Goal: Transaction & Acquisition: Obtain resource

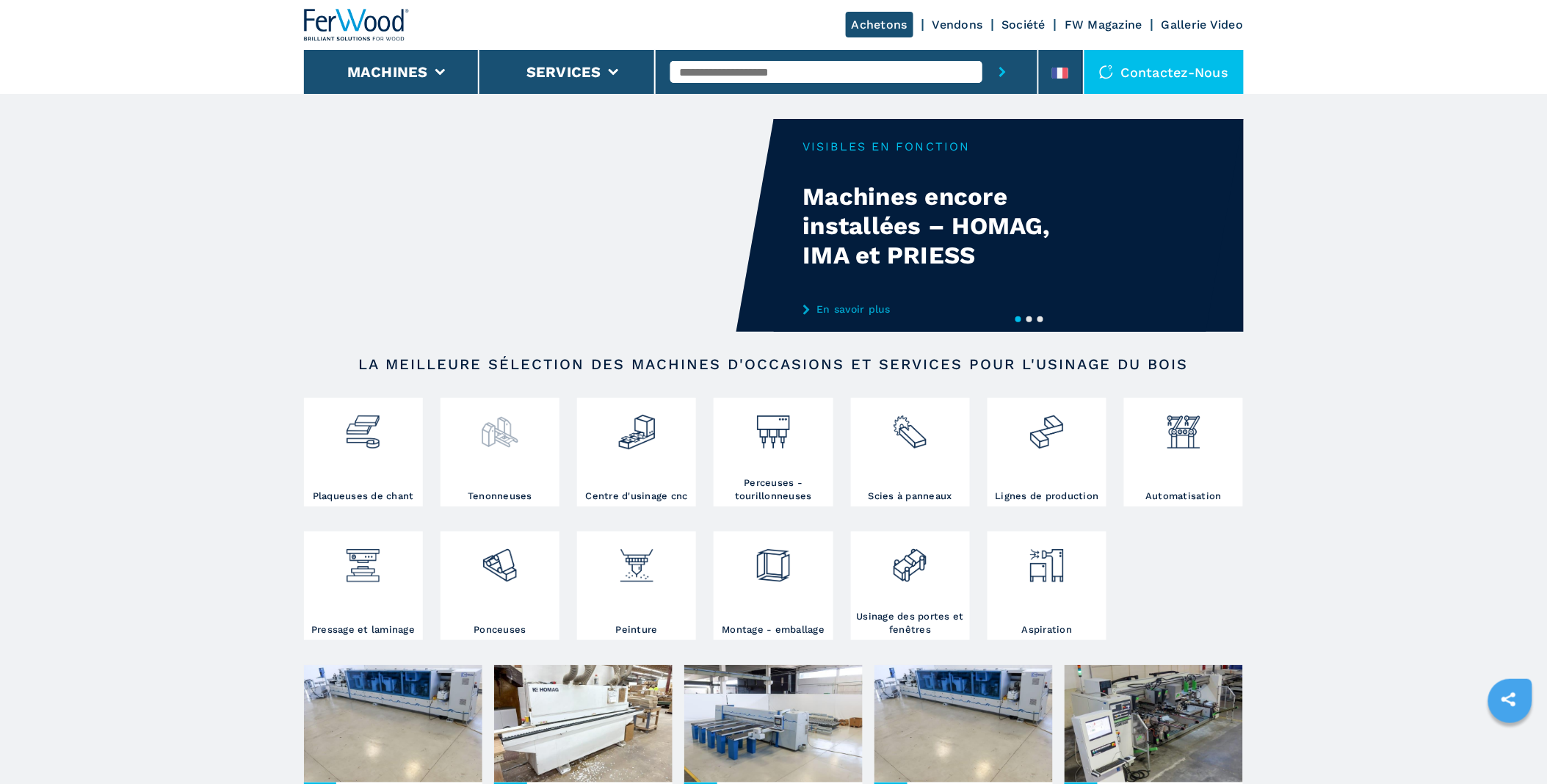
click at [501, 445] on img at bounding box center [499, 426] width 39 height 50
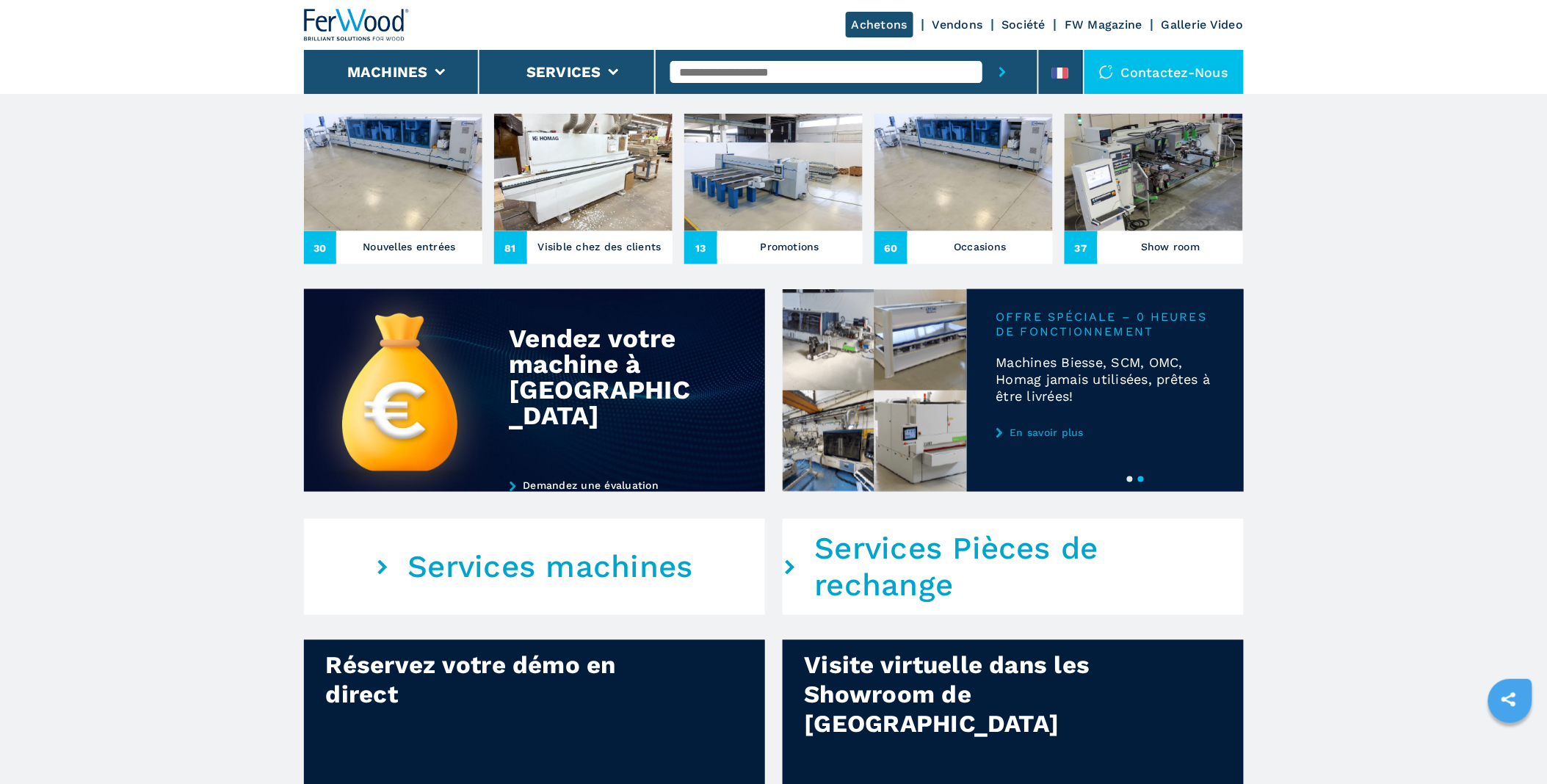
scroll to position [734, 0]
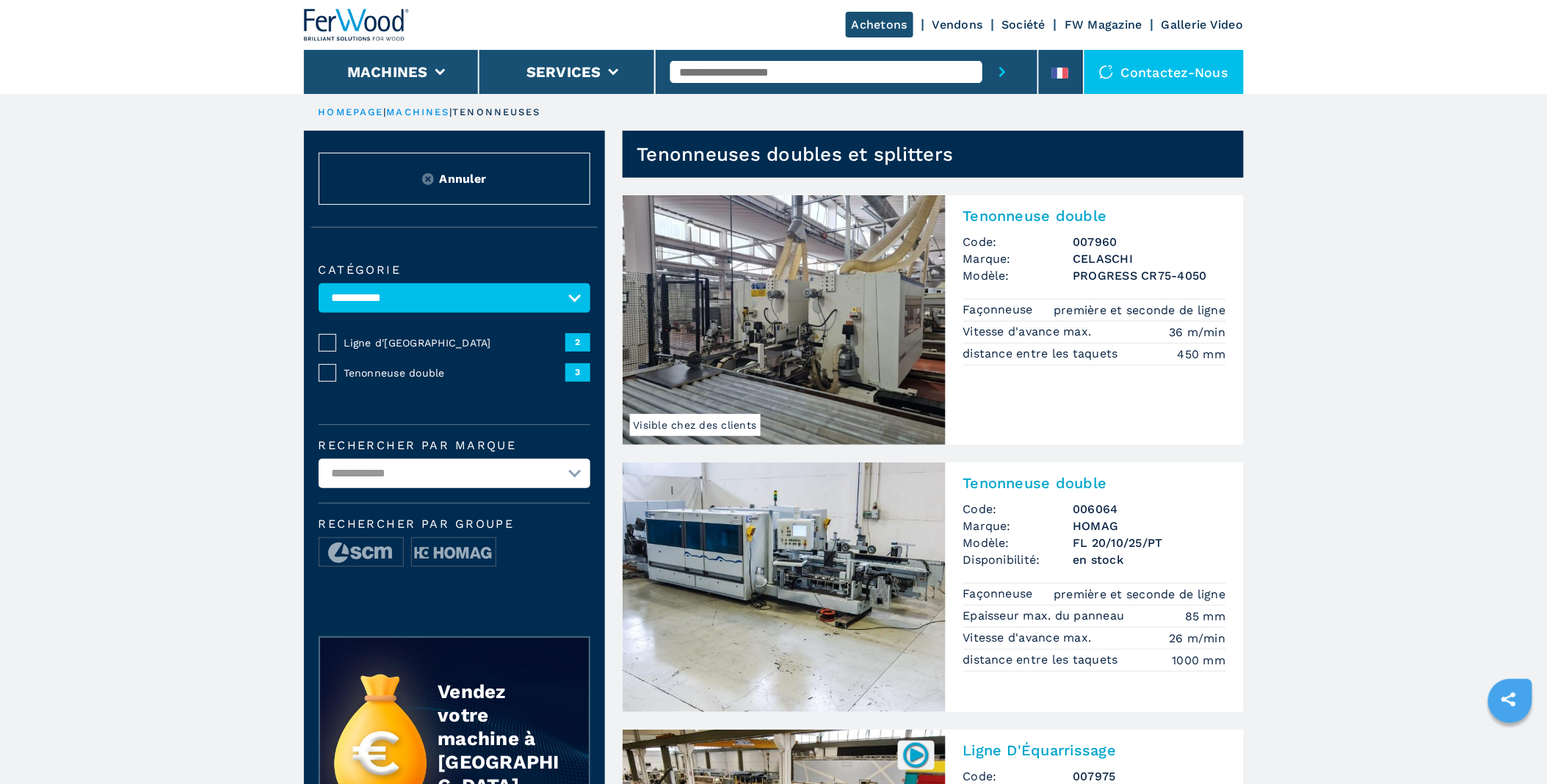
click at [442, 369] on span "Tenonneuse double" at bounding box center [455, 373] width 221 height 15
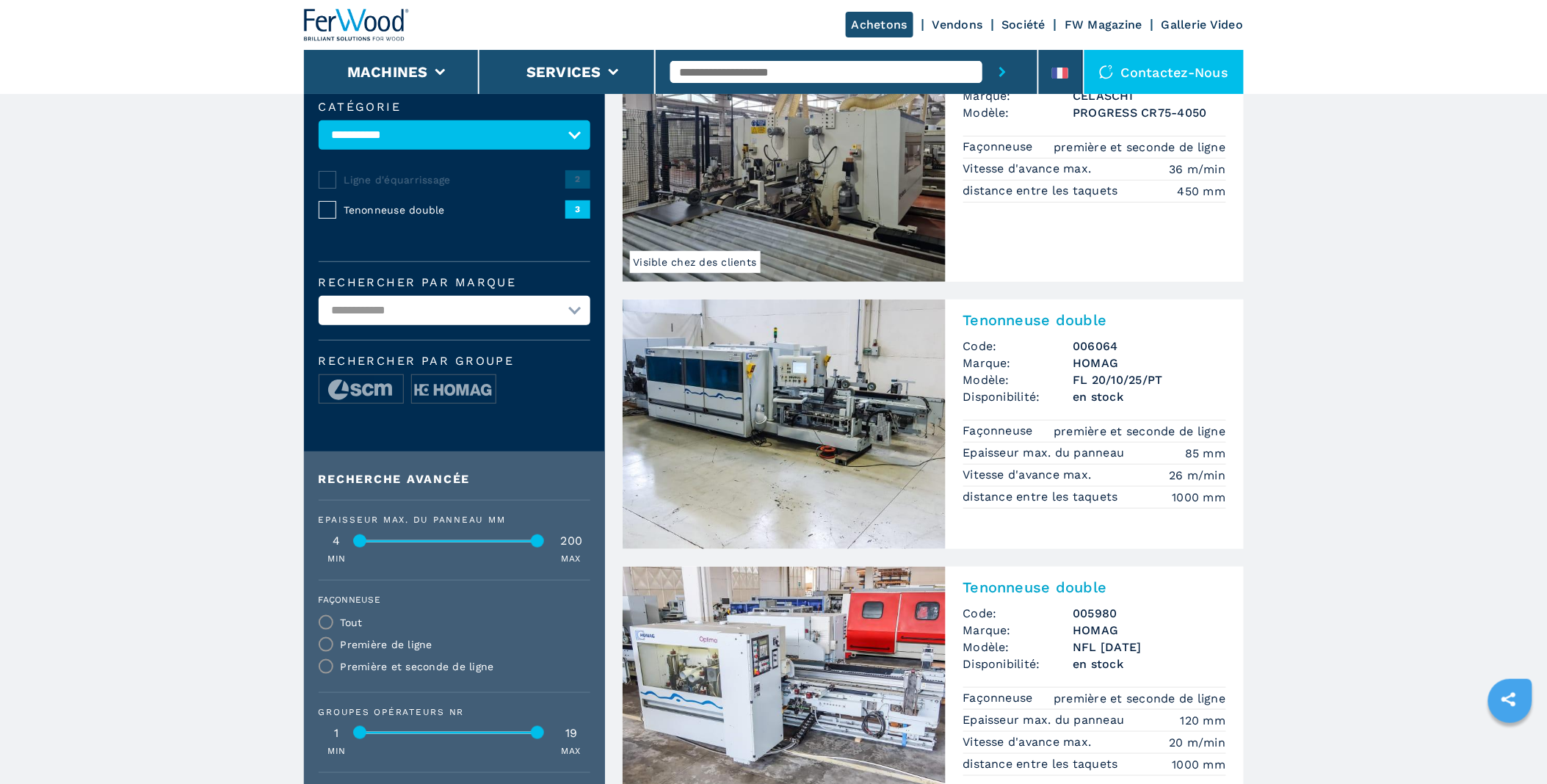
click at [1054, 624] on span "Marque:" at bounding box center [1018, 630] width 110 height 17
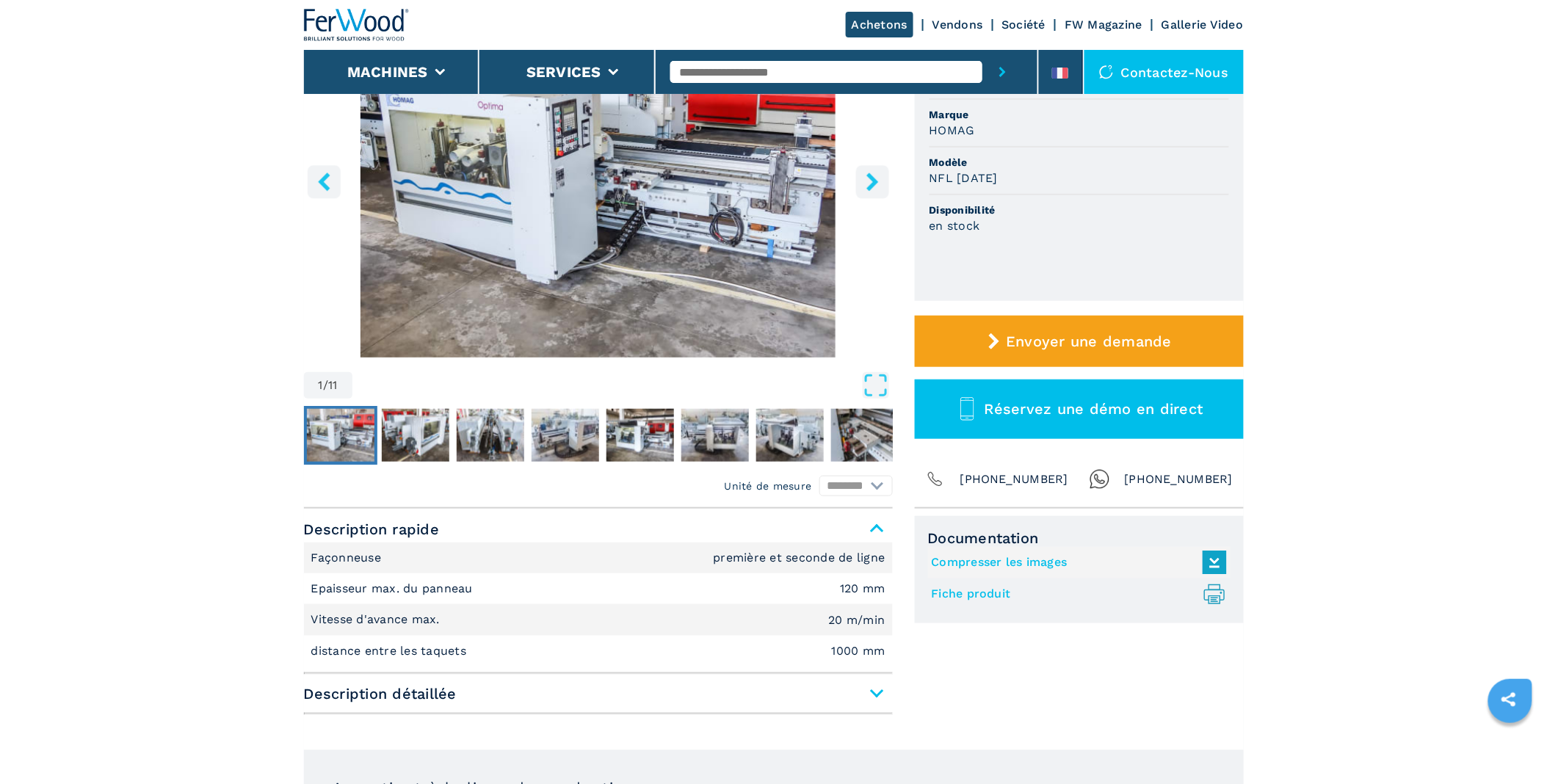
scroll to position [245, 0]
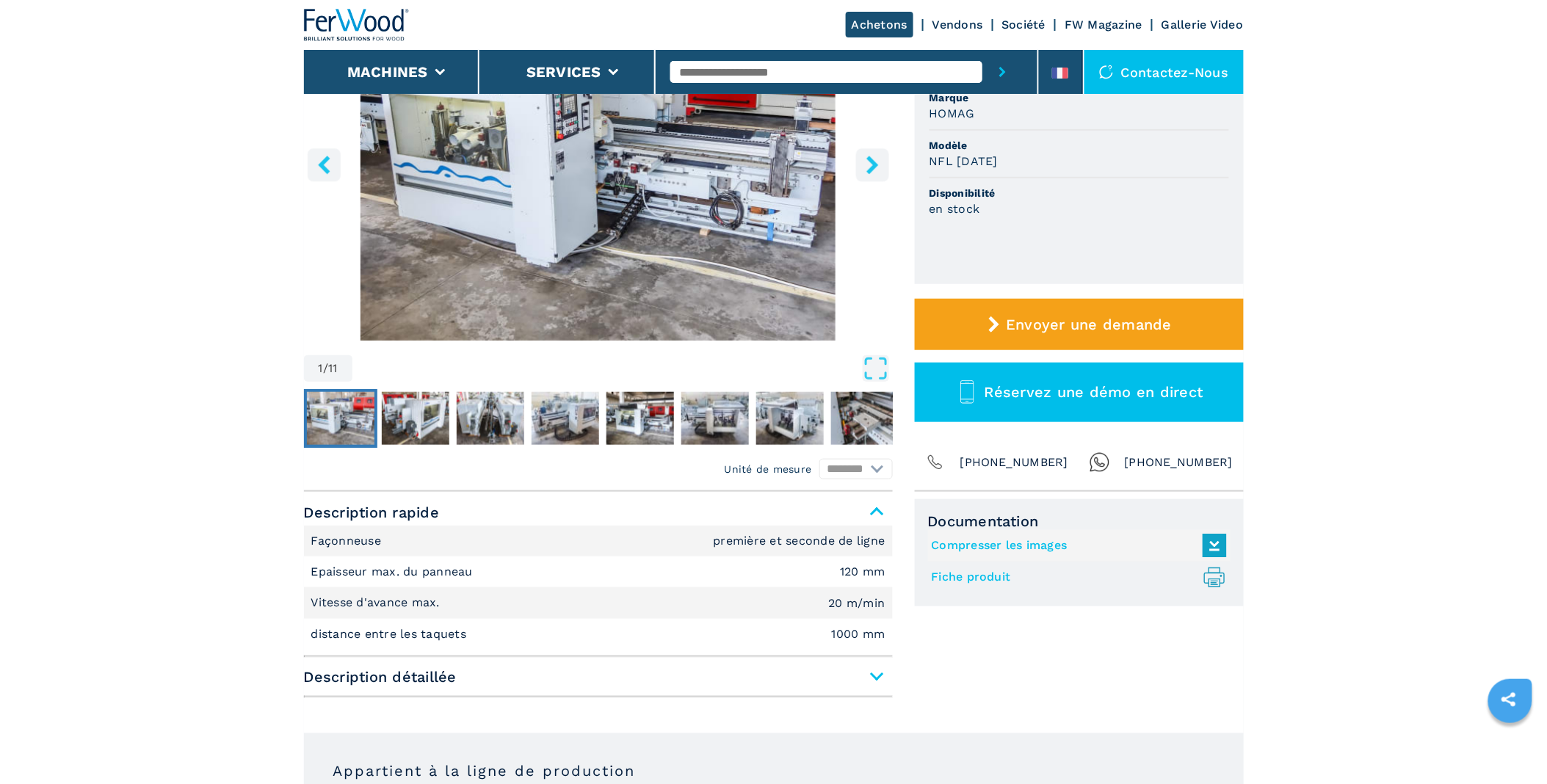
click at [871, 161] on icon "right-button" at bounding box center [871, 164] width 11 height 18
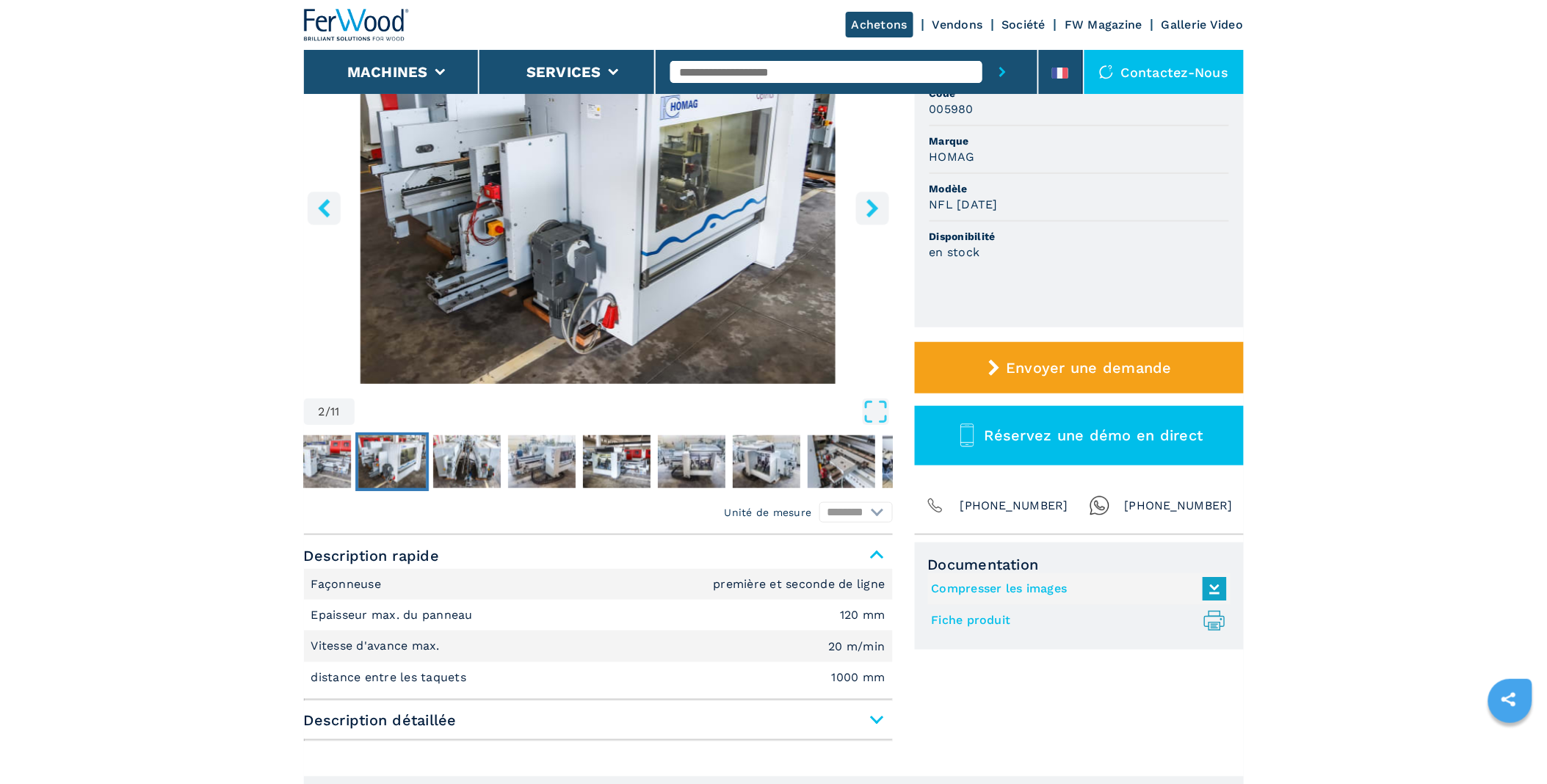
scroll to position [163, 0]
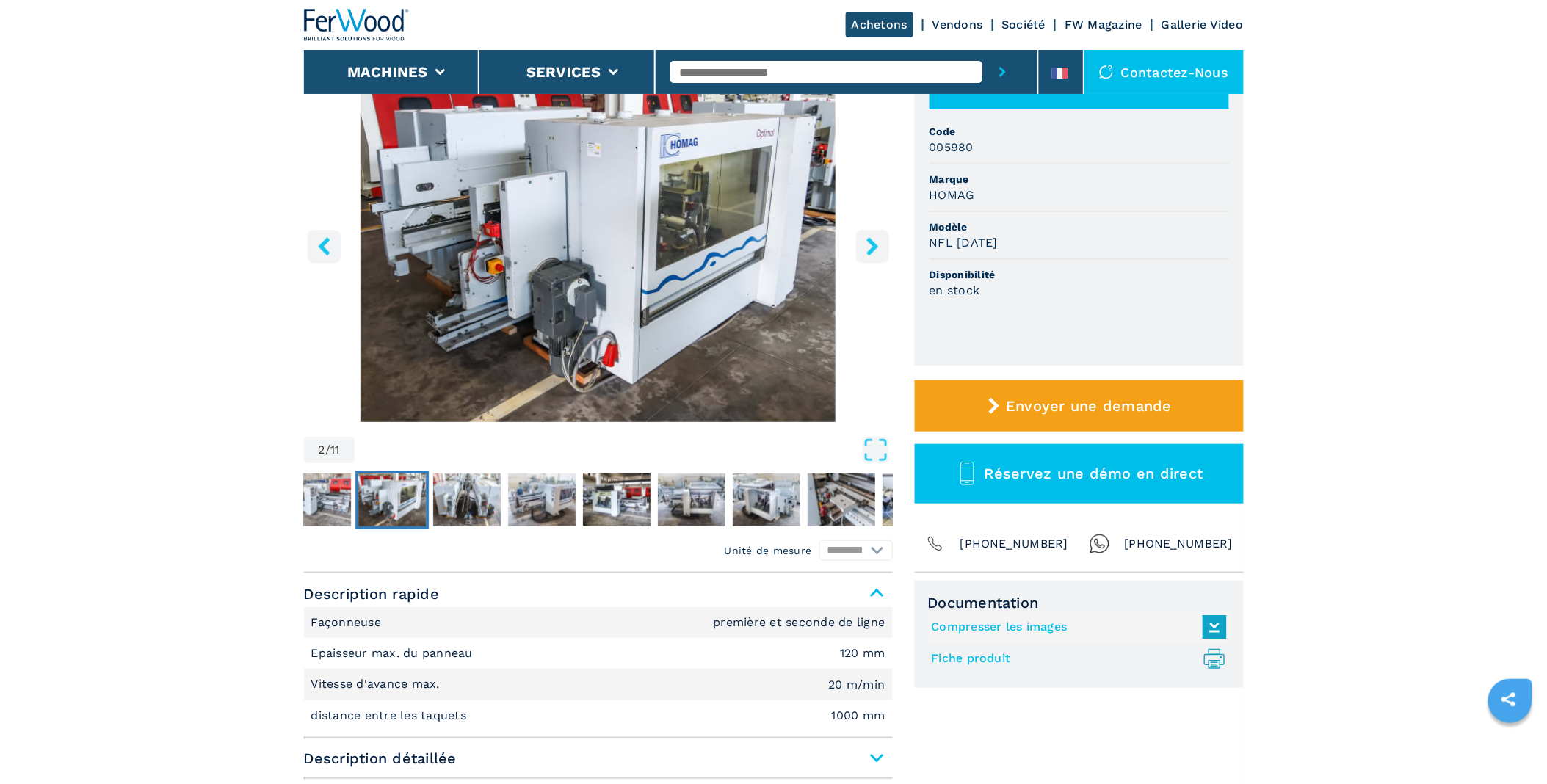
click at [871, 237] on icon "right-button" at bounding box center [872, 246] width 18 height 18
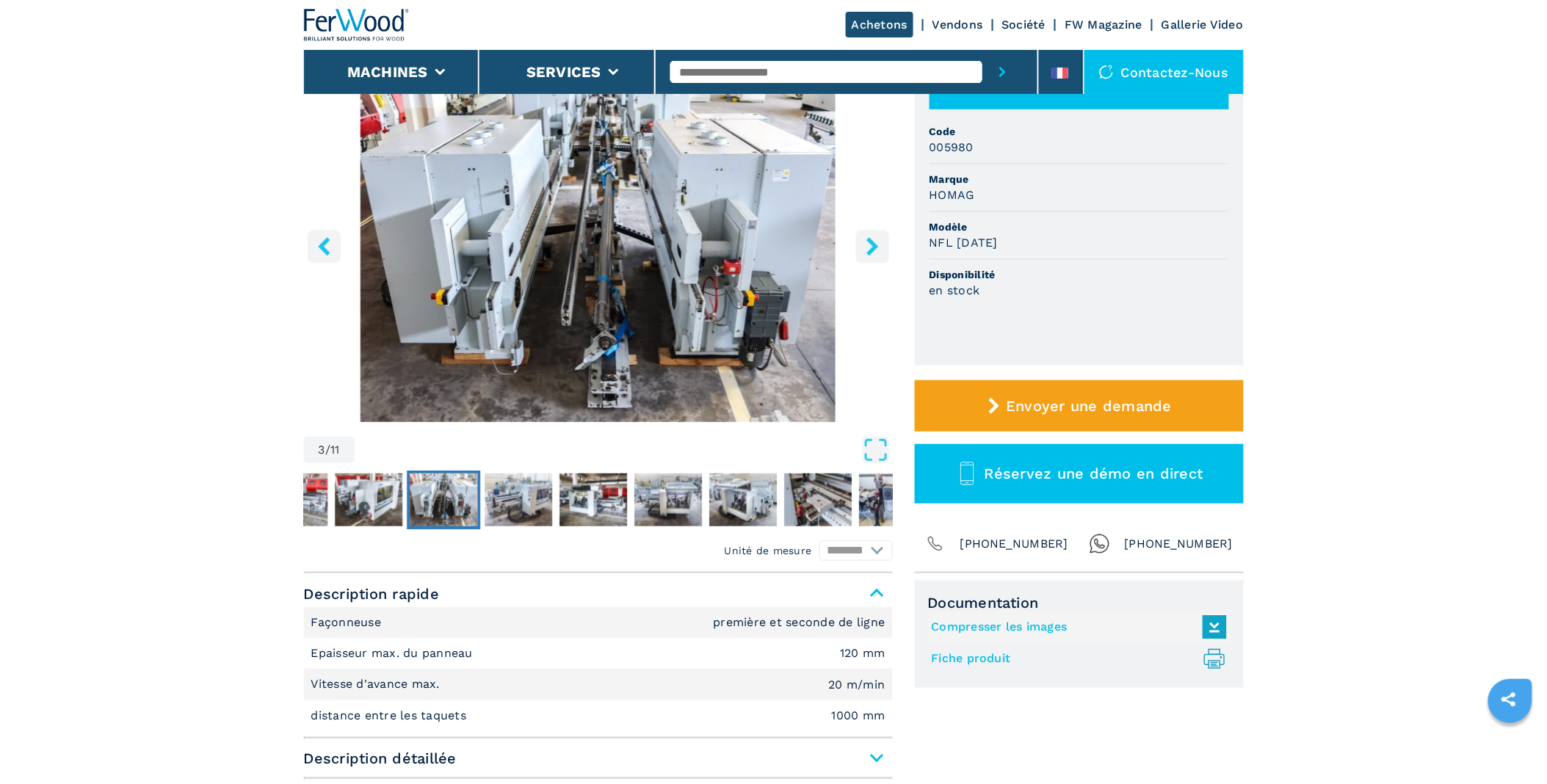
click at [871, 237] on icon "right-button" at bounding box center [872, 246] width 18 height 18
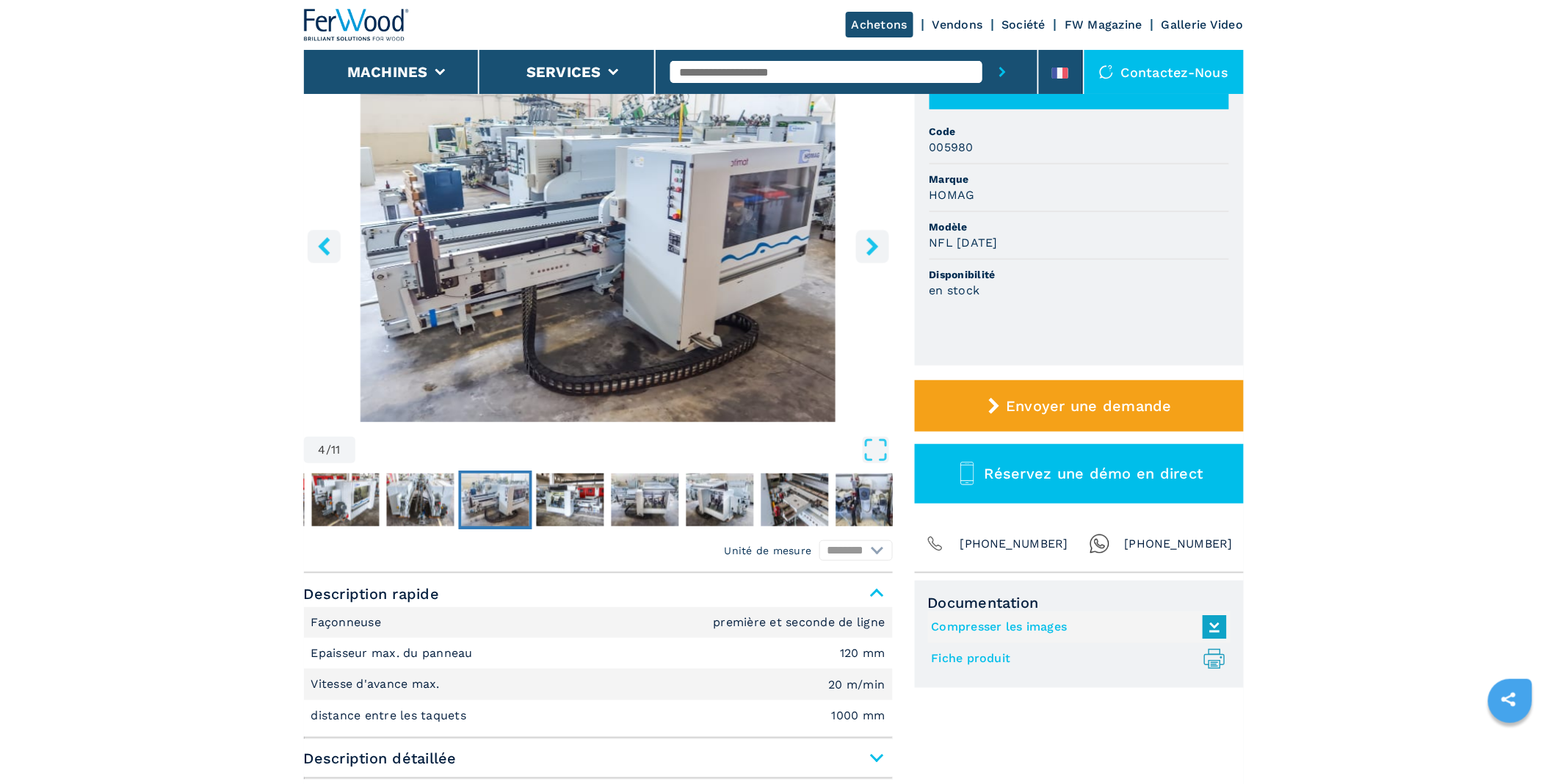
click at [871, 237] on icon "right-button" at bounding box center [872, 246] width 18 height 18
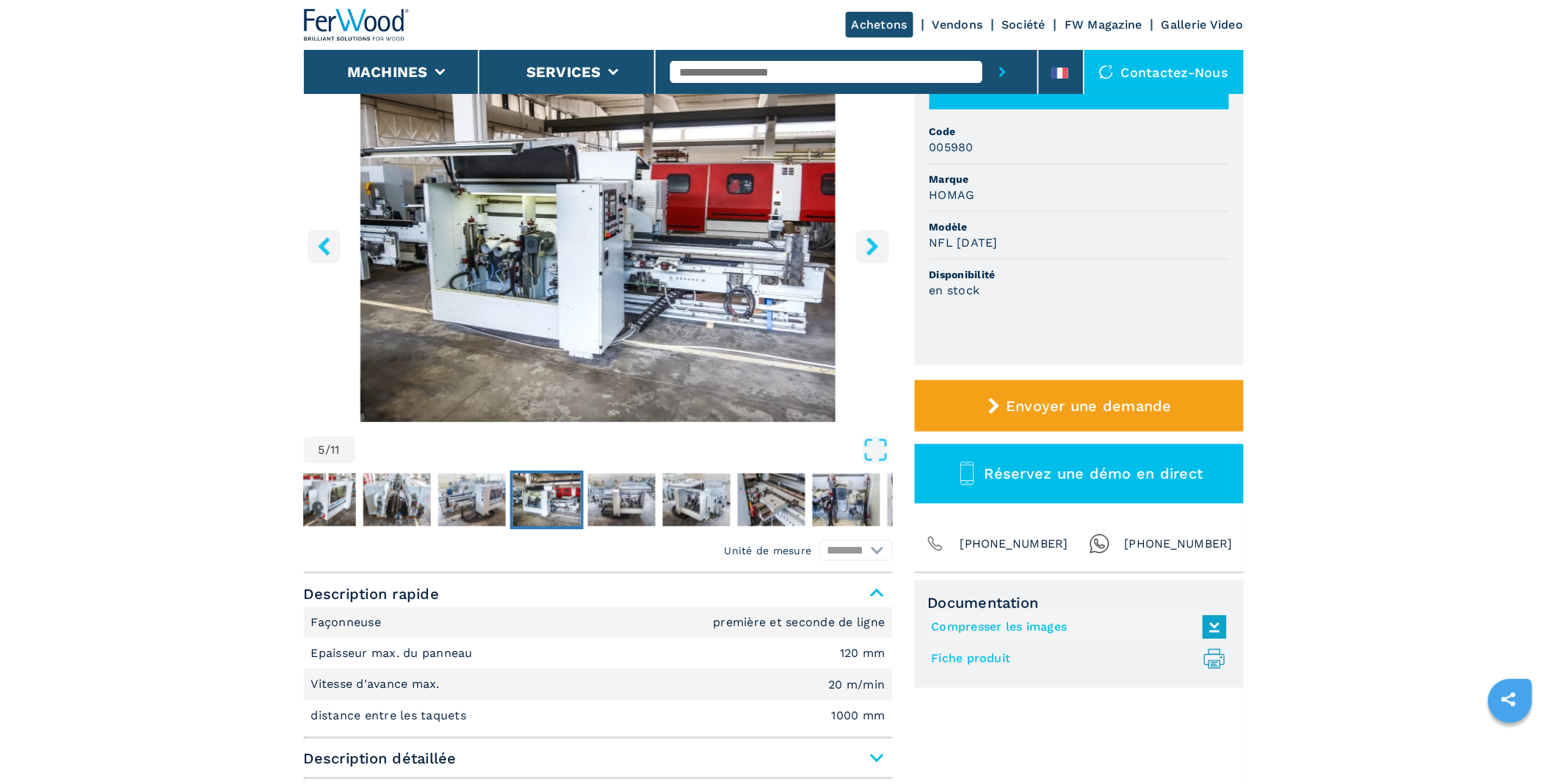
click at [871, 237] on icon "right-button" at bounding box center [872, 246] width 18 height 18
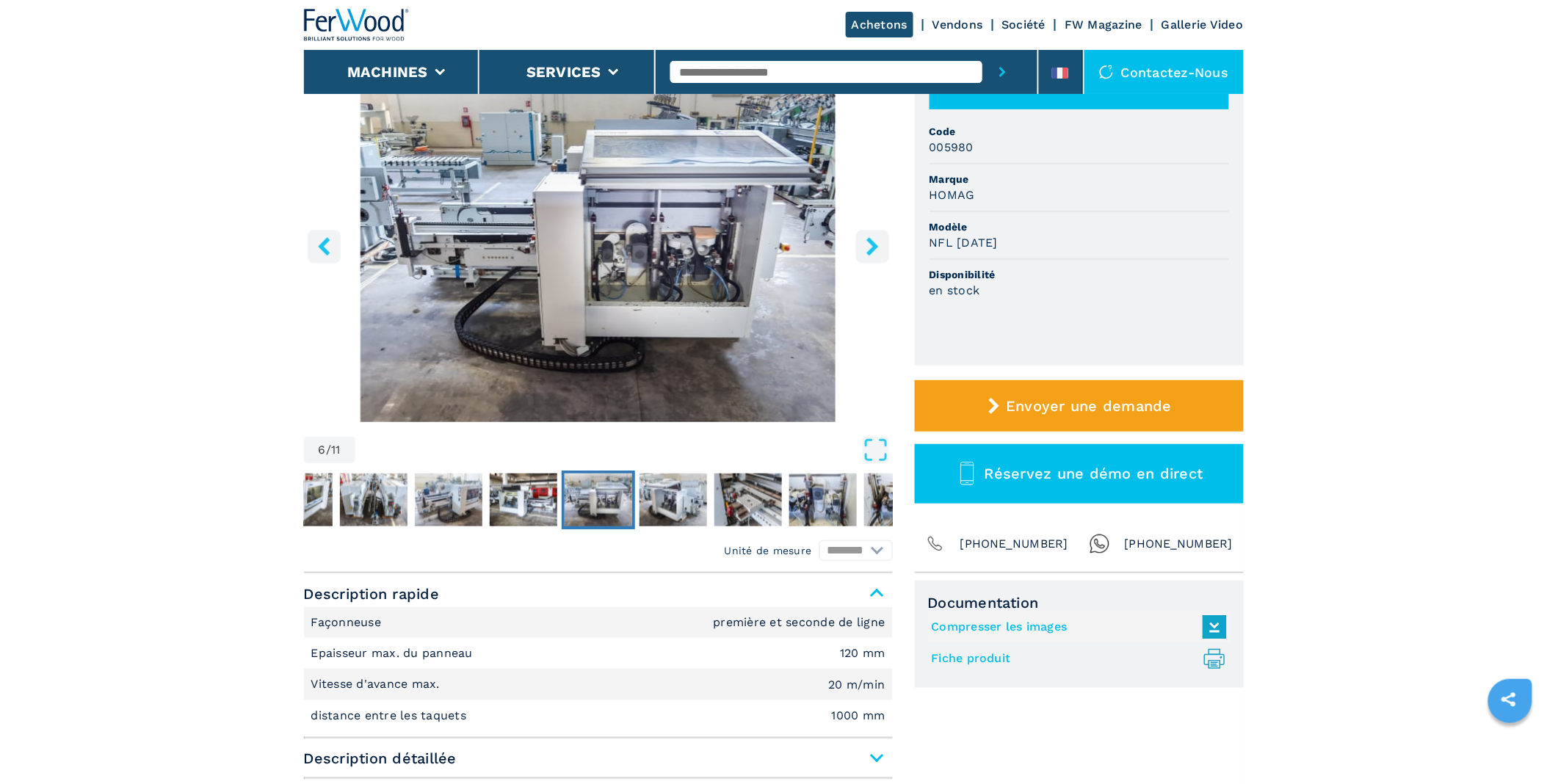
click at [871, 237] on icon "right-button" at bounding box center [872, 246] width 18 height 18
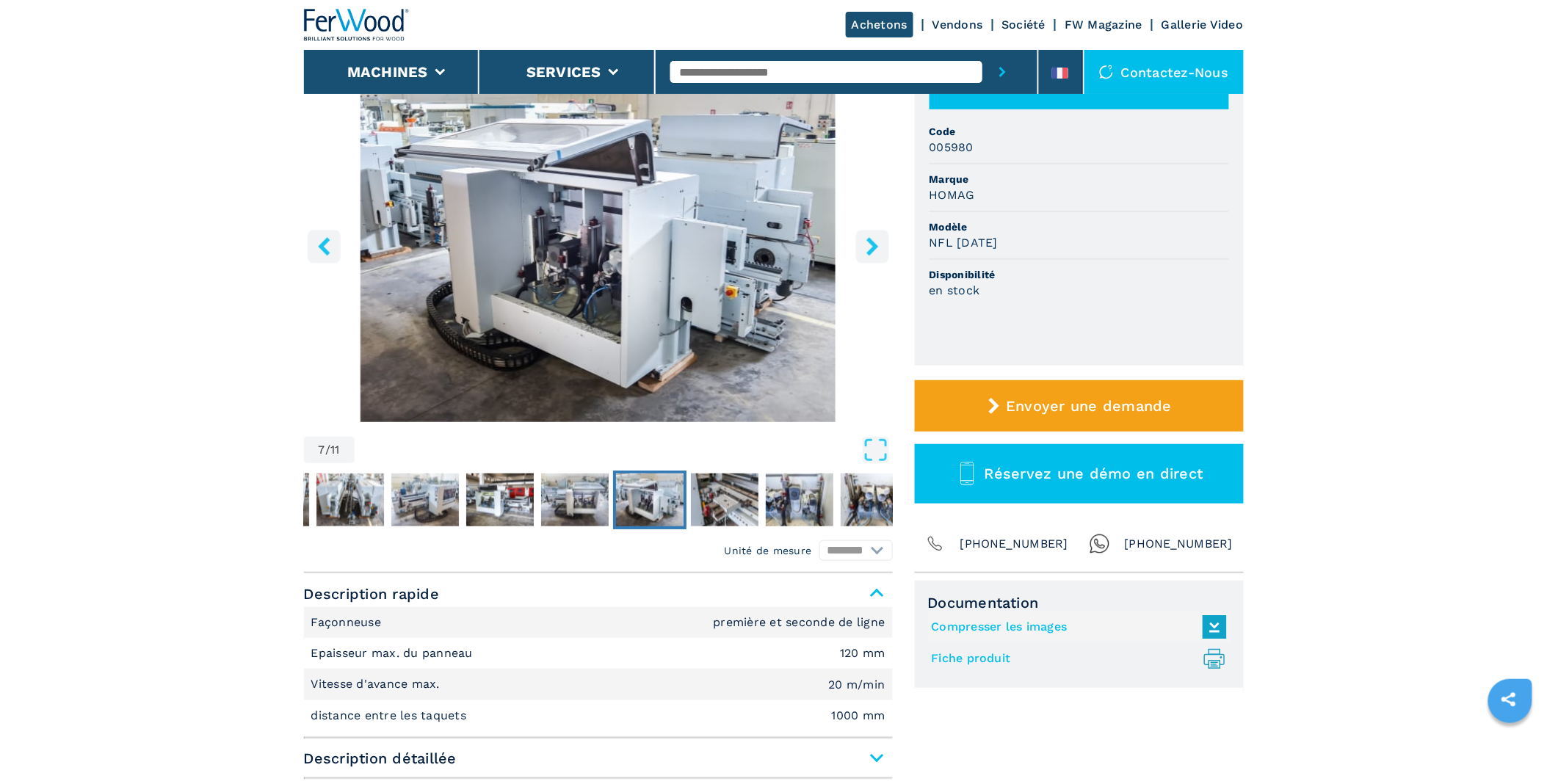
click at [871, 237] on icon "right-button" at bounding box center [872, 246] width 18 height 18
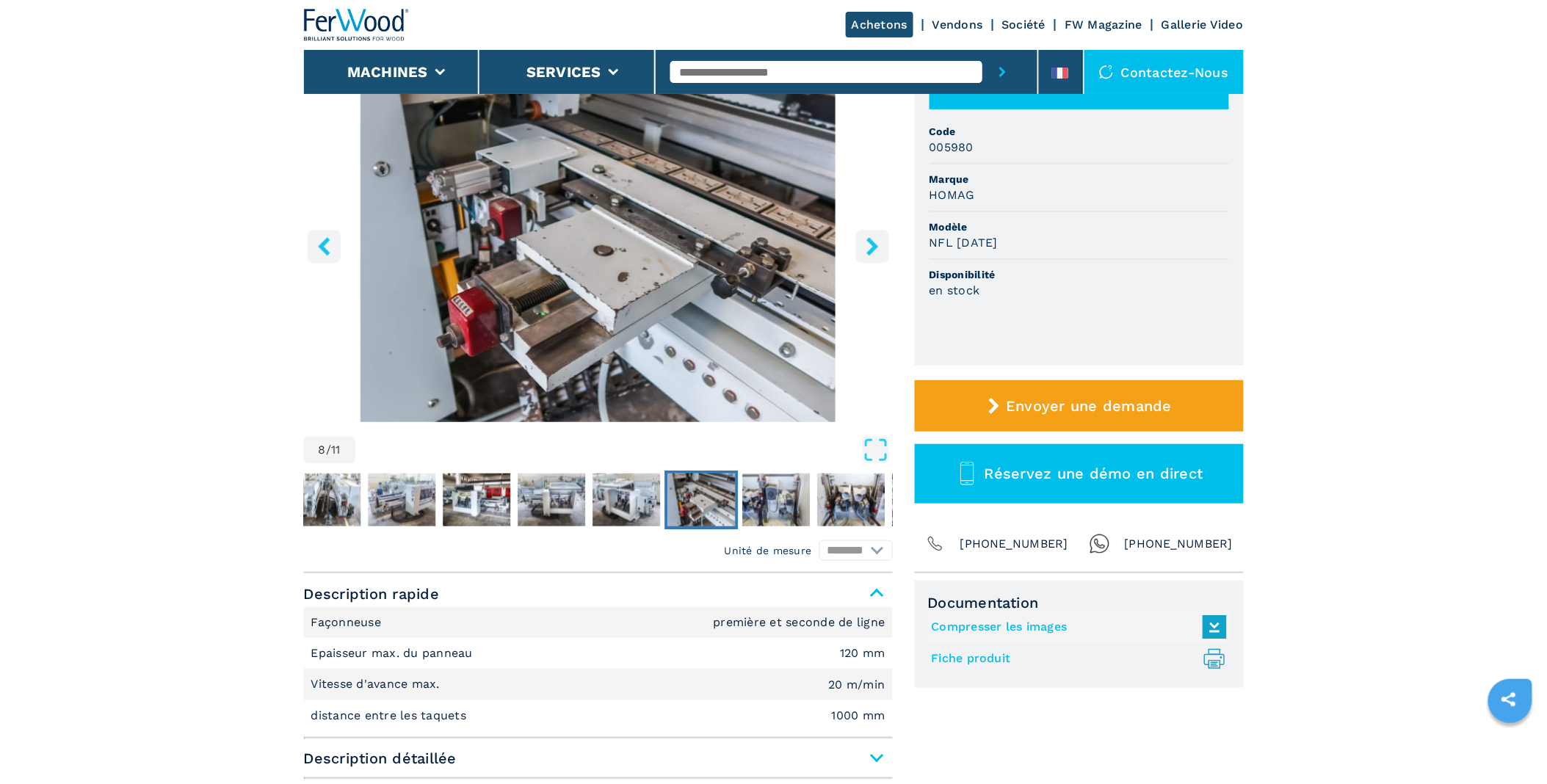
click at [871, 237] on icon "right-button" at bounding box center [872, 246] width 18 height 18
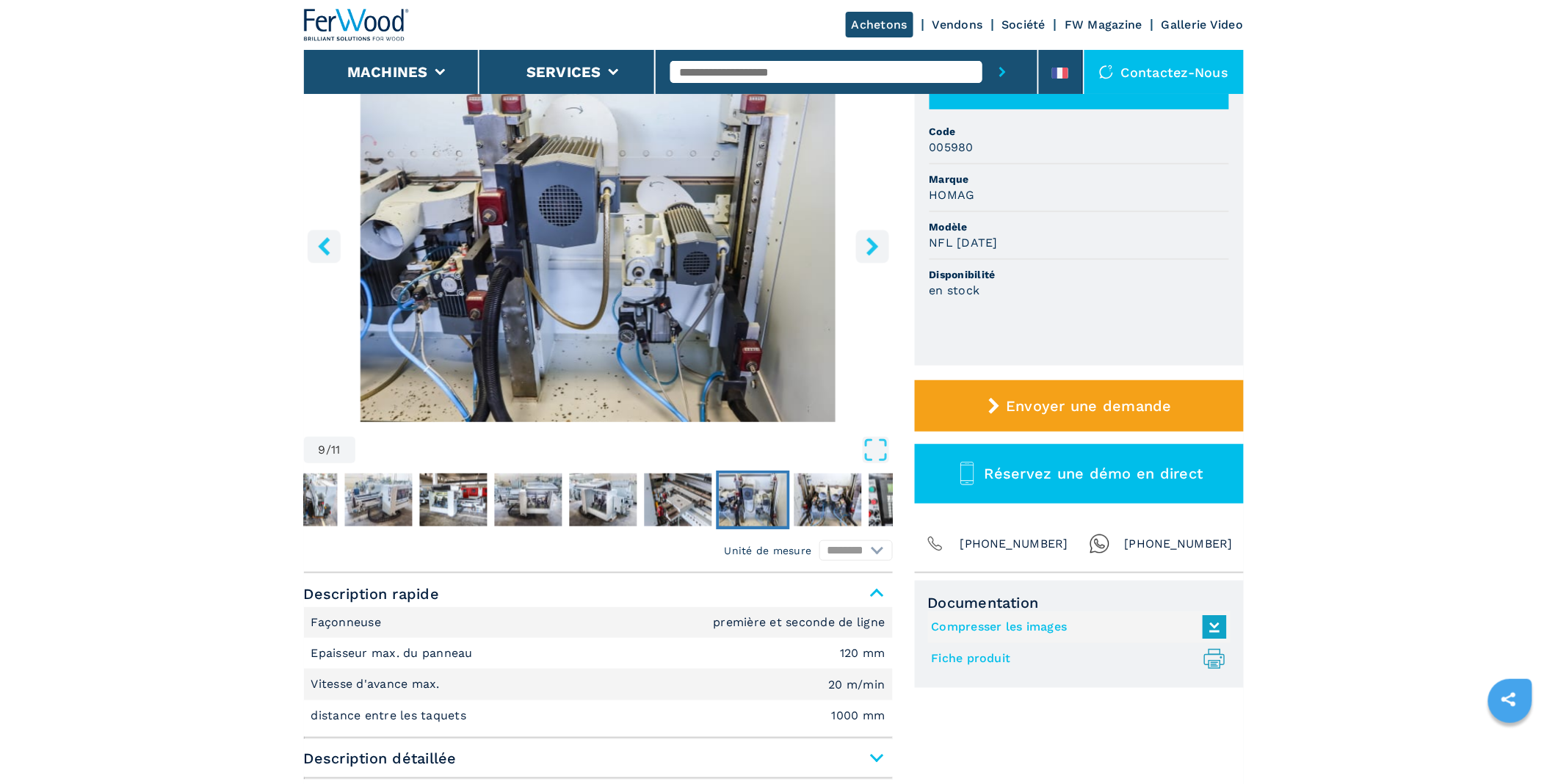
click at [871, 237] on icon "right-button" at bounding box center [872, 246] width 18 height 18
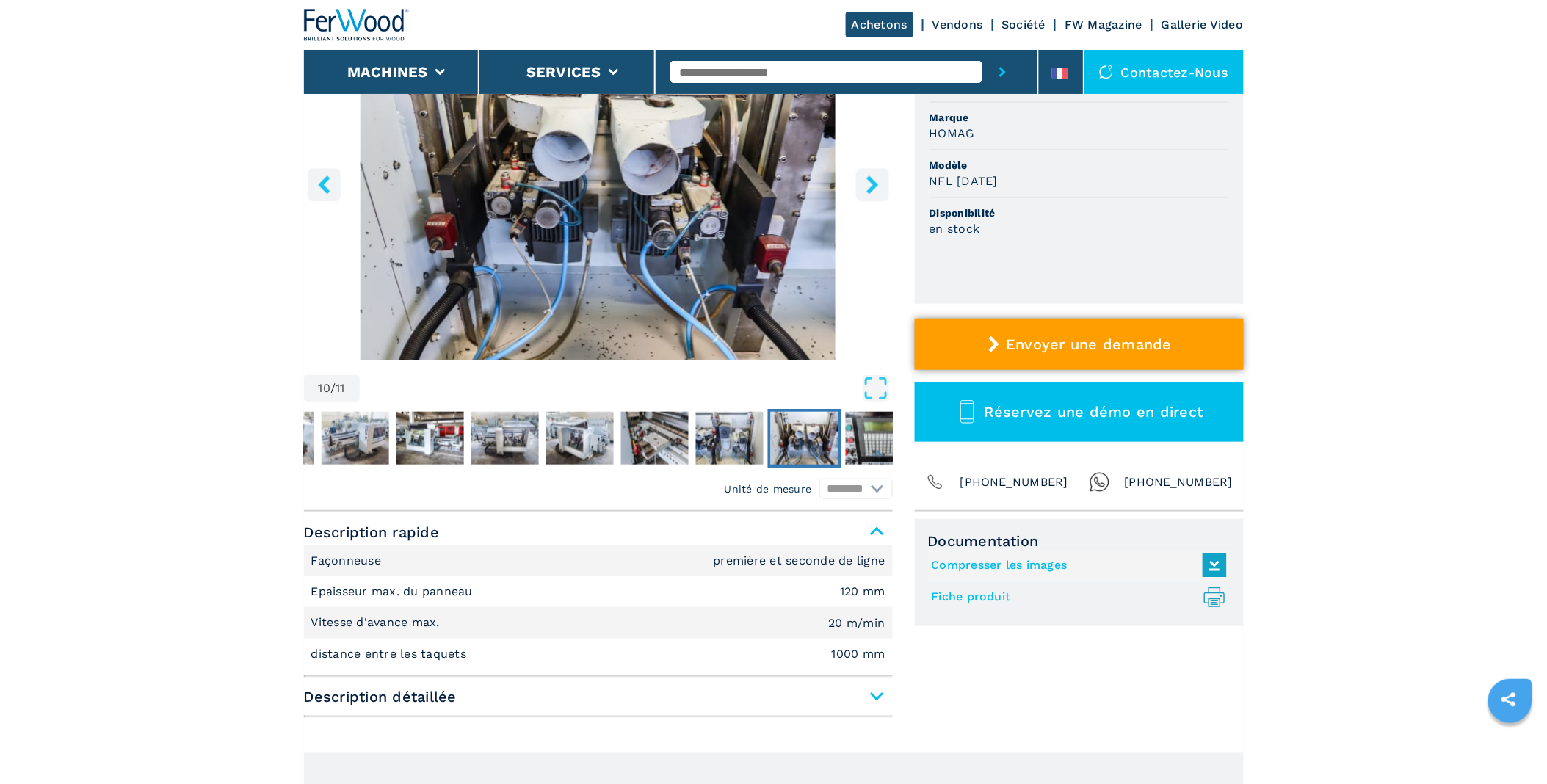
scroll to position [325, 0]
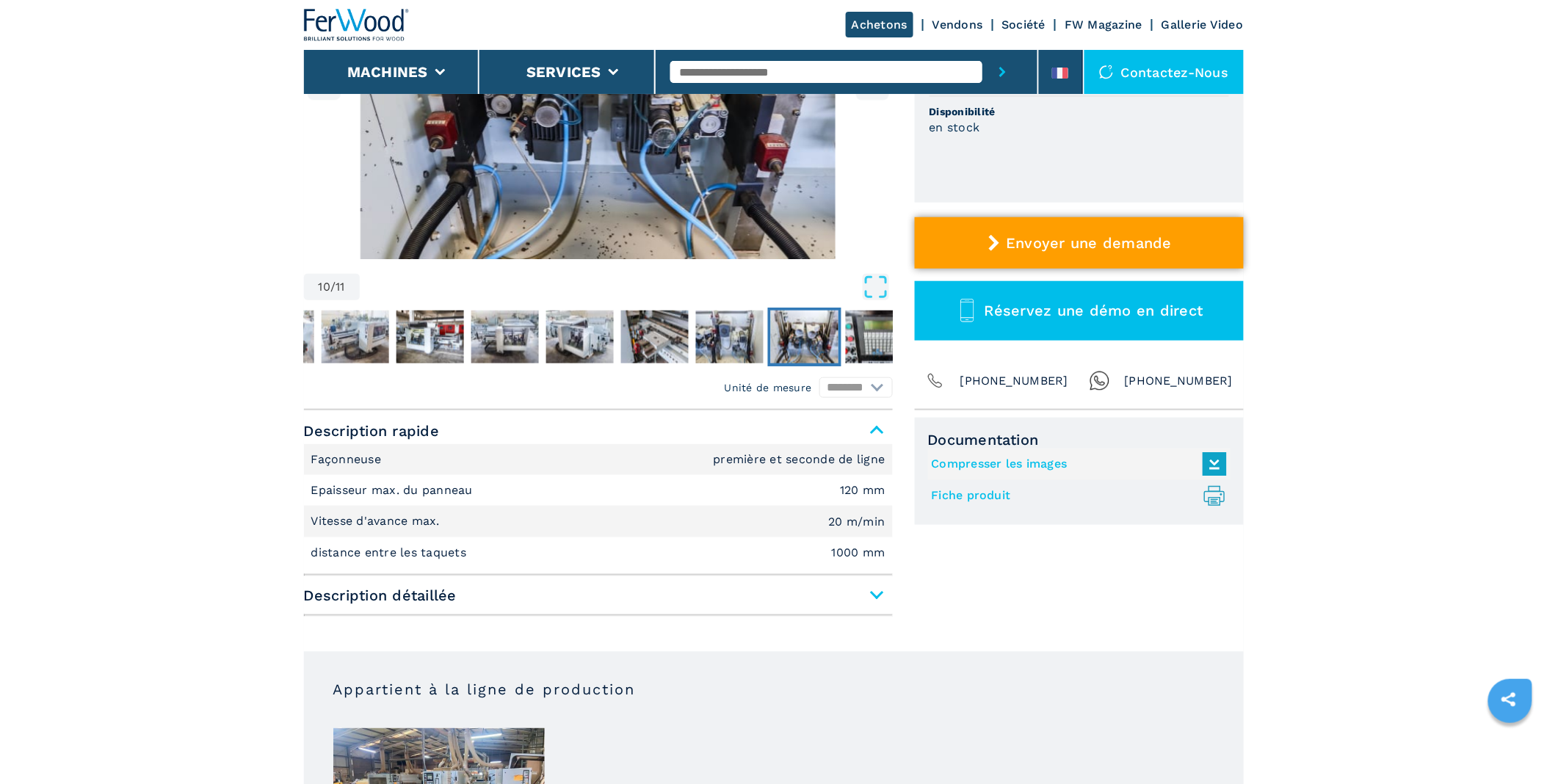
click at [1082, 228] on button "Envoyer une demande" at bounding box center [1078, 243] width 329 height 52
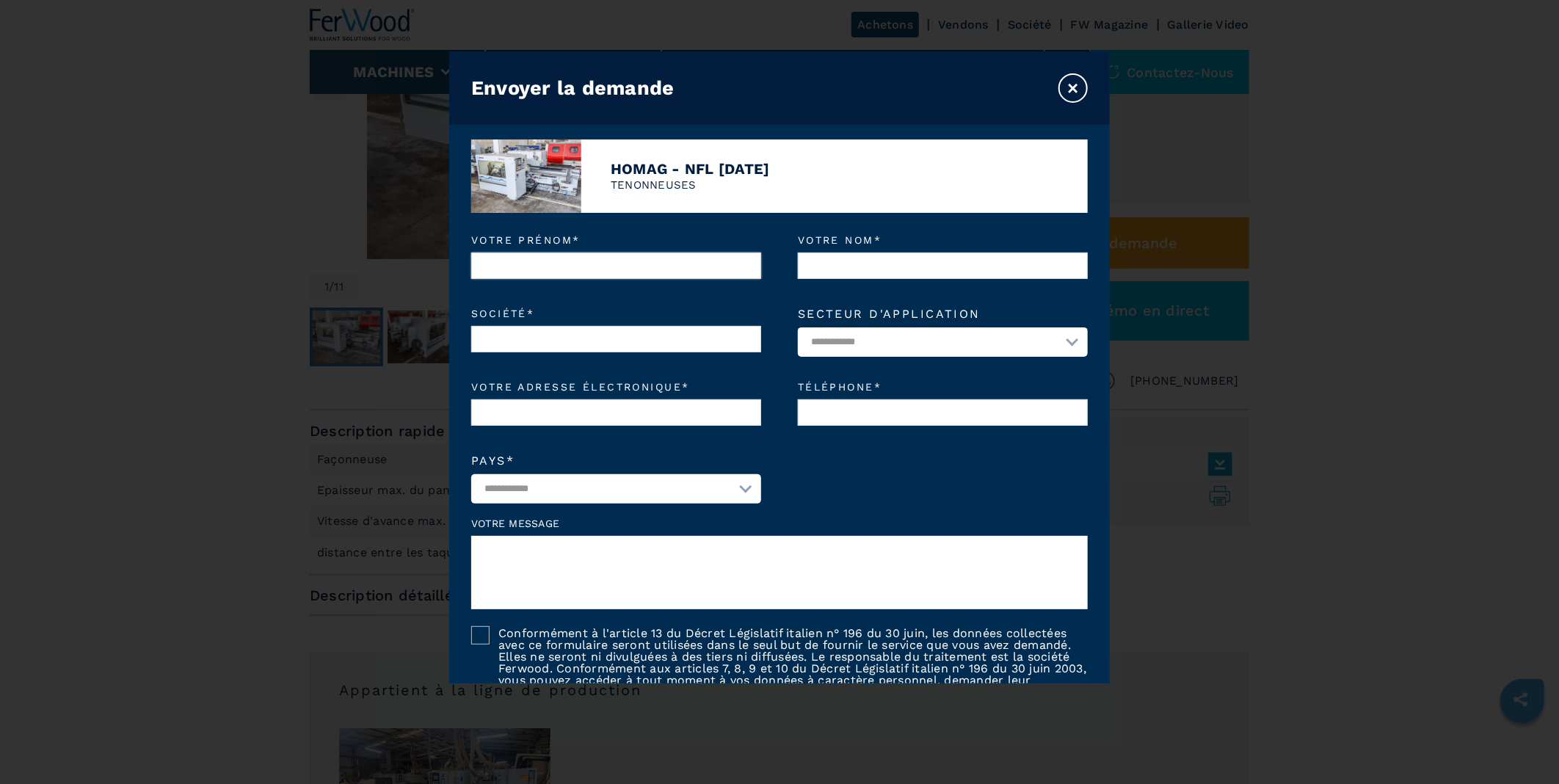
click at [561, 267] on input "Votre prénom *" at bounding box center [616, 266] width 290 height 26
type input "*****"
type input "*********"
type input "**********"
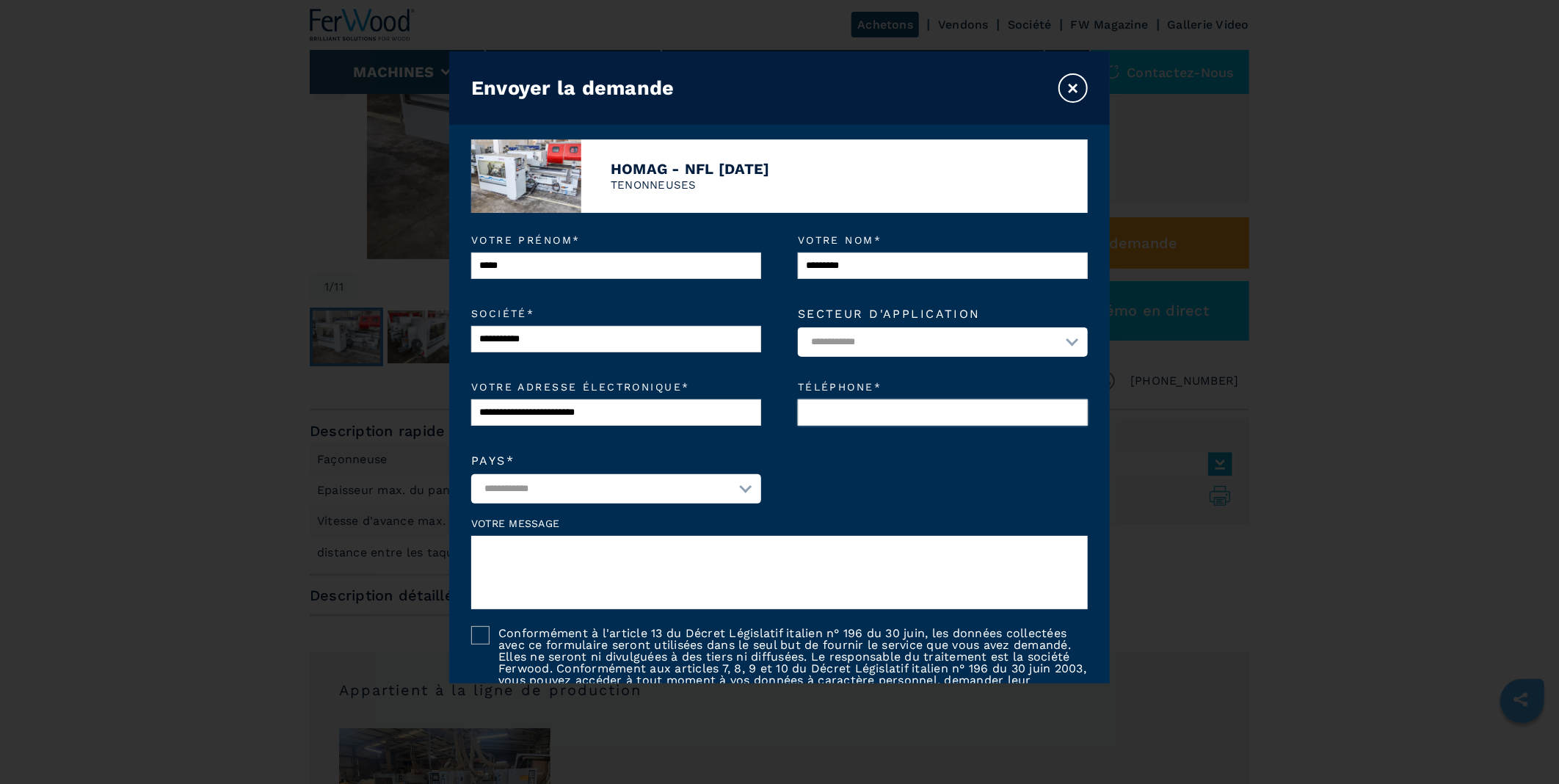
type input "**********"
select select "**"
click at [1061, 339] on select "**********" at bounding box center [942, 341] width 290 height 29
select select "*********"
click at [797, 328] on select "**********" at bounding box center [942, 341] width 290 height 29
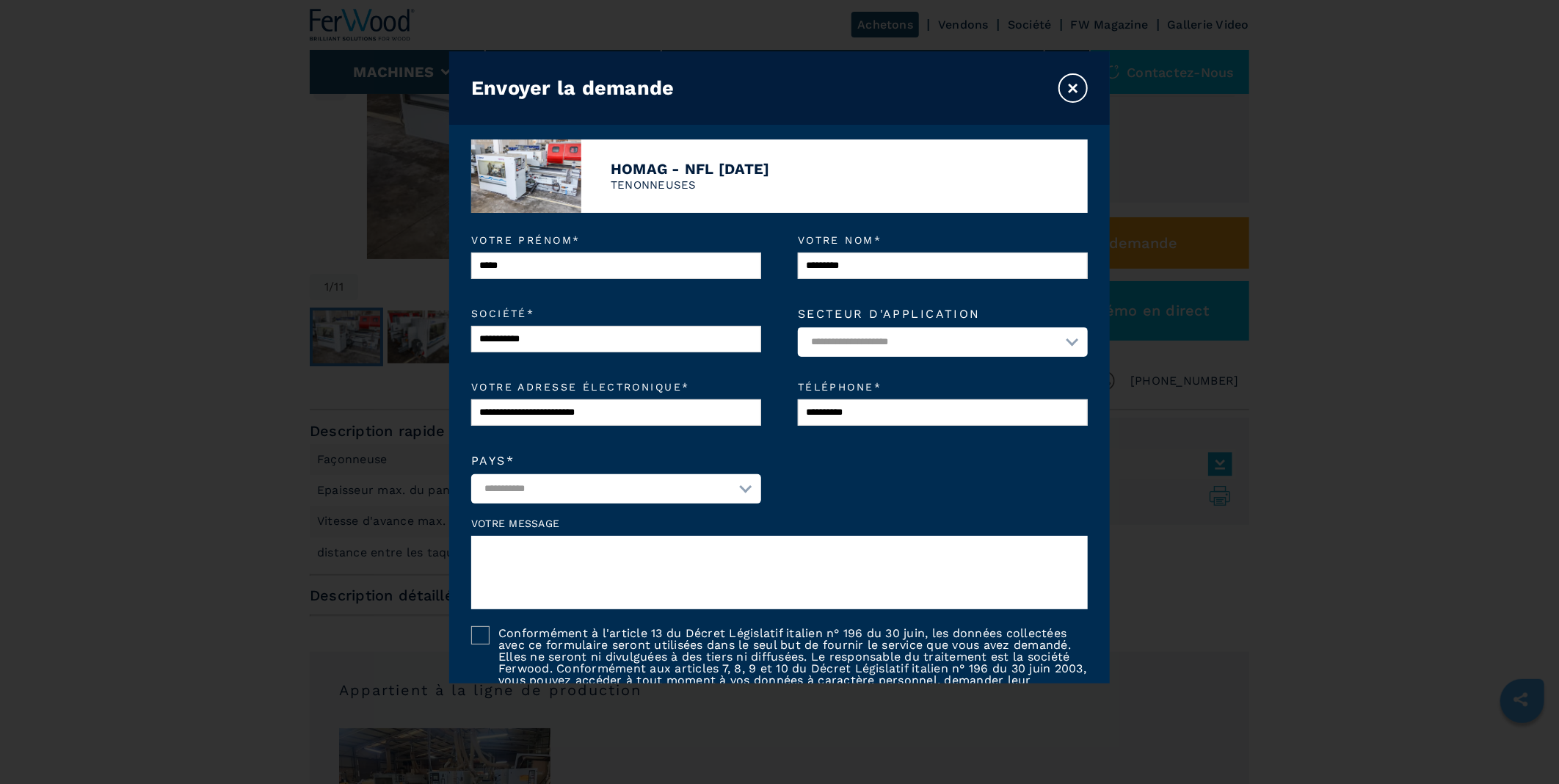
click at [596, 558] on textarea at bounding box center [779, 573] width 617 height 74
type textarea "**********"
click at [921, 99] on div "Envoyer la demande ×" at bounding box center [779, 89] width 661 height 74
drag, startPoint x: 712, startPoint y: 562, endPoint x: 436, endPoint y: 551, distance: 276.2
click at [436, 551] on div "**********" at bounding box center [780, 367] width 1534 height 631
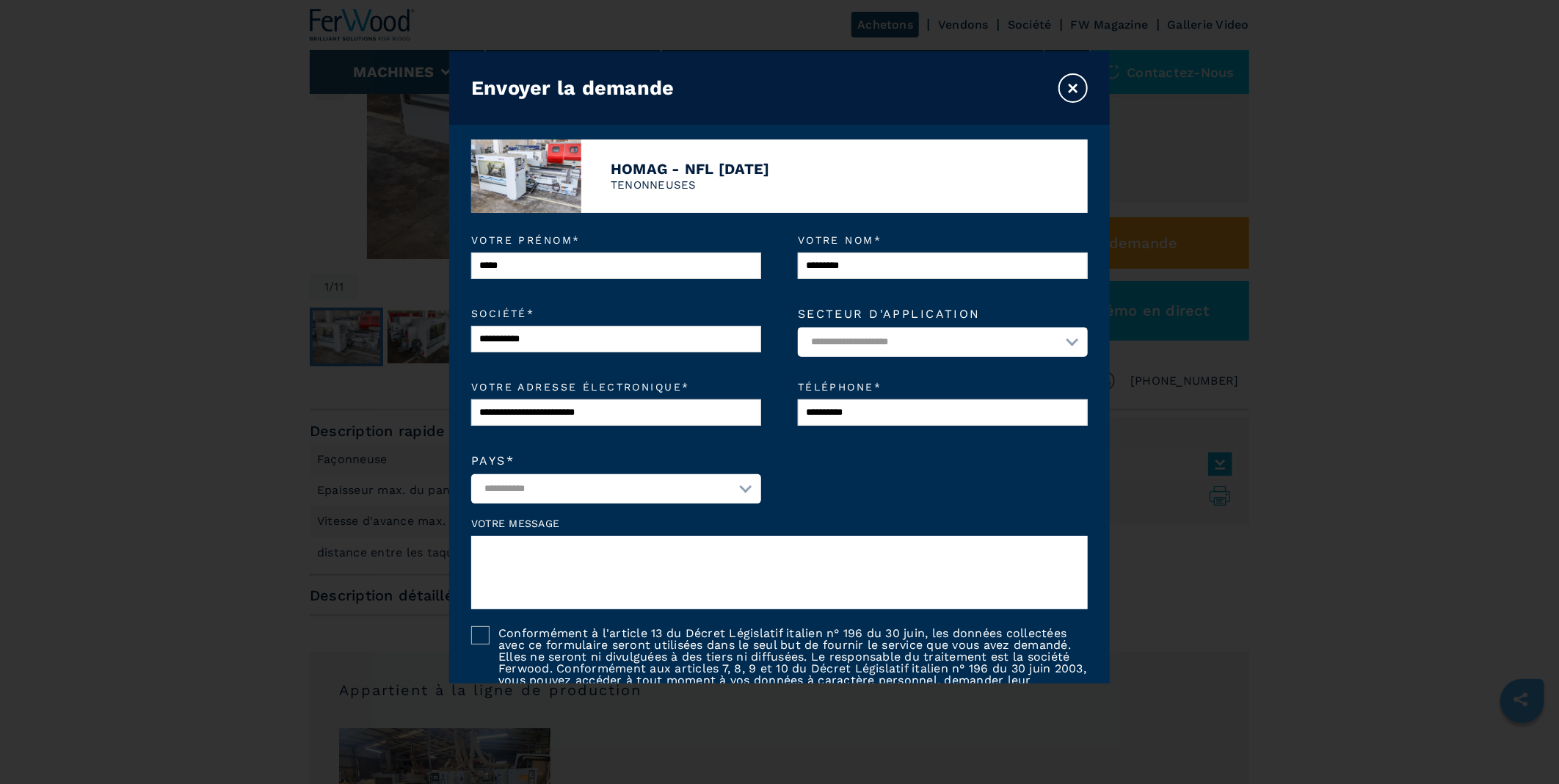
click at [1067, 86] on button "×" at bounding box center [1072, 88] width 29 height 29
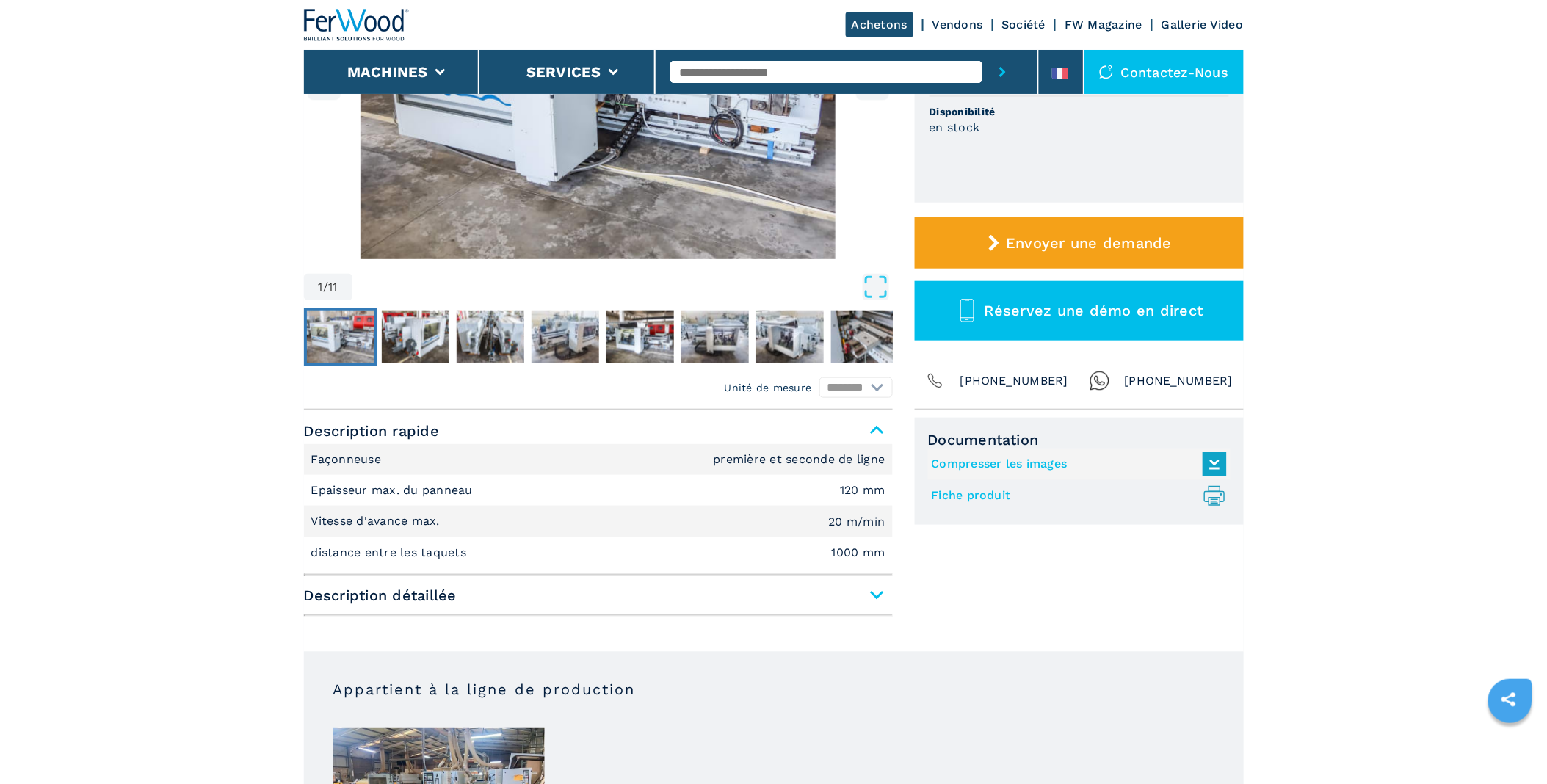
click at [863, 590] on span "Description détaillée" at bounding box center [598, 595] width 589 height 26
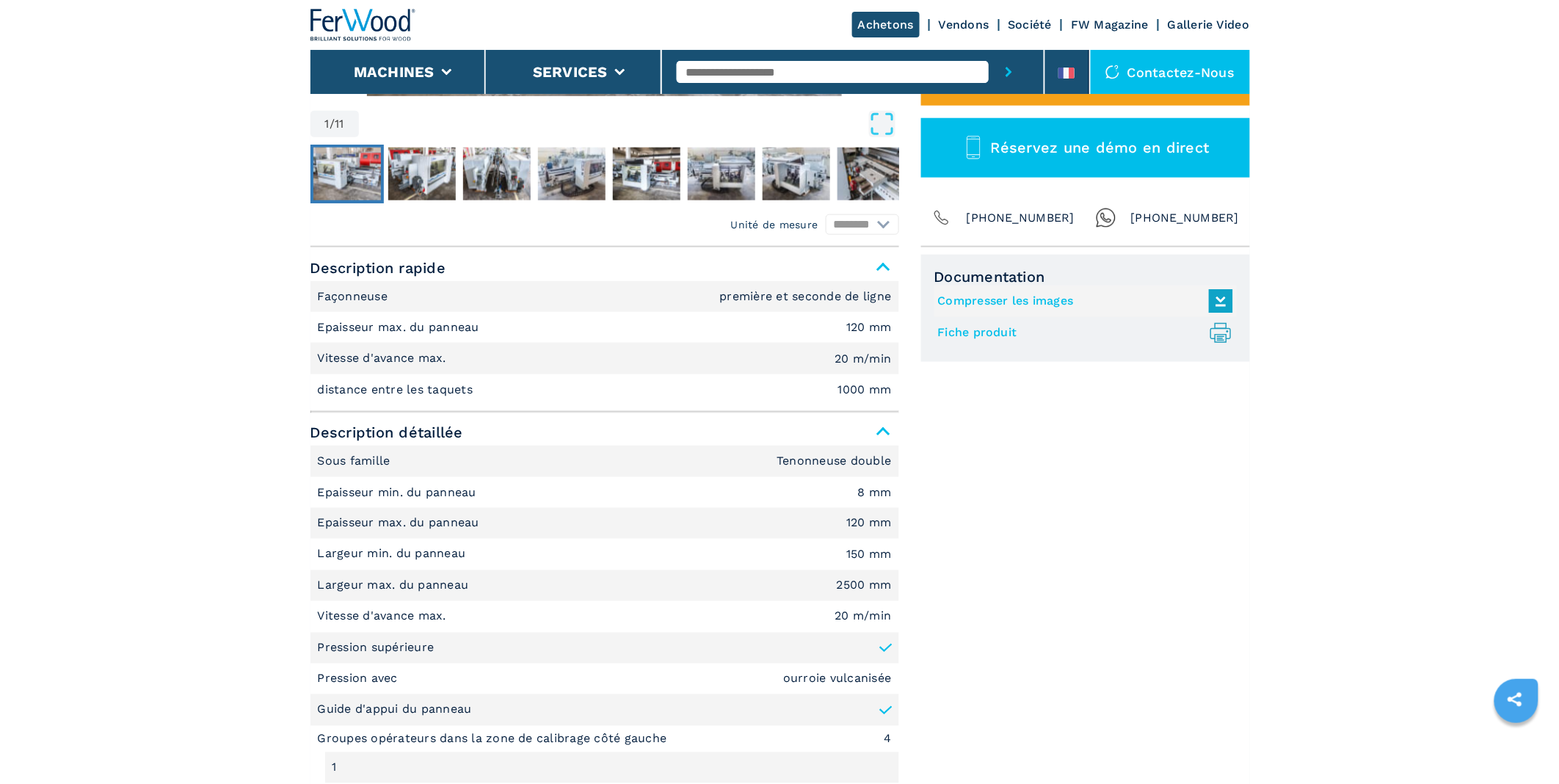
scroll to position [245, 0]
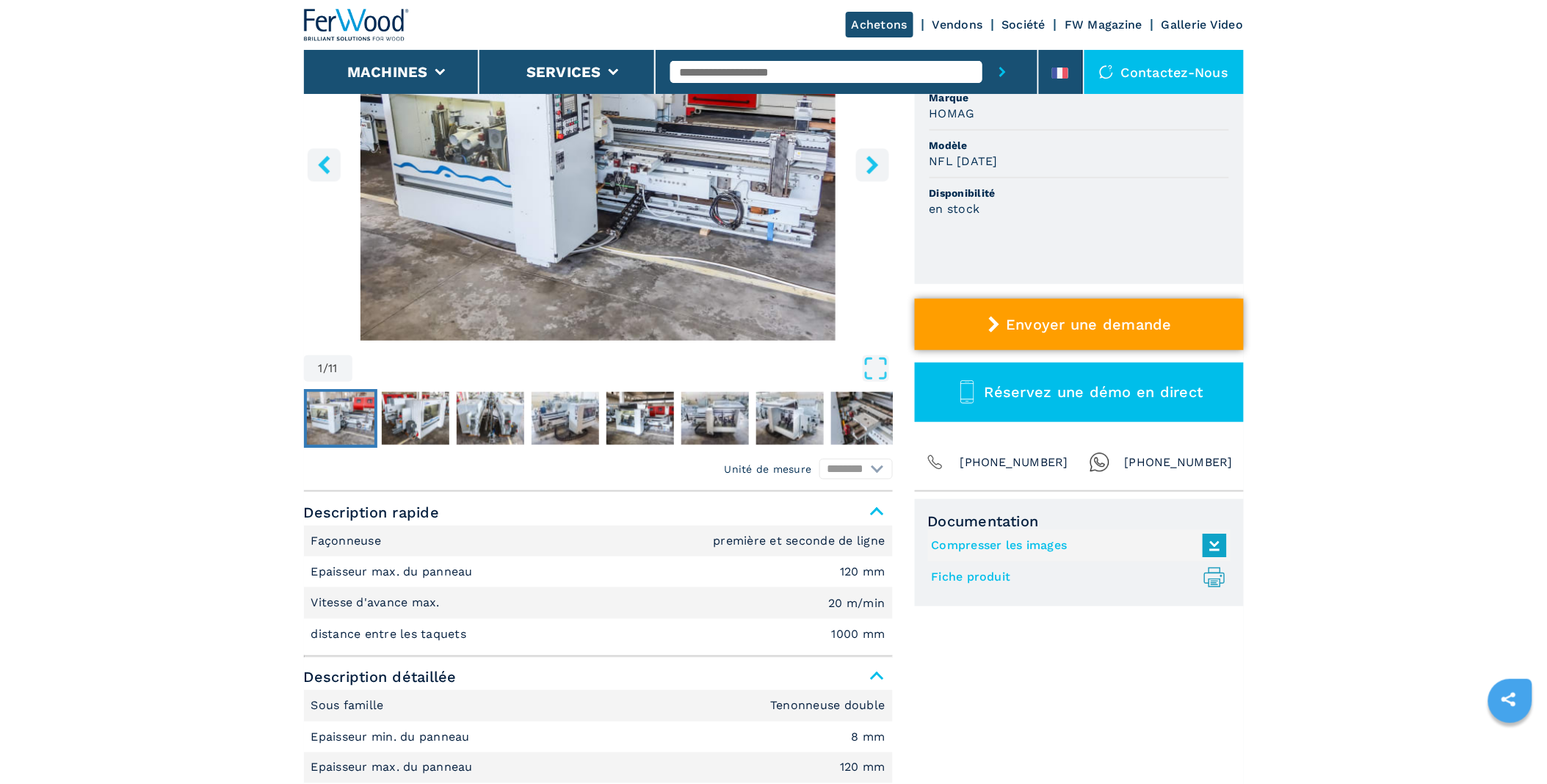
click at [1078, 330] on span "Envoyer une demande" at bounding box center [1088, 324] width 166 height 18
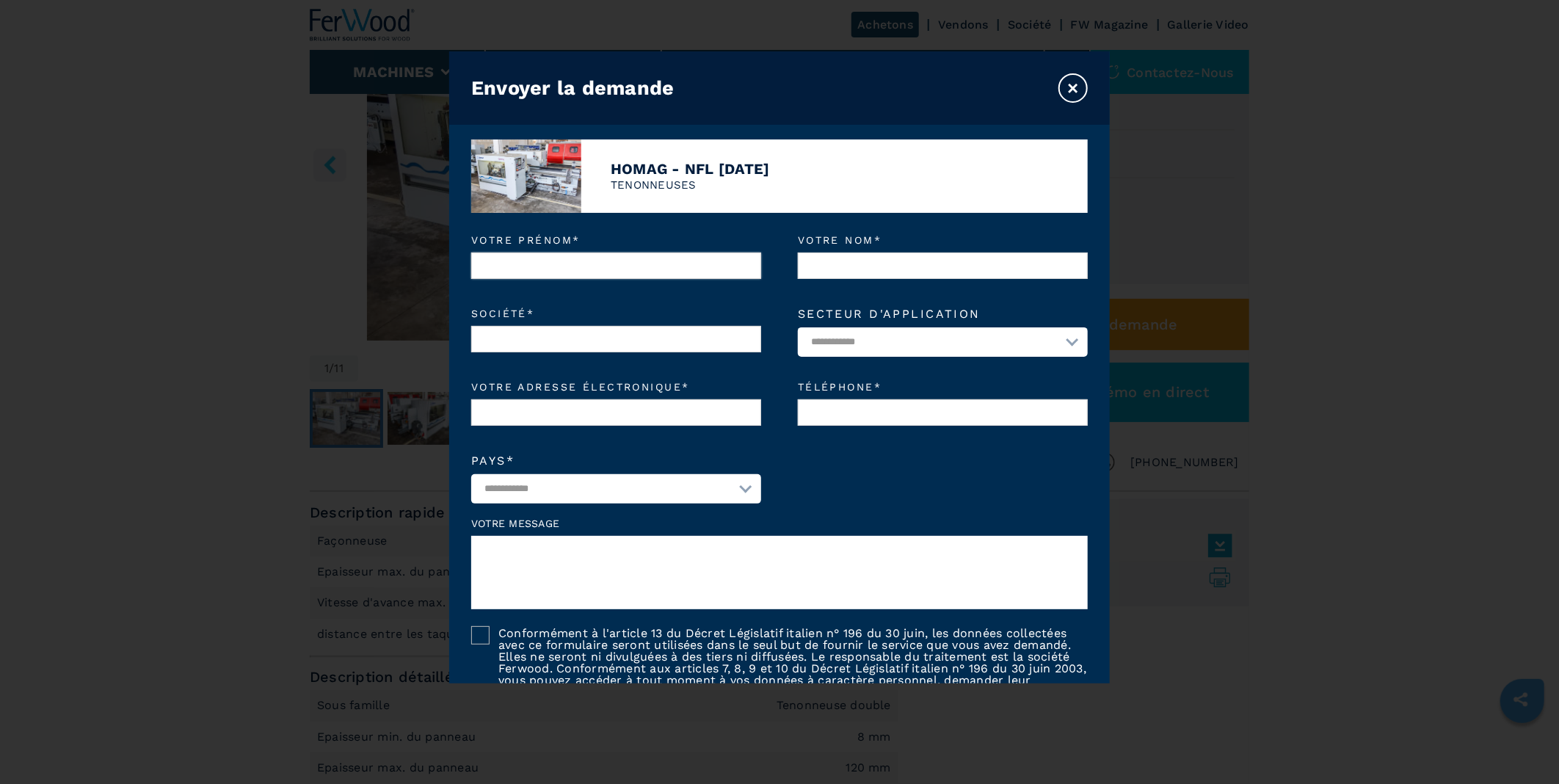
click at [529, 267] on input "Votre prénom *" at bounding box center [616, 266] width 290 height 26
type input "*****"
type input "*********"
type input "**********"
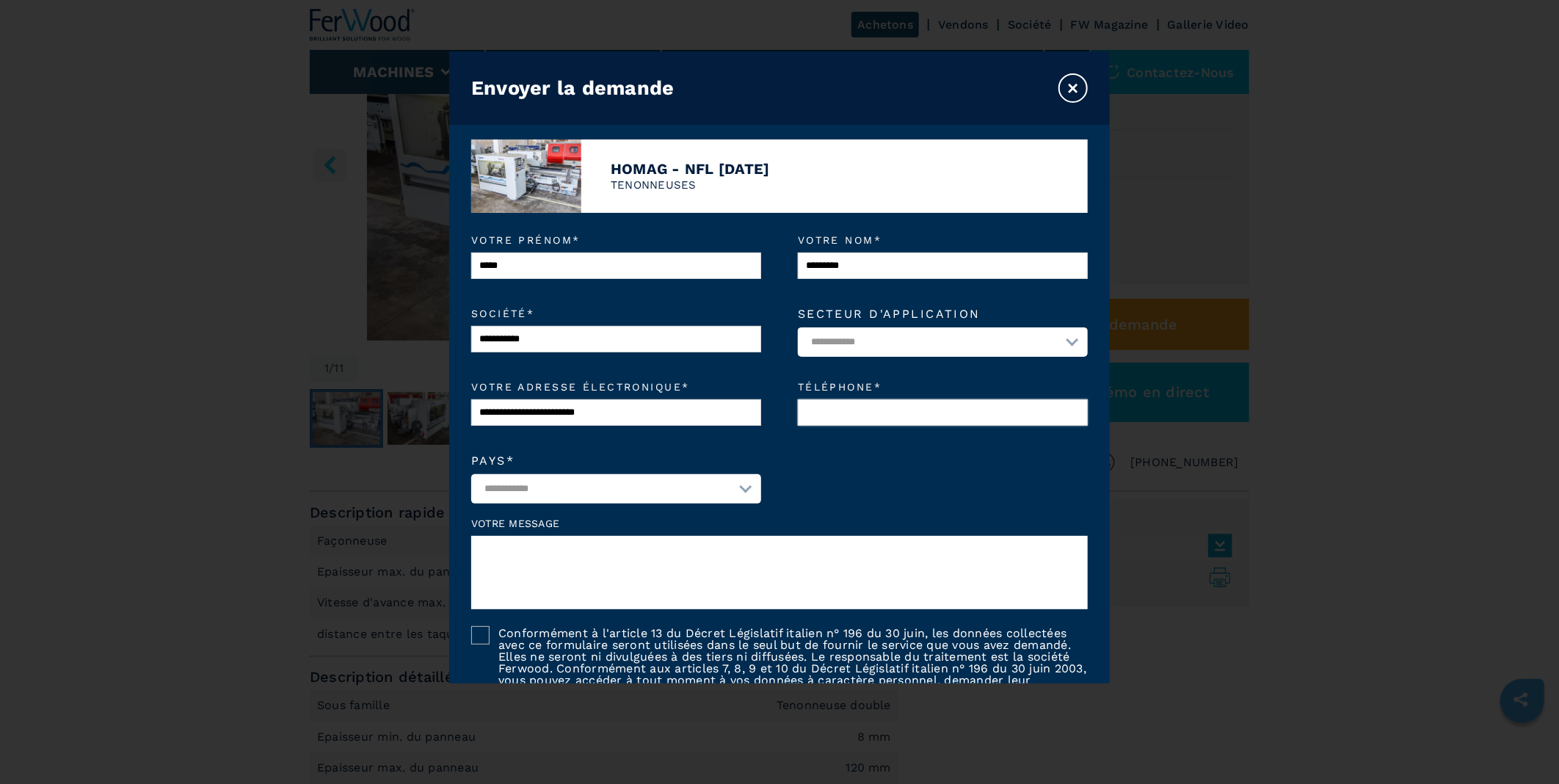
type input "**********"
select select "**"
click at [874, 340] on select "**********" at bounding box center [942, 341] width 290 height 29
select select "*********"
click at [797, 328] on select "**********" at bounding box center [942, 341] width 290 height 29
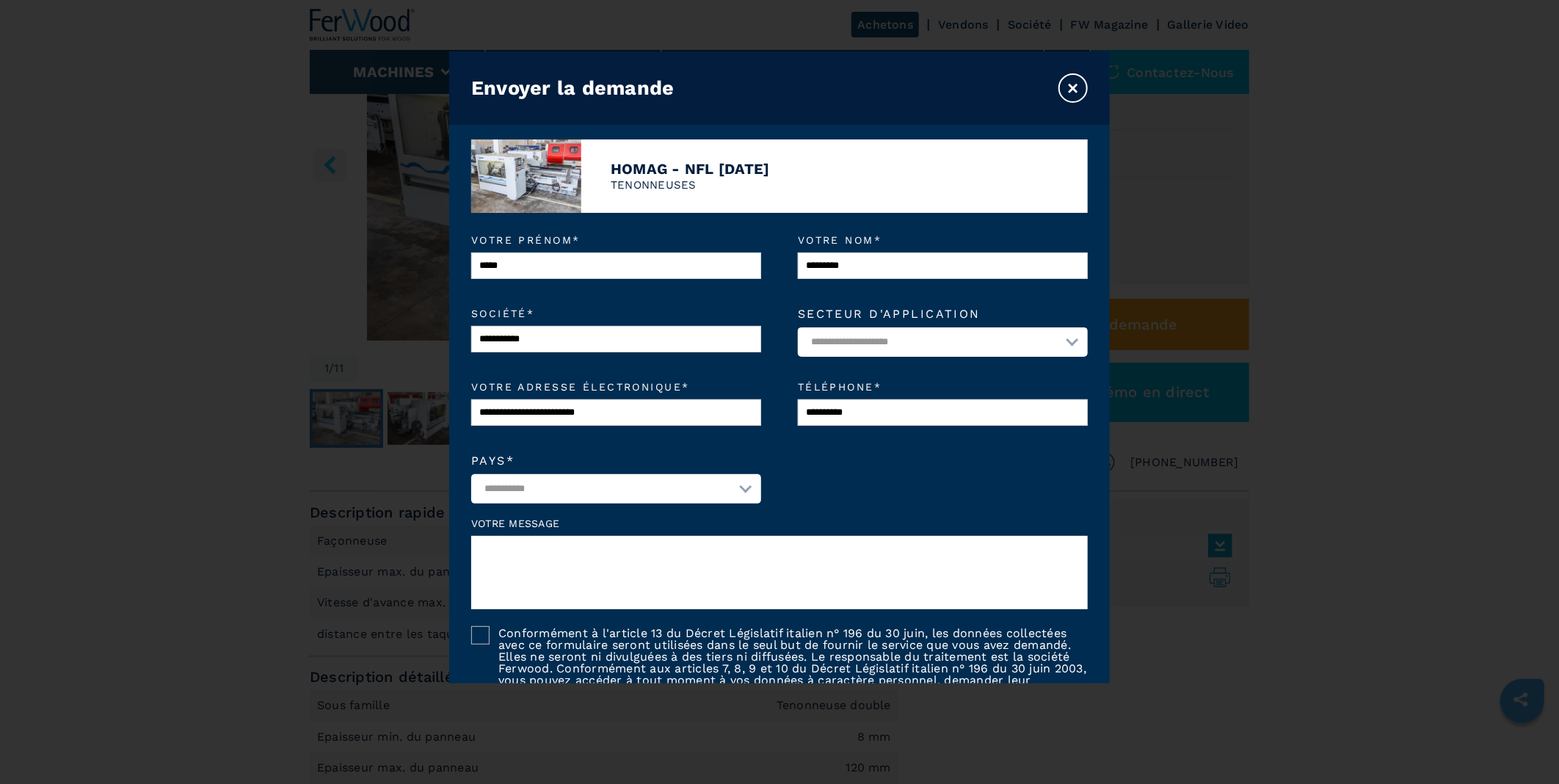
click at [524, 558] on textarea at bounding box center [779, 573] width 617 height 74
paste textarea "**********"
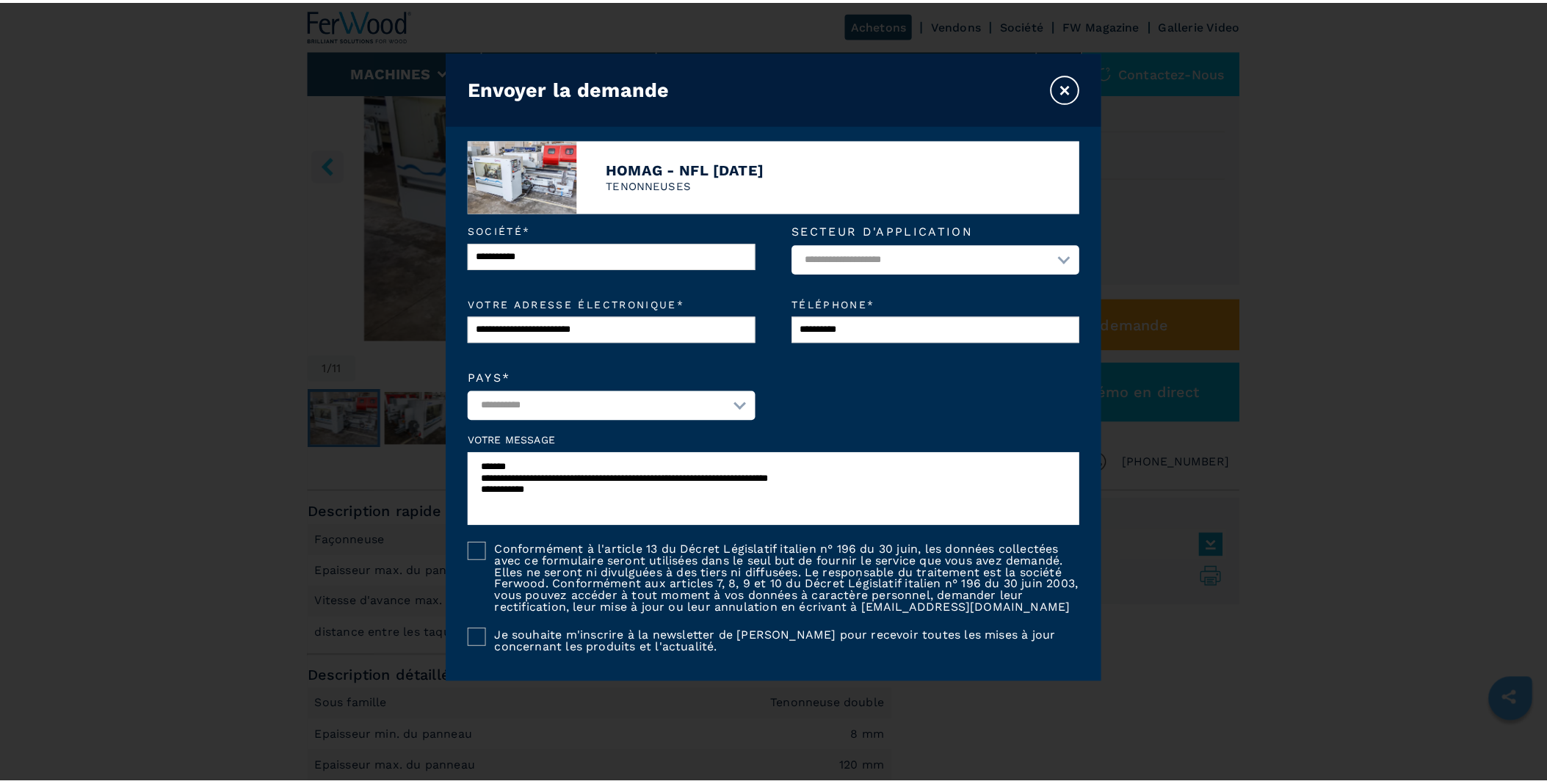
scroll to position [180, 0]
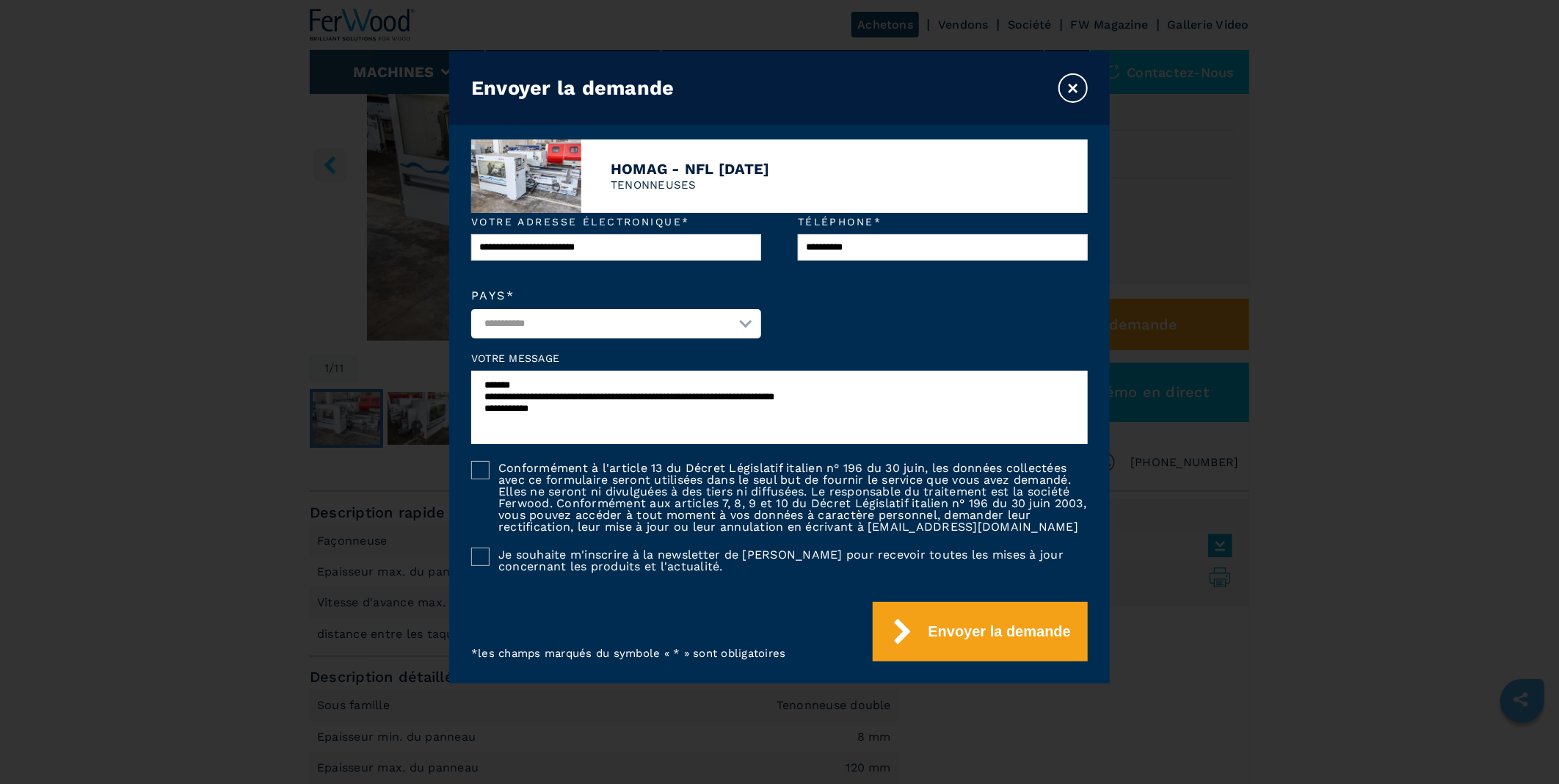
type textarea "**********"
click at [482, 460] on div at bounding box center [480, 469] width 18 height 18
click at [468, 548] on form "**********" at bounding box center [779, 448] width 661 height 470
click at [483, 561] on div at bounding box center [480, 556] width 18 height 18
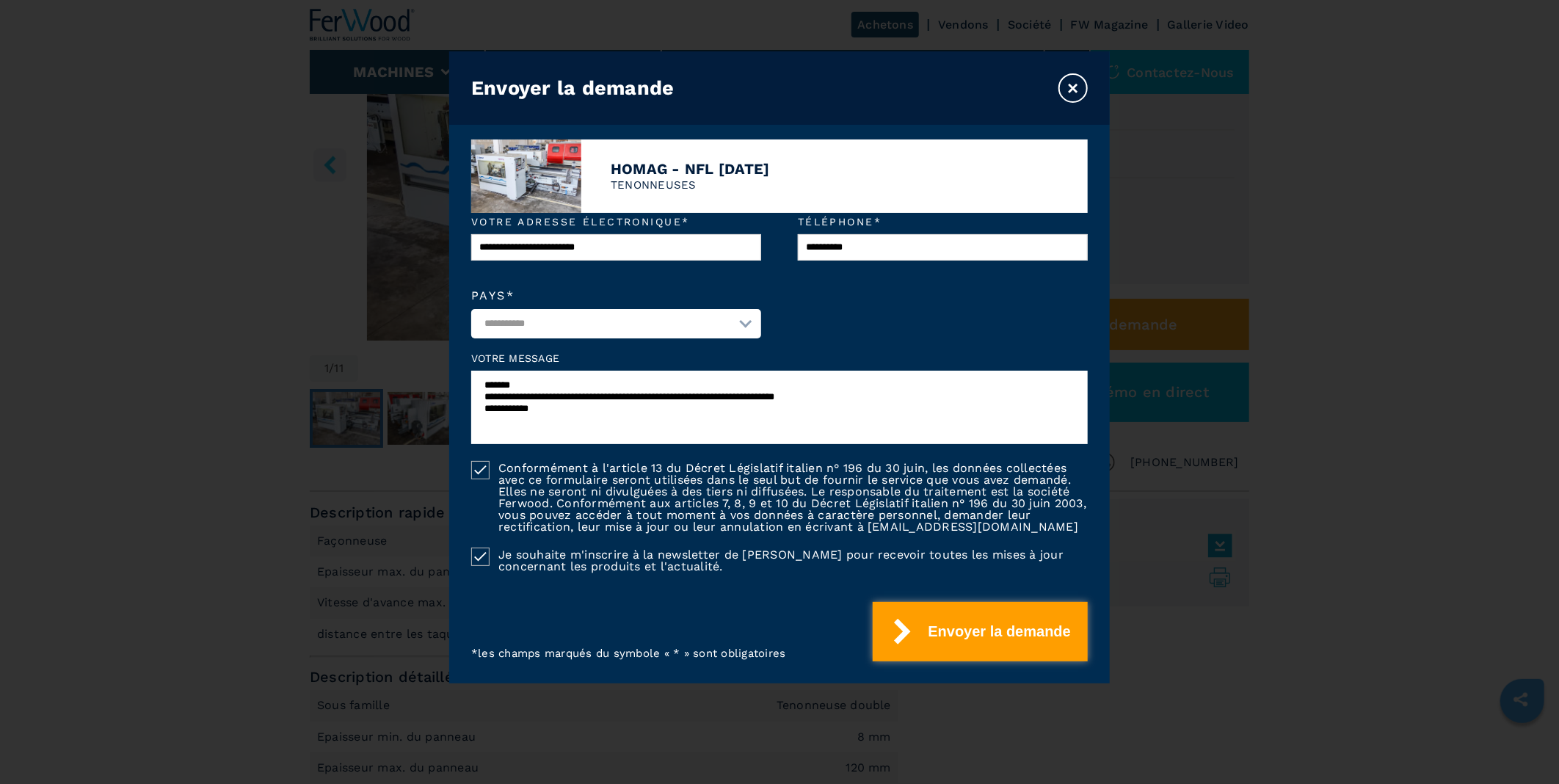
click at [955, 624] on button "Envoyer la demande" at bounding box center [980, 631] width 215 height 60
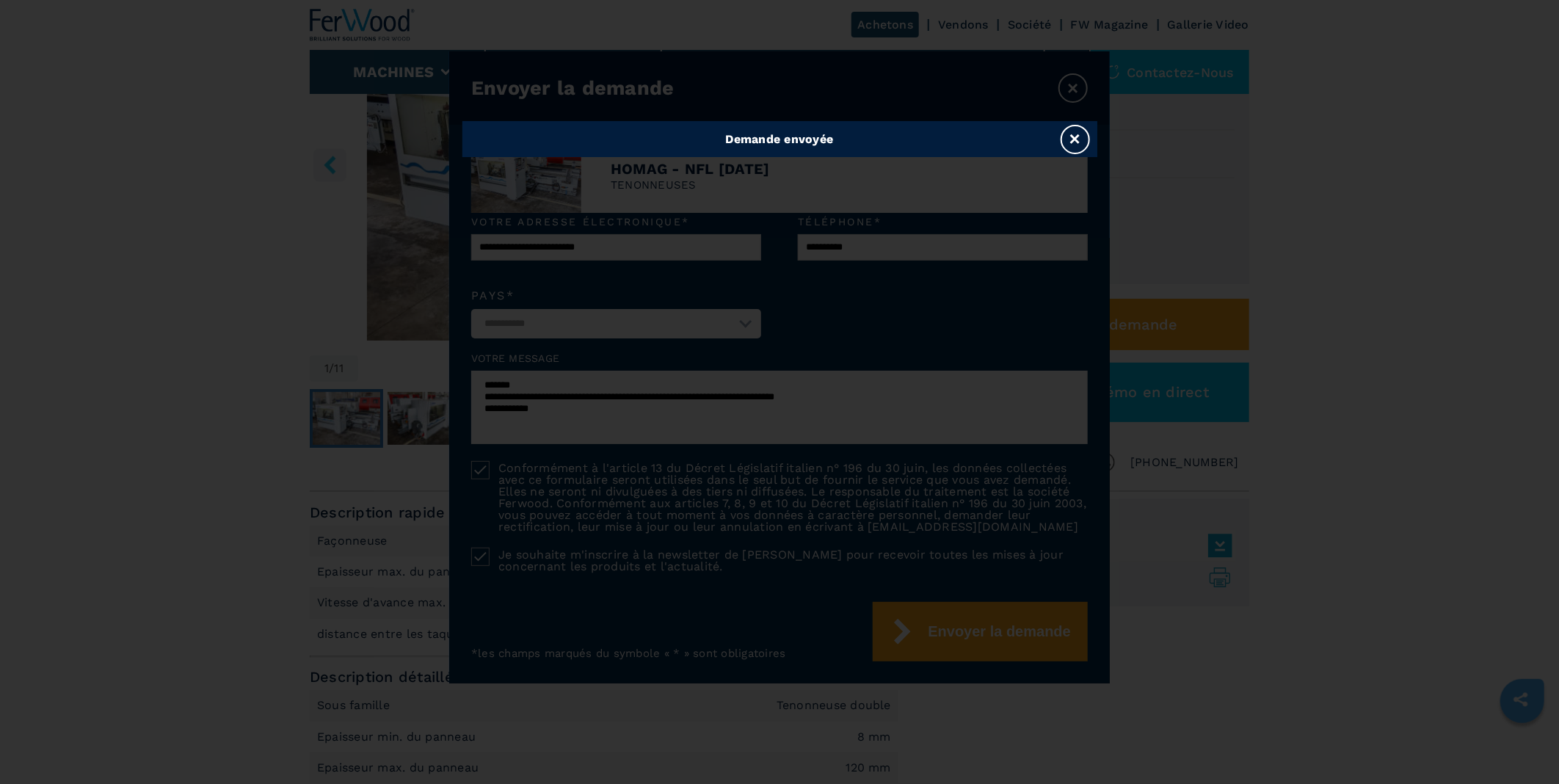
click at [1074, 141] on button "×" at bounding box center [1075, 139] width 29 height 29
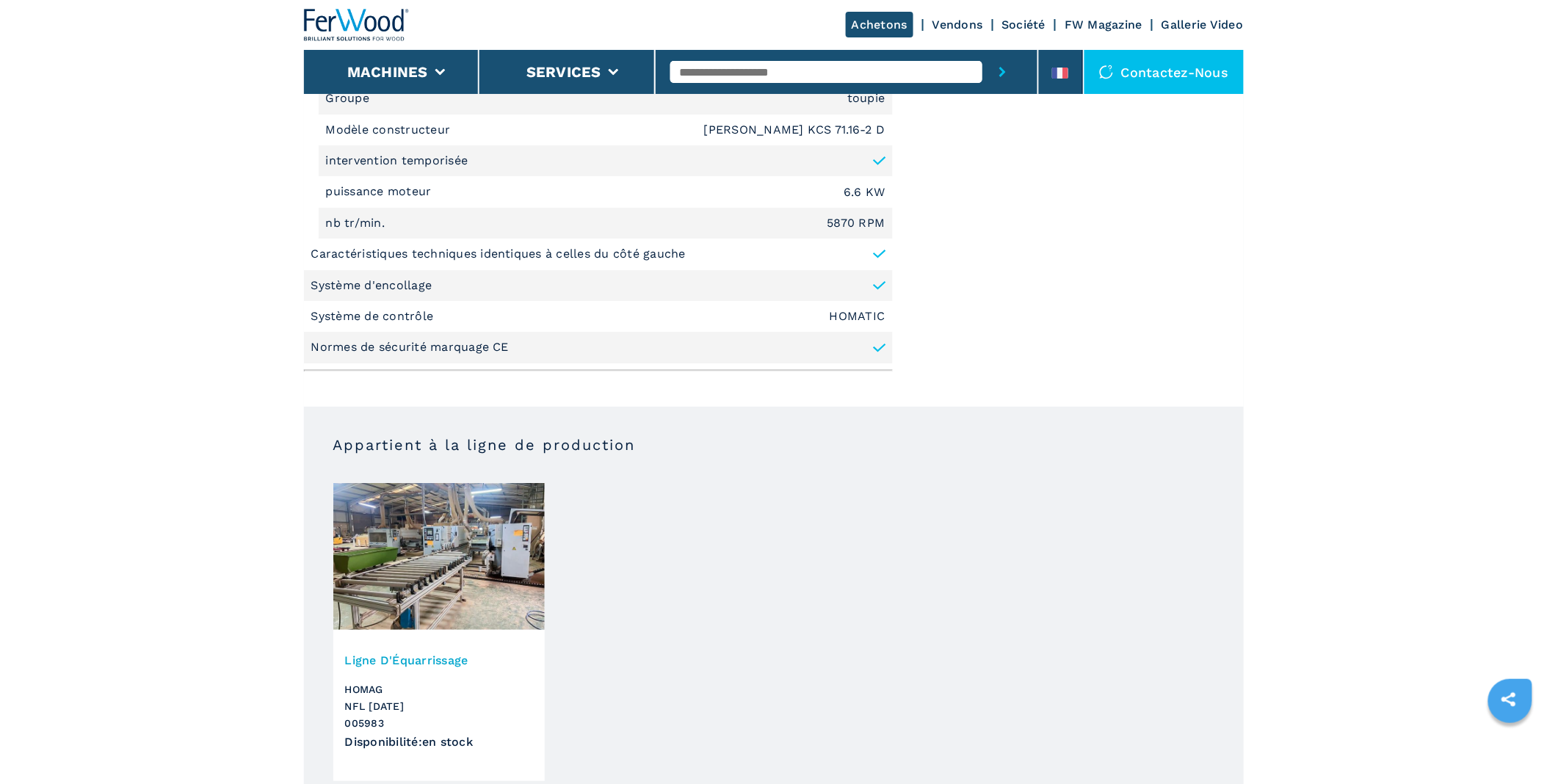
scroll to position [1875, 0]
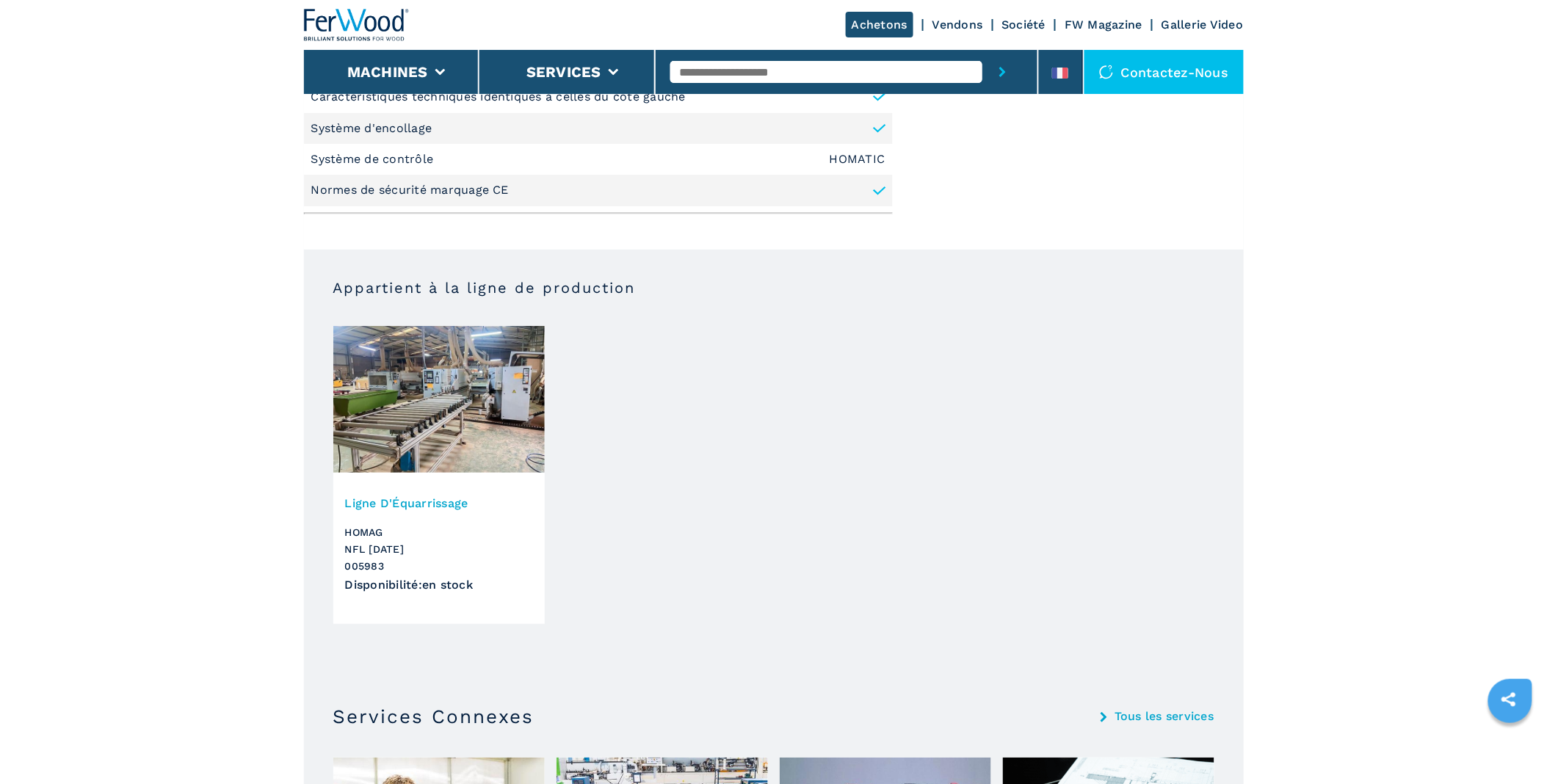
click at [389, 490] on div "Ligne D'Équarrissage HOMAG NFL [DATE] 005983 Disponibilité : en stock" at bounding box center [439, 550] width 211 height 147
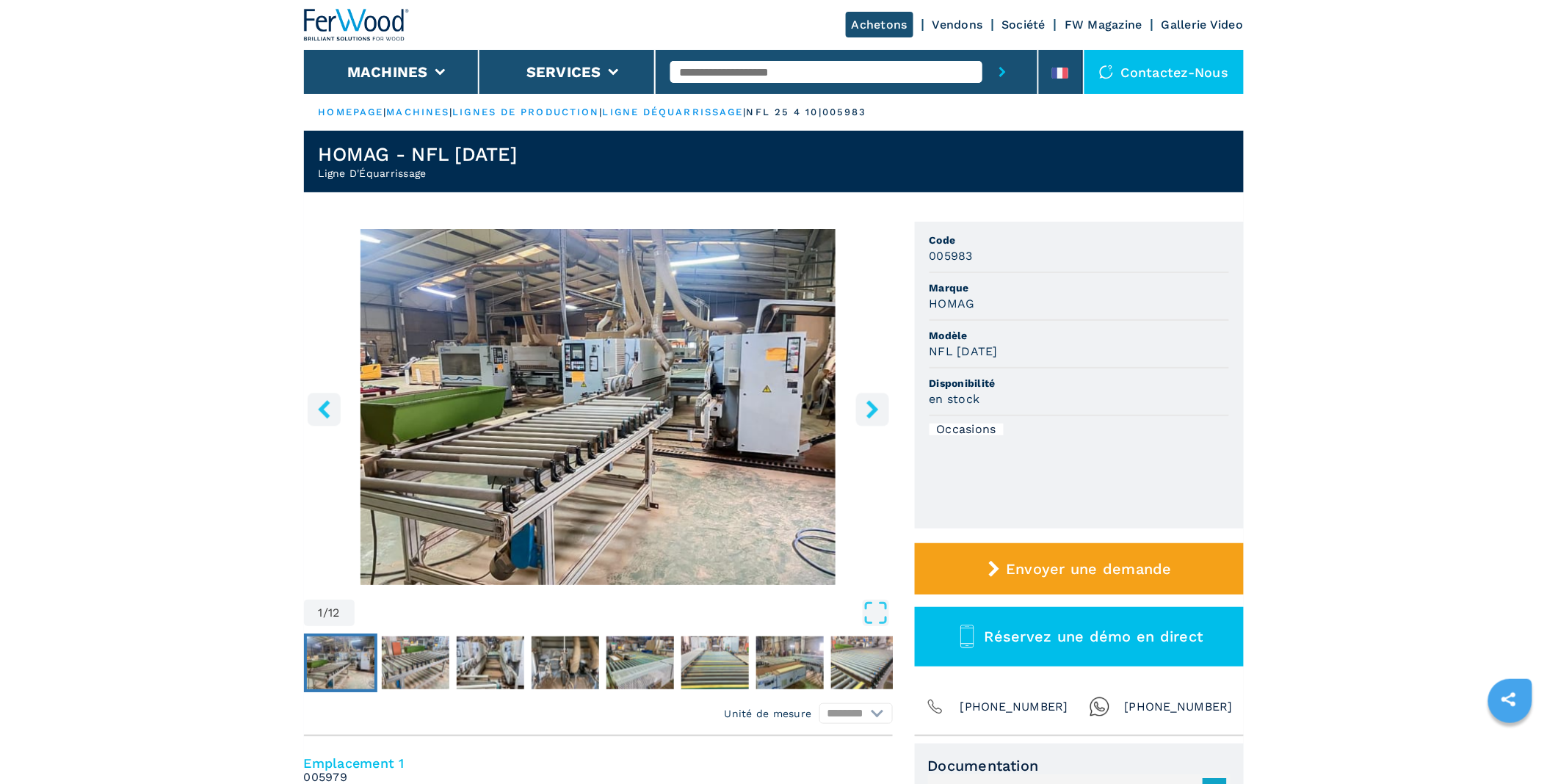
click at [872, 408] on icon "right-button" at bounding box center [871, 409] width 11 height 18
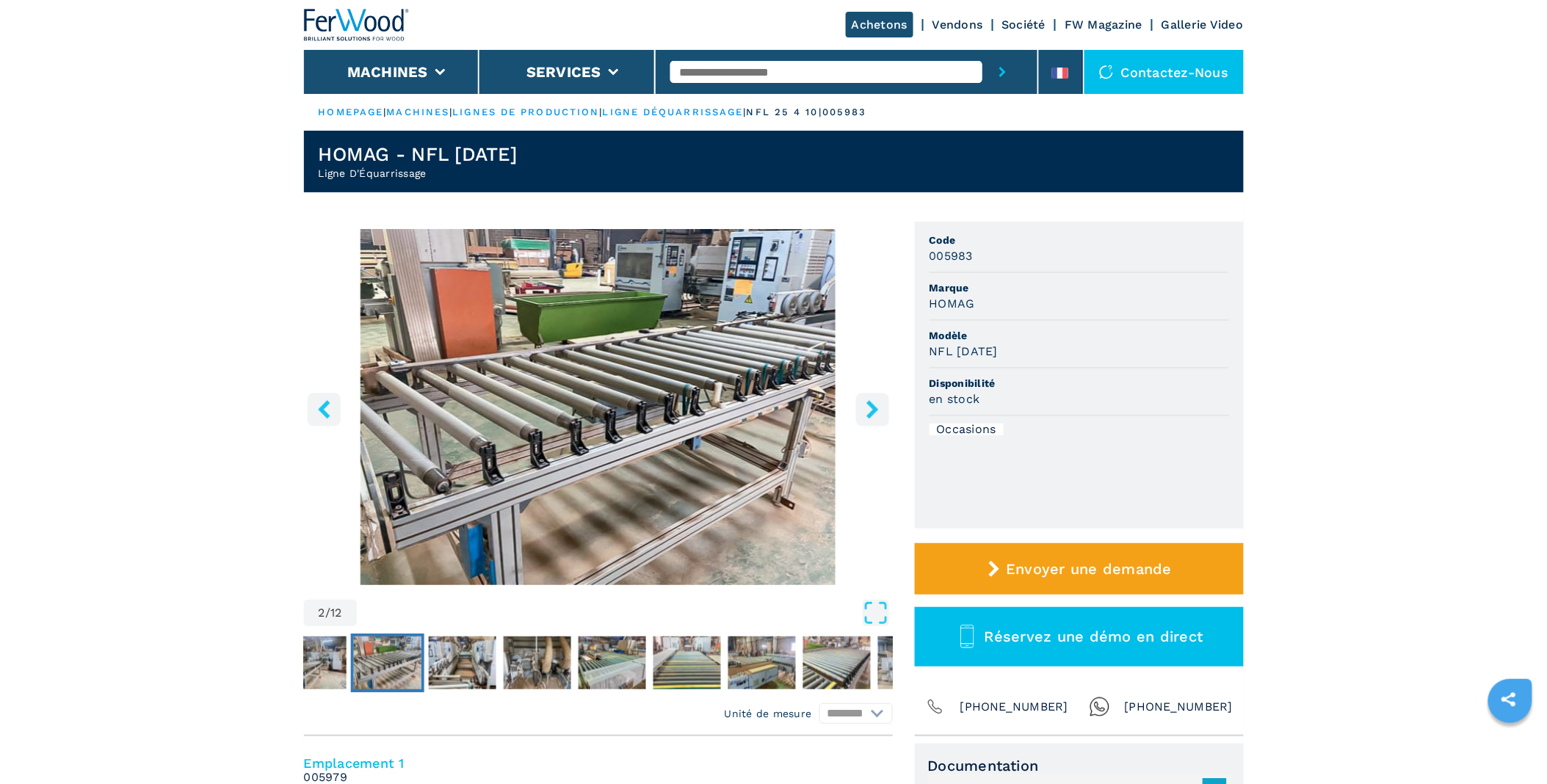
click at [872, 408] on icon "right-button" at bounding box center [871, 409] width 11 height 18
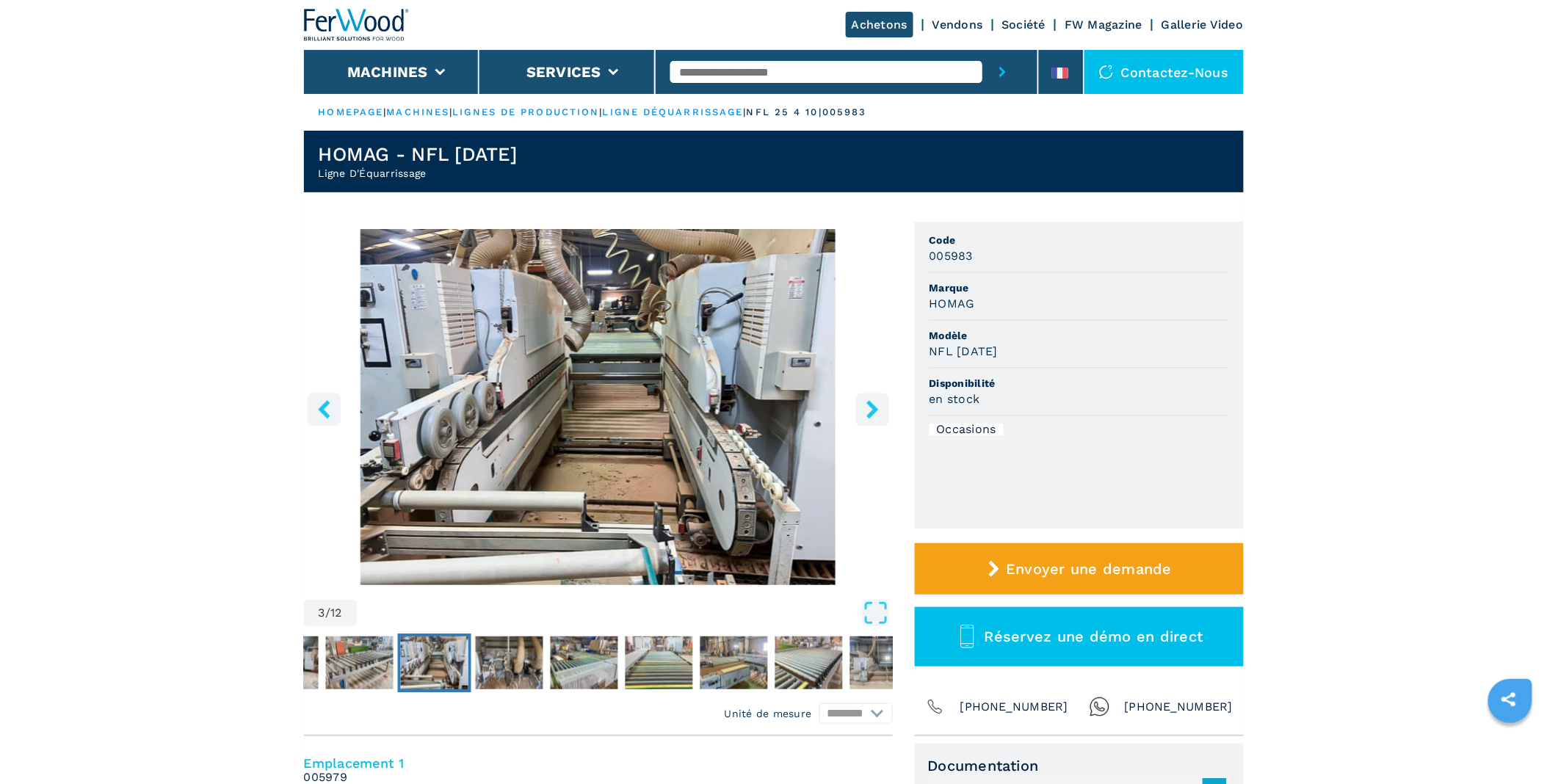
click at [872, 408] on icon "right-button" at bounding box center [871, 409] width 11 height 18
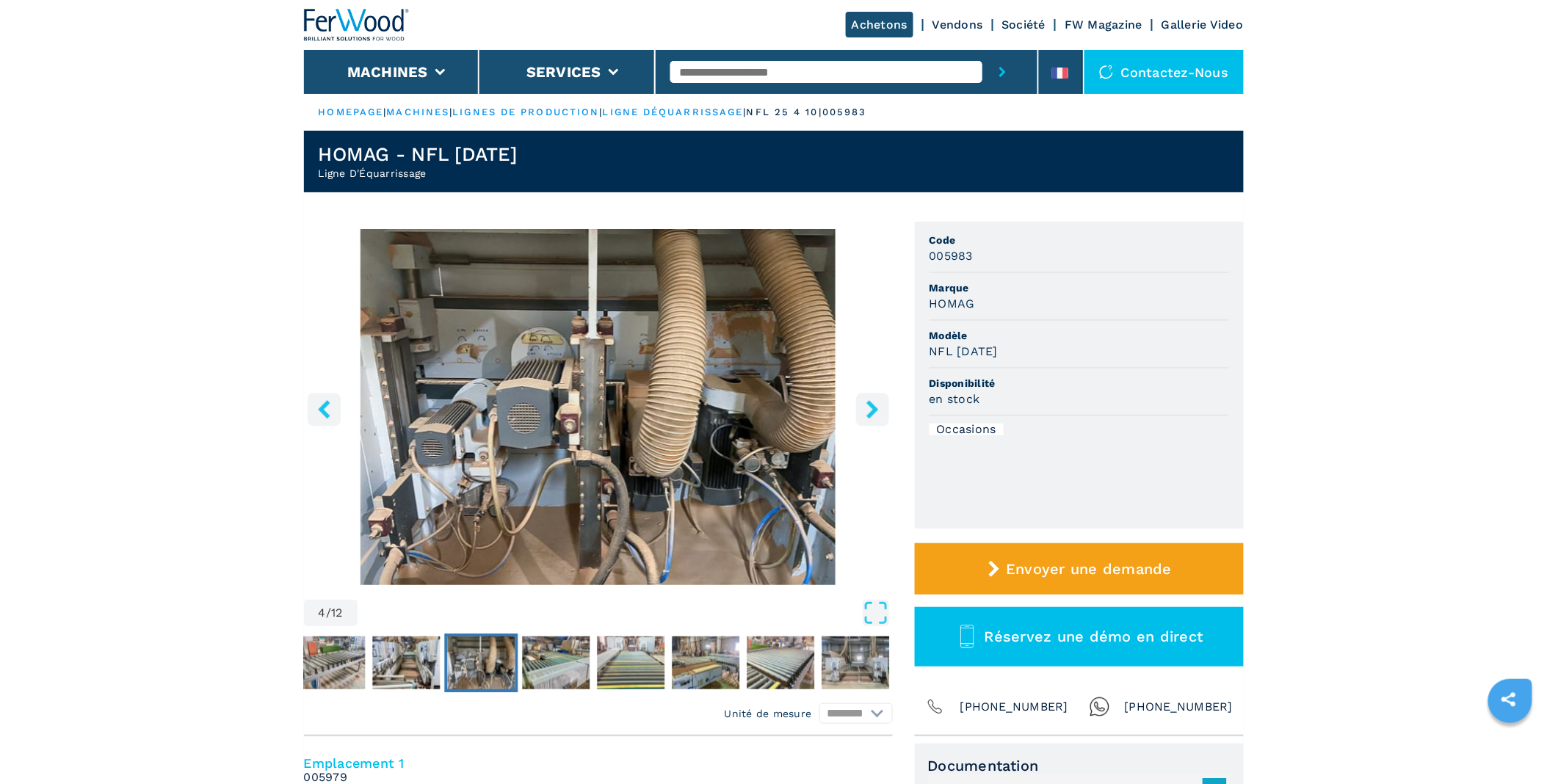
click at [872, 408] on icon "right-button" at bounding box center [871, 409] width 11 height 18
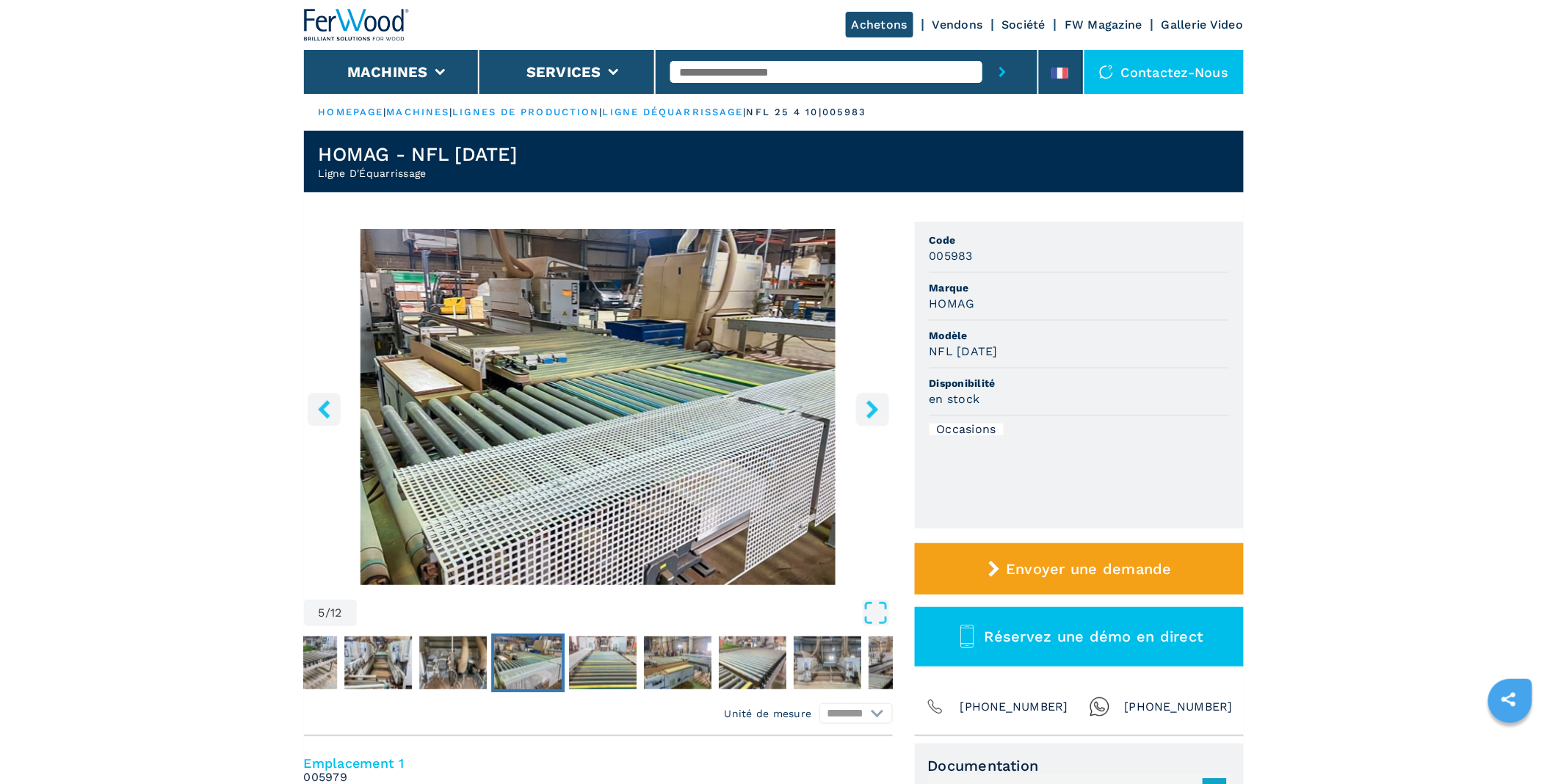
click at [872, 408] on icon "right-button" at bounding box center [871, 409] width 11 height 18
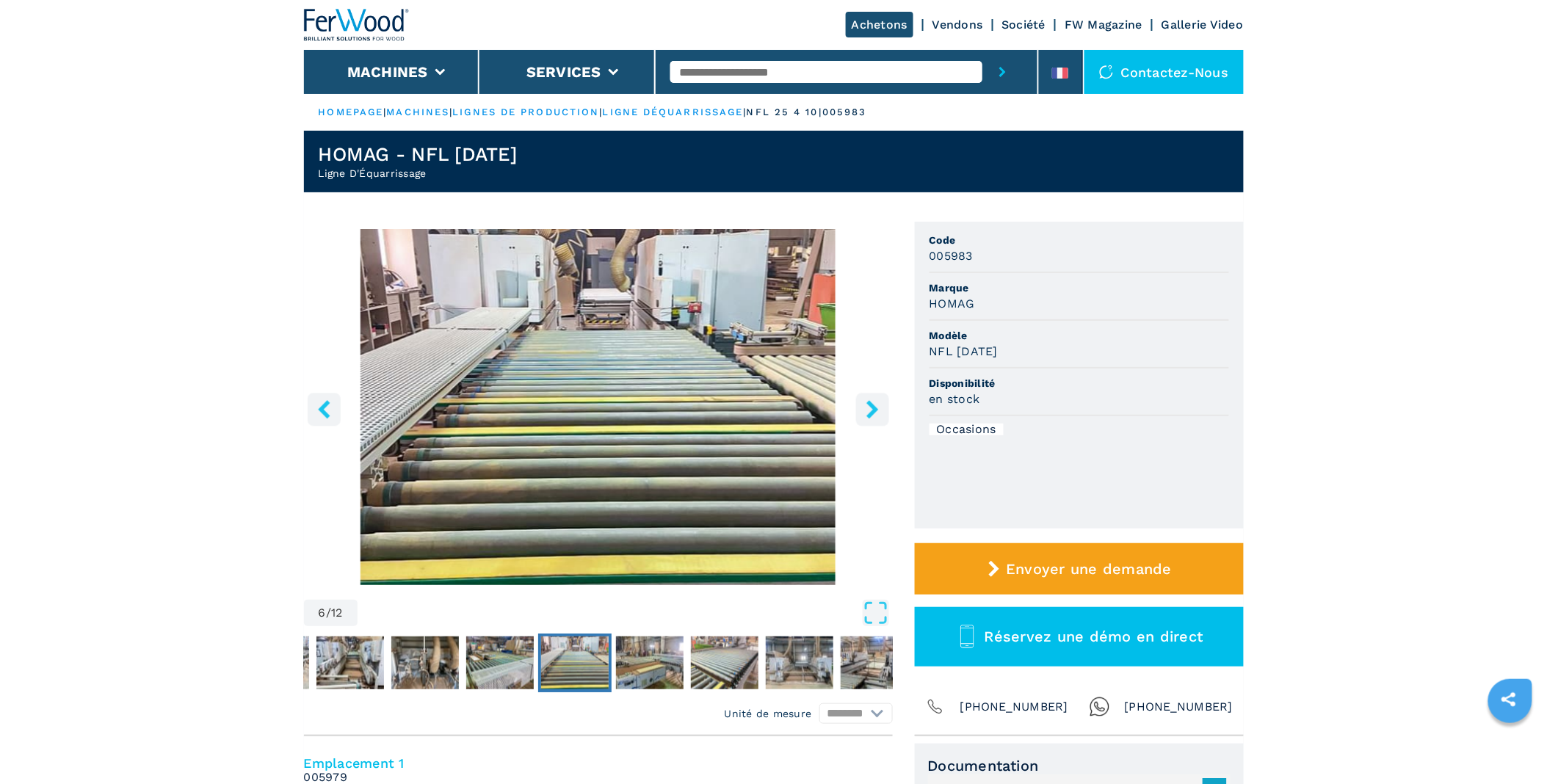
click at [872, 408] on icon "right-button" at bounding box center [871, 409] width 11 height 18
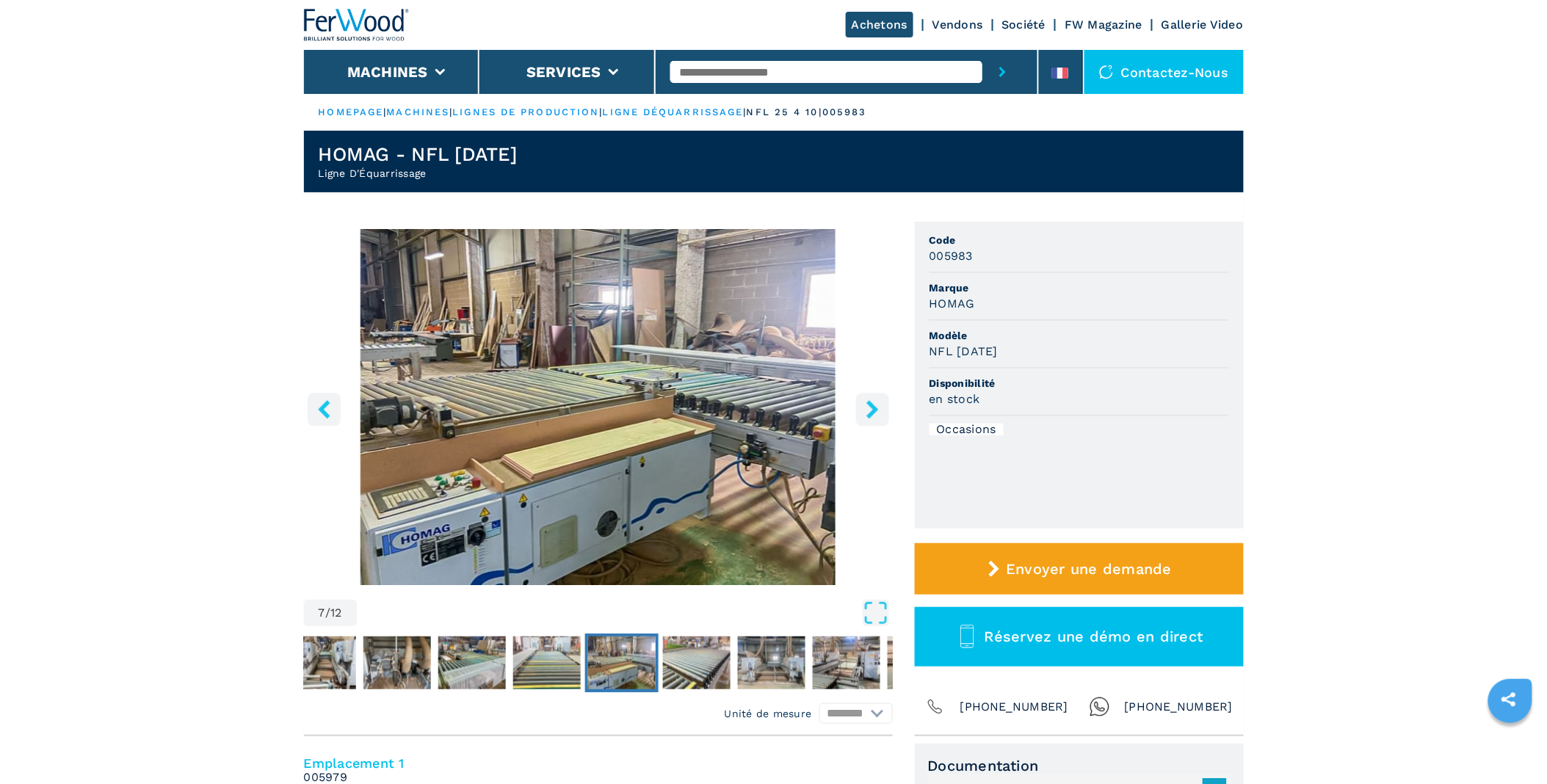
click at [872, 408] on icon "right-button" at bounding box center [871, 409] width 11 height 18
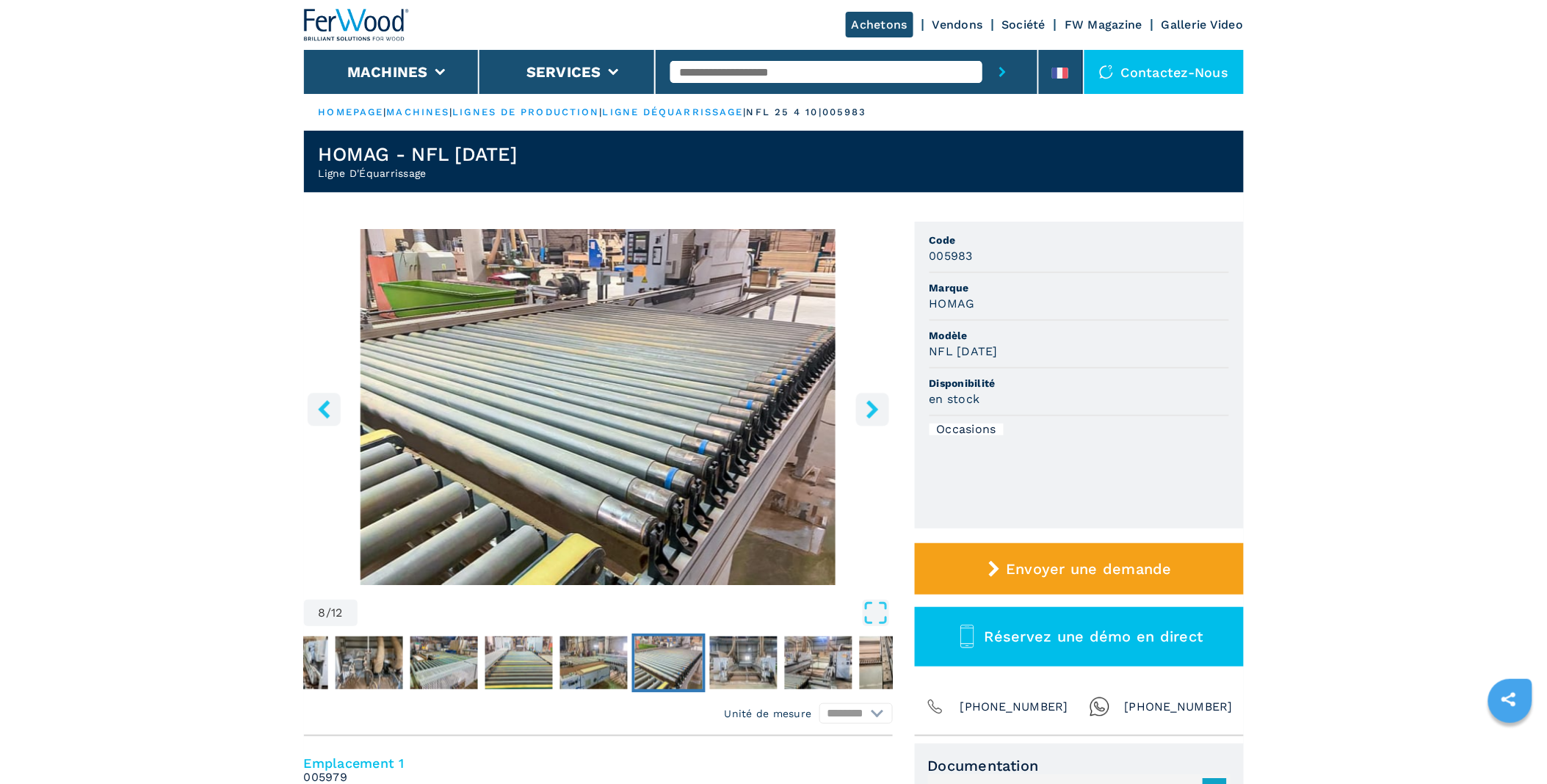
click at [872, 408] on icon "right-button" at bounding box center [871, 409] width 11 height 18
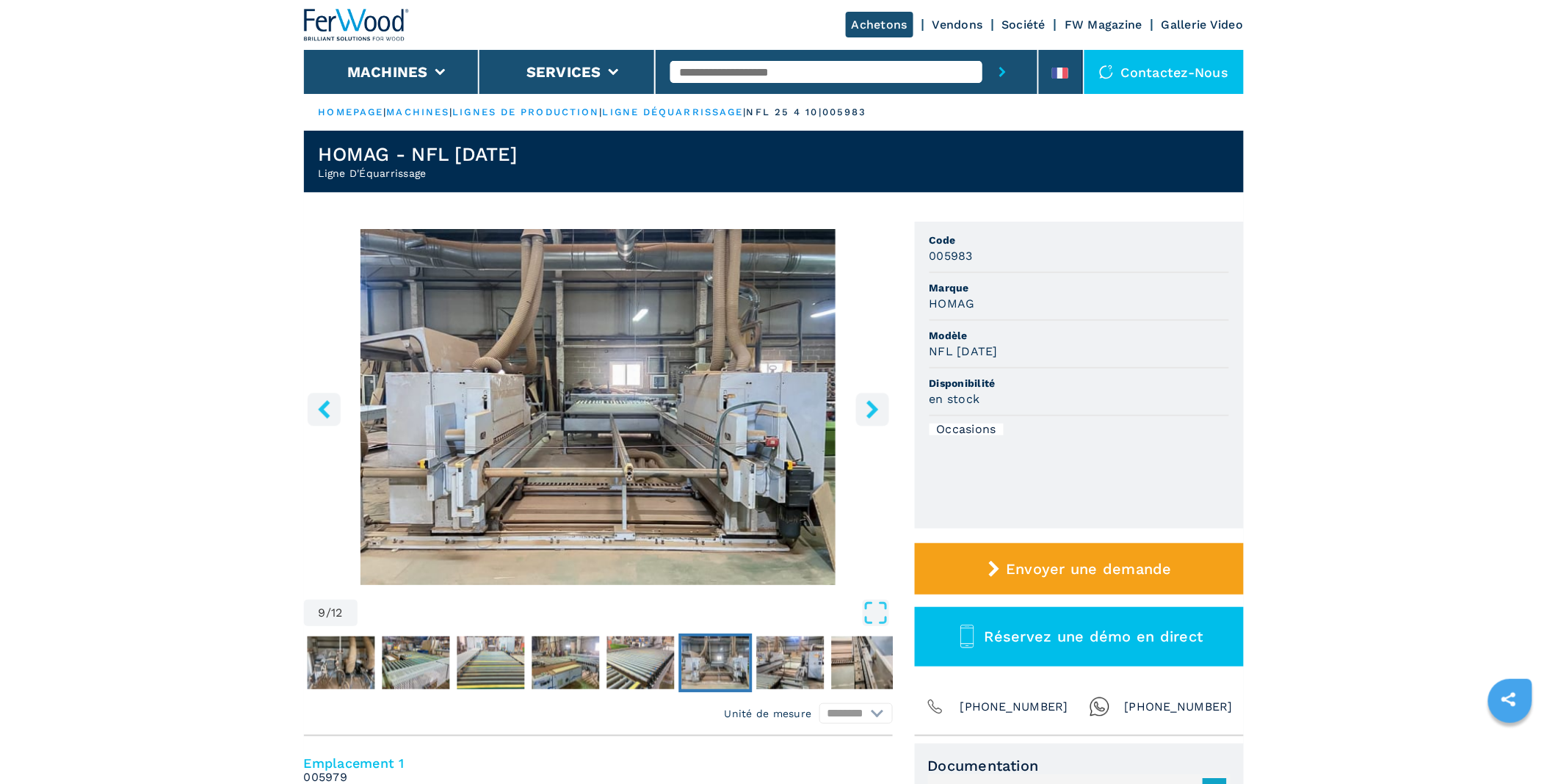
click at [872, 408] on icon "right-button" at bounding box center [871, 409] width 11 height 18
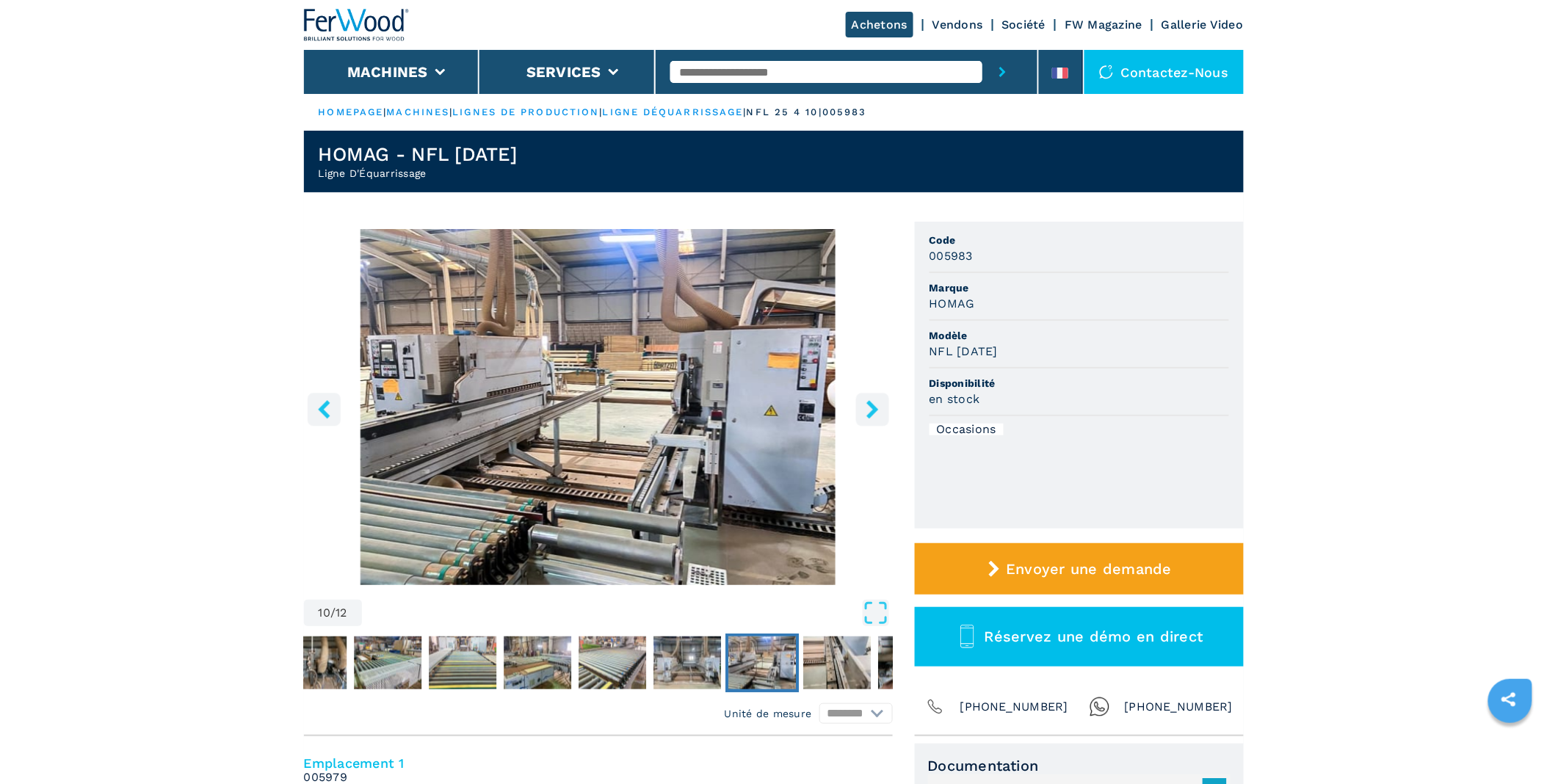
click at [872, 408] on icon "right-button" at bounding box center [871, 409] width 11 height 18
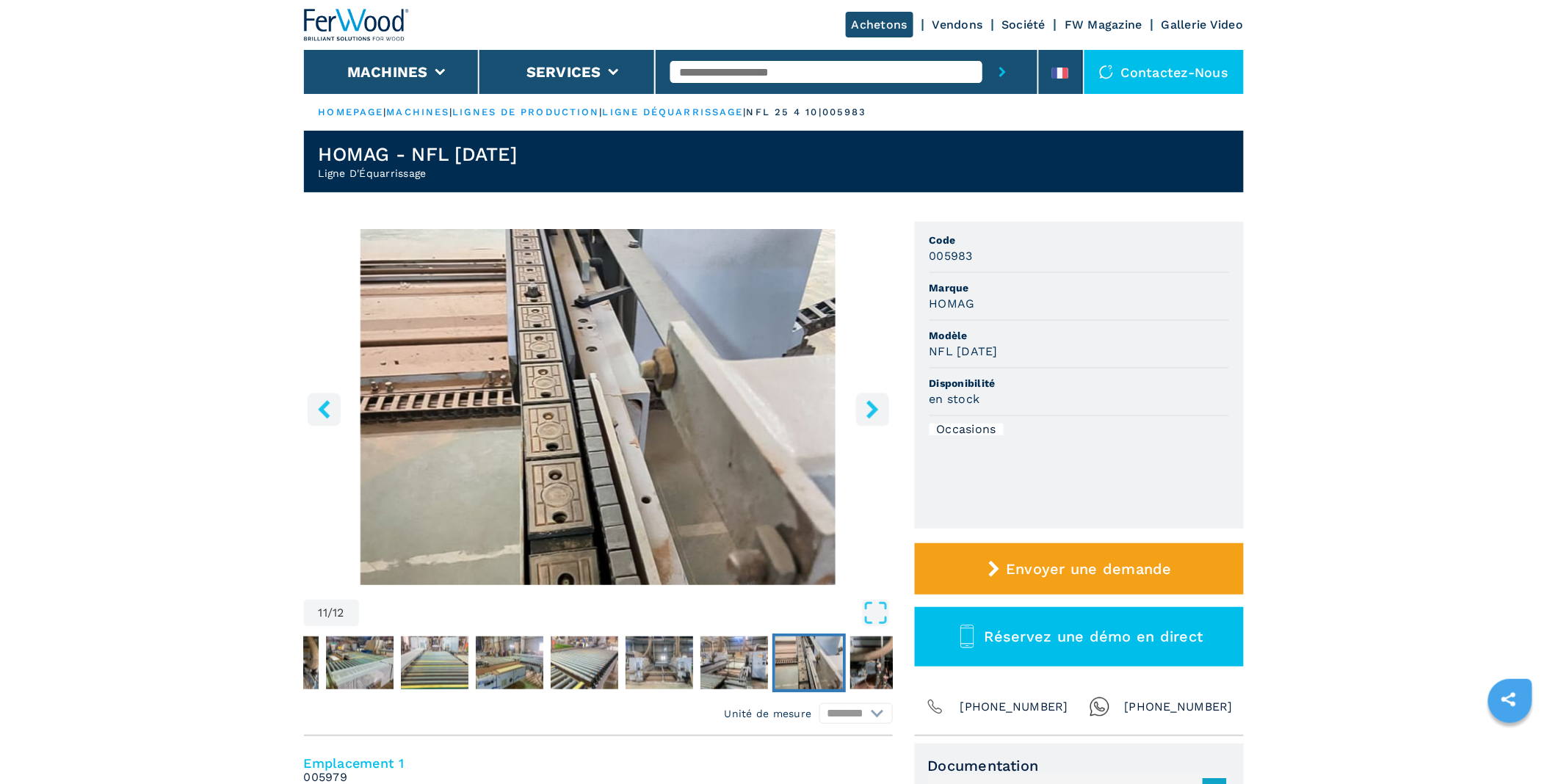
click at [872, 408] on icon "right-button" at bounding box center [871, 409] width 11 height 18
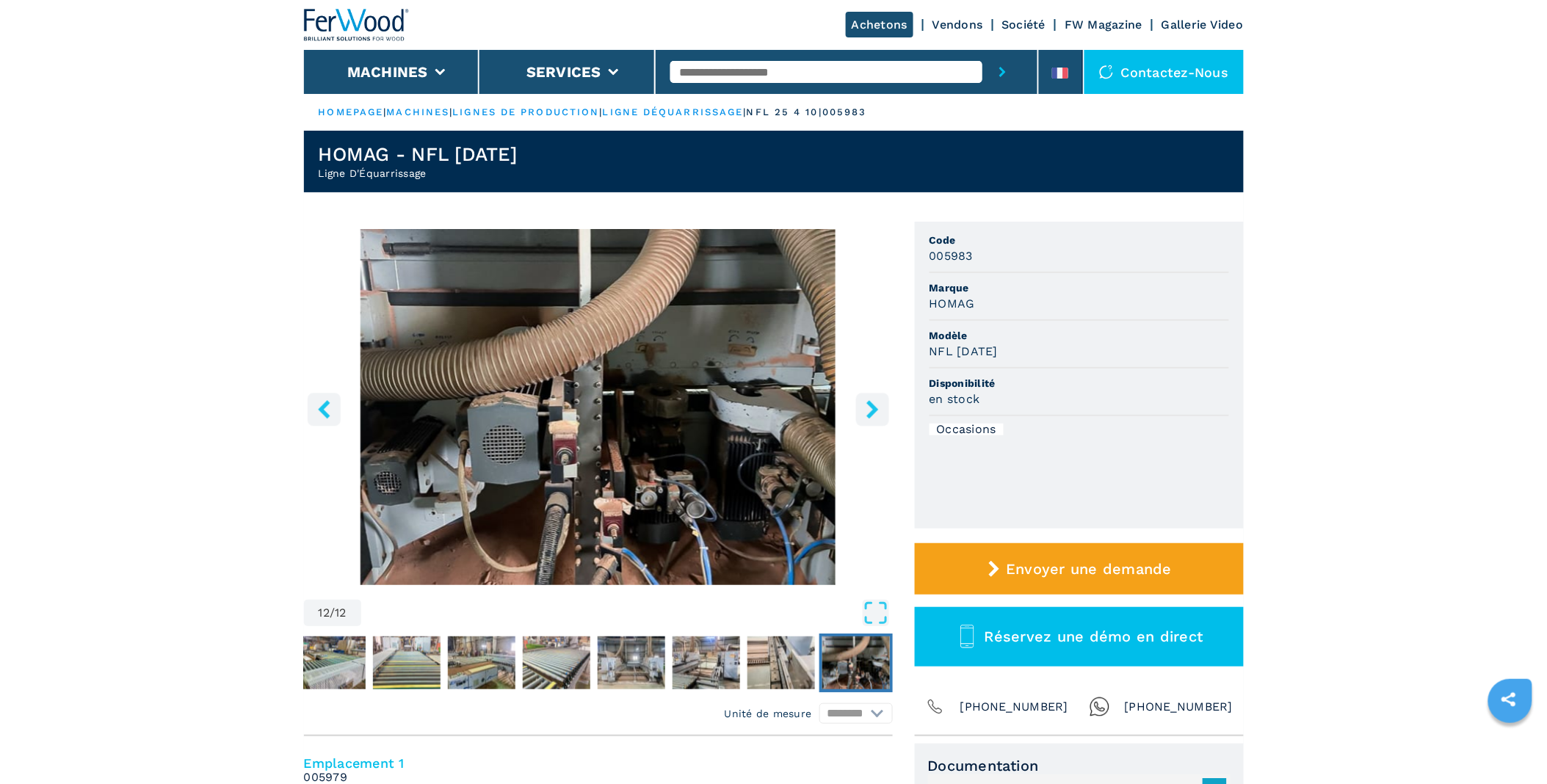
click at [872, 408] on icon "right-button" at bounding box center [871, 409] width 11 height 18
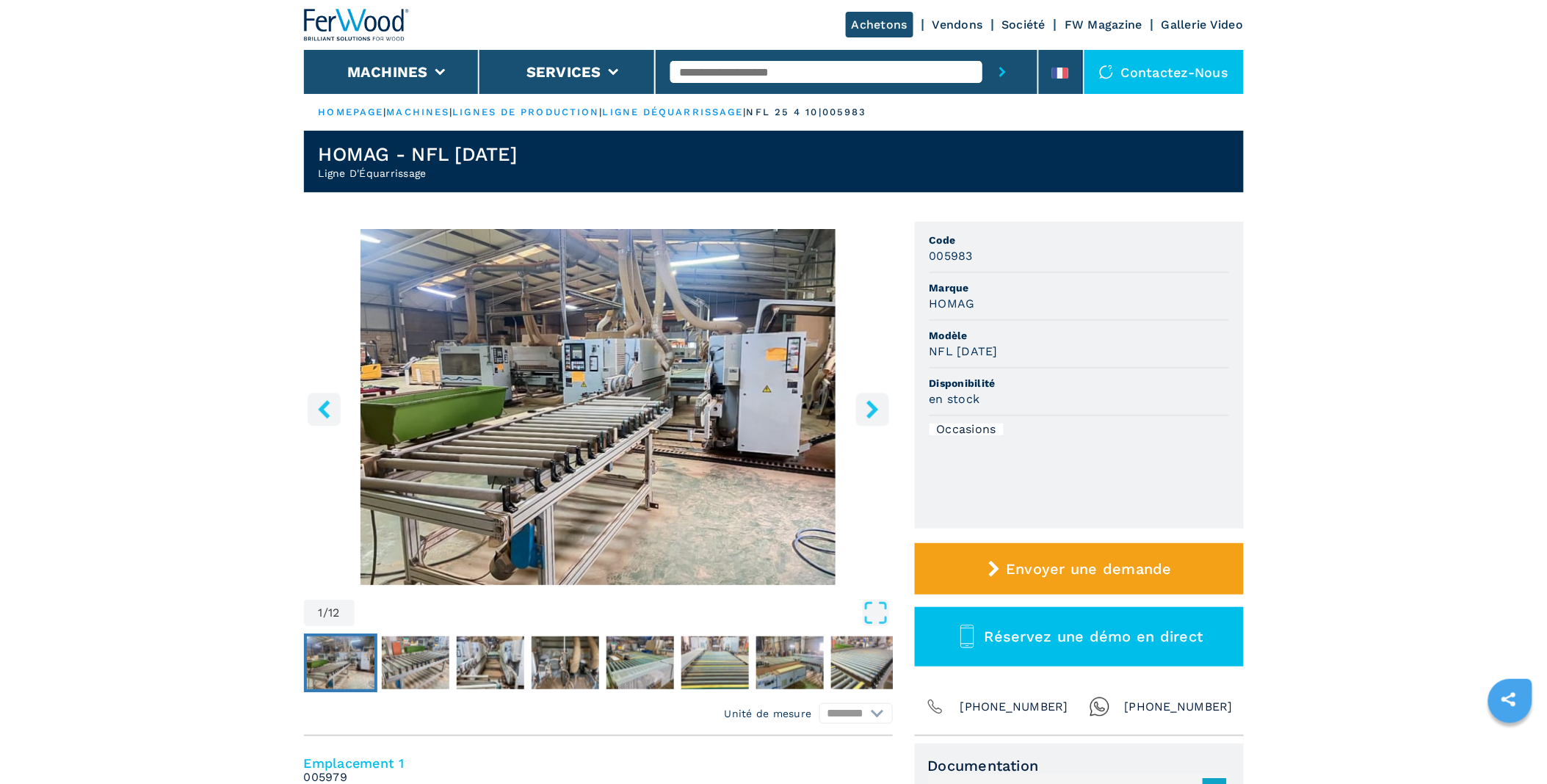
click at [872, 408] on icon "right-button" at bounding box center [871, 409] width 11 height 18
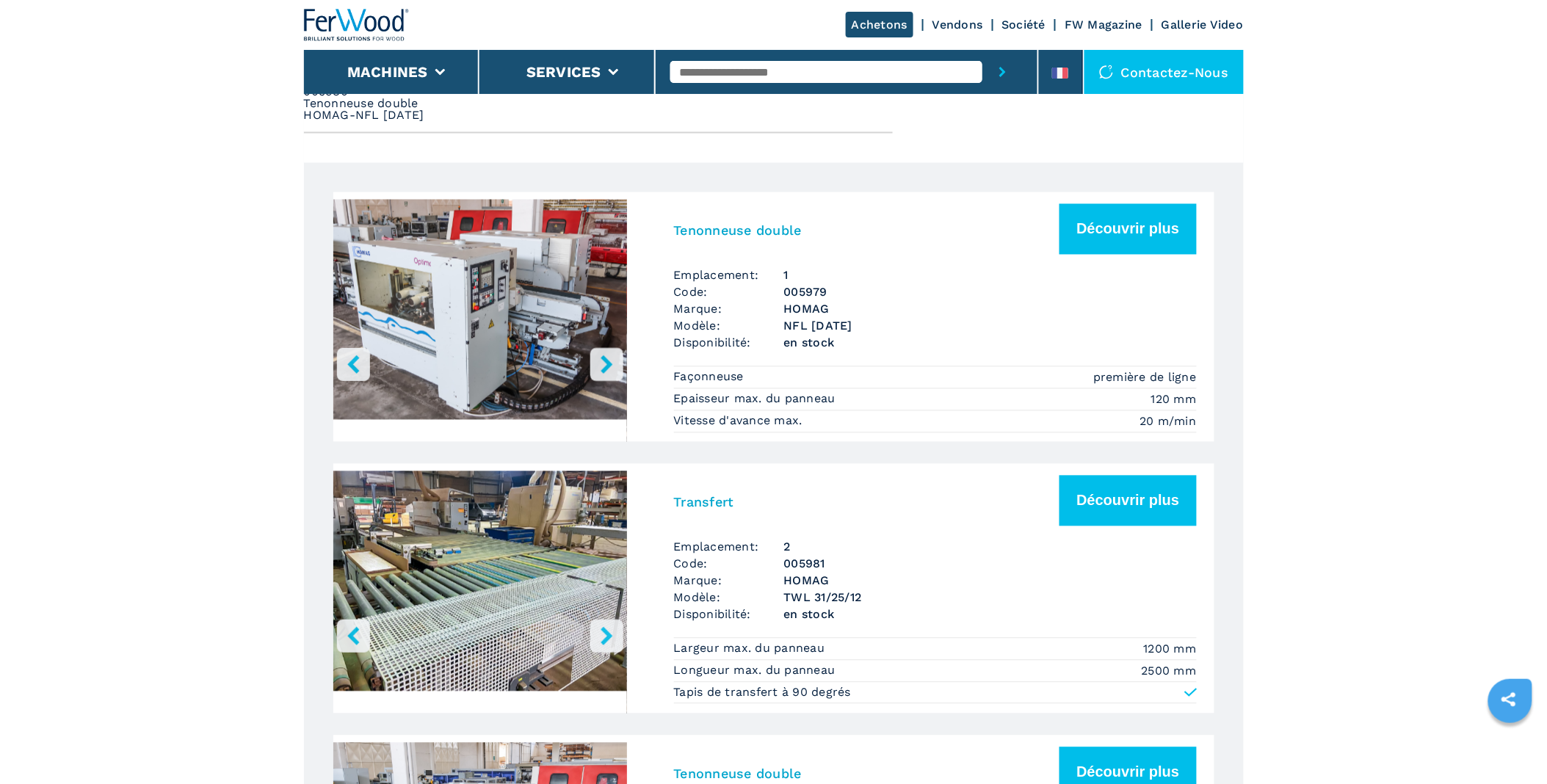
scroll to position [816, 0]
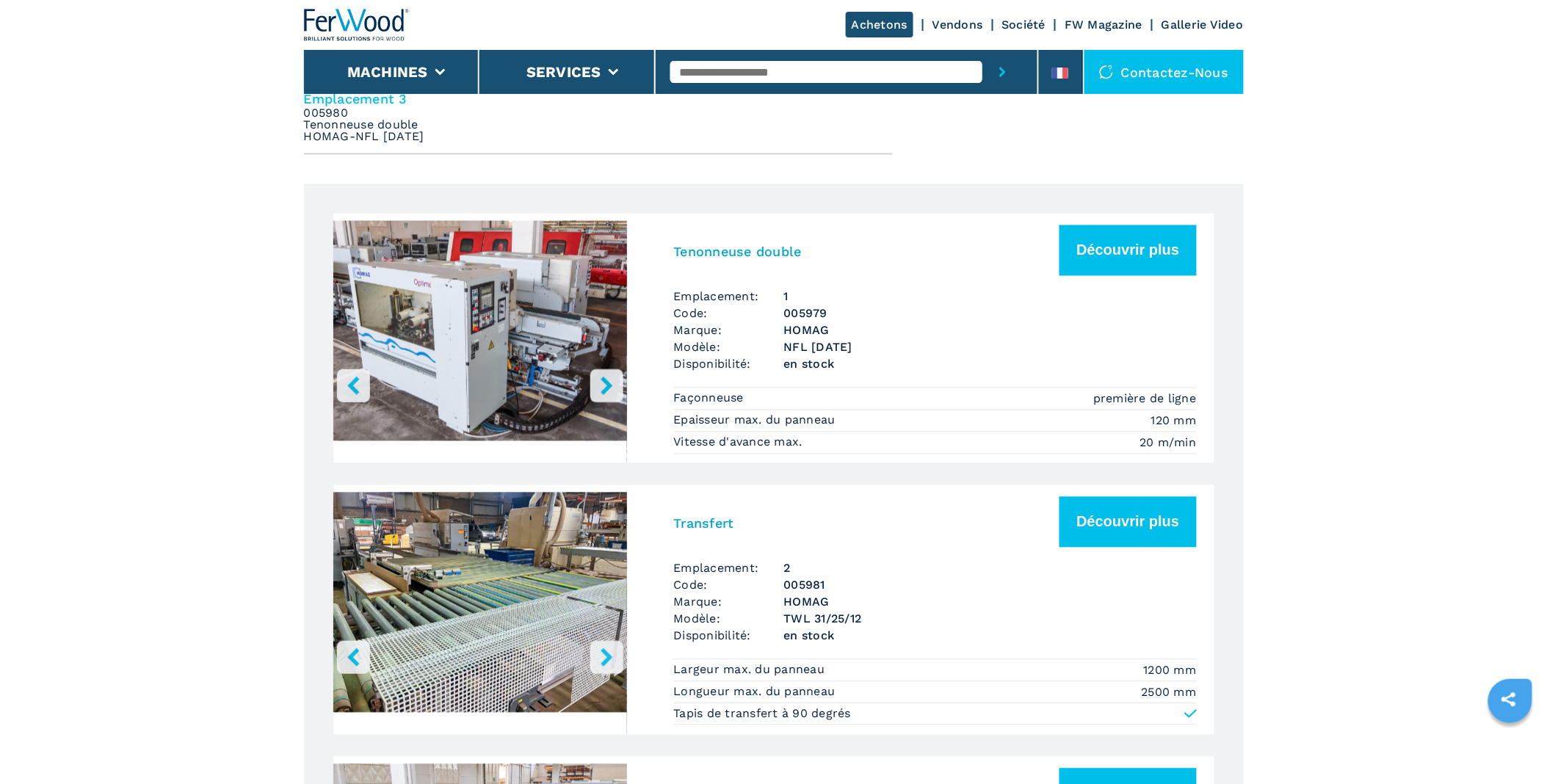
click at [595, 380] on button "right-button" at bounding box center [607, 386] width 33 height 33
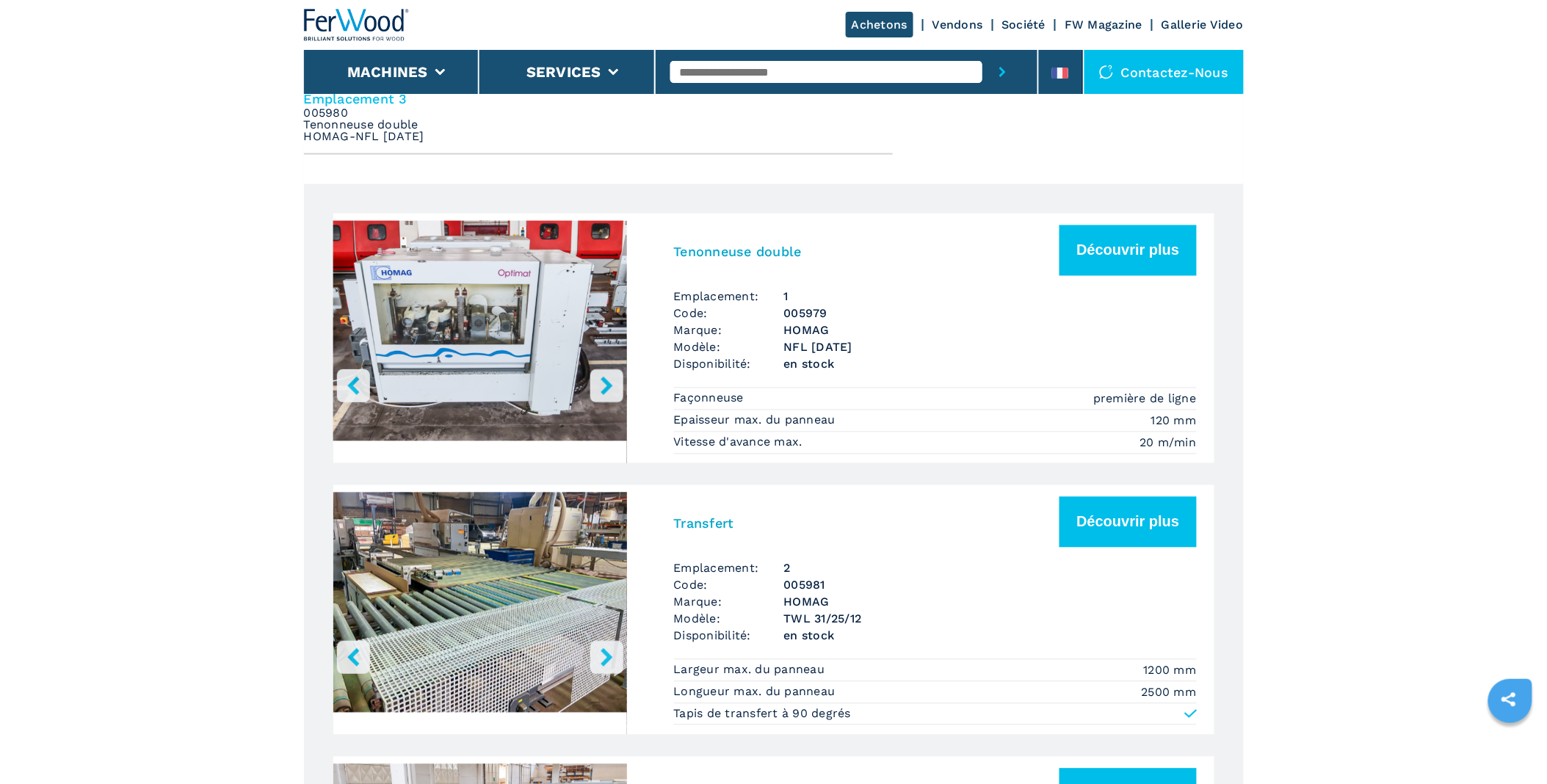
click at [599, 380] on icon "right-button" at bounding box center [606, 385] width 18 height 18
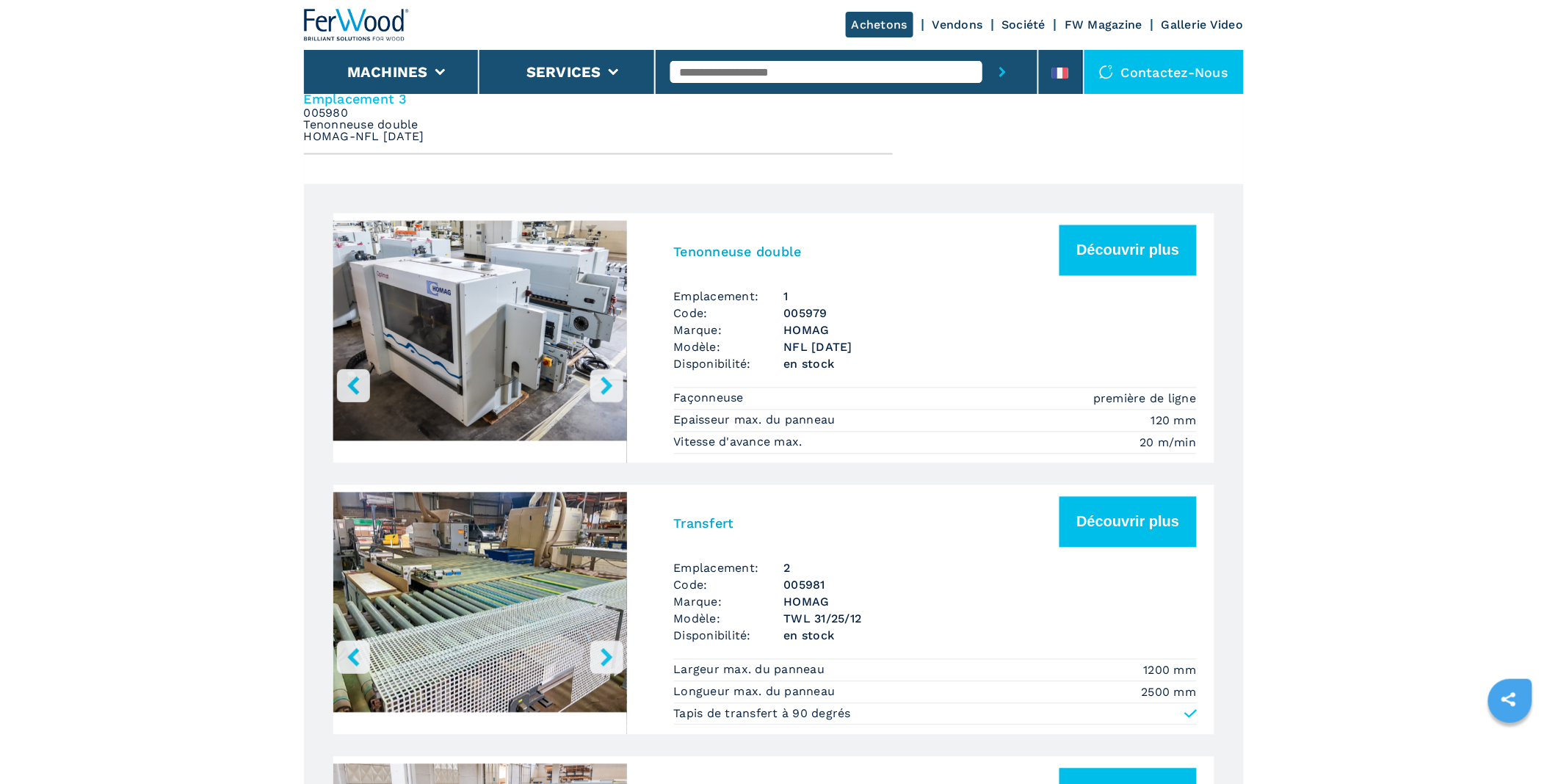
click at [599, 380] on icon "right-button" at bounding box center [606, 385] width 18 height 18
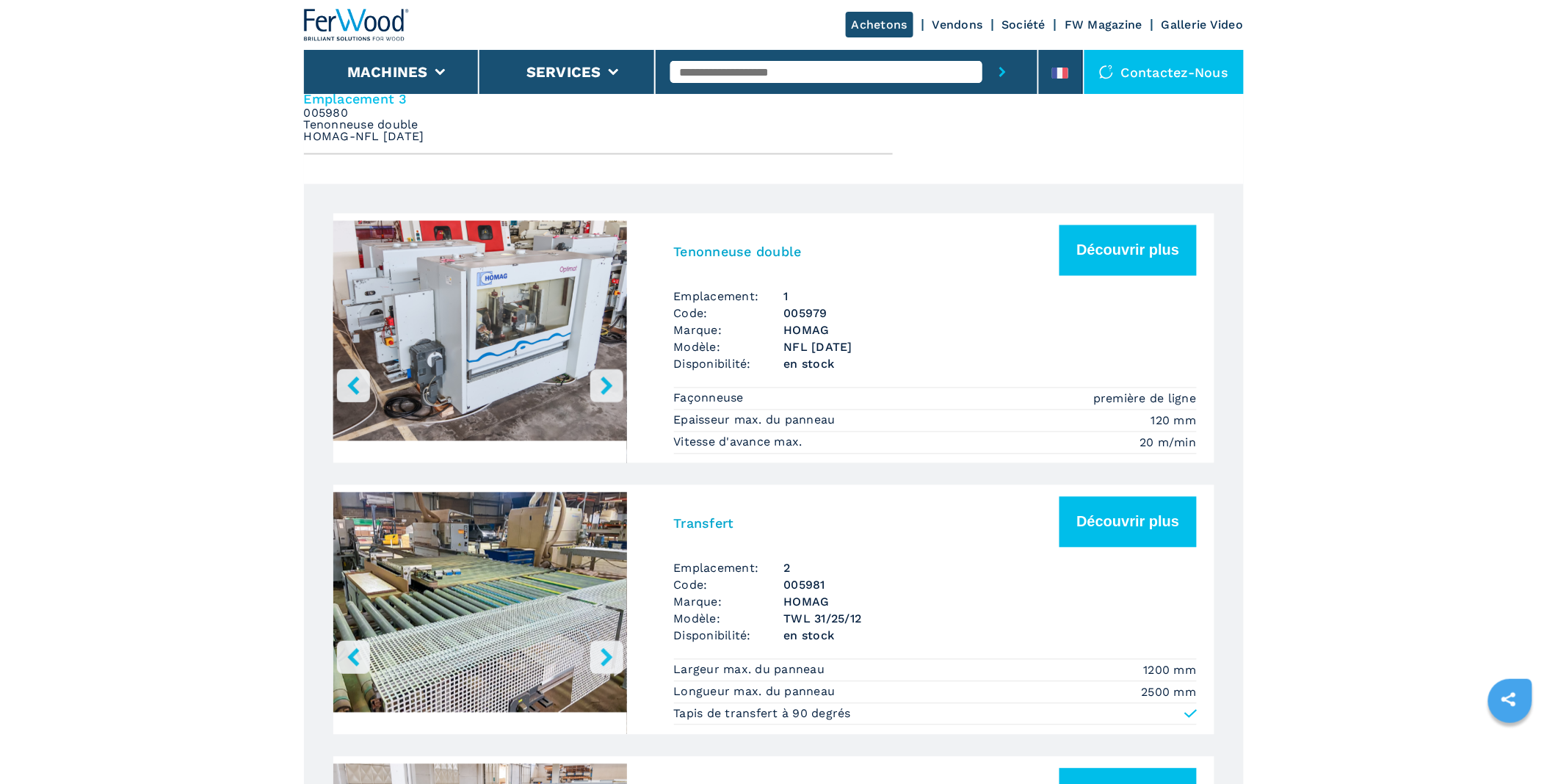
click at [599, 380] on icon "right-button" at bounding box center [606, 385] width 18 height 18
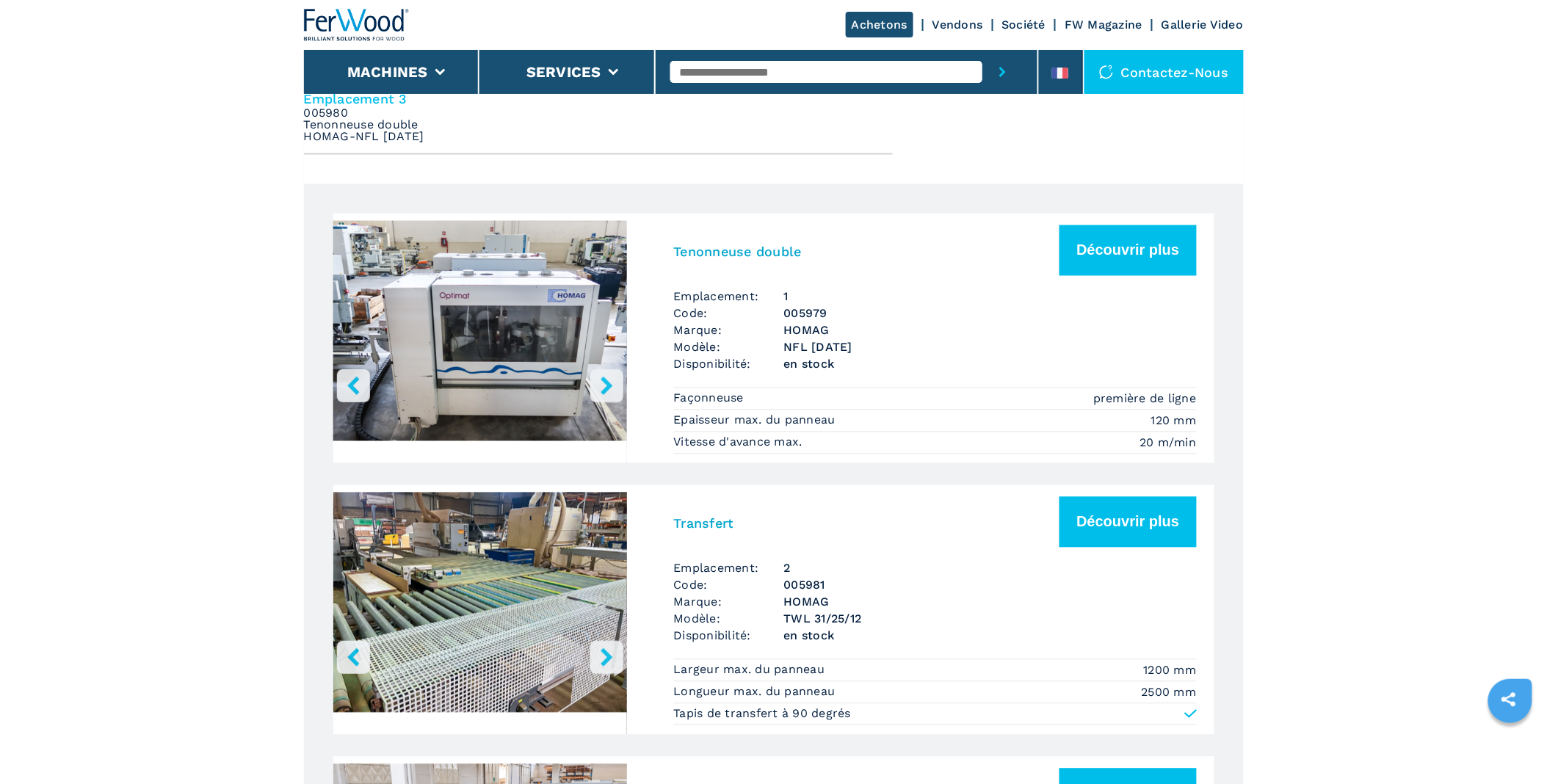
click at [599, 380] on icon "right-button" at bounding box center [606, 385] width 18 height 18
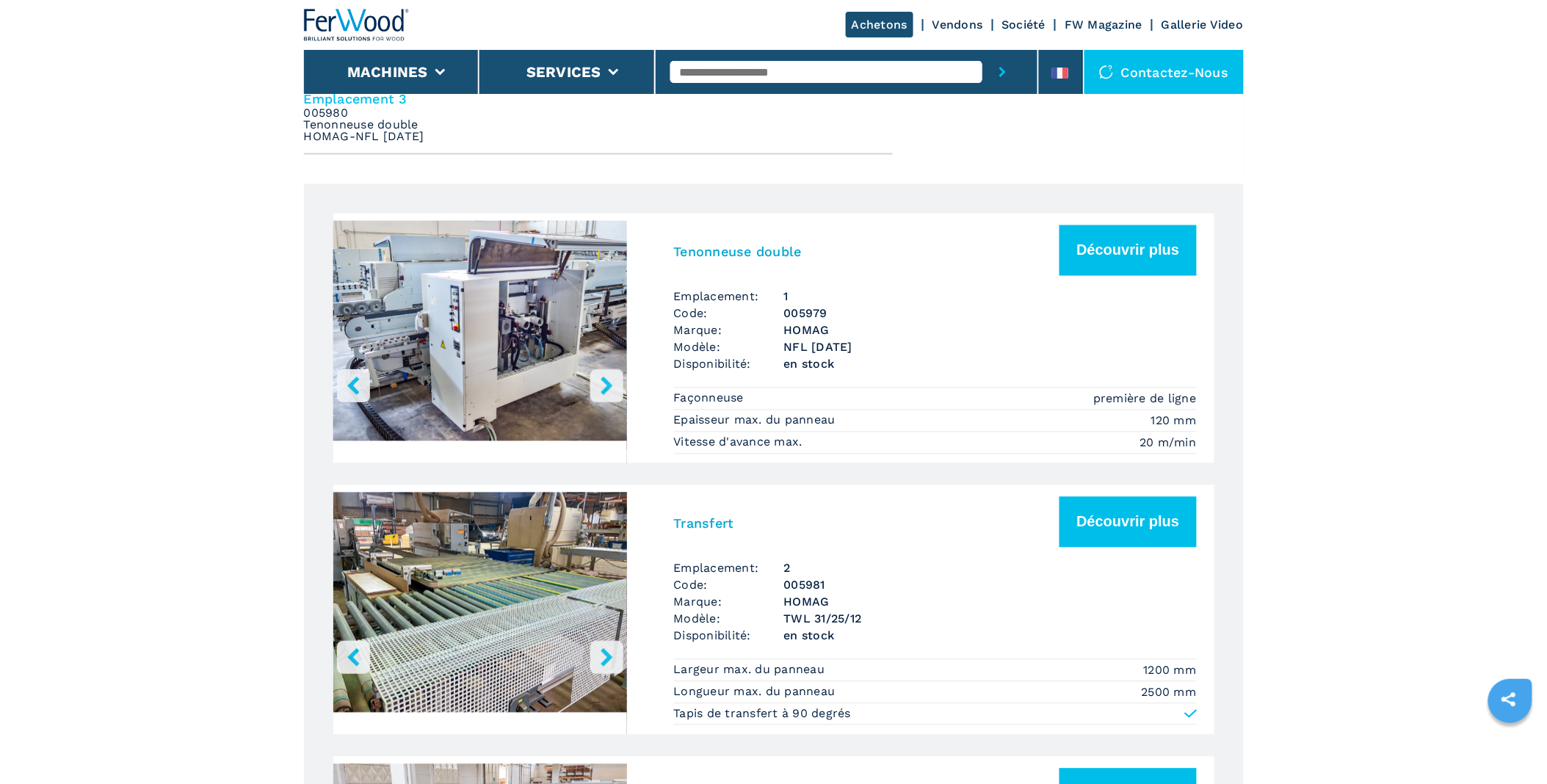
click at [599, 380] on icon "right-button" at bounding box center [606, 385] width 18 height 18
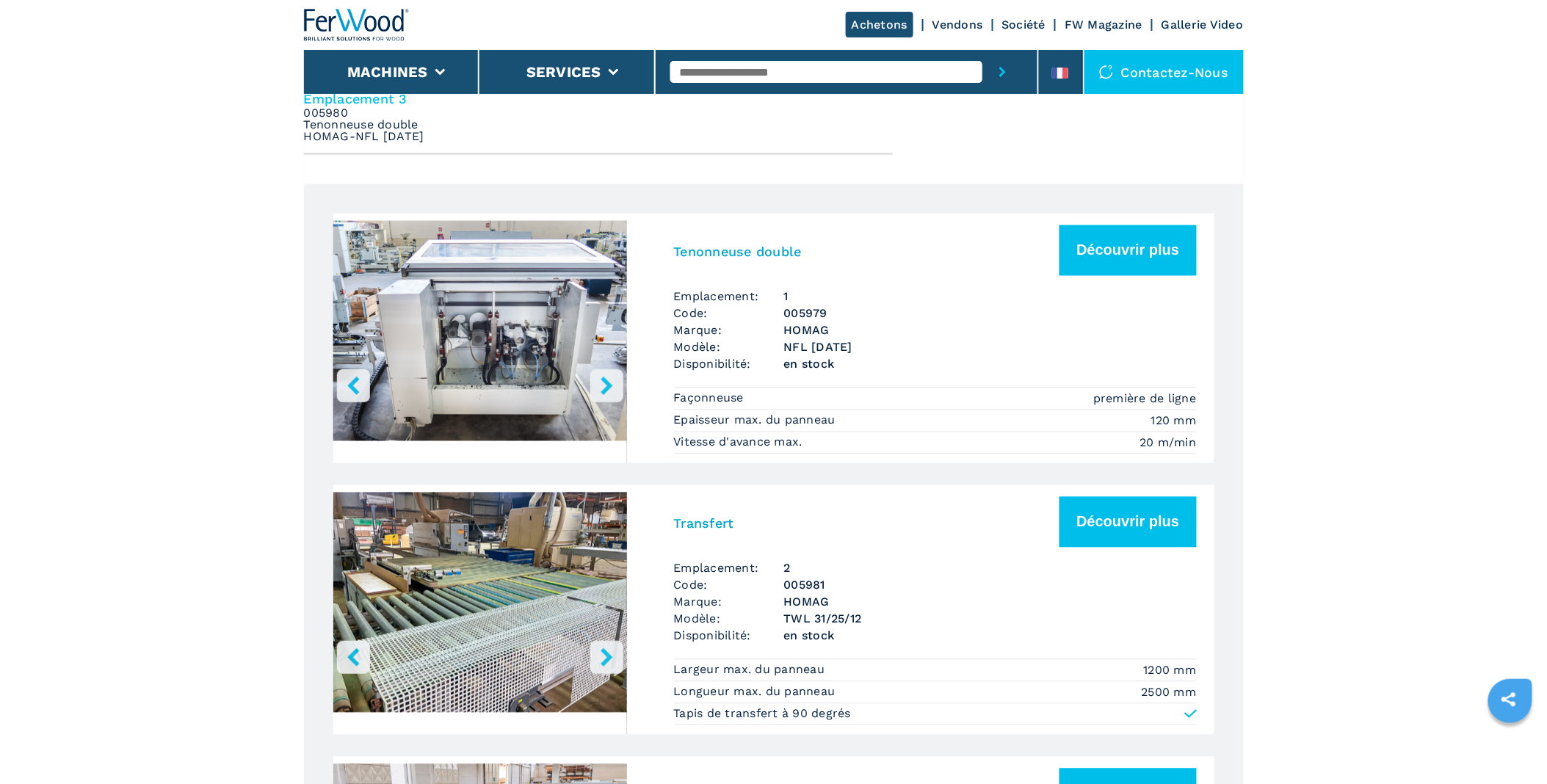
click at [599, 380] on icon "right-button" at bounding box center [606, 385] width 18 height 18
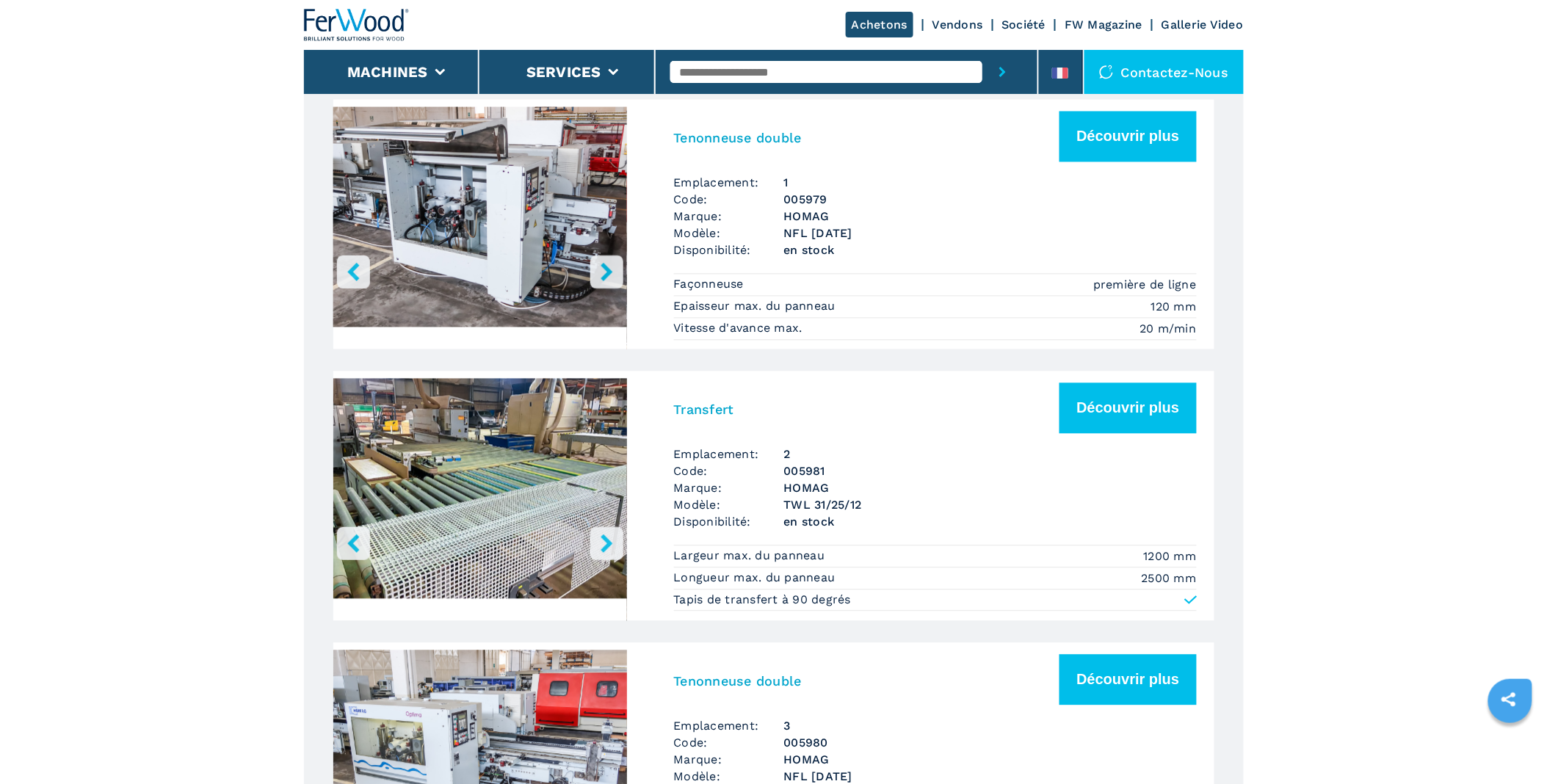
scroll to position [896, 0]
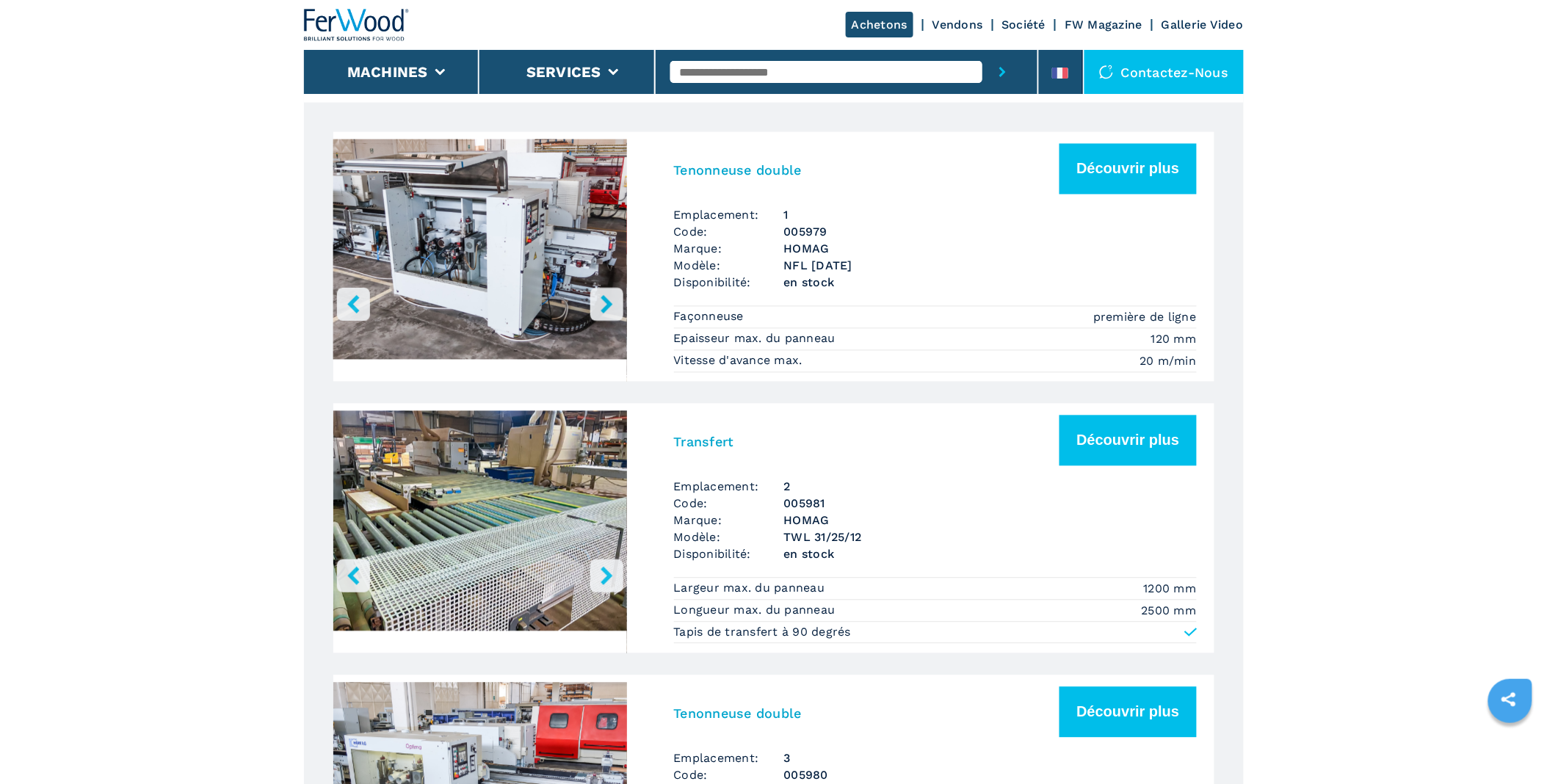
click at [596, 303] on button "right-button" at bounding box center [607, 304] width 33 height 33
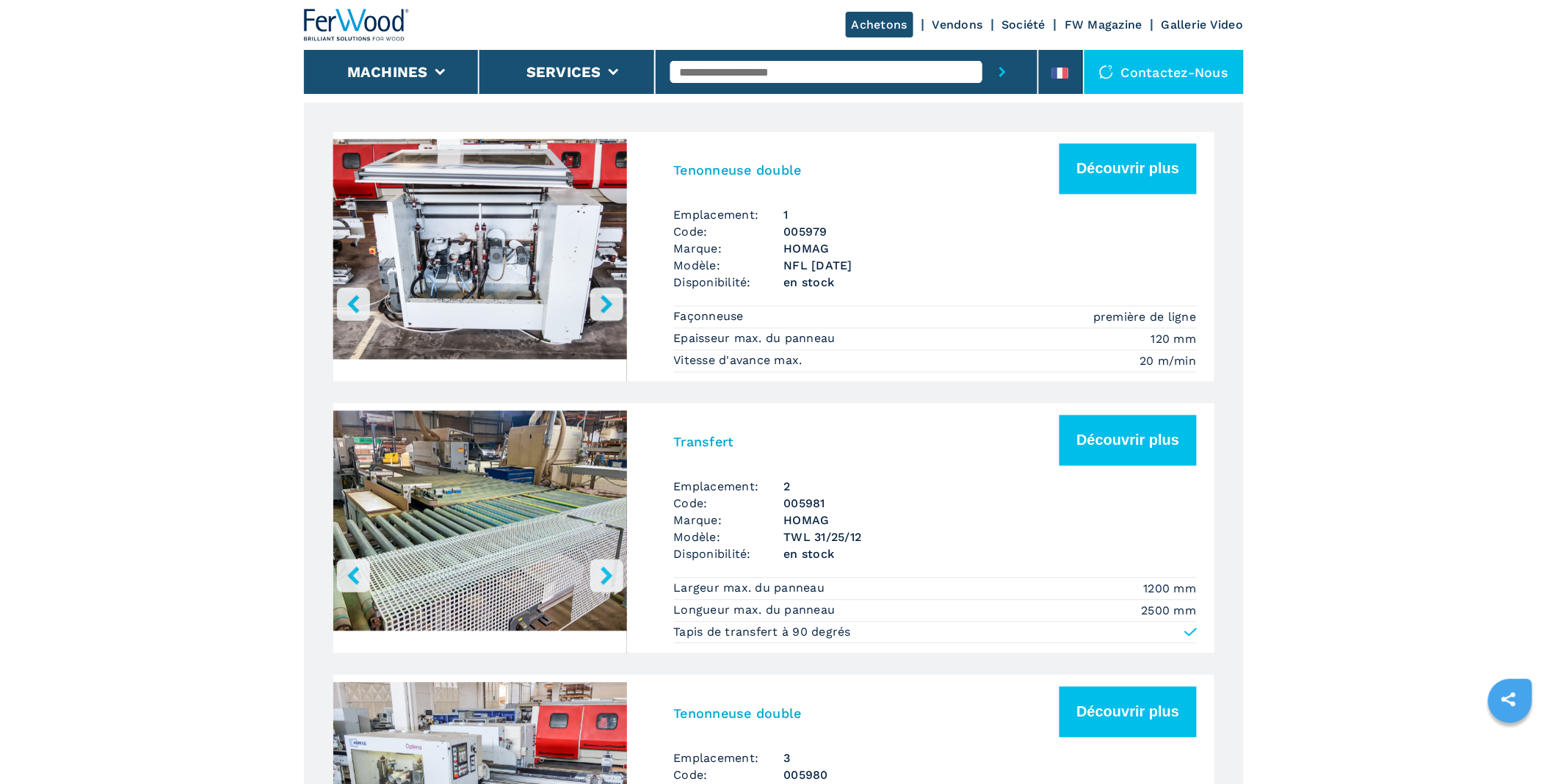
click at [596, 303] on button "right-button" at bounding box center [607, 304] width 33 height 33
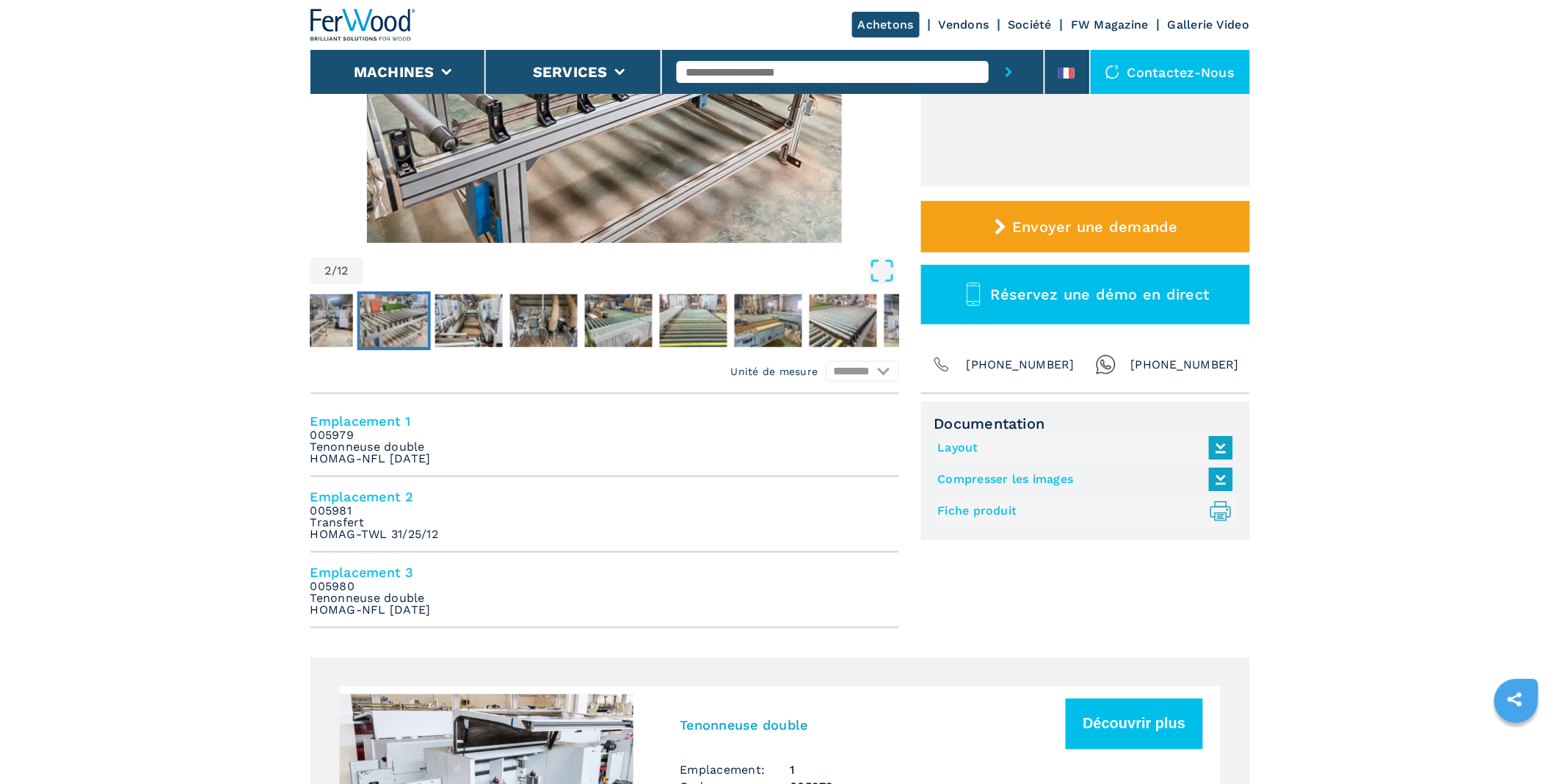
scroll to position [325, 0]
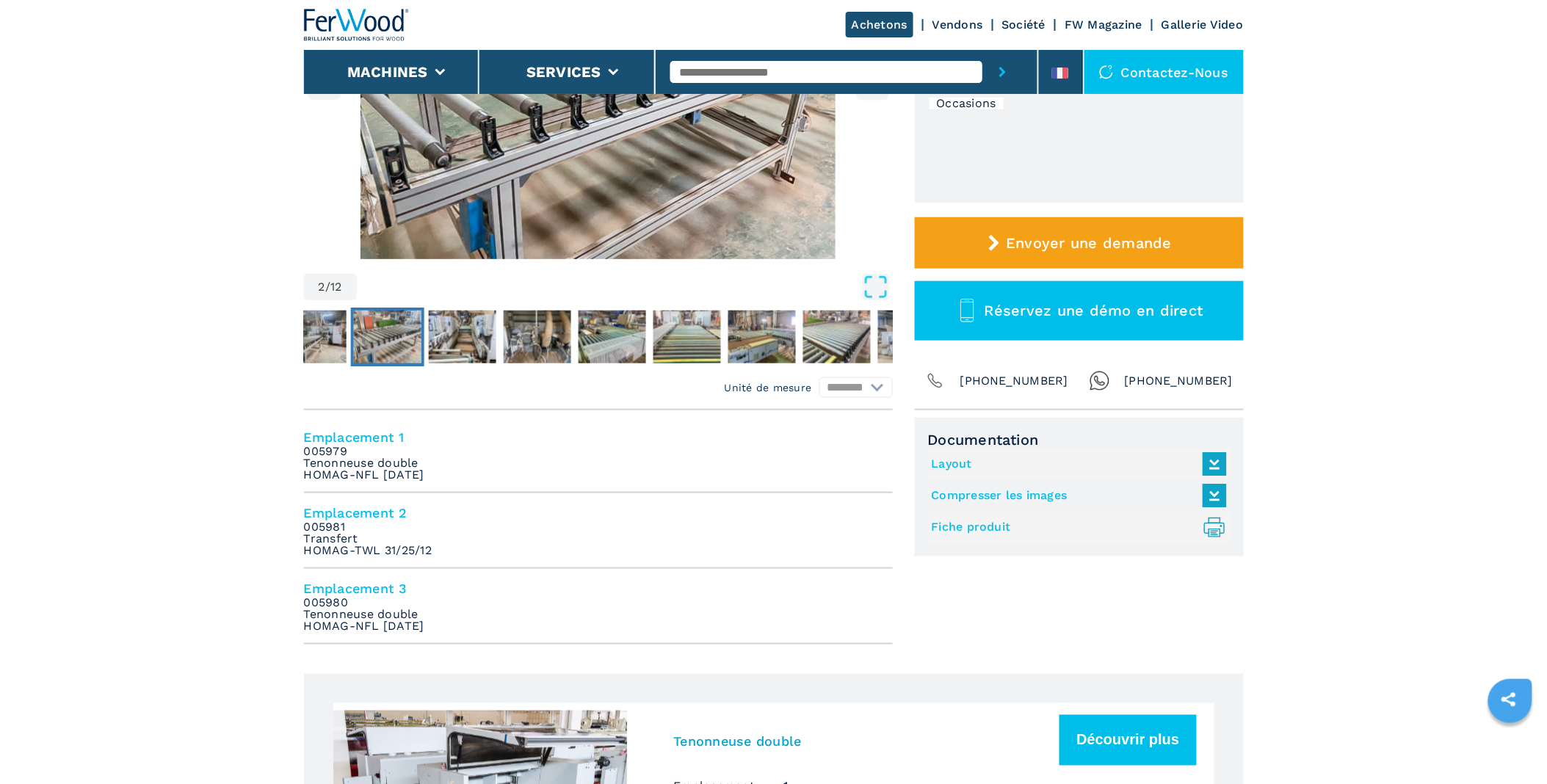
click at [1217, 465] on icon at bounding box center [1214, 463] width 32 height 31
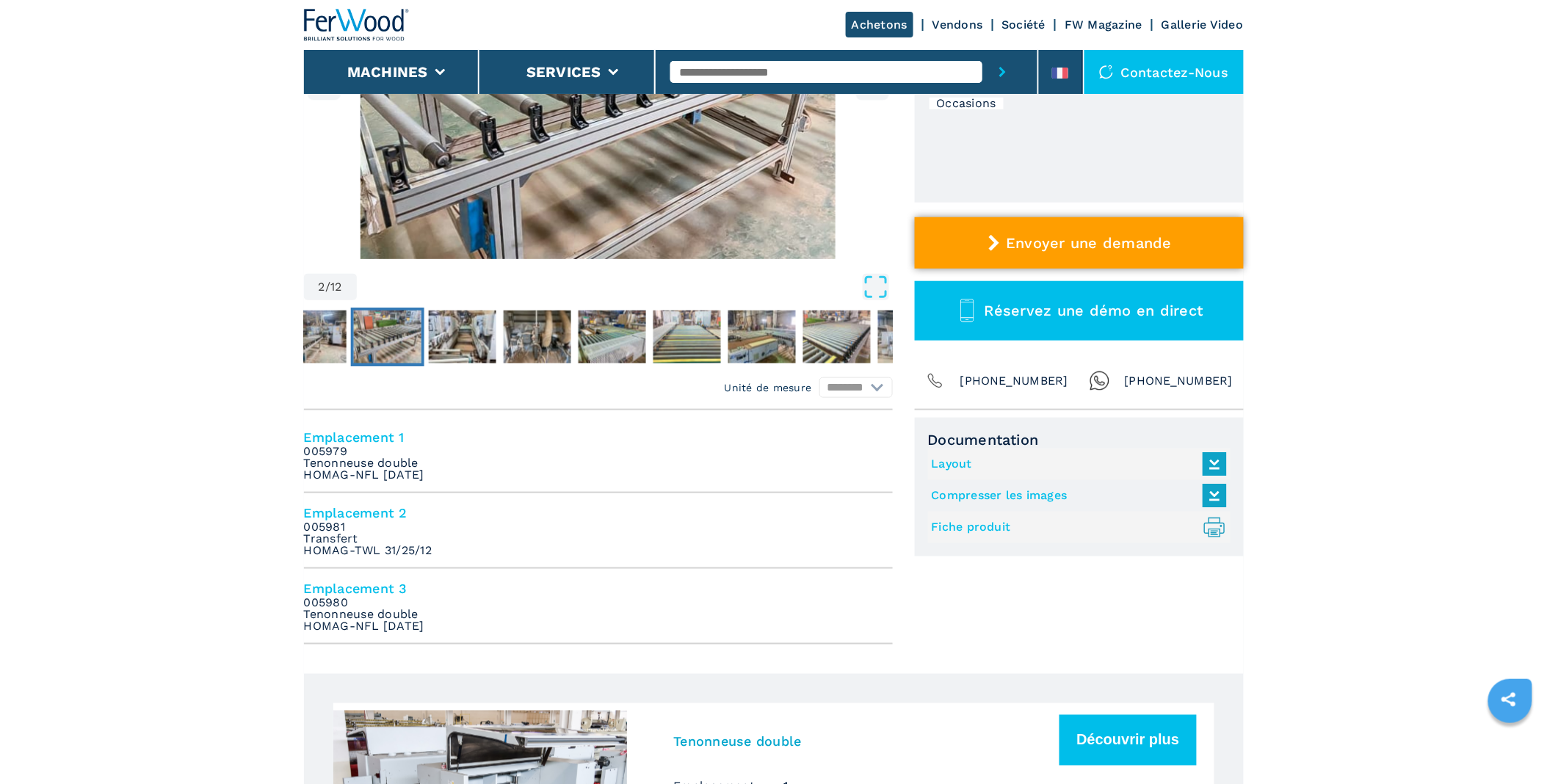
click at [1098, 232] on button "Envoyer une demande" at bounding box center [1078, 243] width 329 height 52
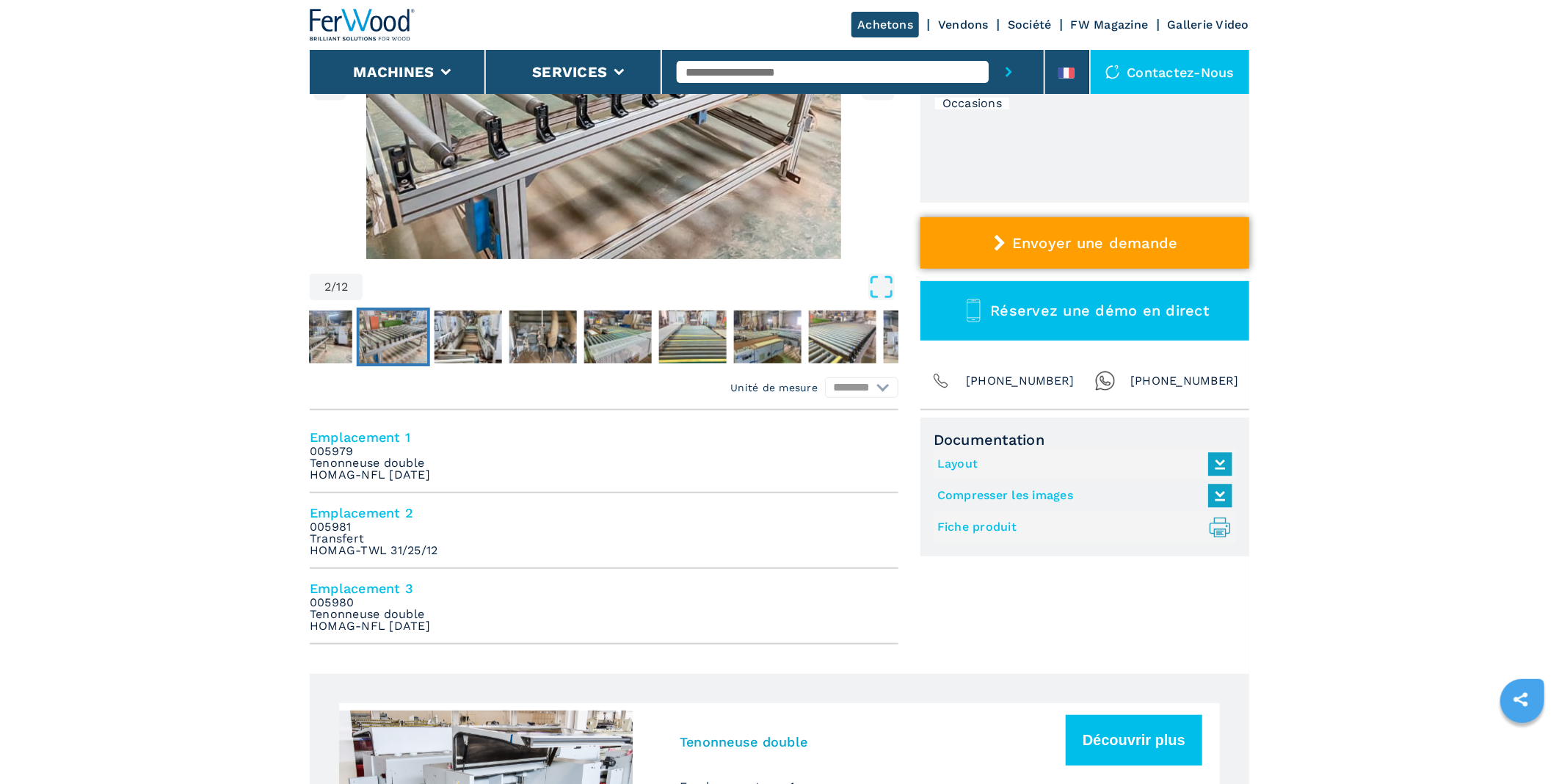
select select "*********"
select select "**"
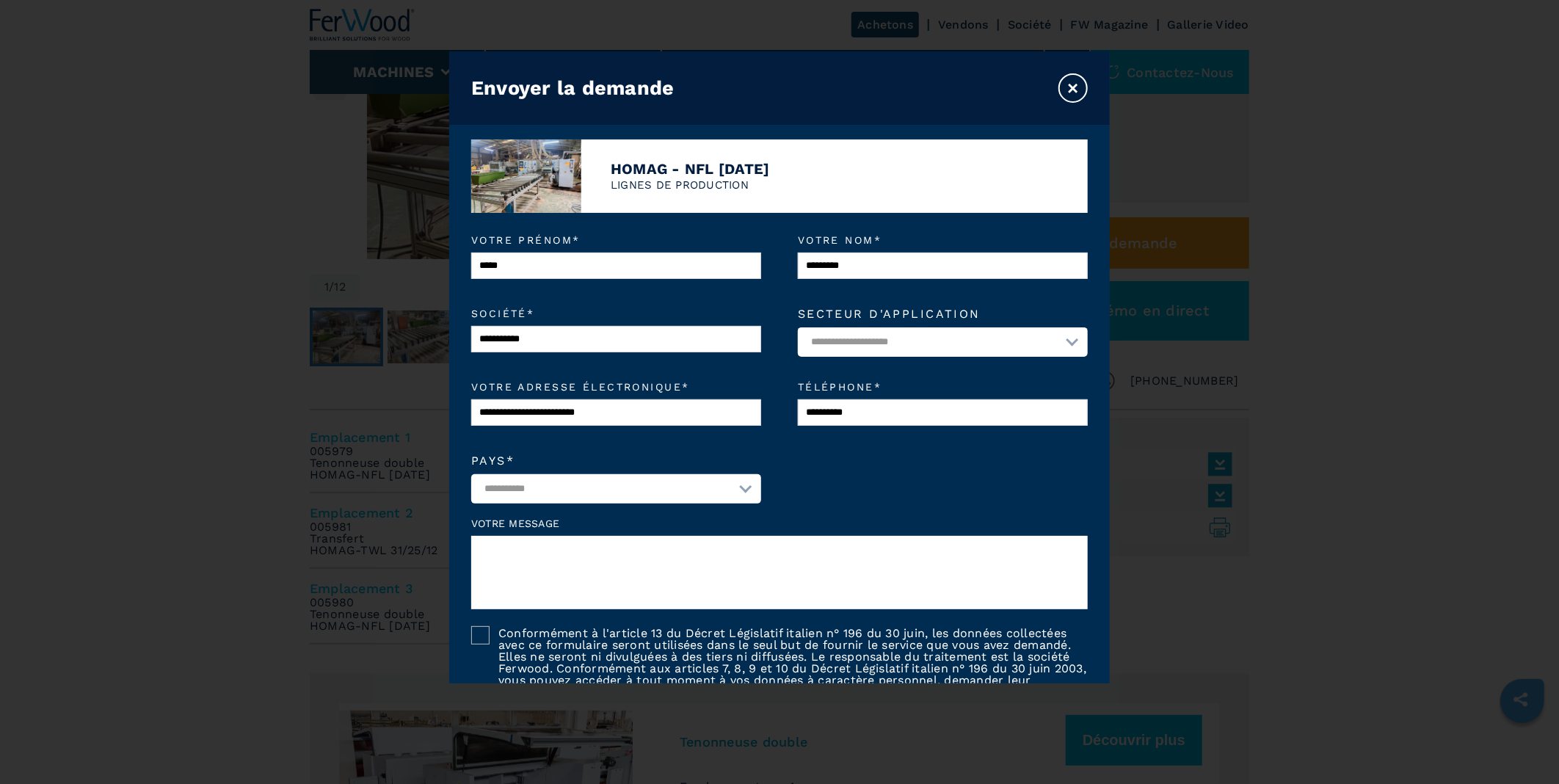
click at [537, 556] on textarea at bounding box center [779, 573] width 617 height 74
drag, startPoint x: 907, startPoint y: 568, endPoint x: 956, endPoint y: 229, distance: 342.5
click at [956, 229] on form "**********" at bounding box center [779, 448] width 661 height 470
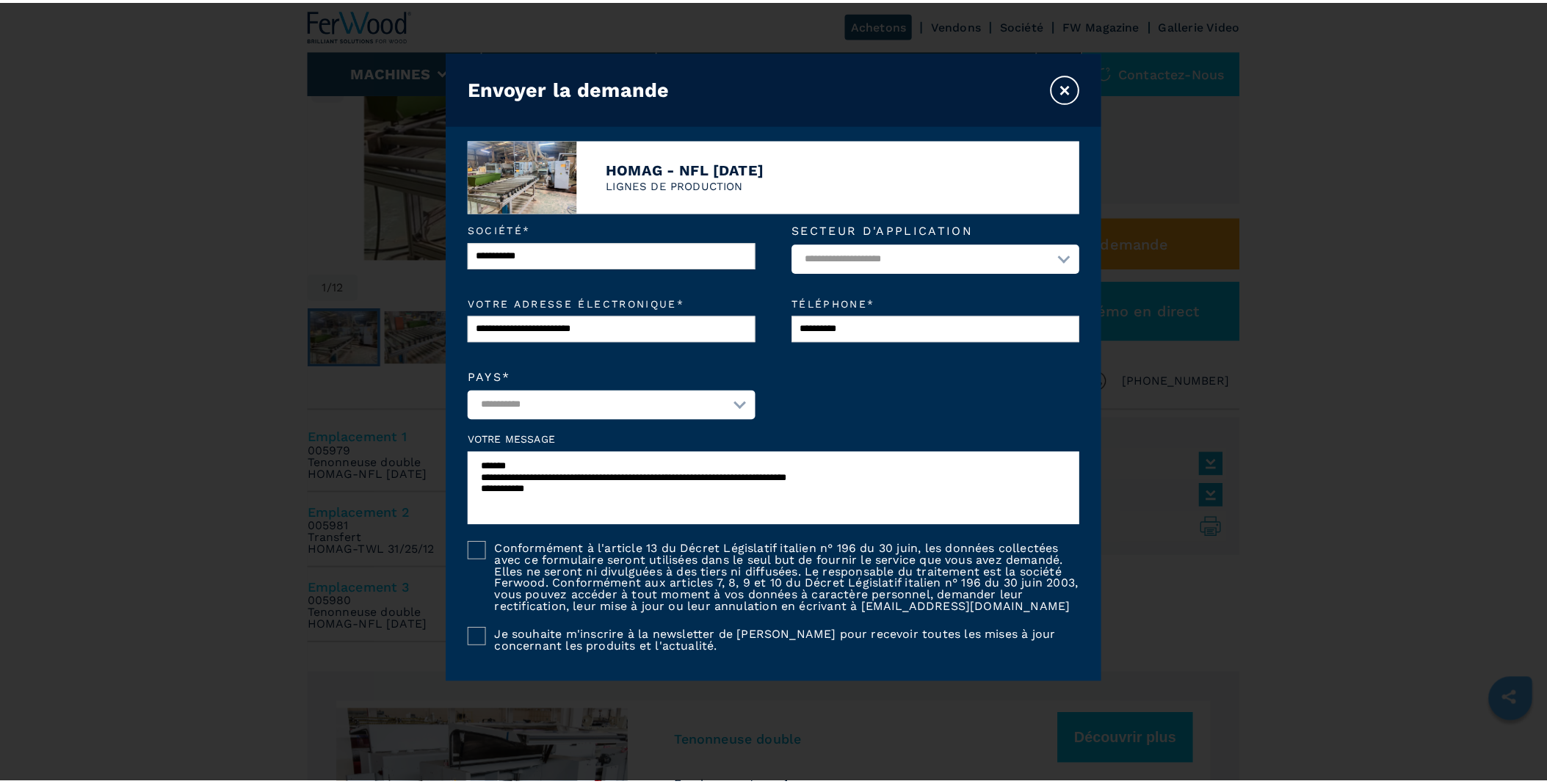
scroll to position [180, 0]
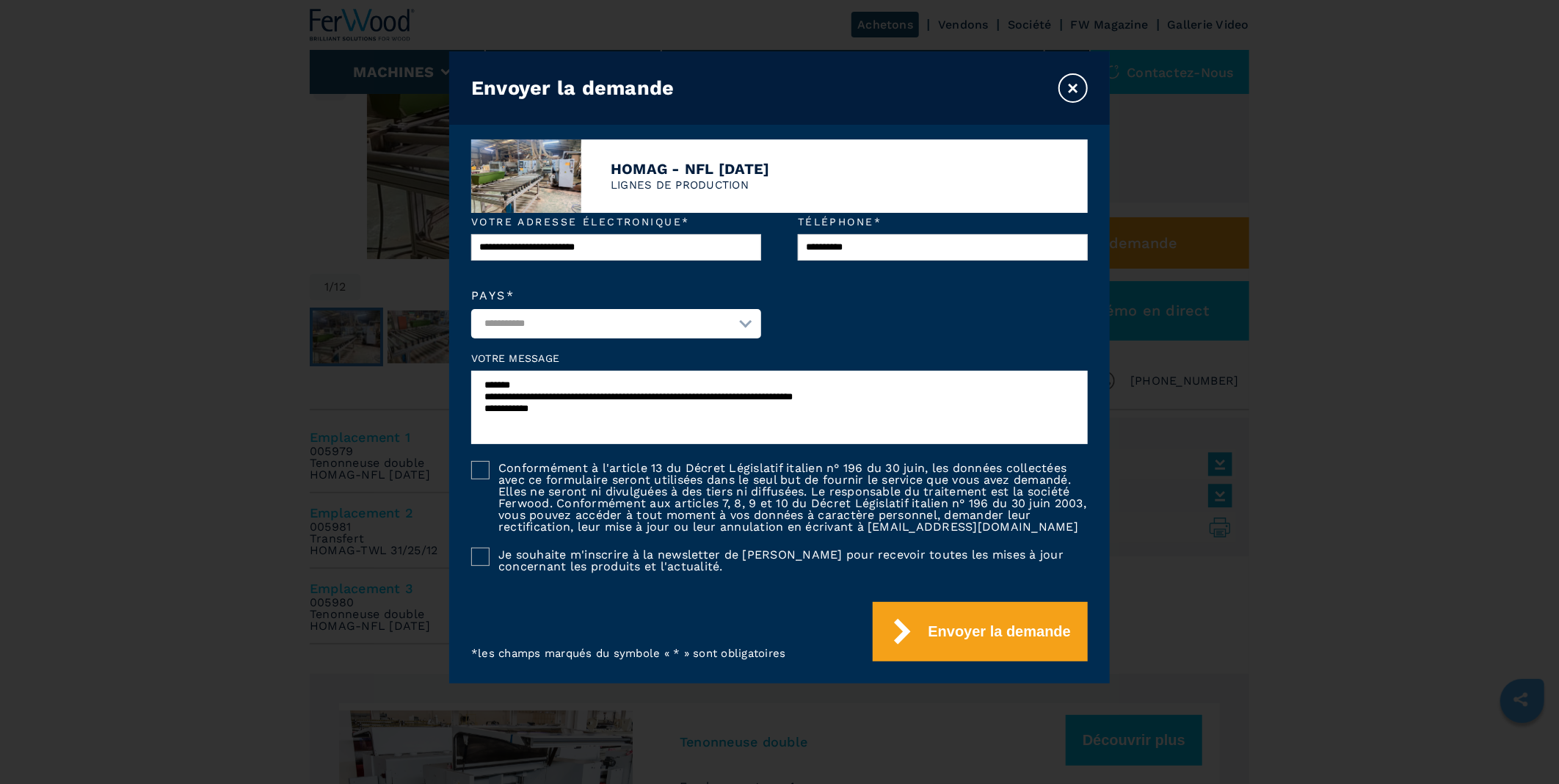
type textarea "**********"
click at [478, 460] on div at bounding box center [480, 469] width 18 height 18
click at [925, 631] on button "Envoyer la demande" at bounding box center [980, 631] width 215 height 60
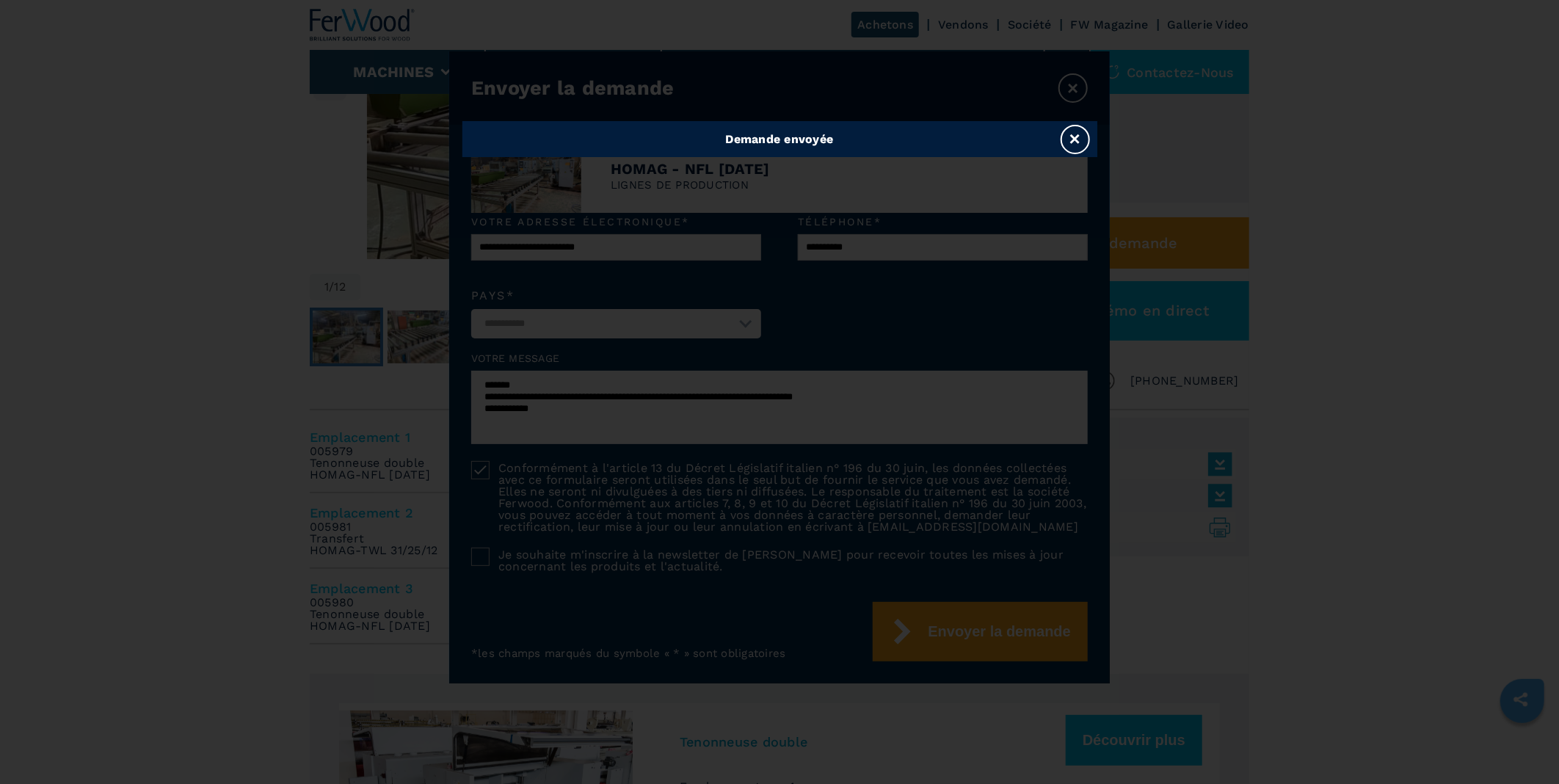
click at [1083, 140] on button "×" at bounding box center [1075, 139] width 29 height 29
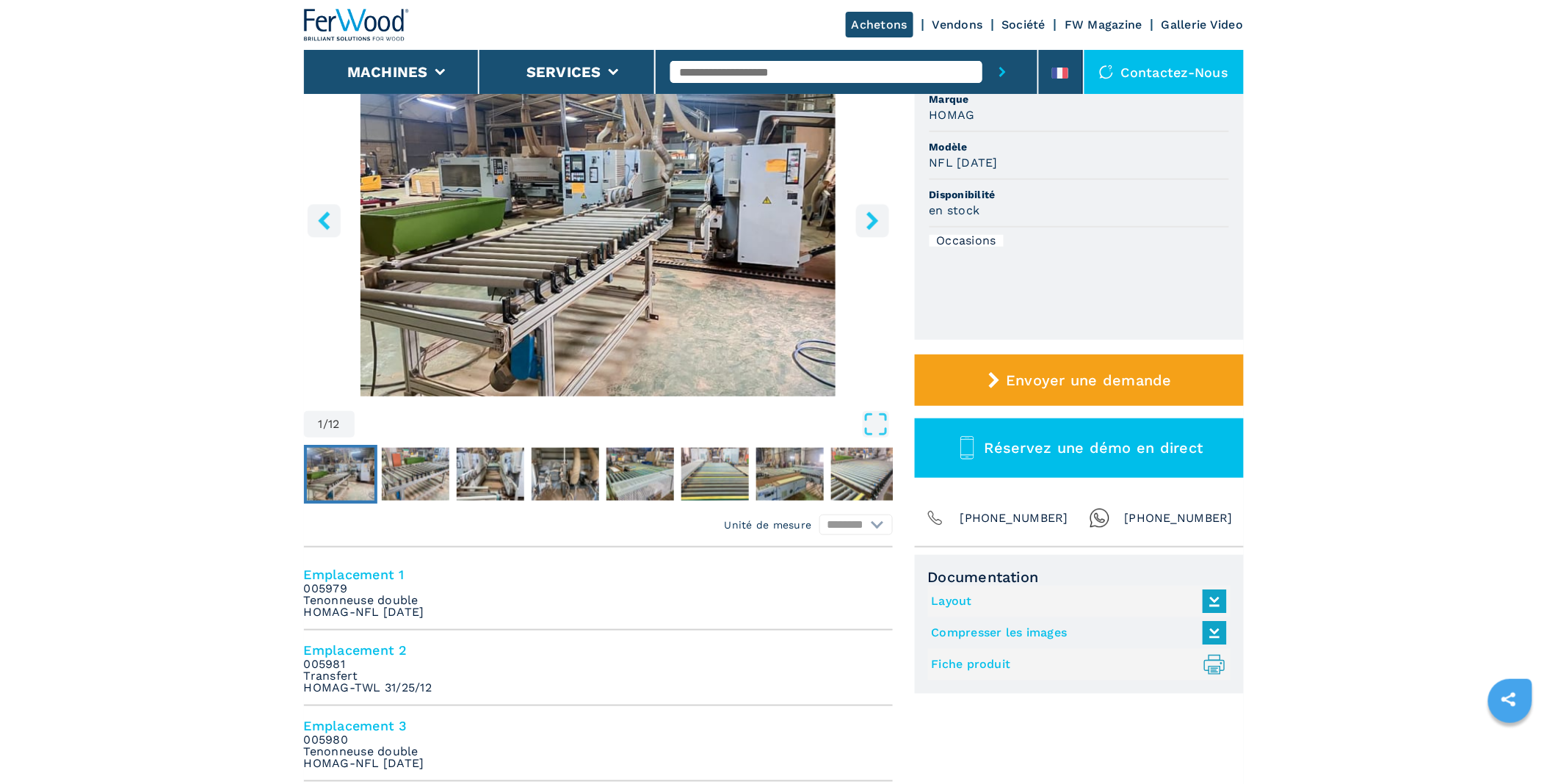
scroll to position [0, 0]
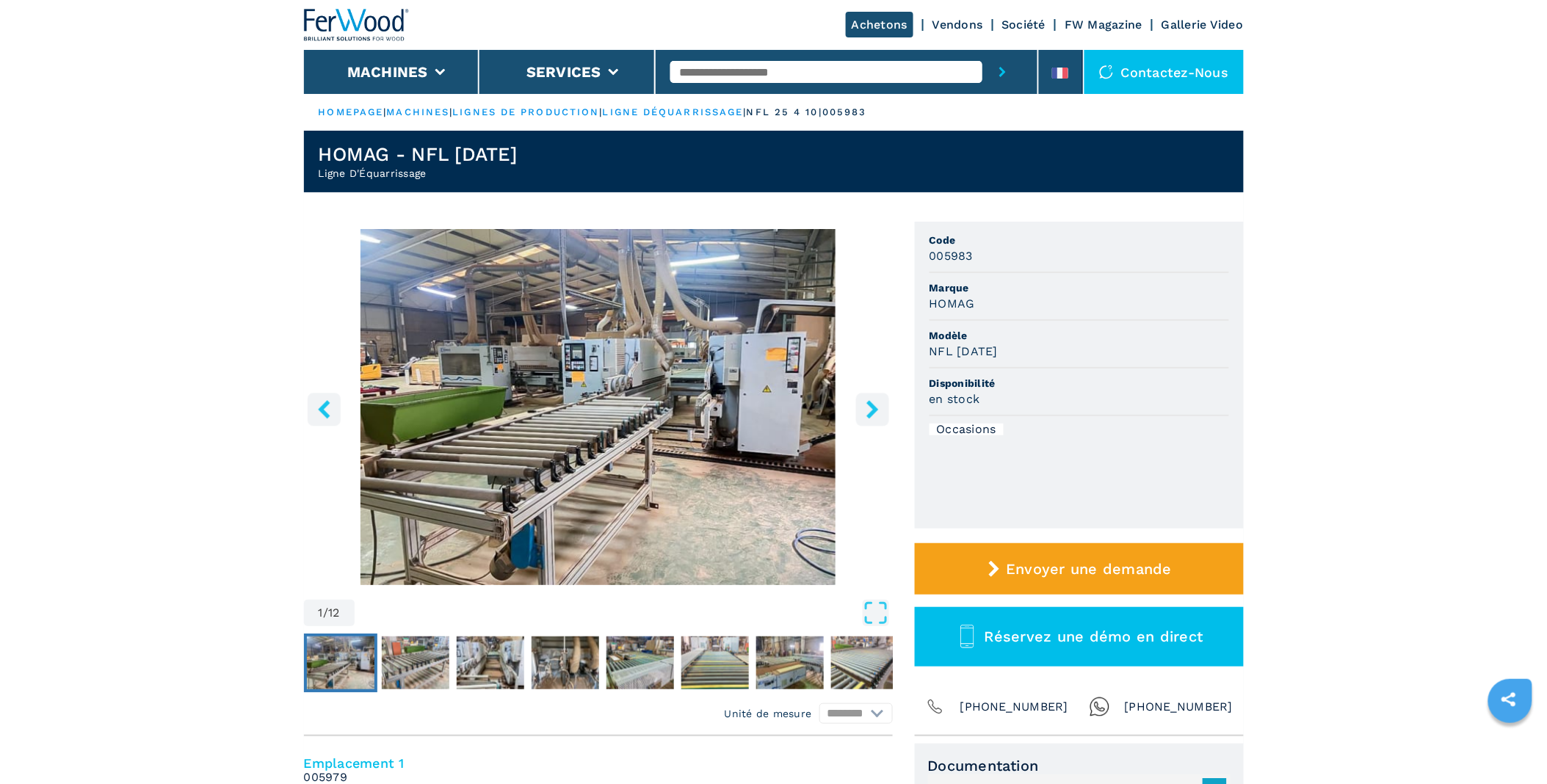
click at [429, 111] on link "machines" at bounding box center [419, 111] width 63 height 11
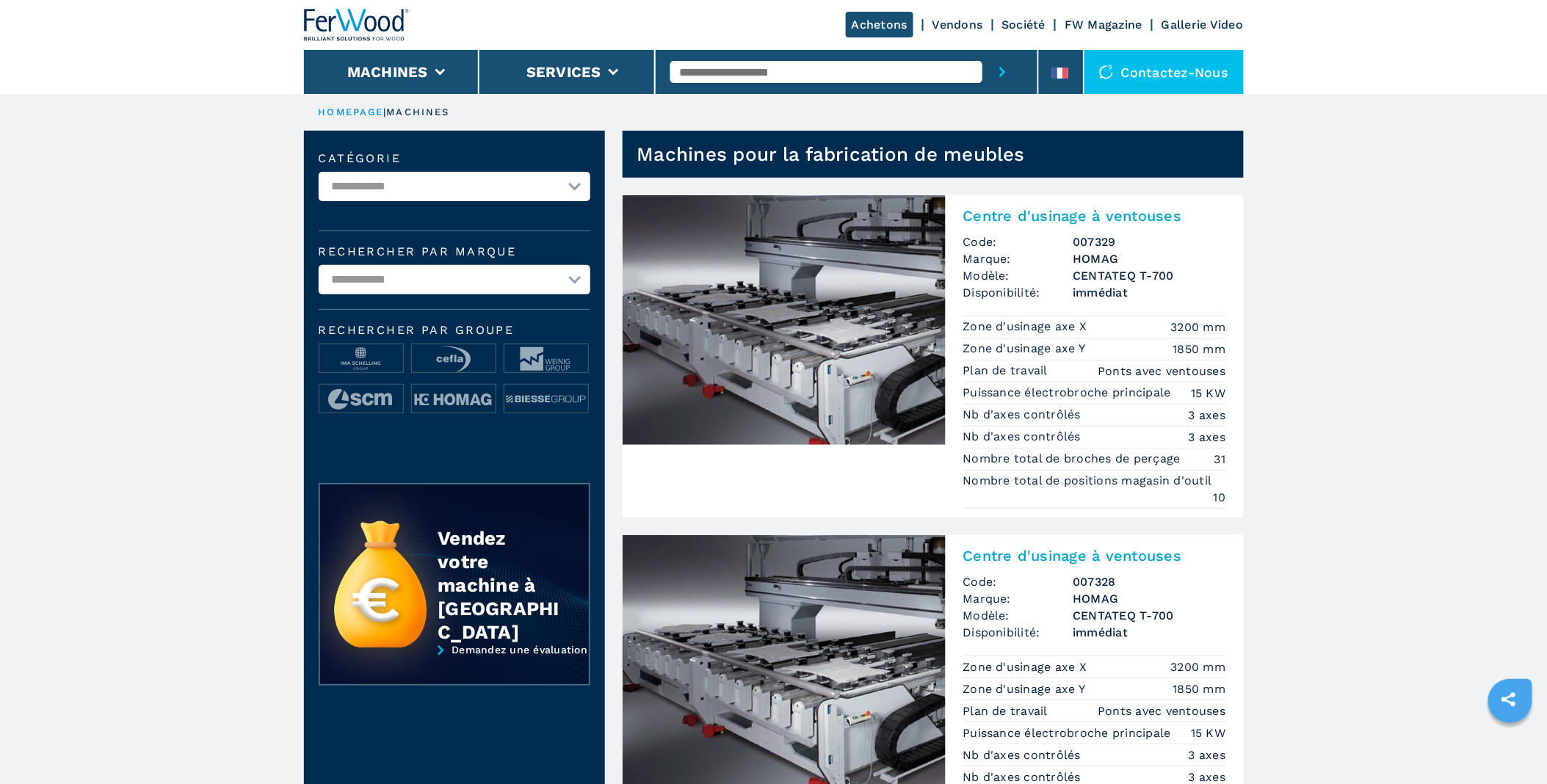
click at [578, 175] on select "**********" at bounding box center [455, 186] width 272 height 29
select select "**********"
click at [319, 172] on select "**********" at bounding box center [455, 186] width 272 height 29
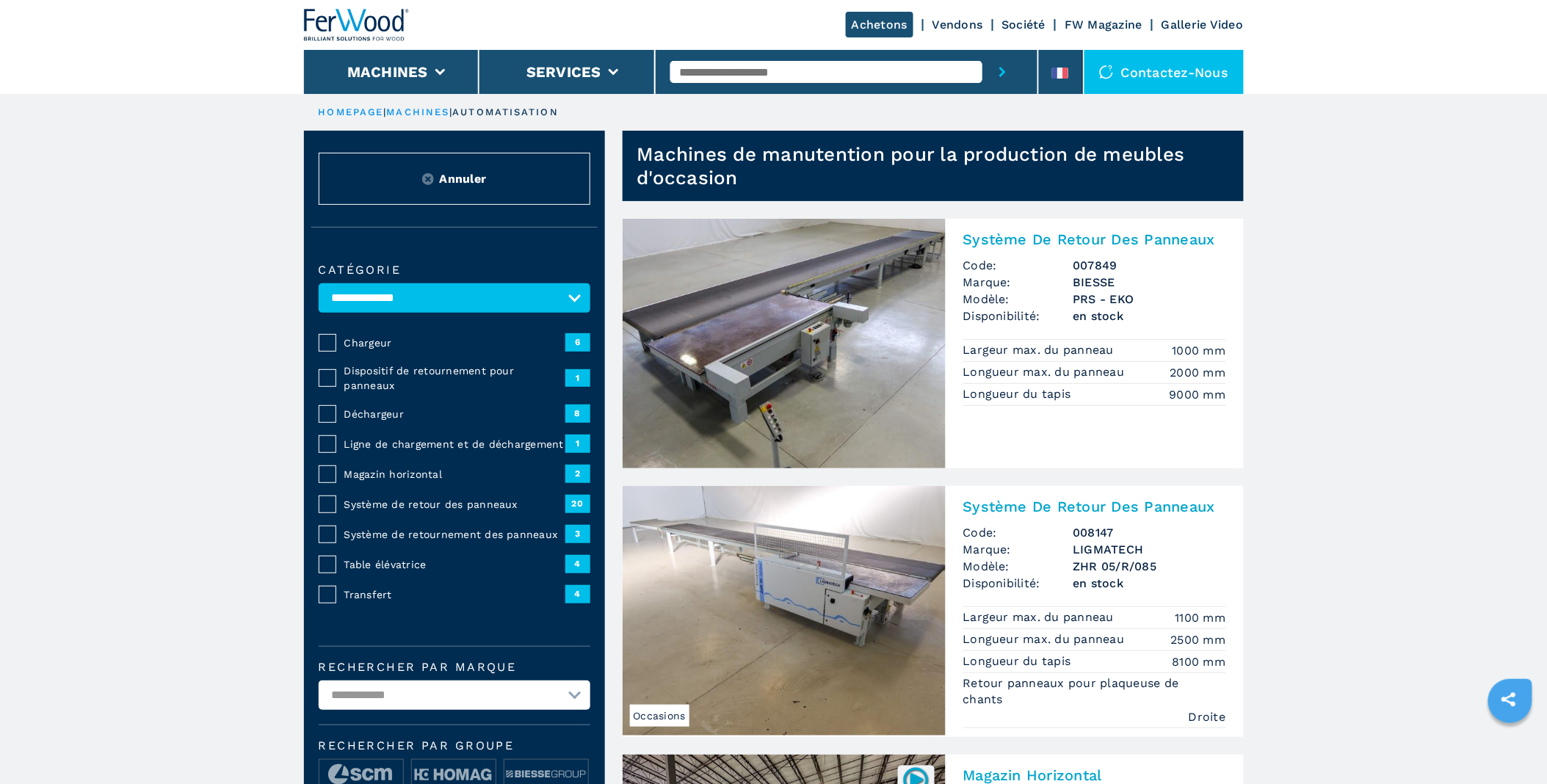
click at [353, 338] on span "Chargeur" at bounding box center [455, 342] width 221 height 15
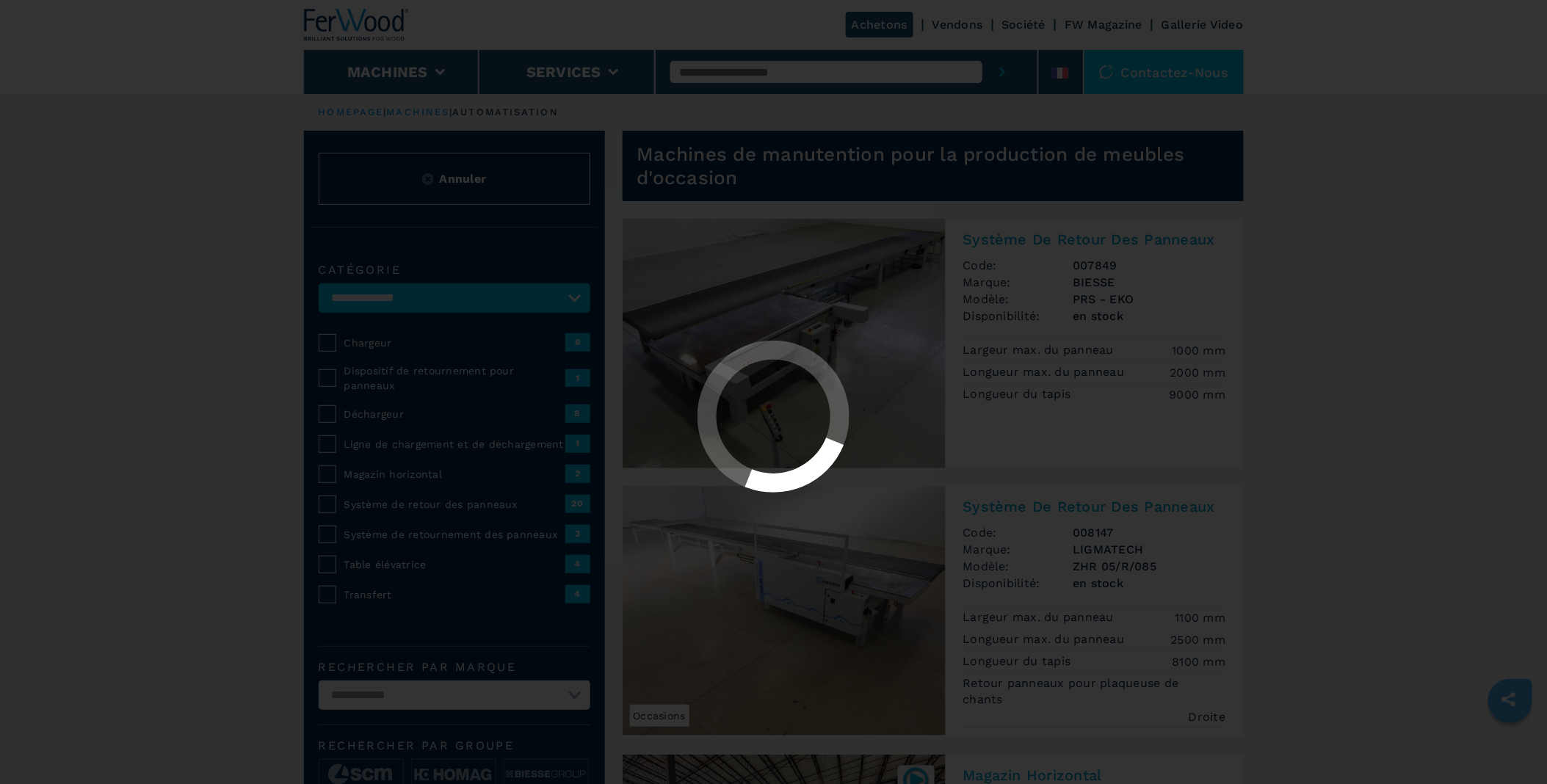
select select "**********"
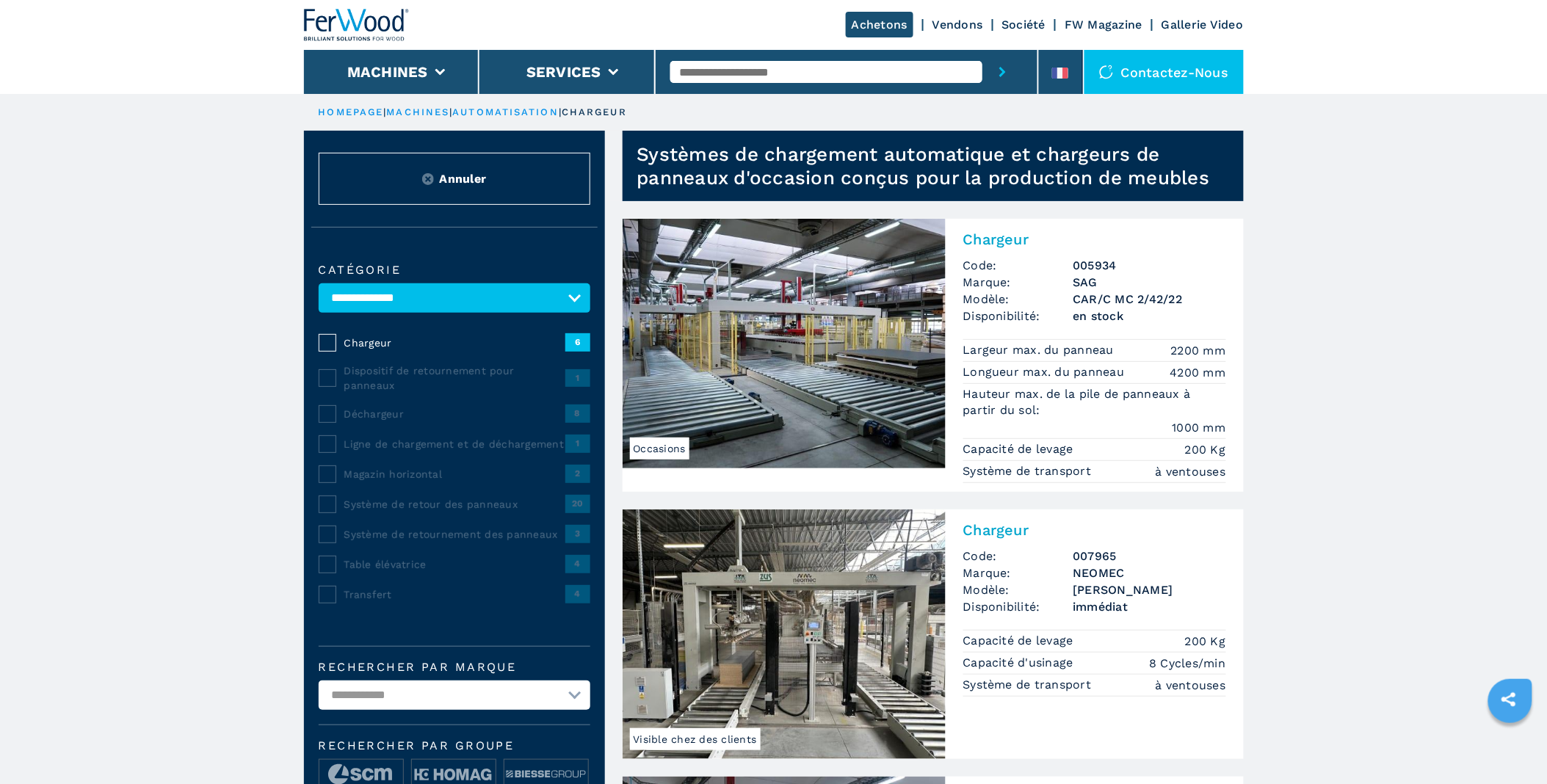
click at [361, 375] on span "Dispositif de retournement pour panneaux" at bounding box center [455, 377] width 221 height 29
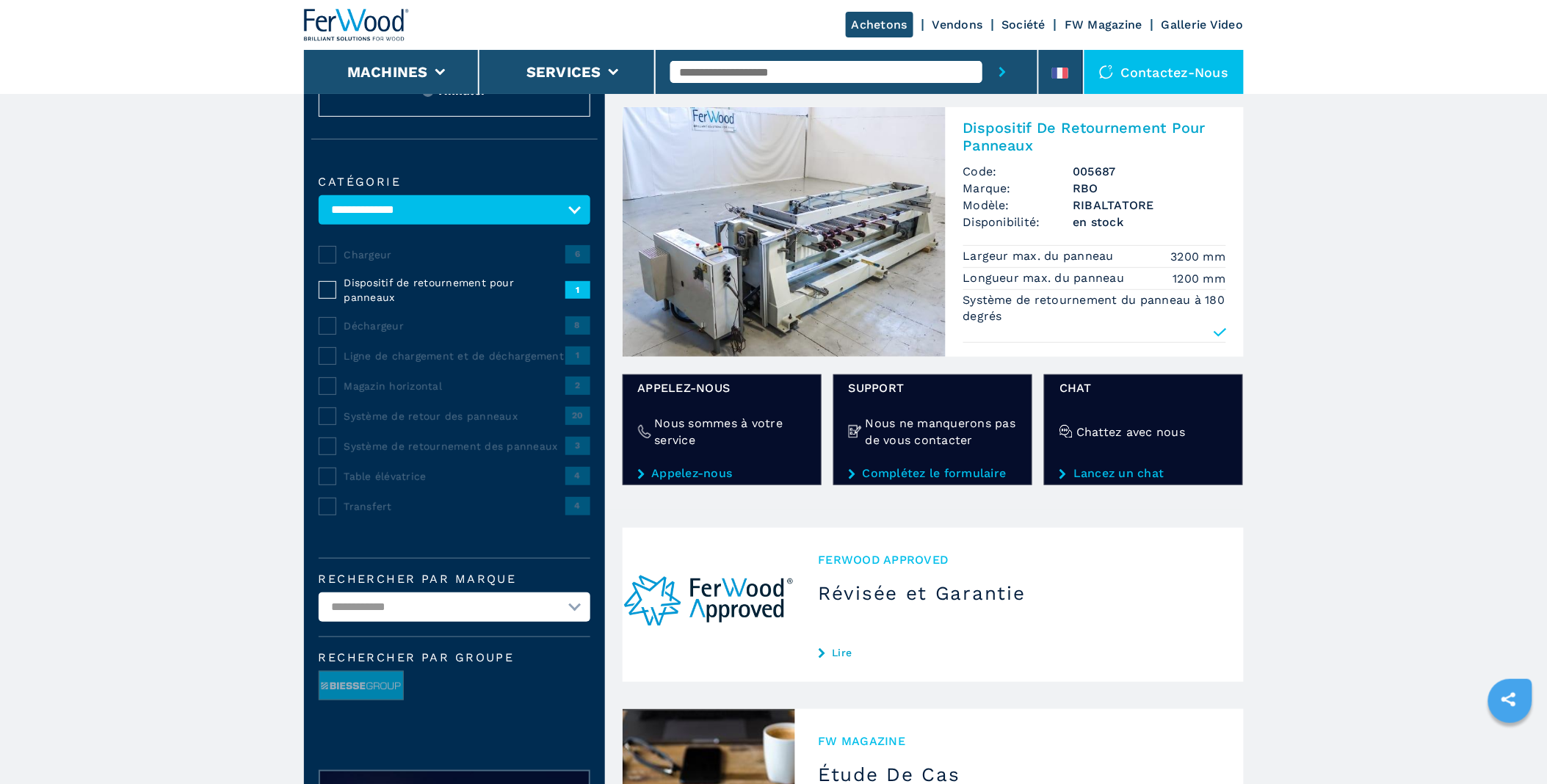
scroll to position [82, 0]
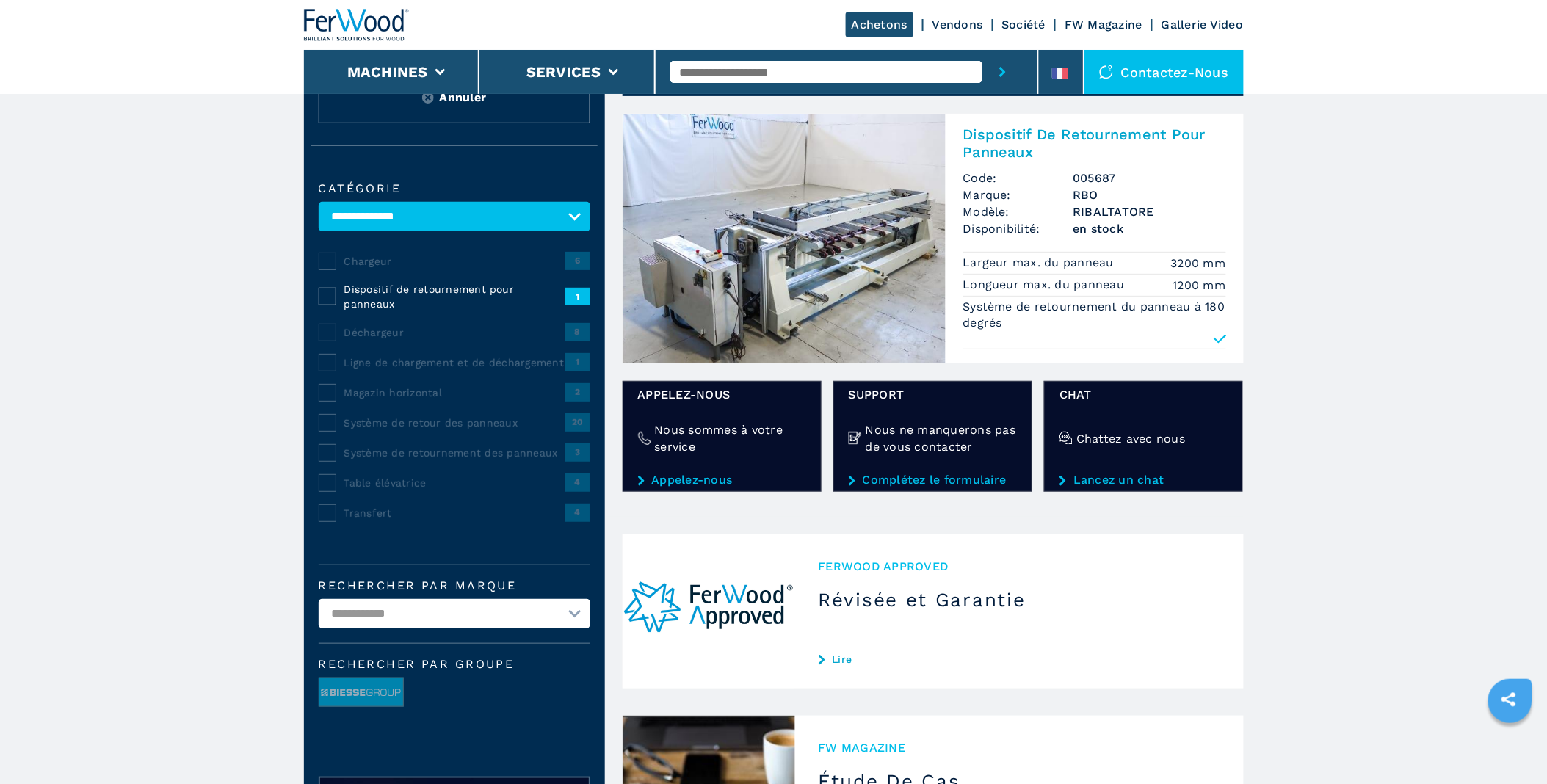
click at [340, 392] on div "Magazin horizontal" at bounding box center [451, 392] width 228 height 15
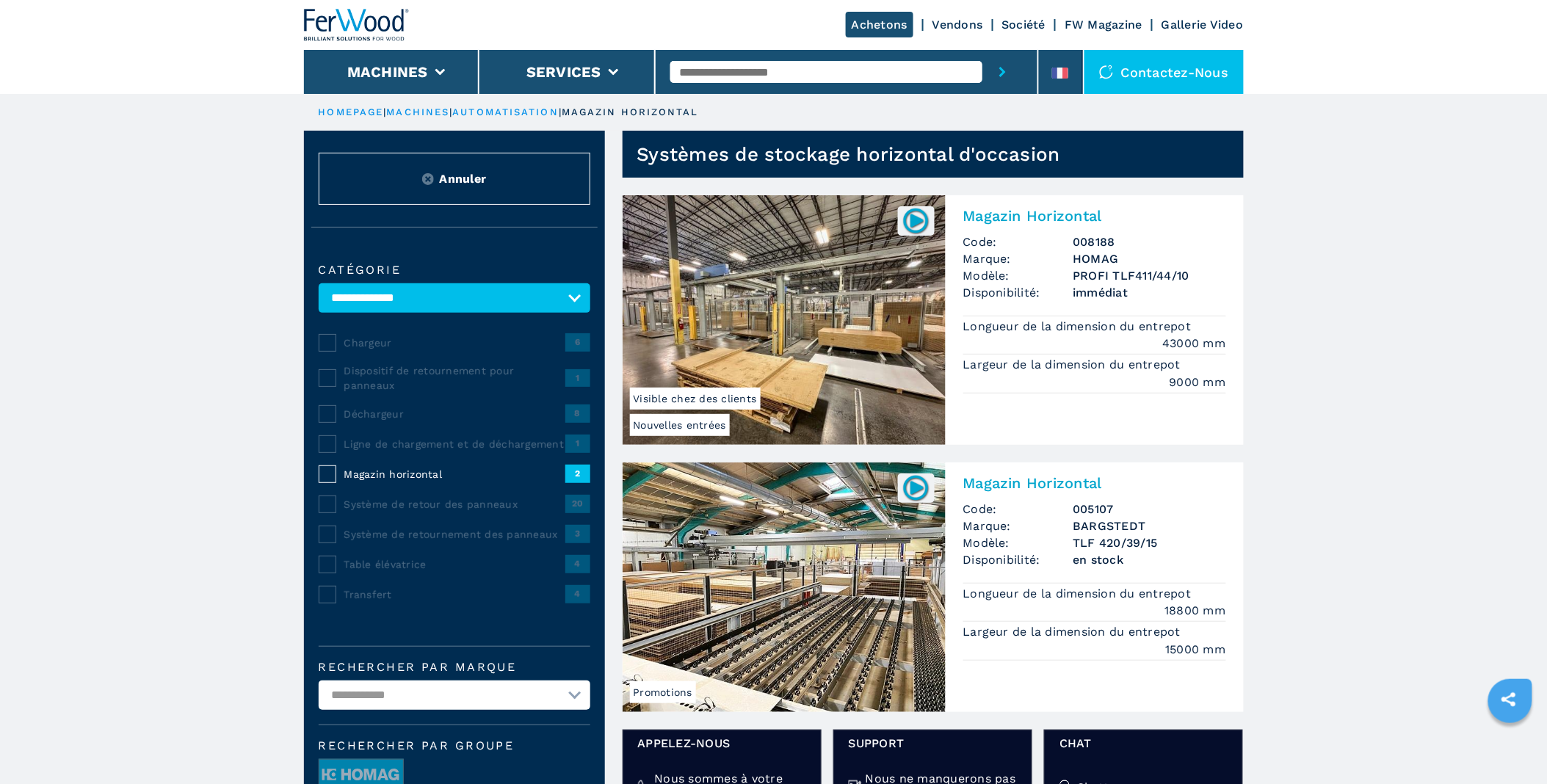
click at [442, 504] on span "Système de retour des panneaux" at bounding box center [455, 503] width 221 height 15
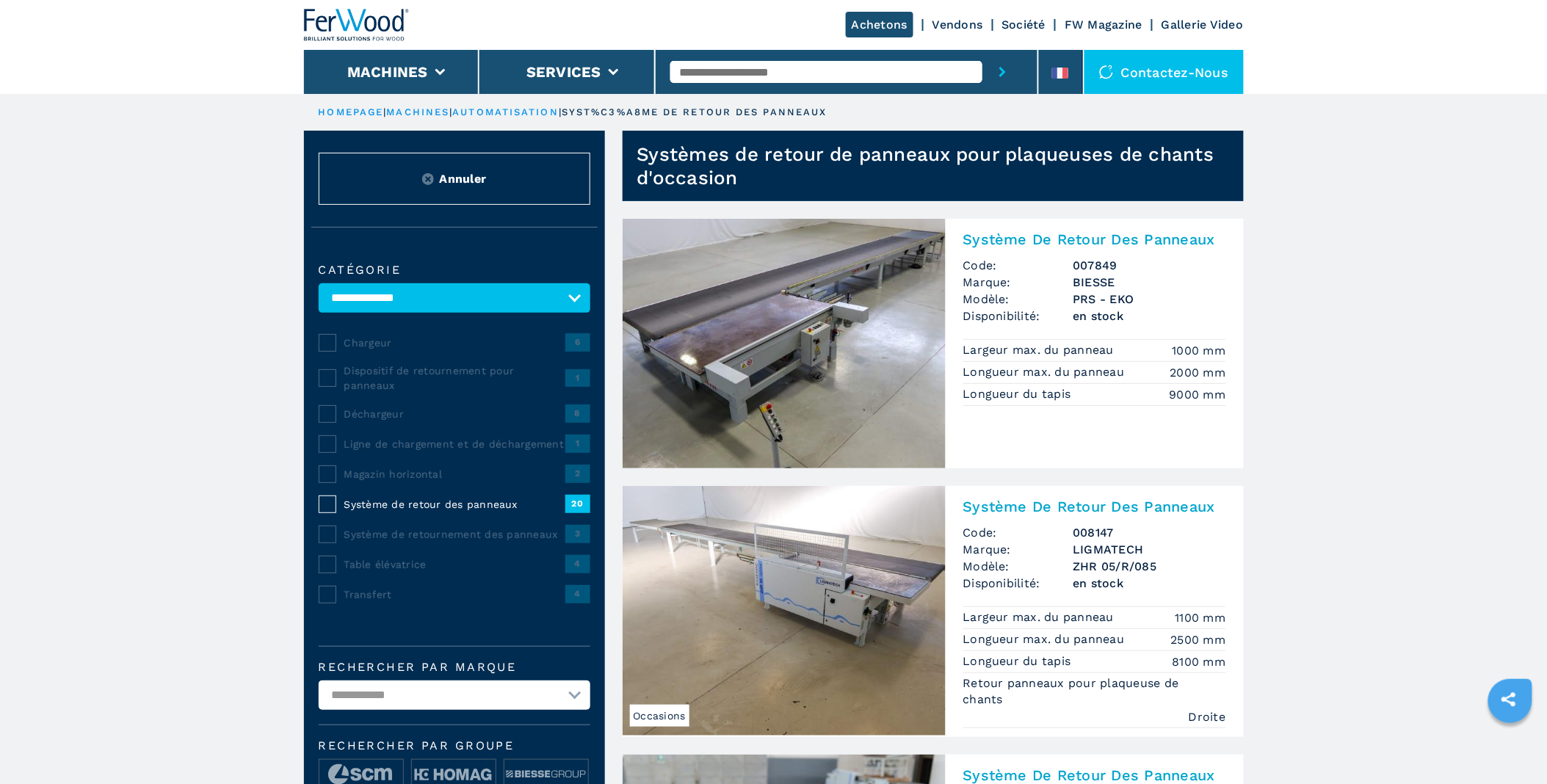
click at [471, 533] on span "Système de retournement des panneaux" at bounding box center [455, 534] width 221 height 15
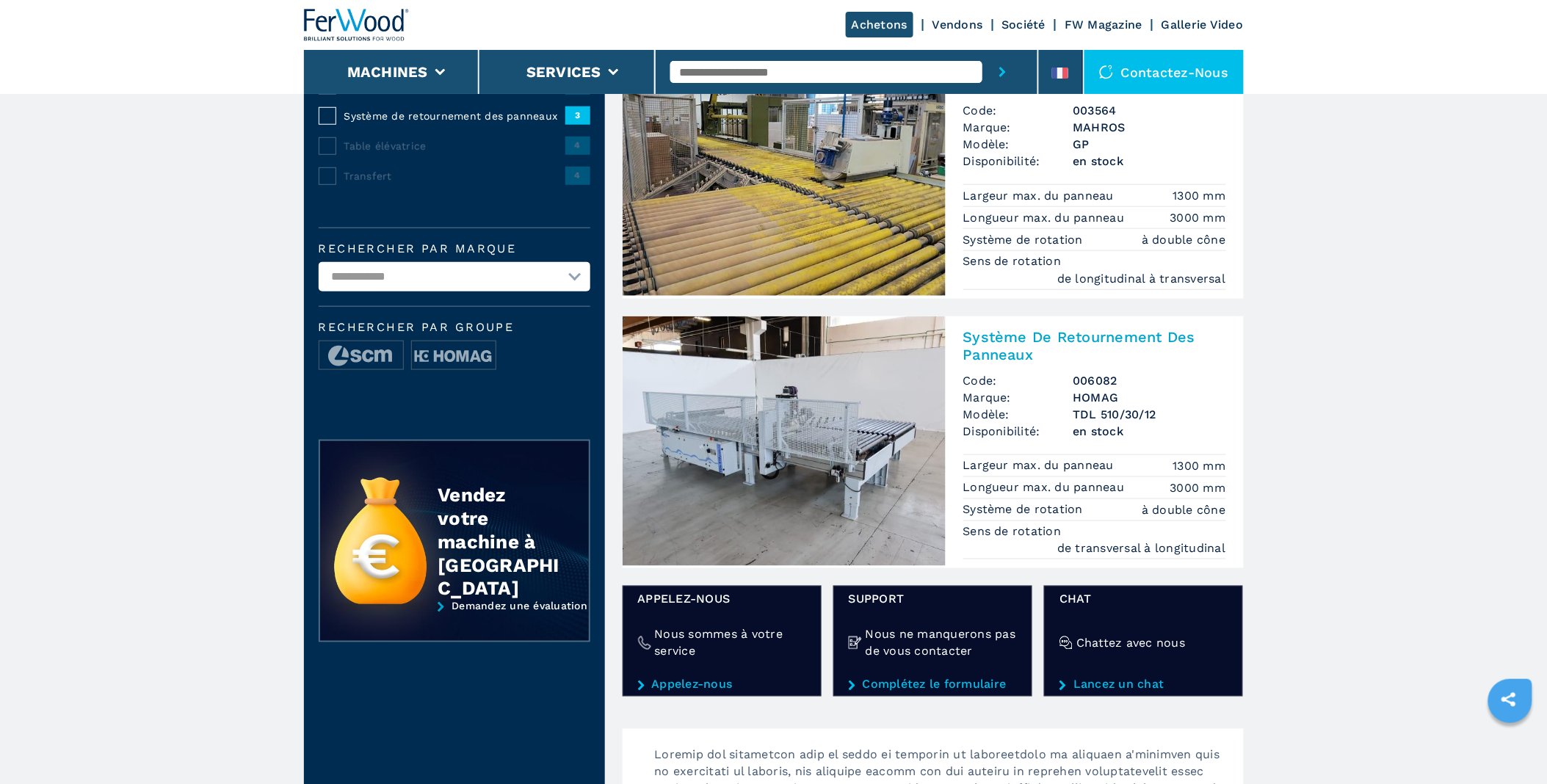
scroll to position [407, 0]
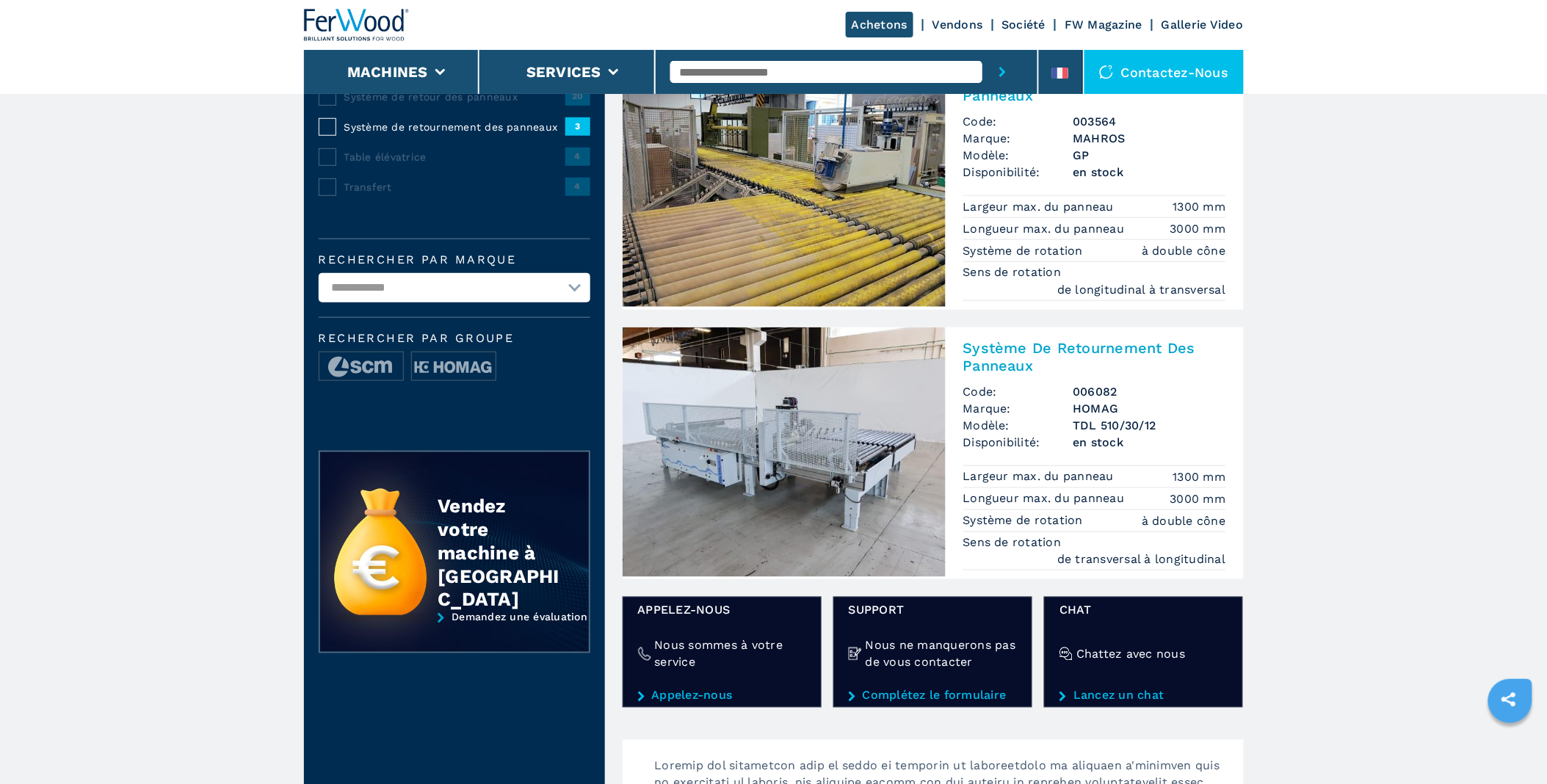
click at [824, 453] on img at bounding box center [784, 452] width 323 height 249
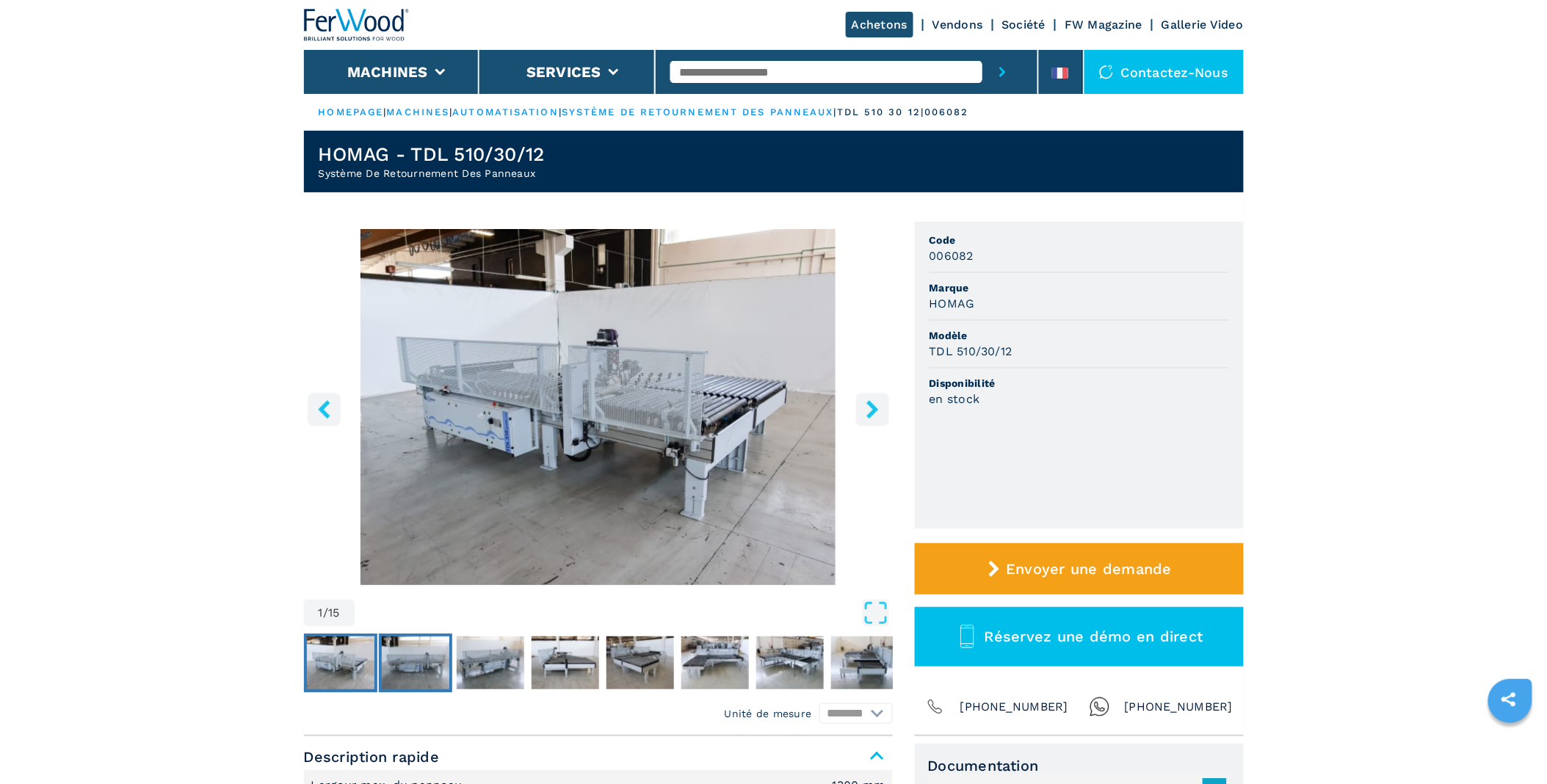
click at [420, 656] on img "Go to Slide 2" at bounding box center [415, 662] width 68 height 53
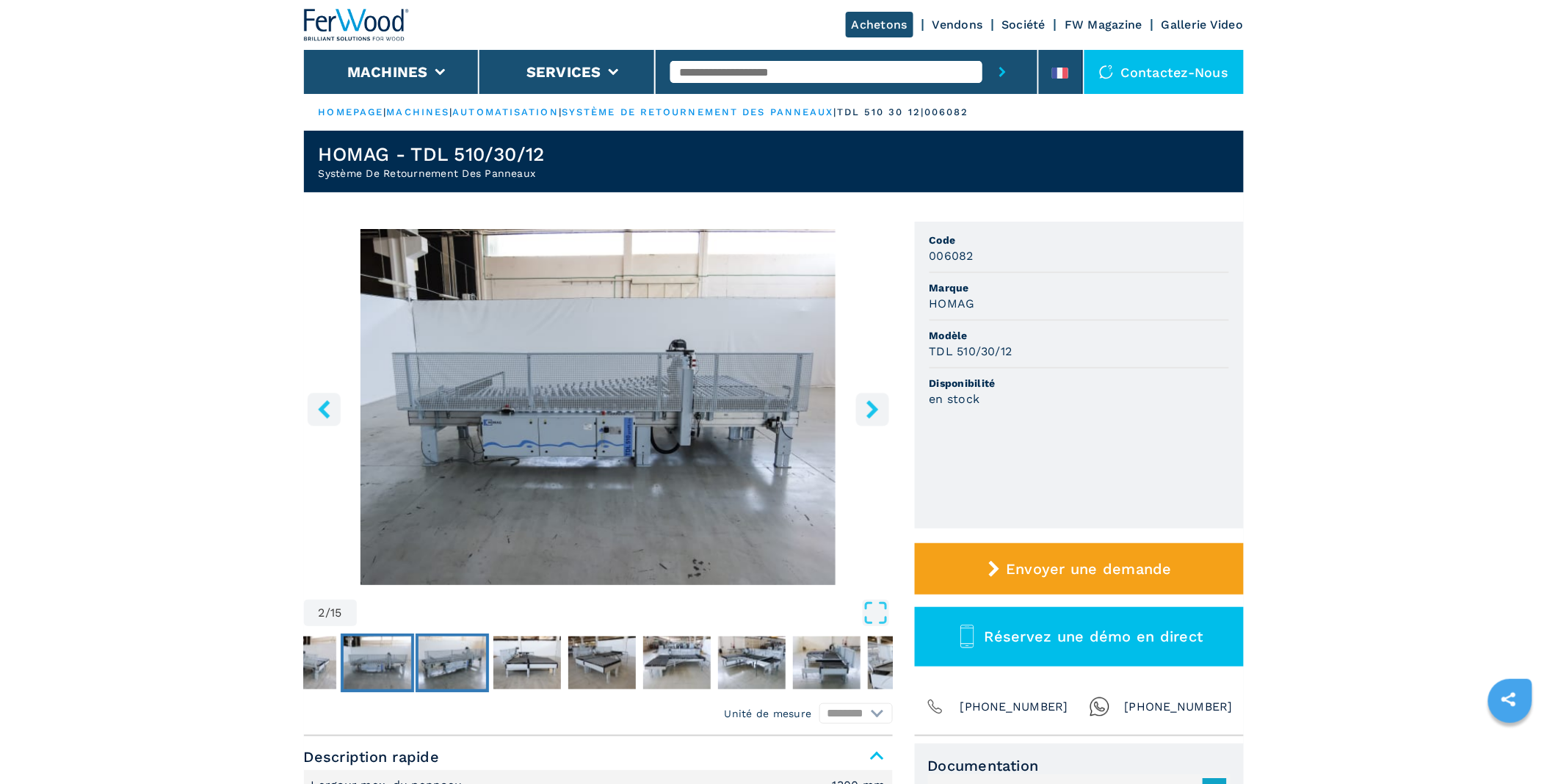
click at [471, 654] on img "Go to Slide 3" at bounding box center [452, 662] width 68 height 53
click at [538, 662] on img "Go to Slide 4" at bounding box center [526, 662] width 68 height 53
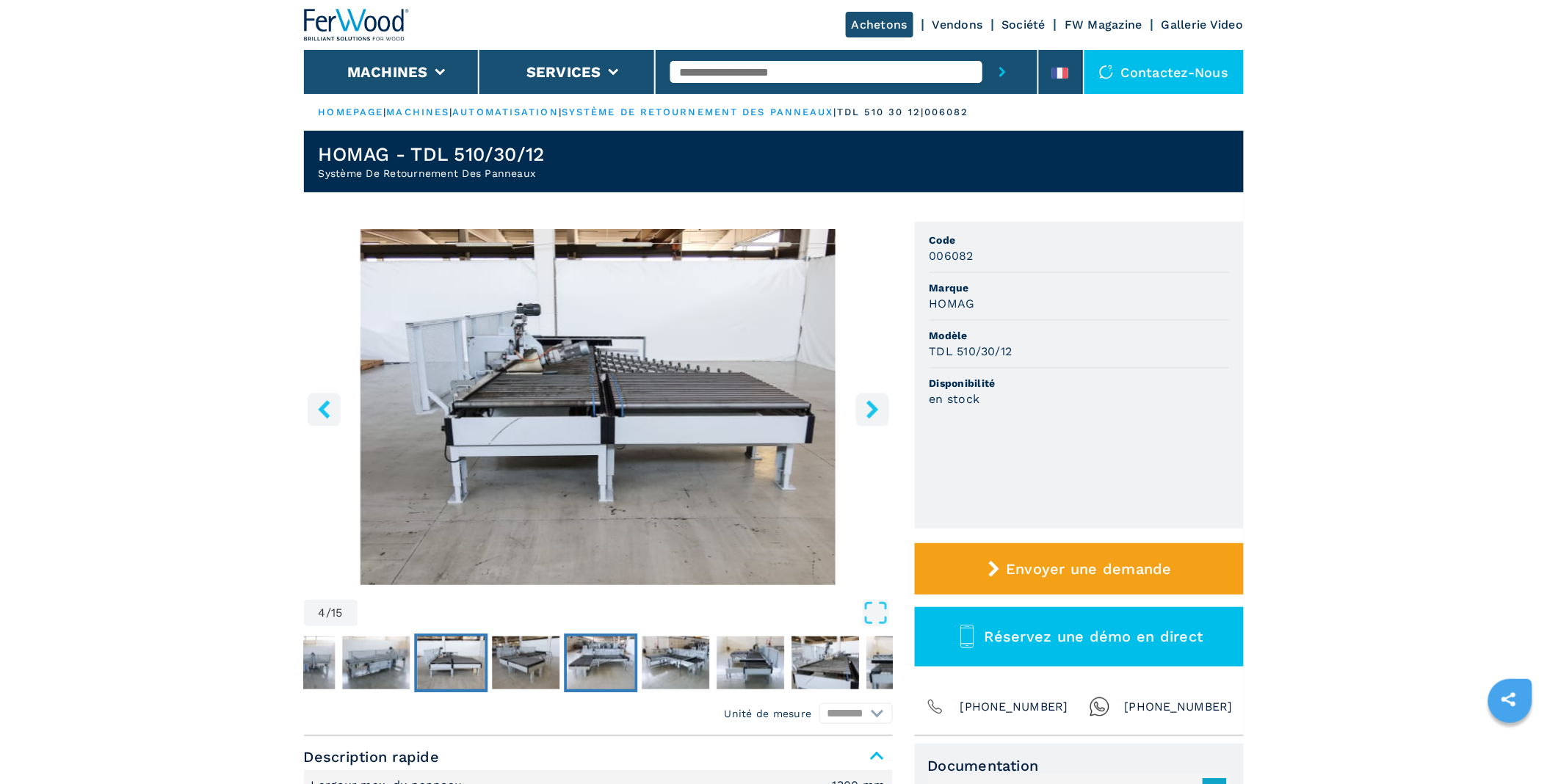
click at [600, 662] on img "Go to Slide 6" at bounding box center [600, 662] width 68 height 53
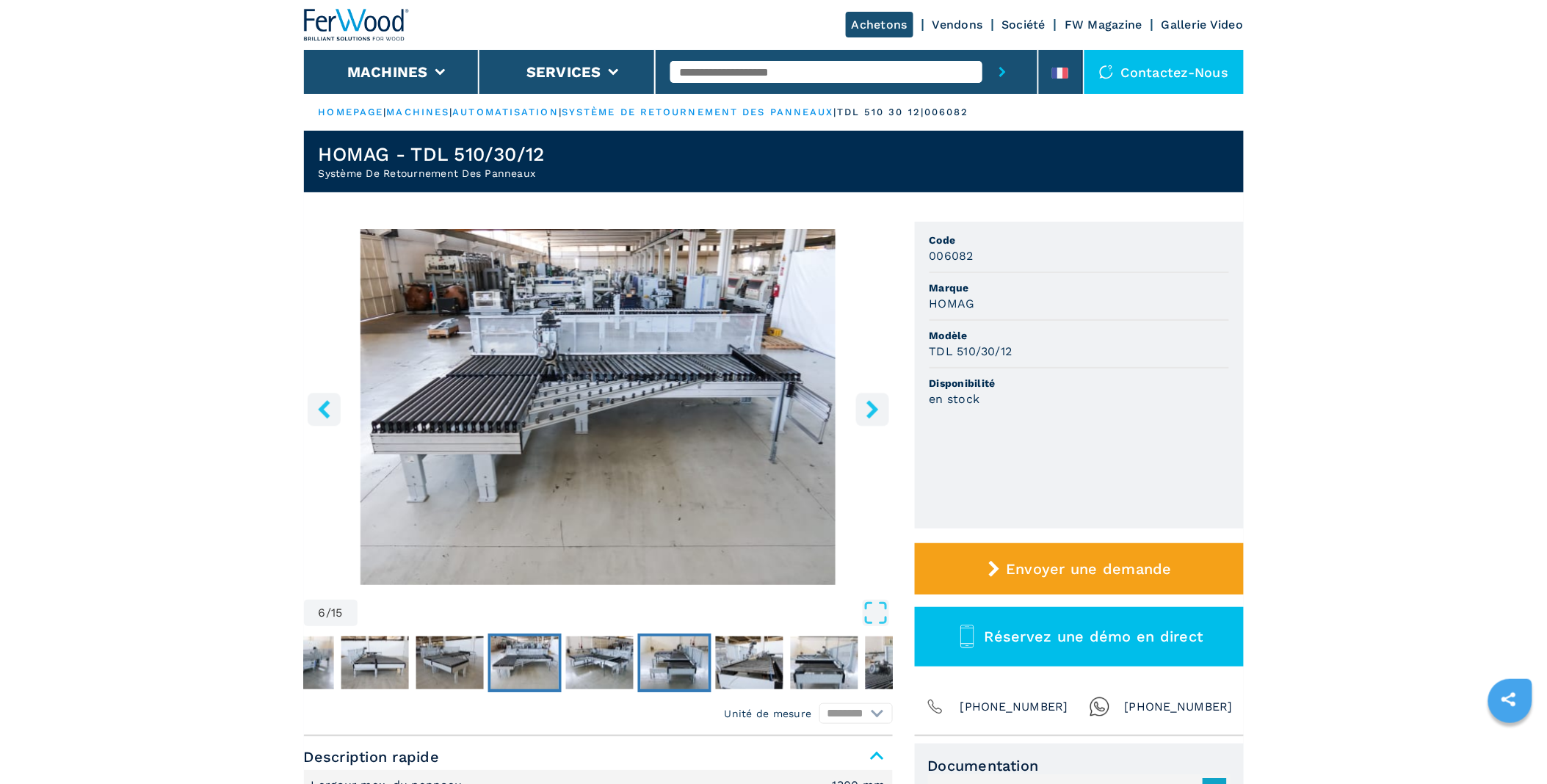
click at [694, 666] on img "Go to Slide 8" at bounding box center [674, 662] width 68 height 53
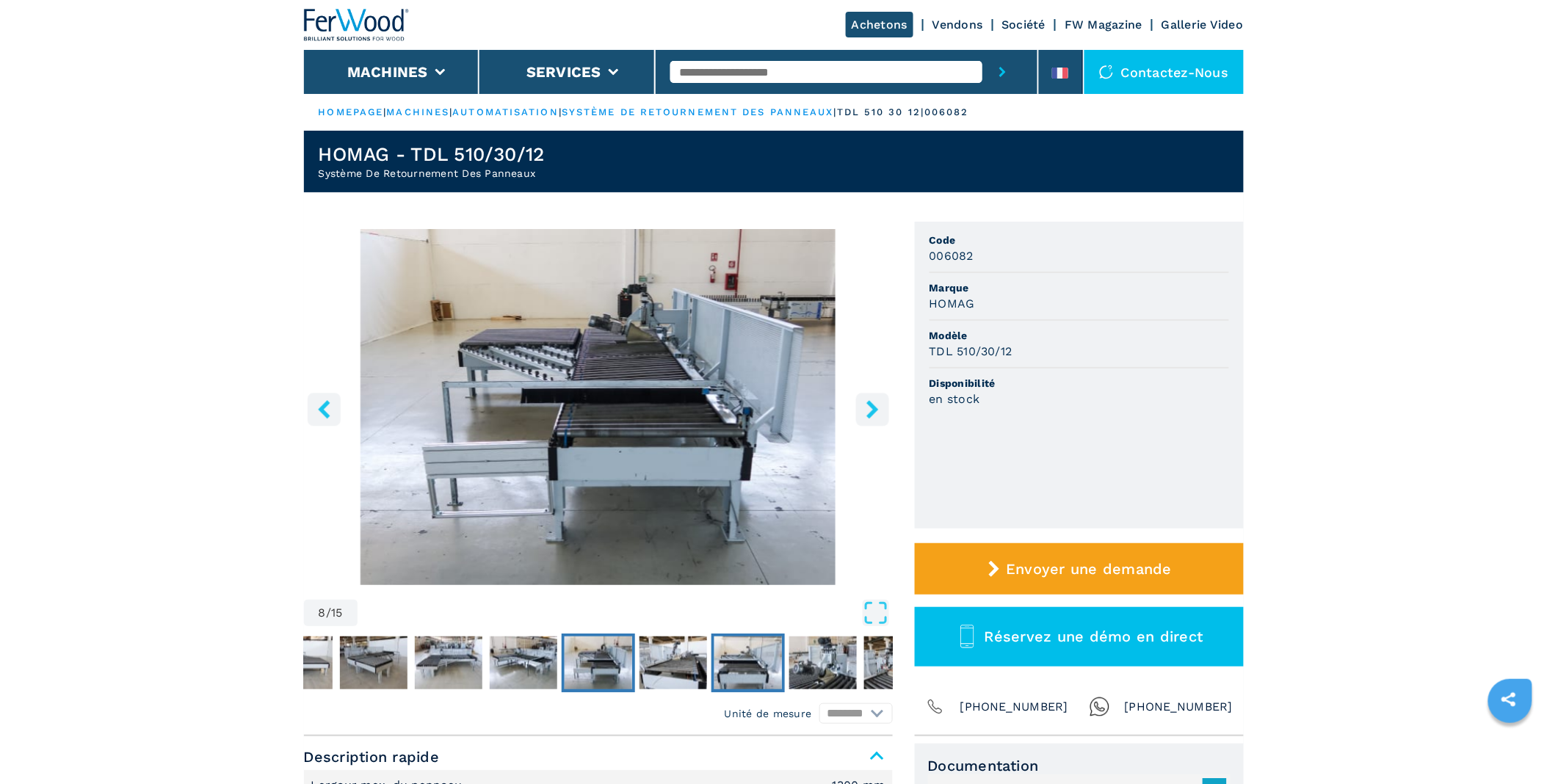
click at [757, 656] on img "Go to Slide 10" at bounding box center [748, 662] width 68 height 53
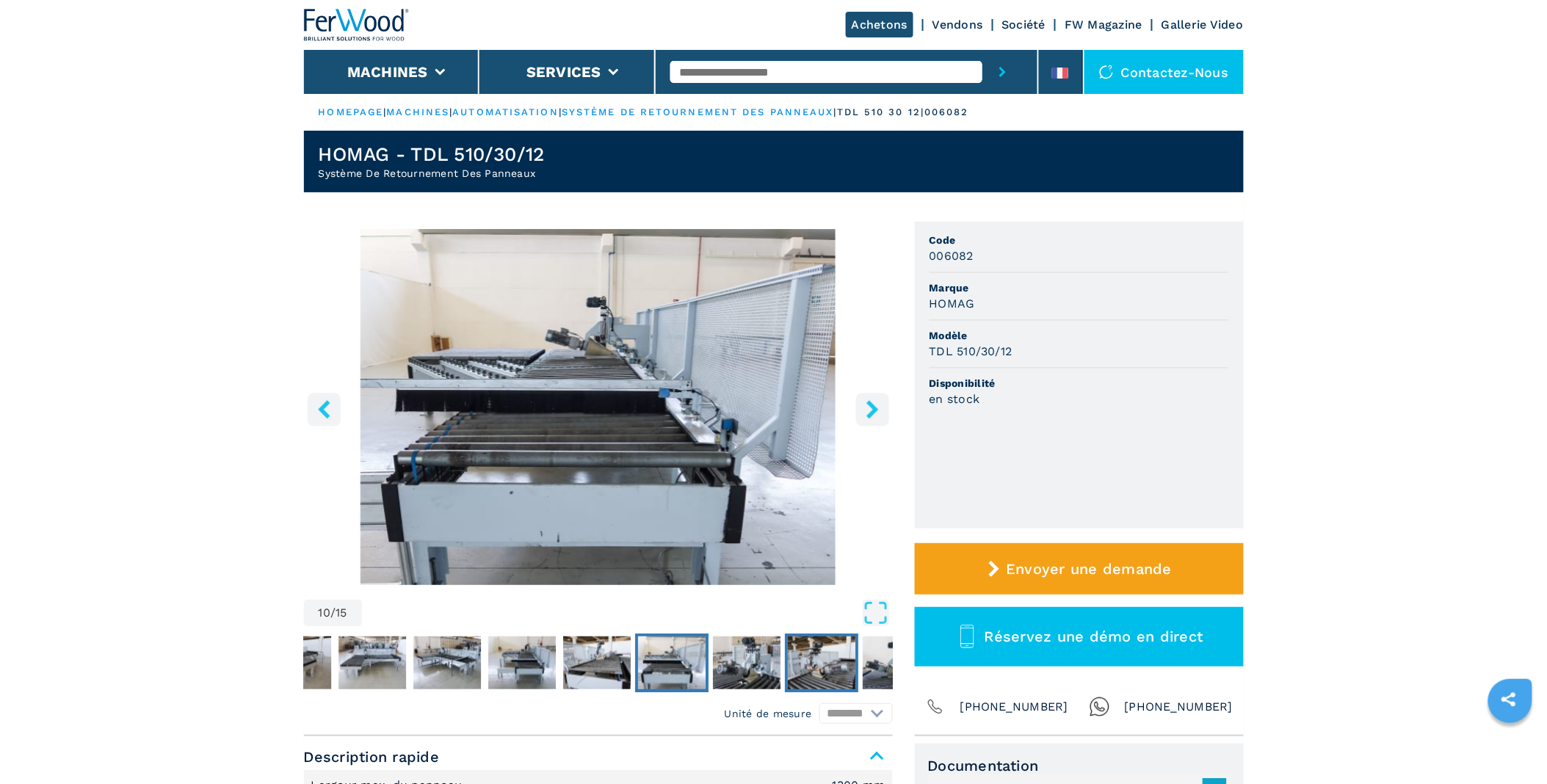
click at [817, 650] on img "Go to Slide 12" at bounding box center [821, 662] width 68 height 53
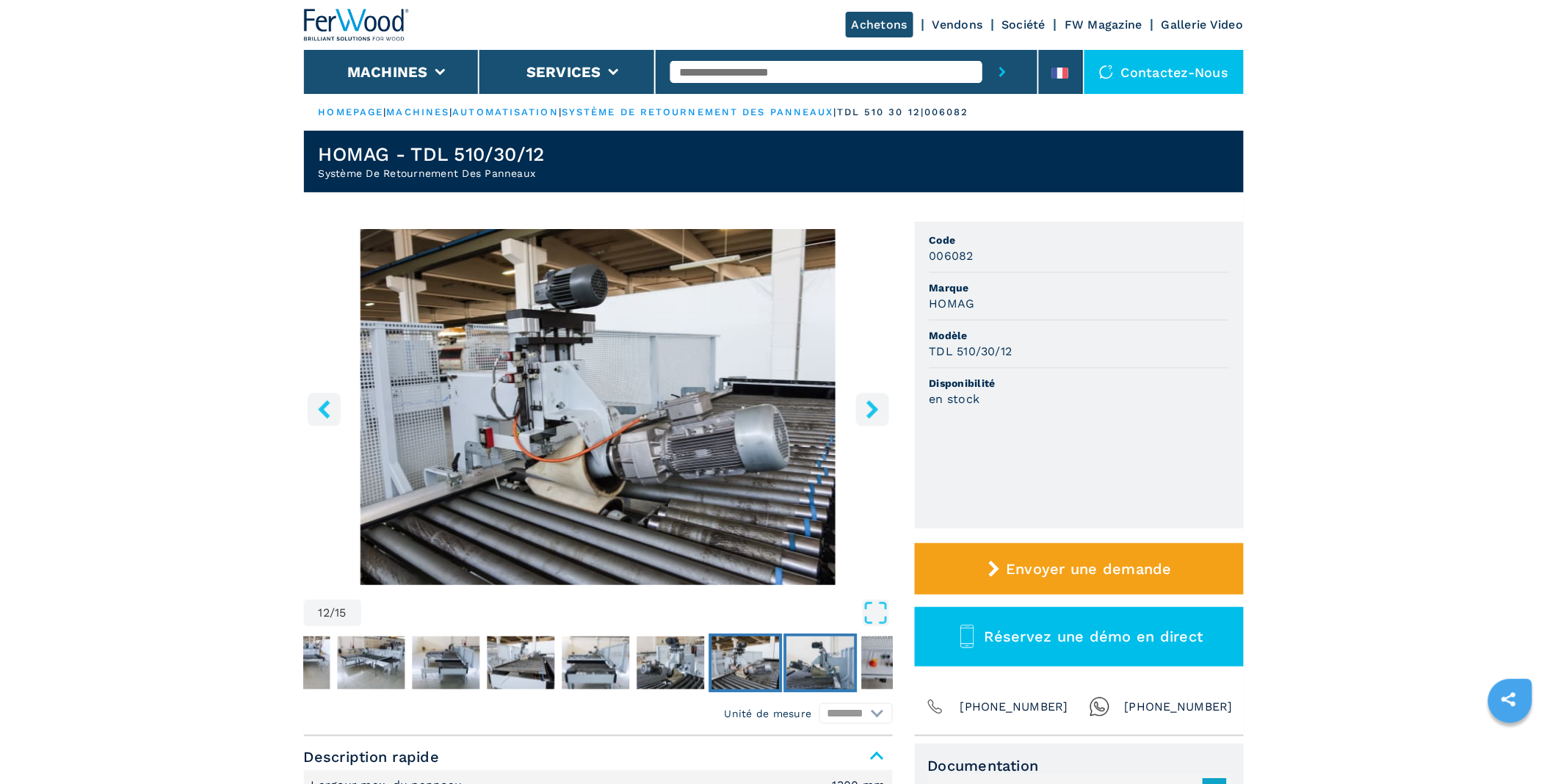
click at [837, 655] on img "Go to Slide 13" at bounding box center [820, 662] width 68 height 53
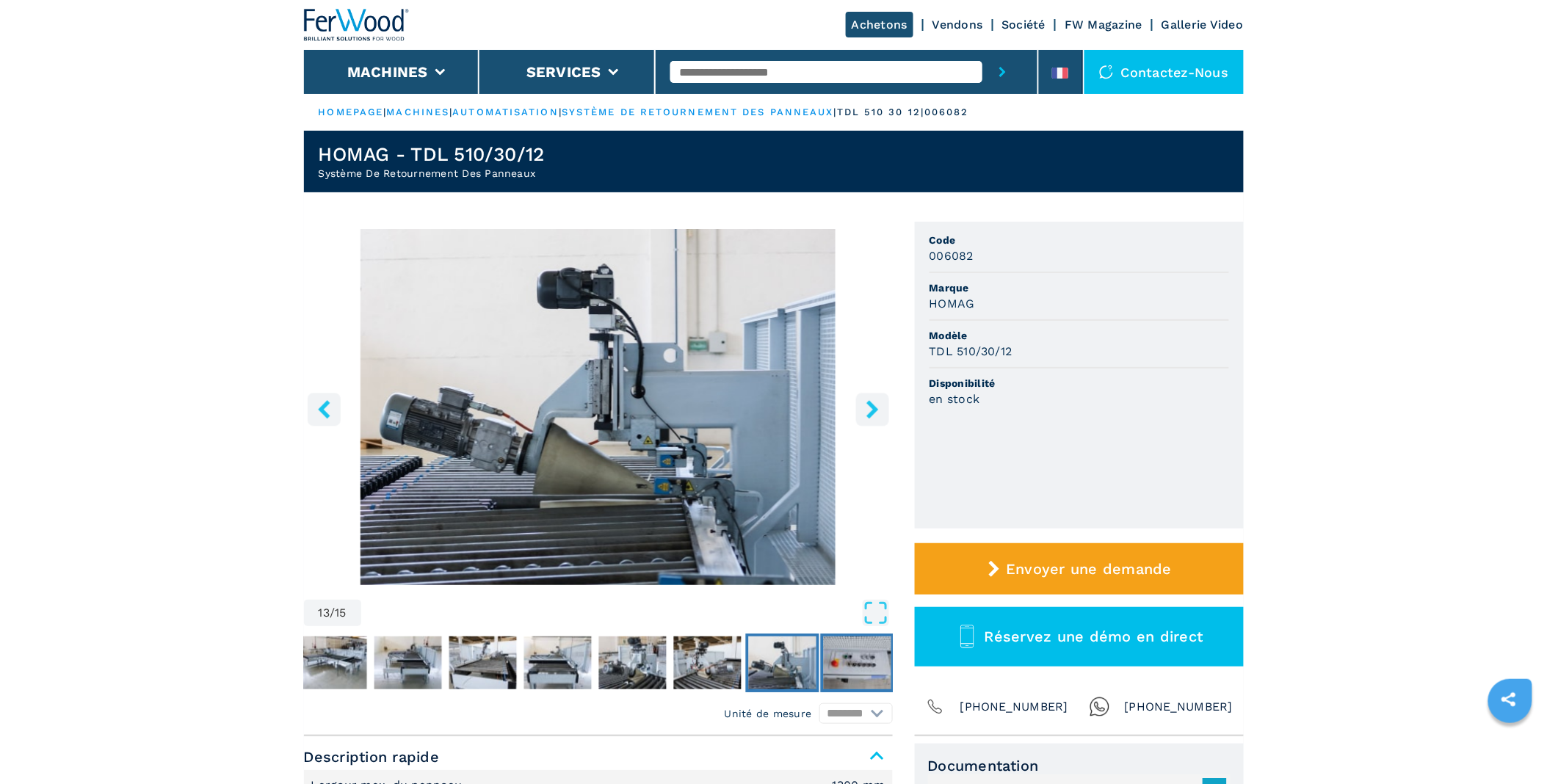
click at [865, 662] on img "Go to Slide 14" at bounding box center [856, 662] width 68 height 53
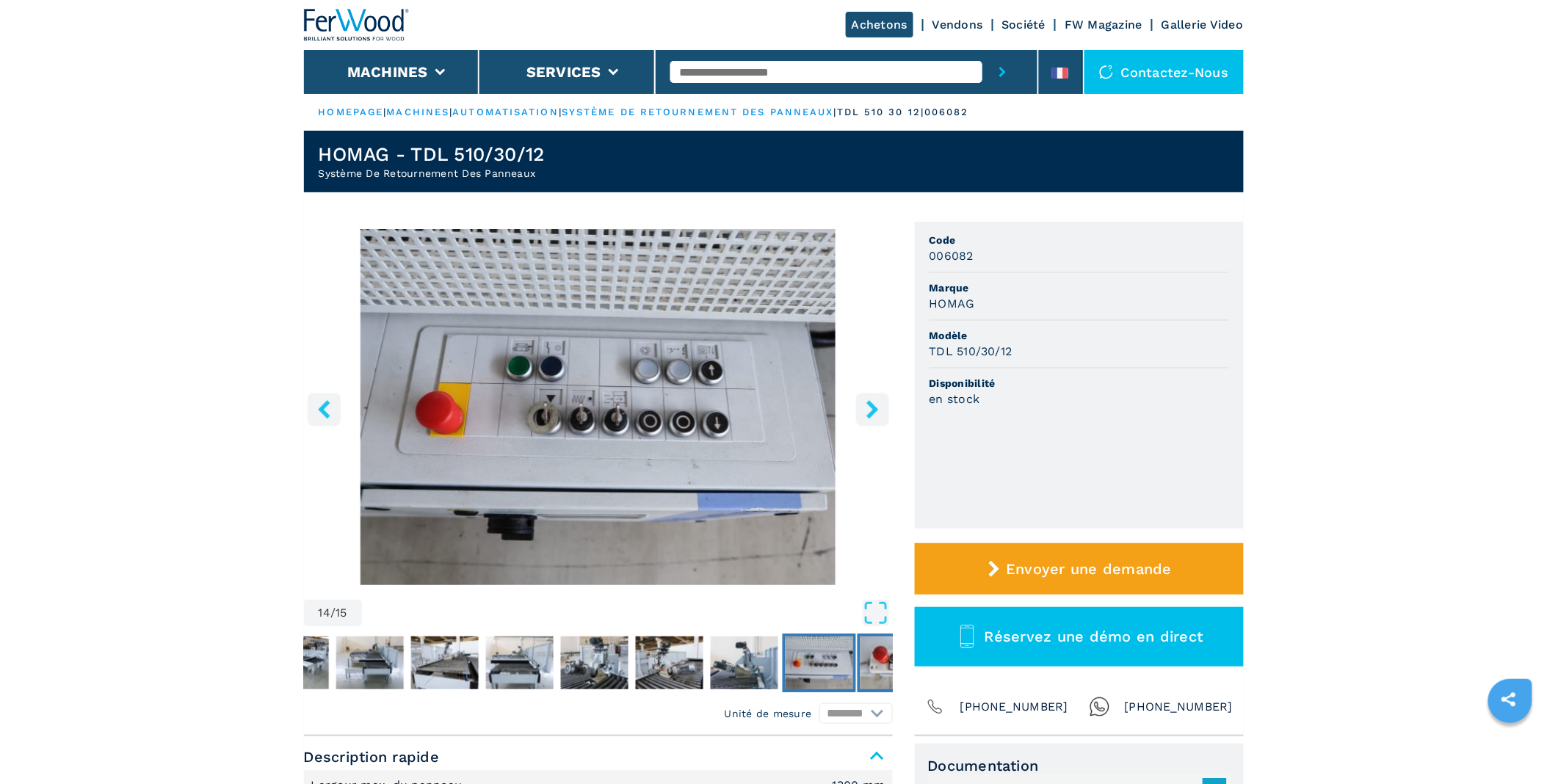
click at [872, 666] on img "Go to Slide 15" at bounding box center [893, 662] width 68 height 53
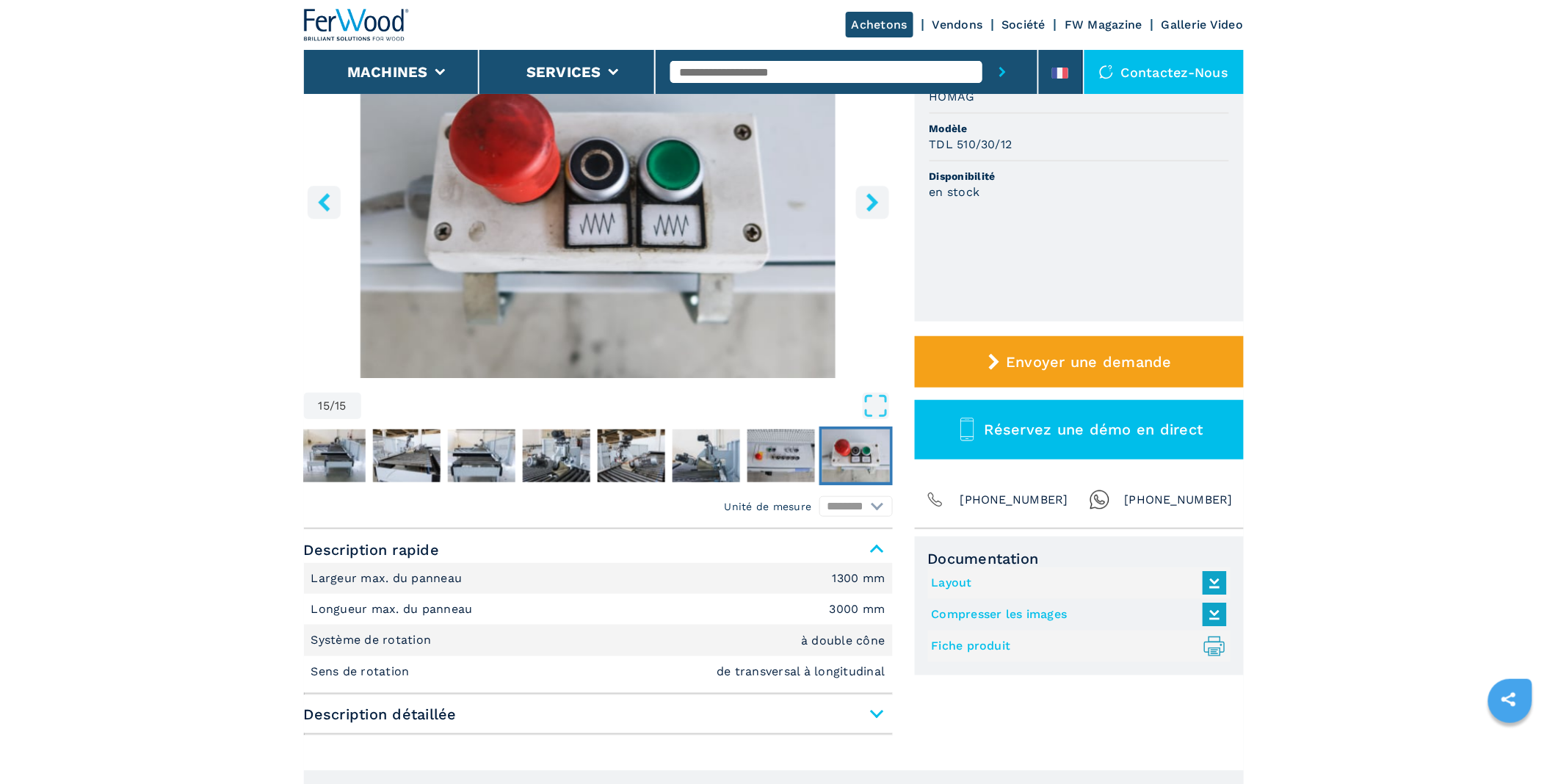
scroll to position [325, 0]
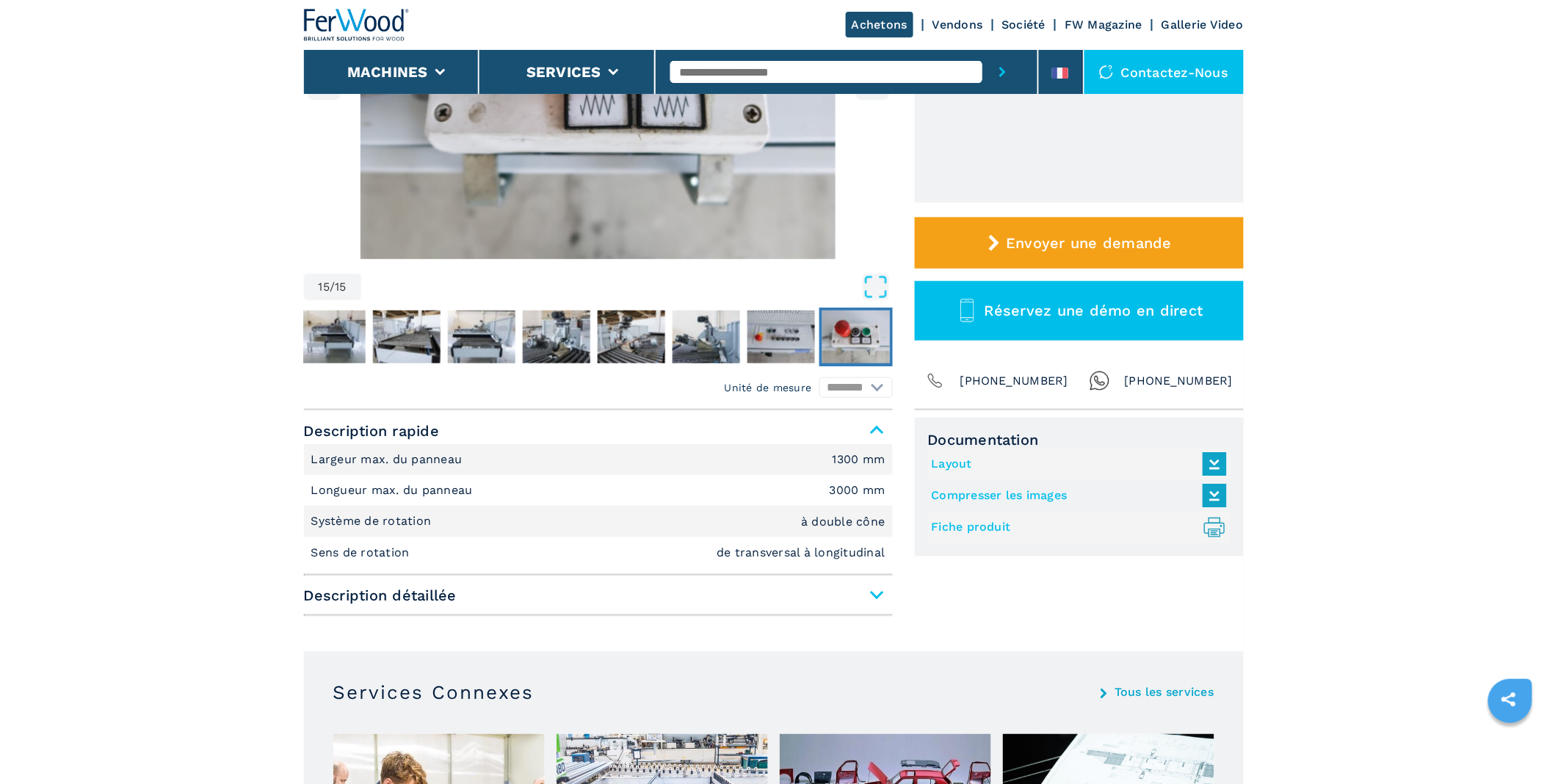
click at [870, 596] on span "Description détaillée" at bounding box center [598, 595] width 589 height 26
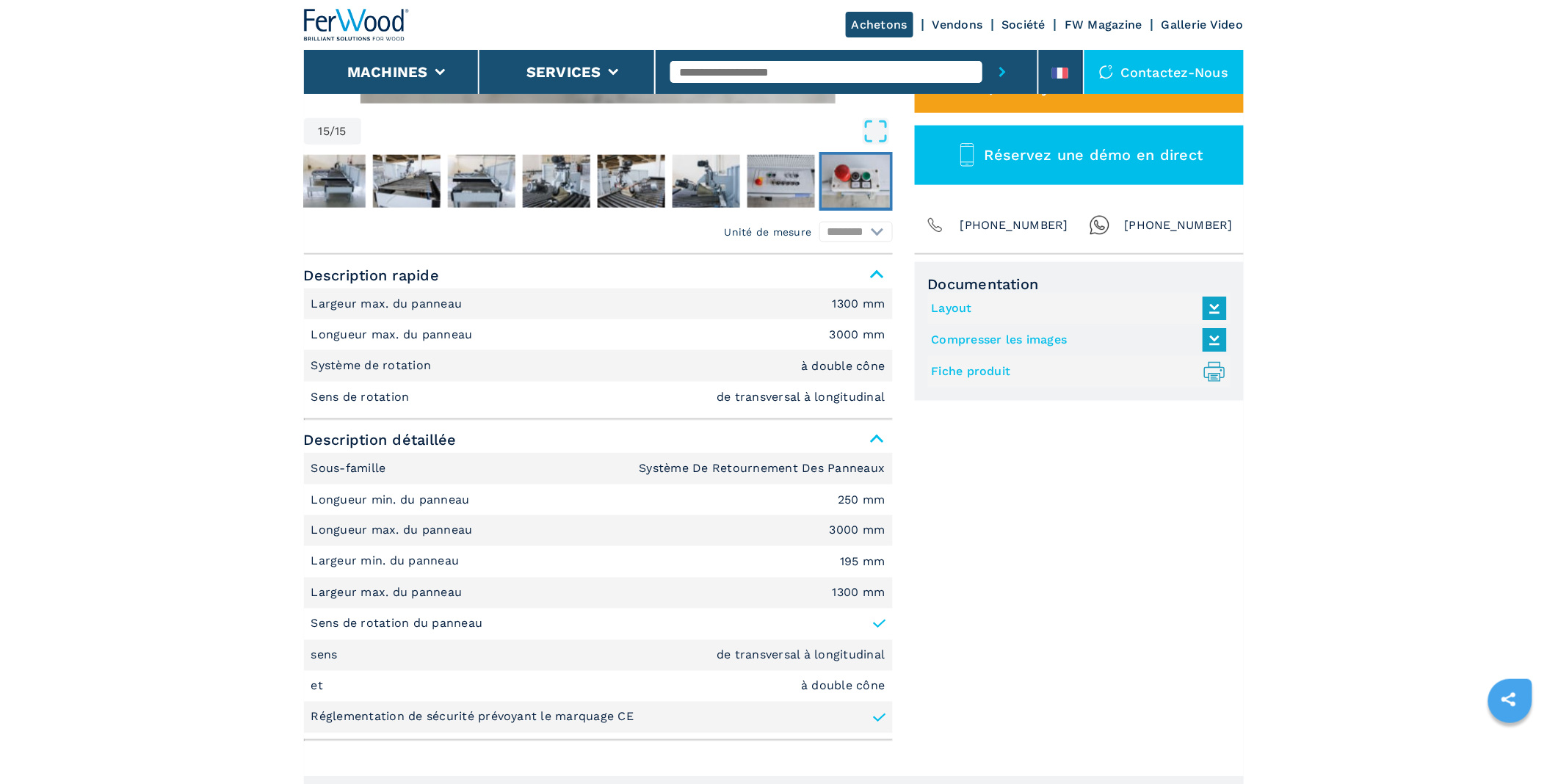
scroll to position [488, 0]
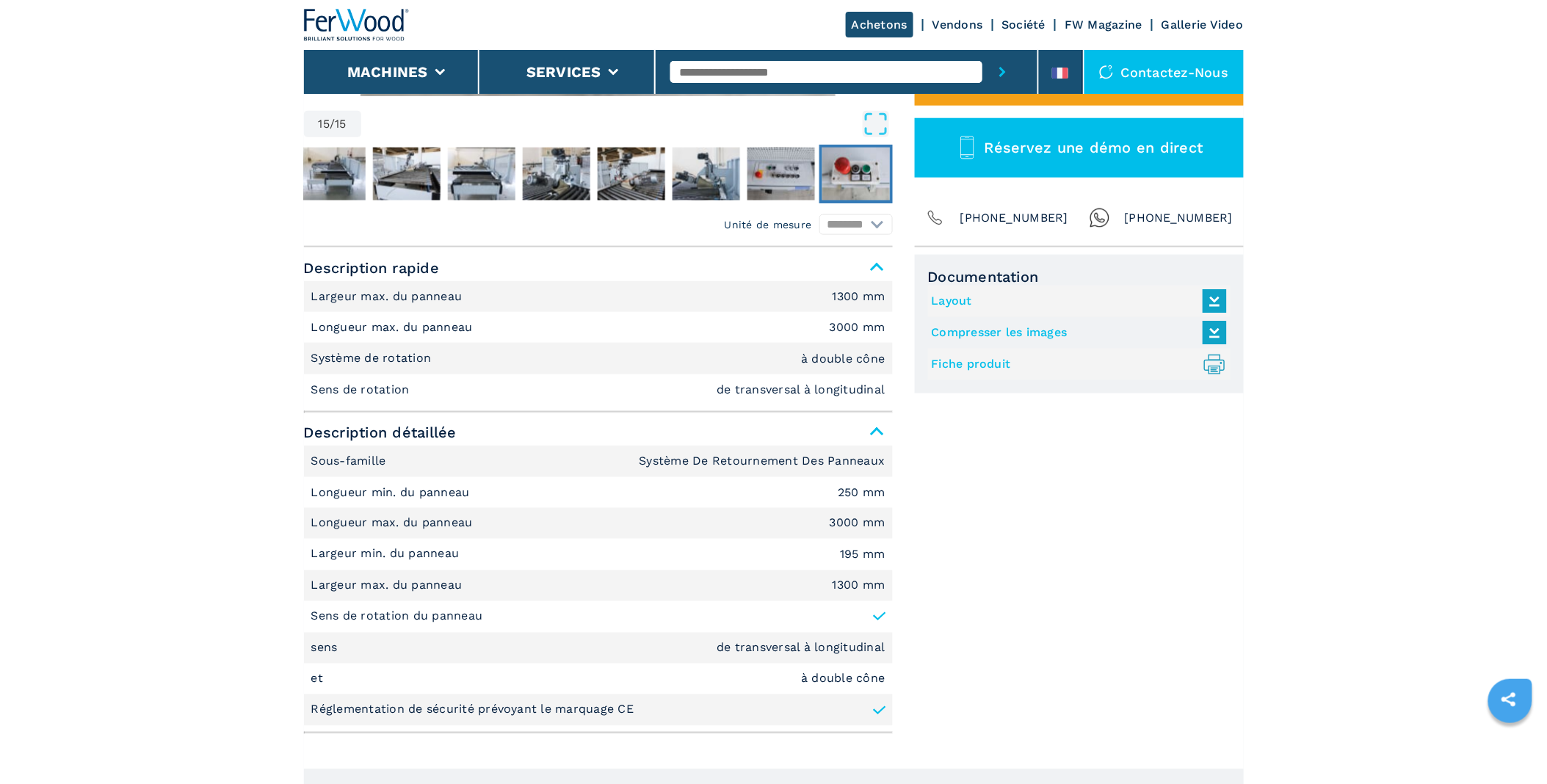
click at [1207, 303] on icon at bounding box center [1214, 300] width 32 height 31
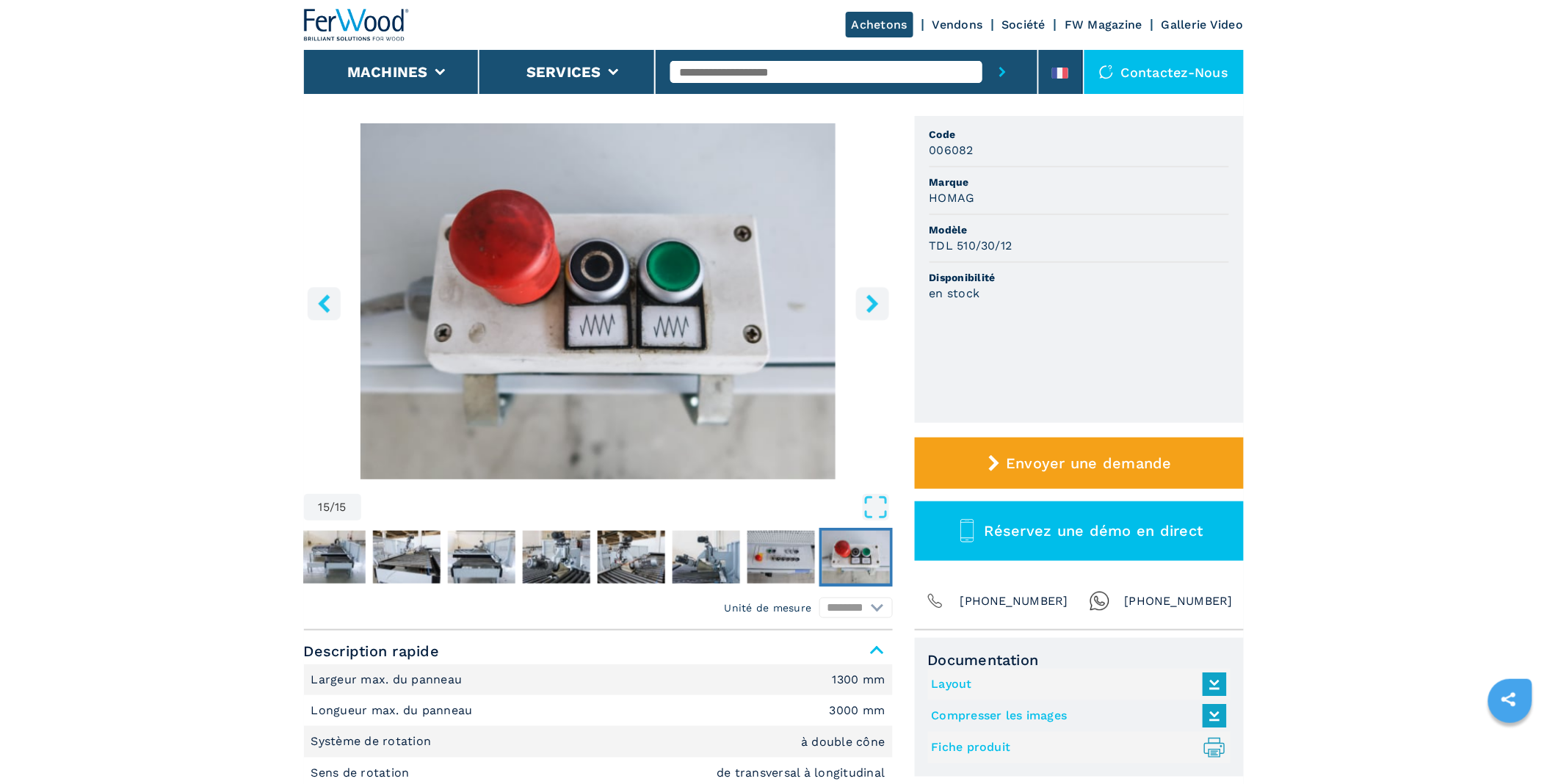
scroll to position [0, 0]
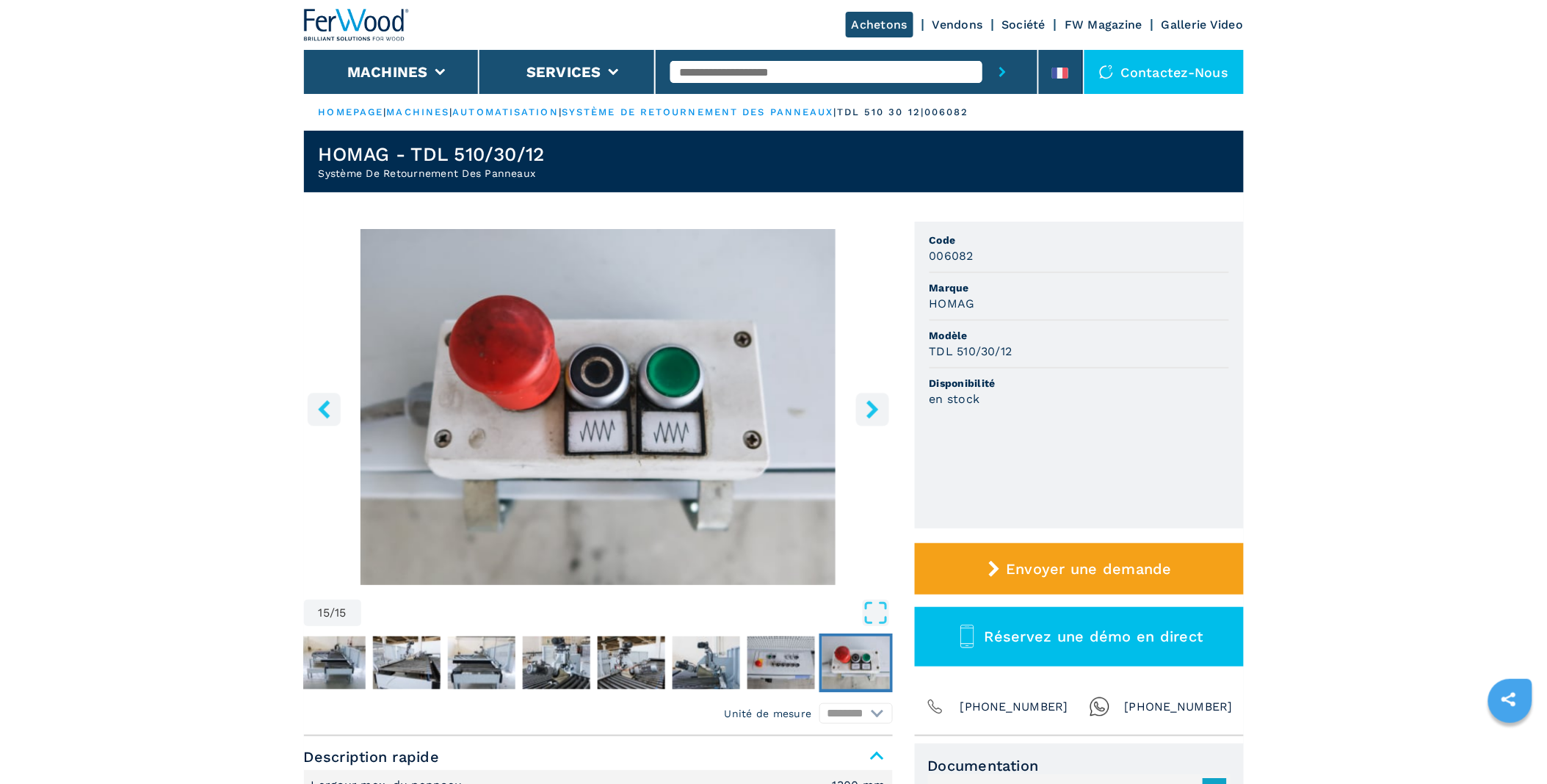
click at [334, 406] on button "left-button" at bounding box center [325, 410] width 33 height 33
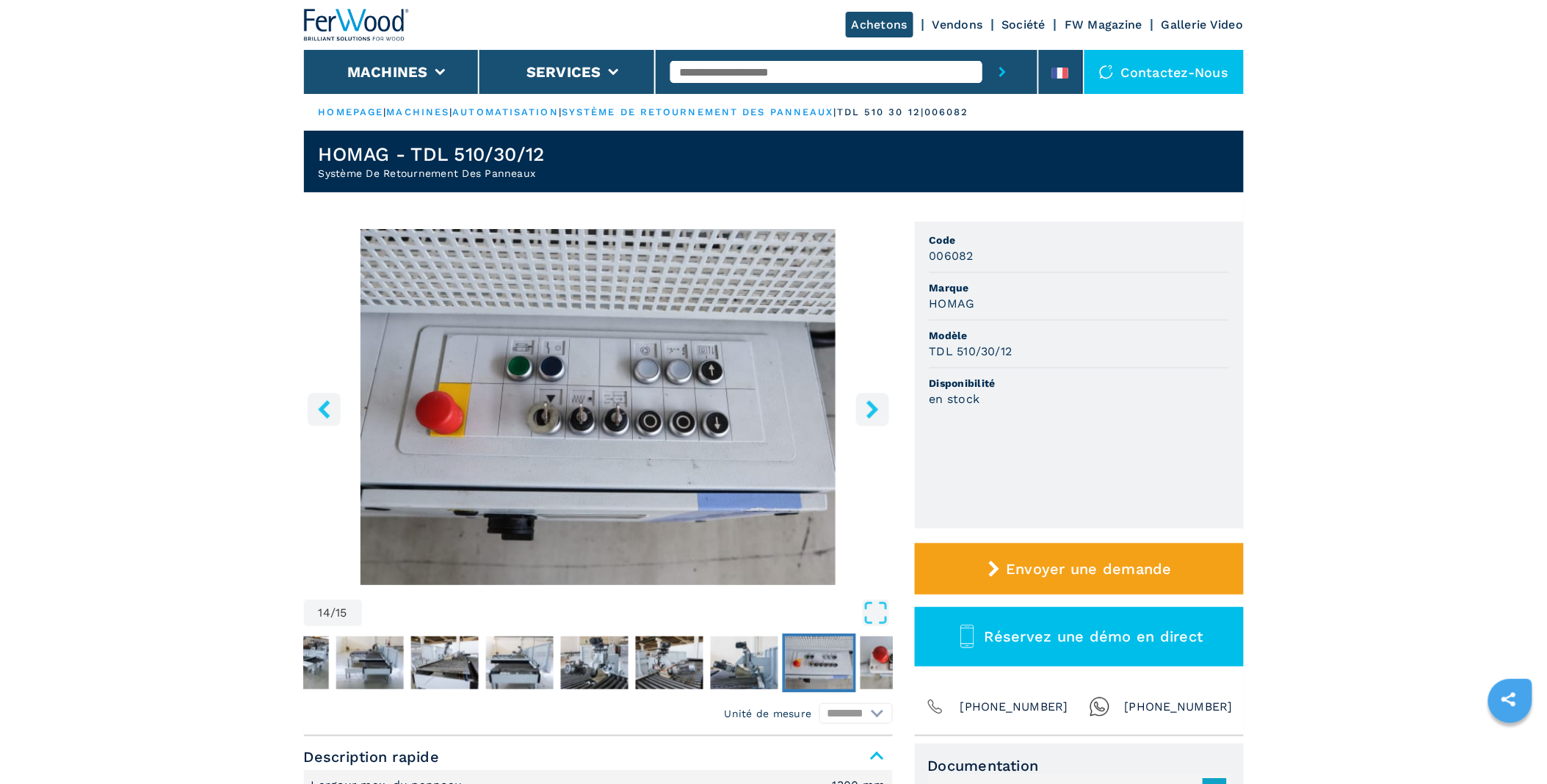
click at [333, 406] on button "left-button" at bounding box center [325, 410] width 33 height 33
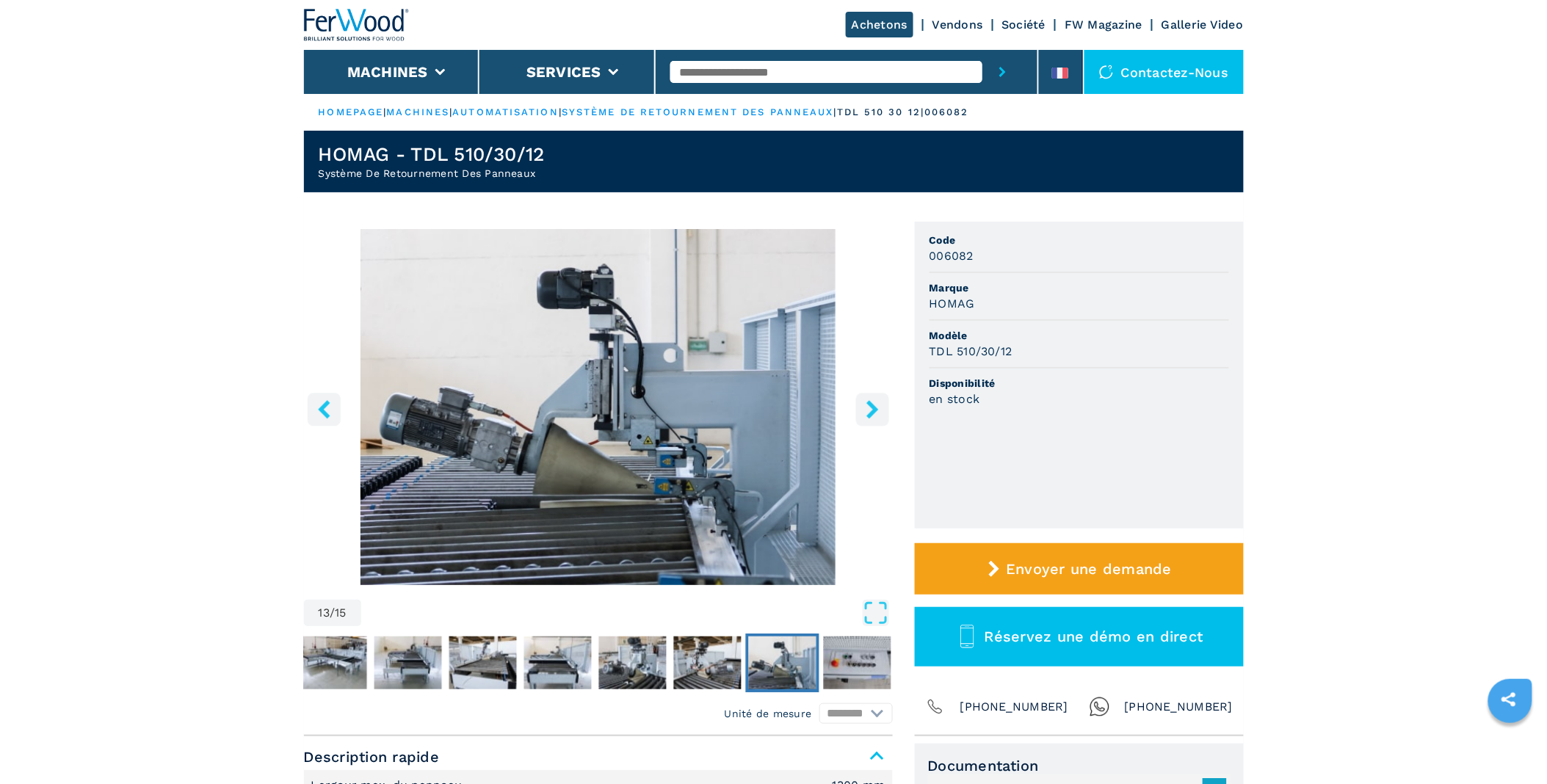
click at [333, 406] on button "left-button" at bounding box center [325, 410] width 33 height 33
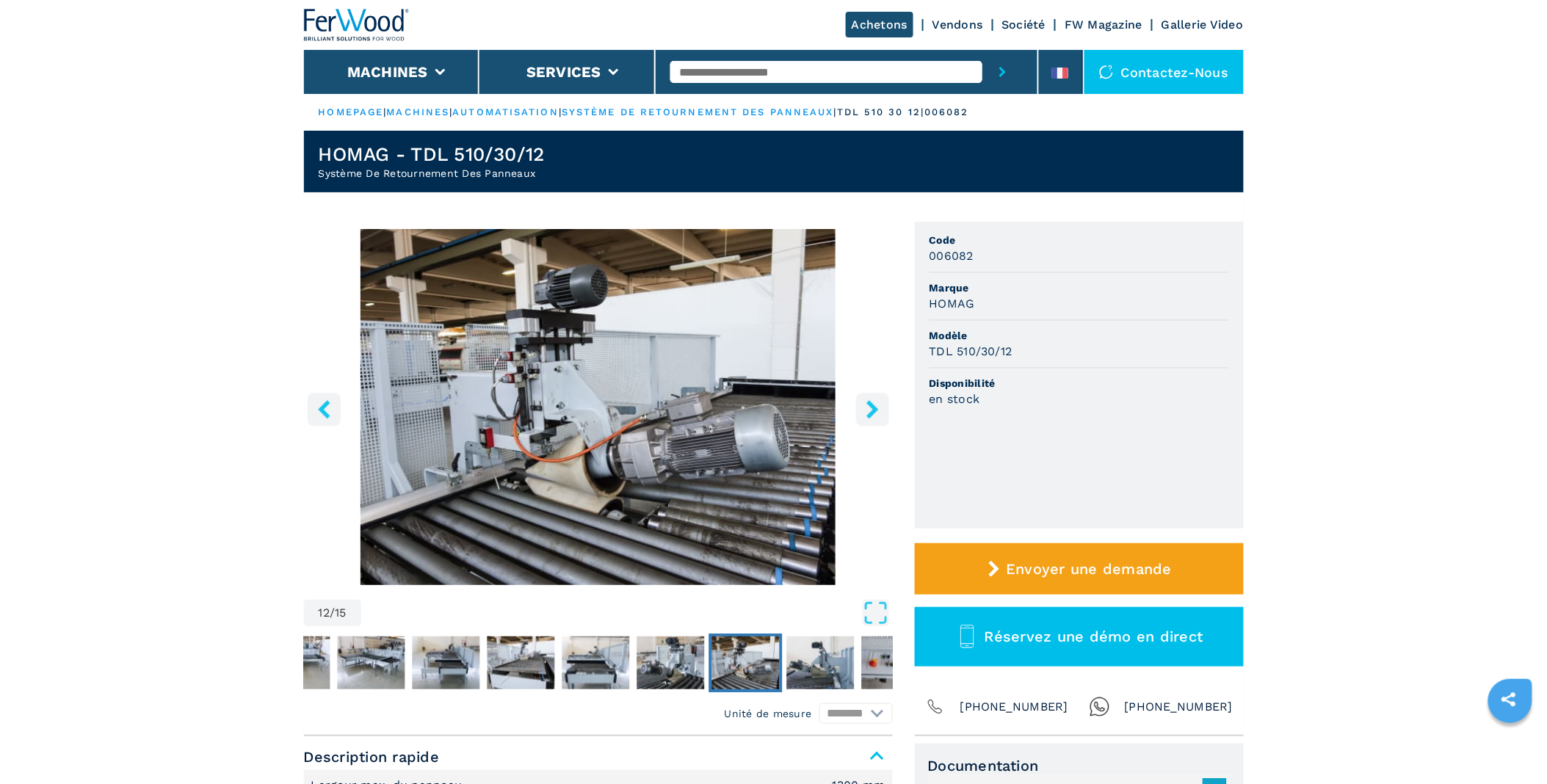
click at [333, 406] on button "left-button" at bounding box center [325, 410] width 33 height 33
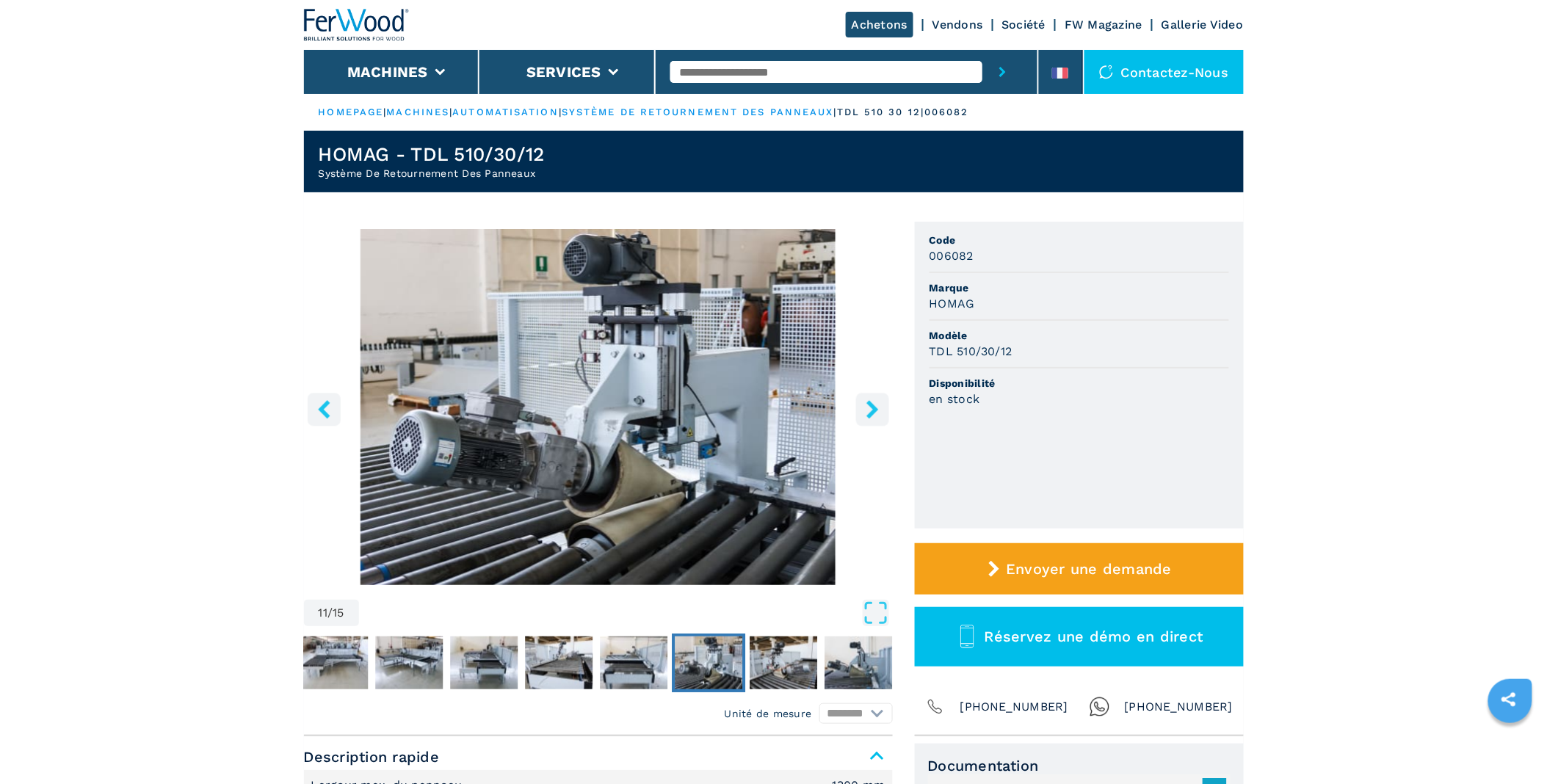
click at [333, 406] on button "left-button" at bounding box center [325, 410] width 33 height 33
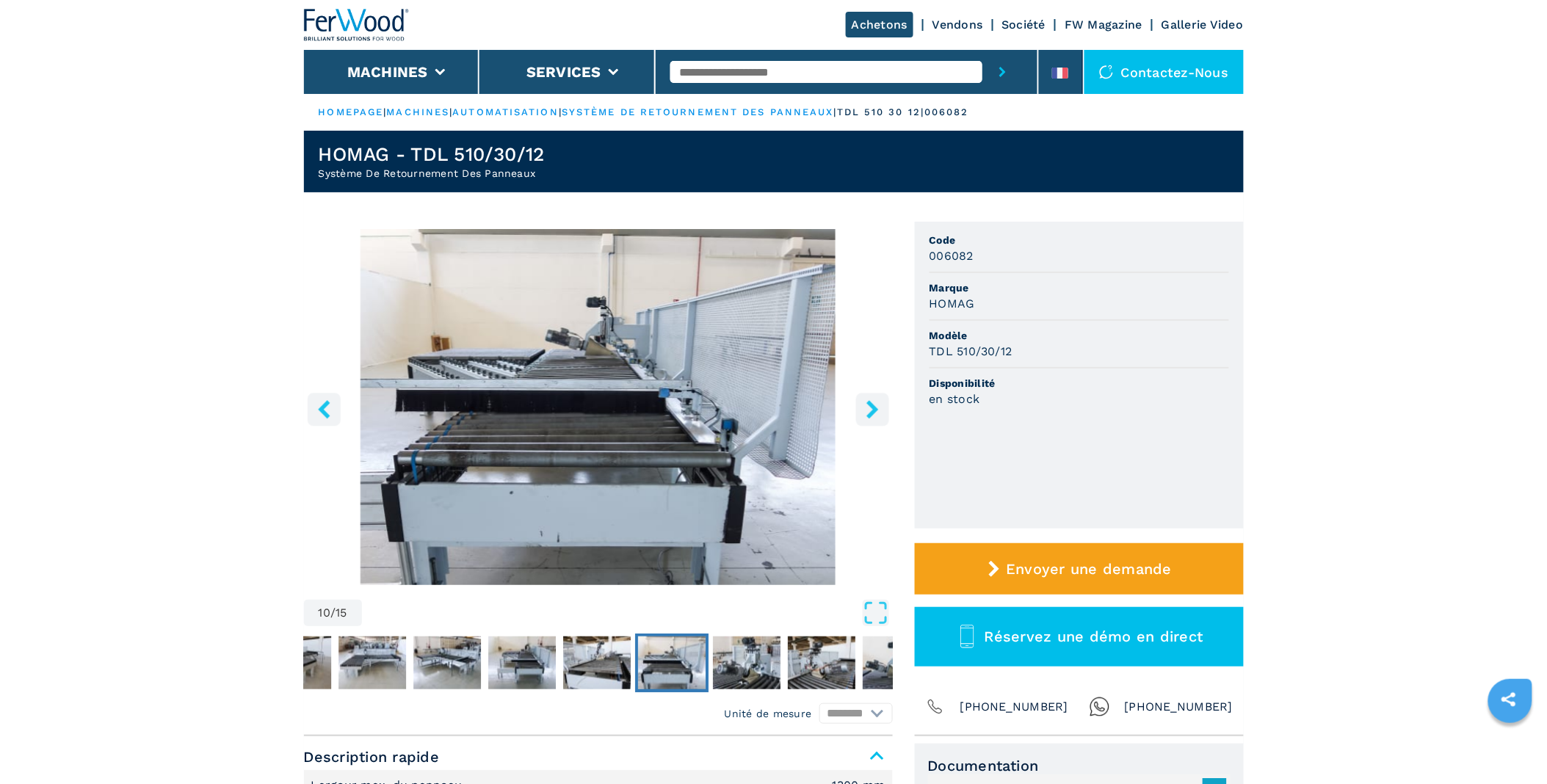
click at [333, 406] on button "left-button" at bounding box center [325, 410] width 33 height 33
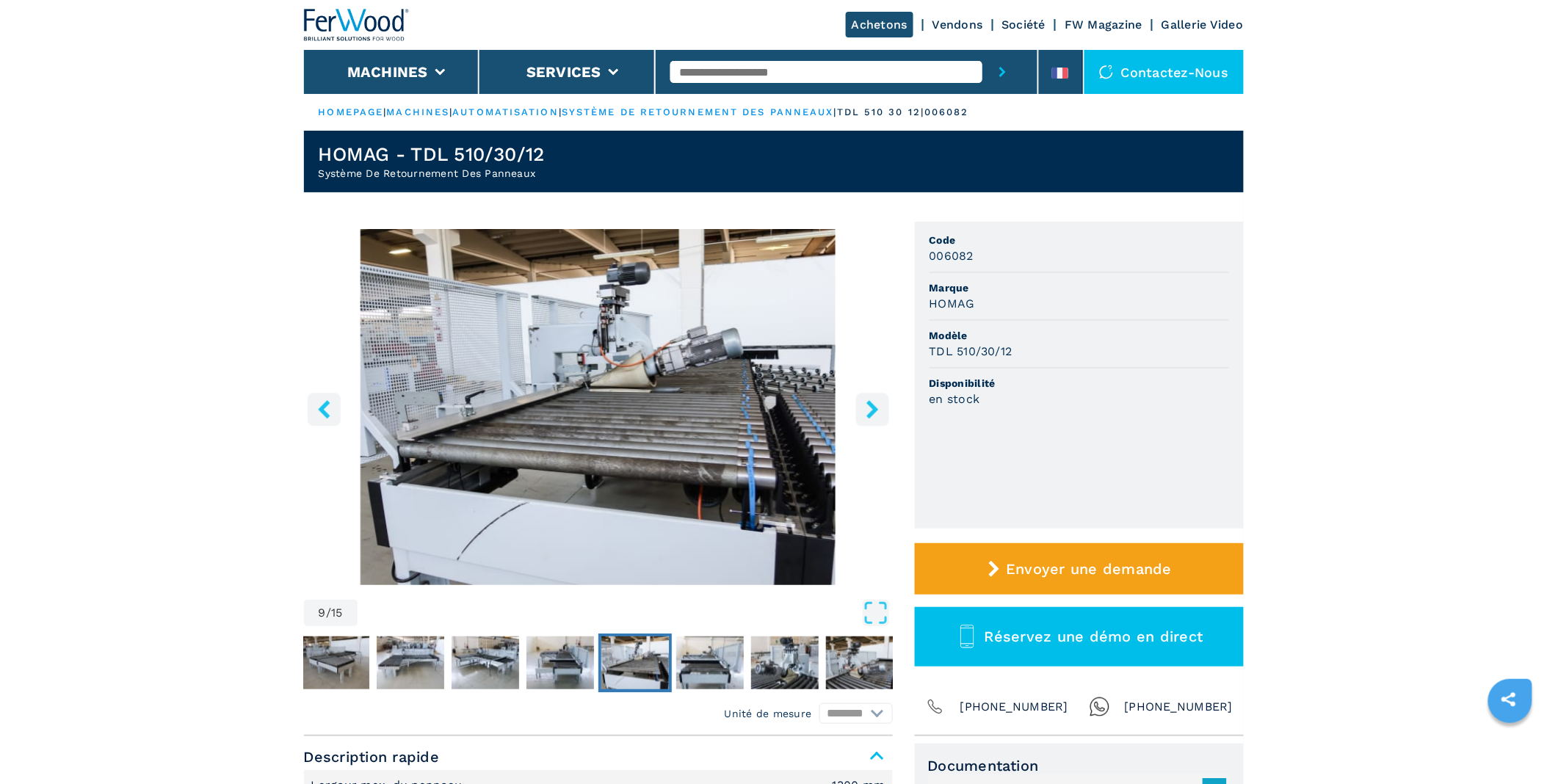
click at [333, 406] on button "left-button" at bounding box center [325, 410] width 33 height 33
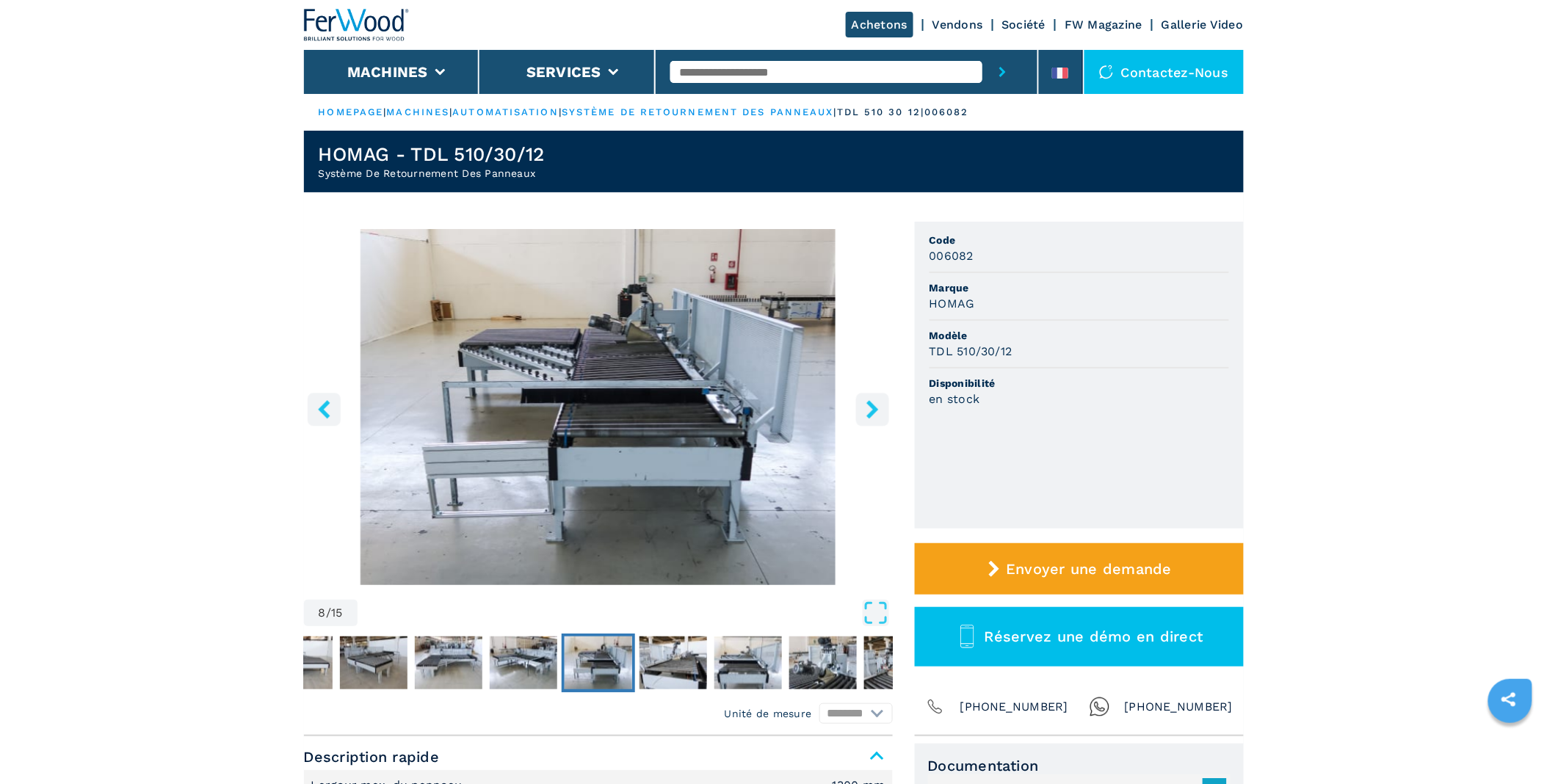
click at [333, 406] on button "left-button" at bounding box center [325, 410] width 33 height 33
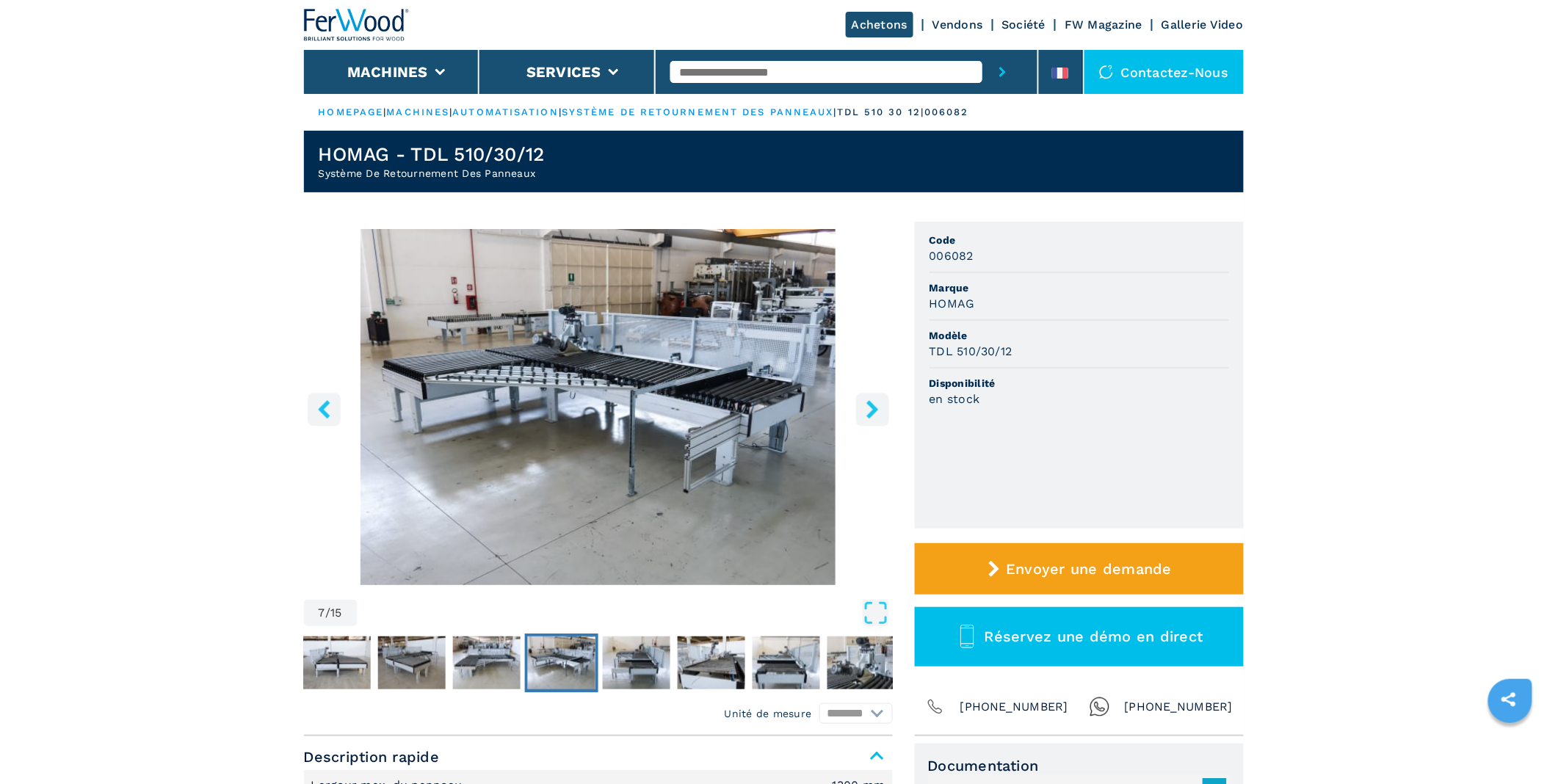
click at [333, 406] on button "left-button" at bounding box center [325, 410] width 33 height 33
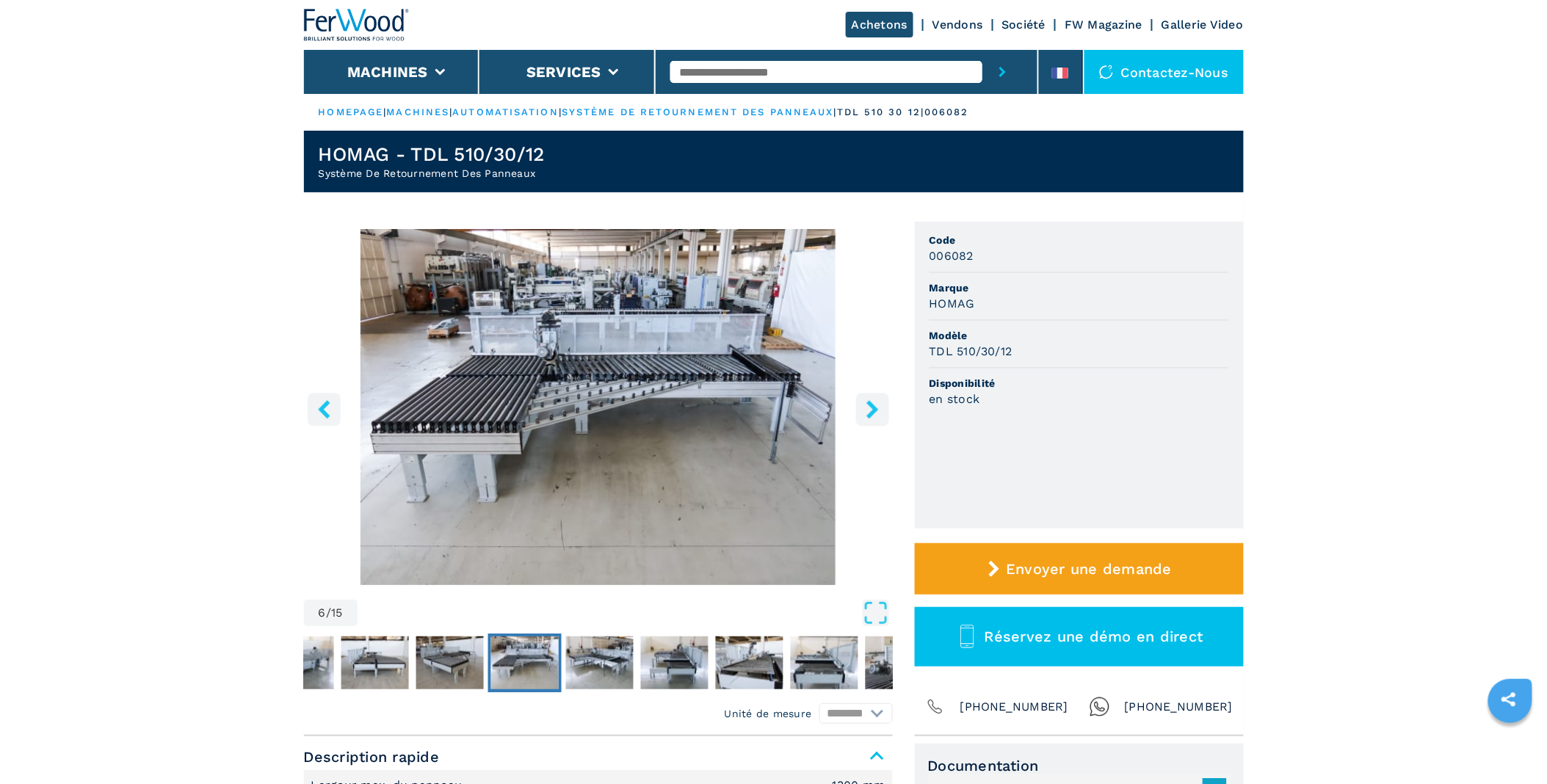
click at [333, 406] on button "left-button" at bounding box center [325, 410] width 33 height 33
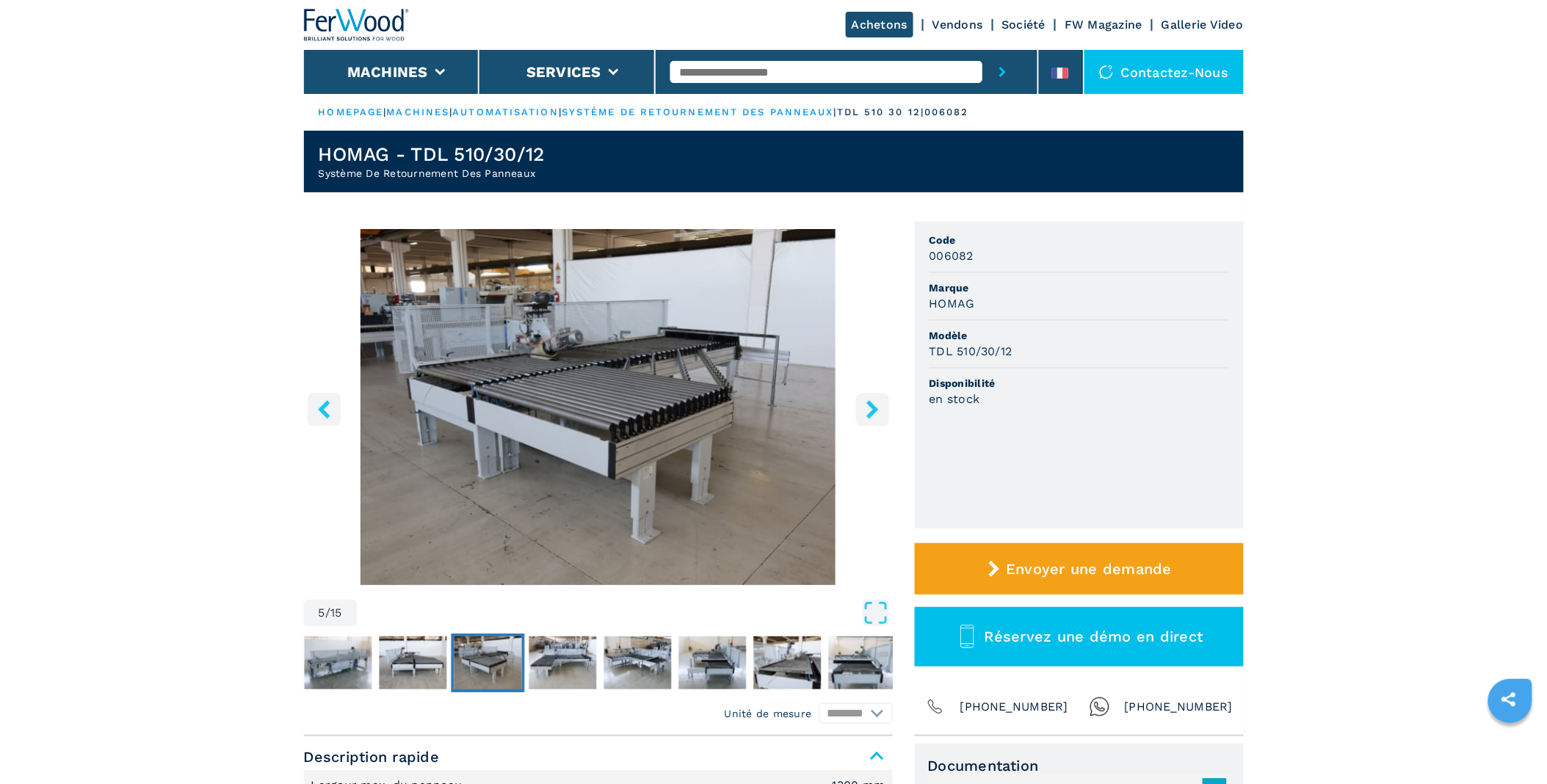
click at [333, 406] on button "left-button" at bounding box center [325, 410] width 33 height 33
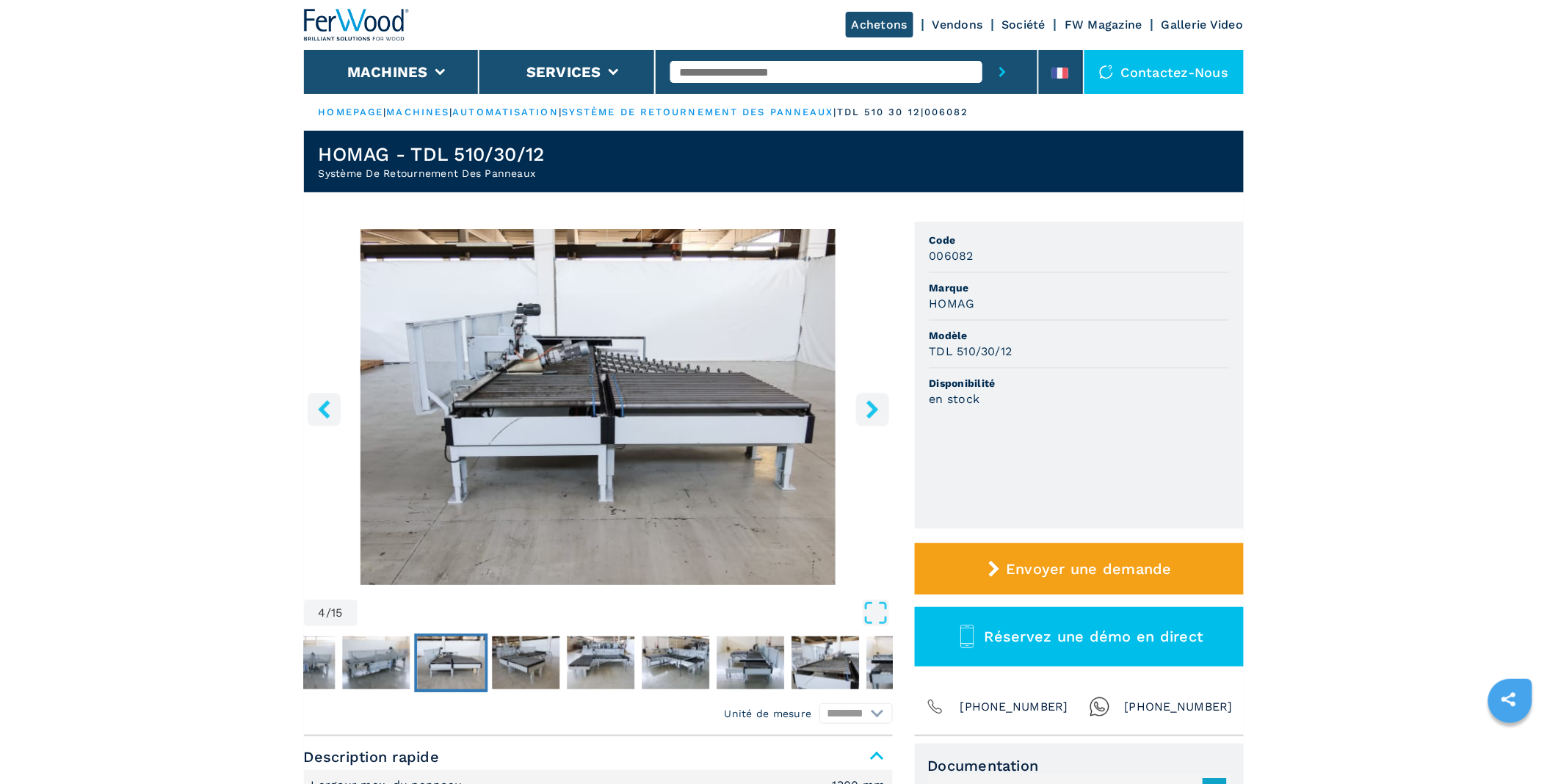
click at [333, 406] on button "left-button" at bounding box center [325, 410] width 33 height 33
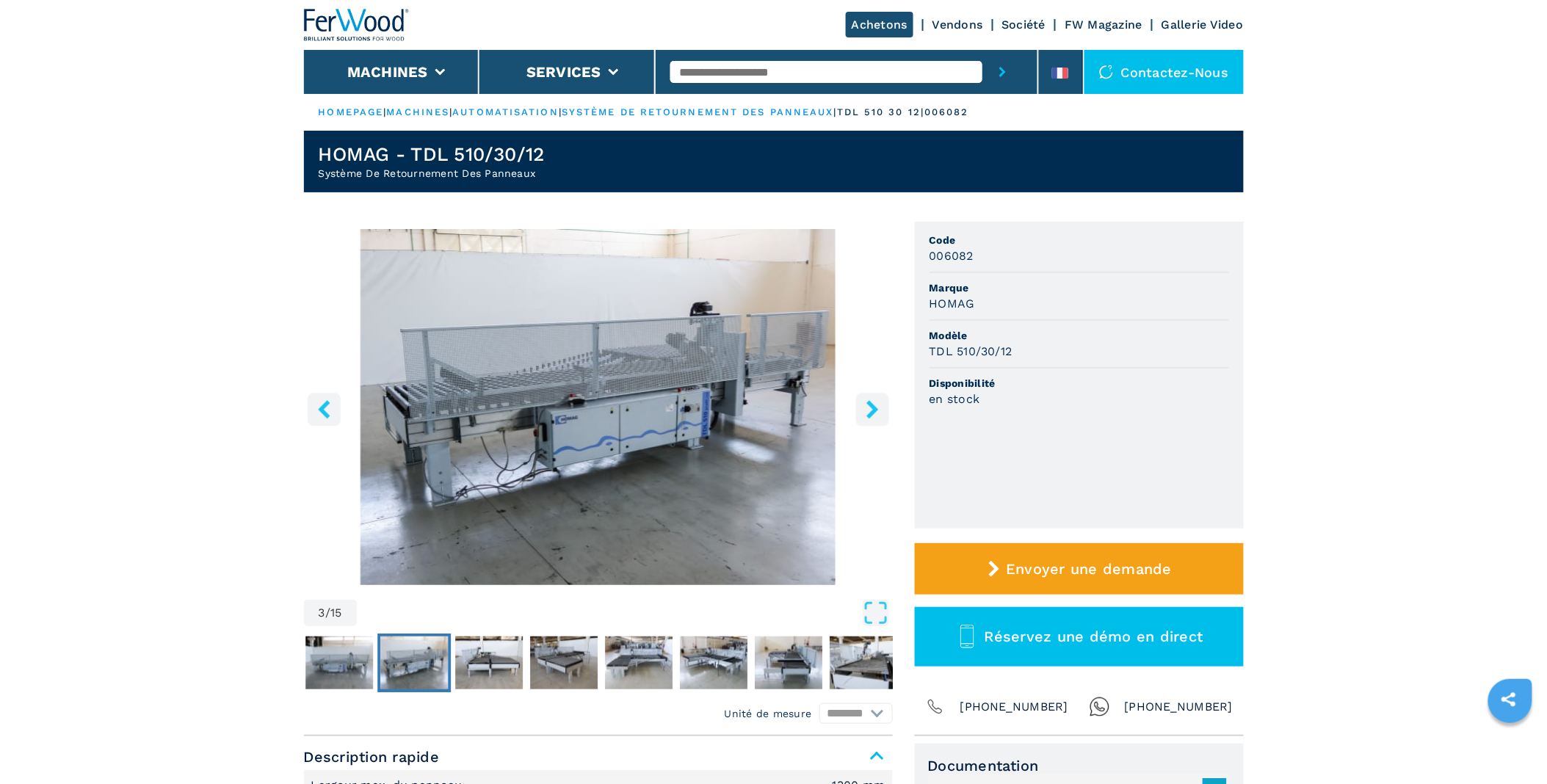
click at [333, 406] on button "left-button" at bounding box center [325, 410] width 33 height 33
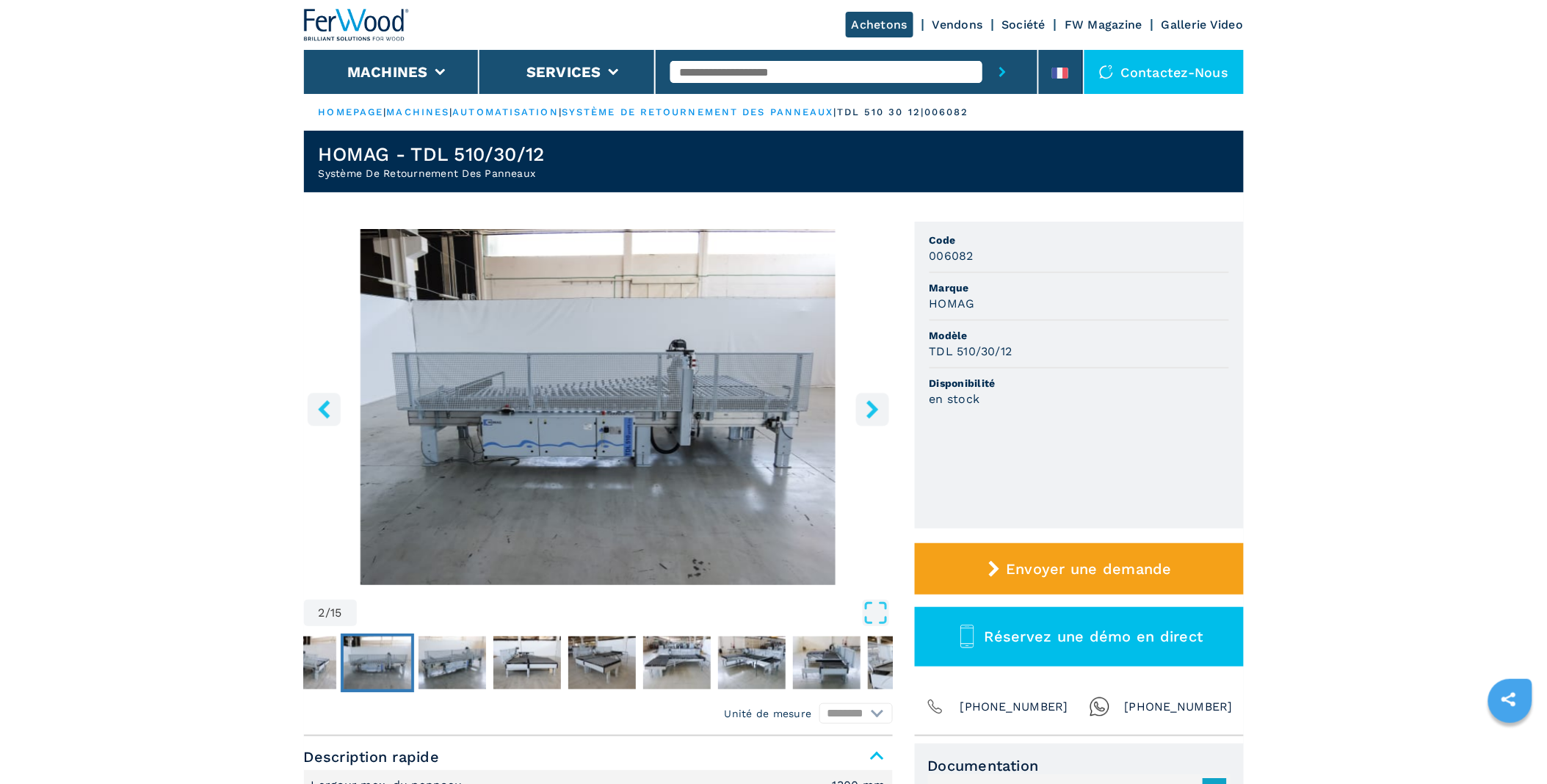
click at [333, 406] on button "left-button" at bounding box center [325, 410] width 33 height 33
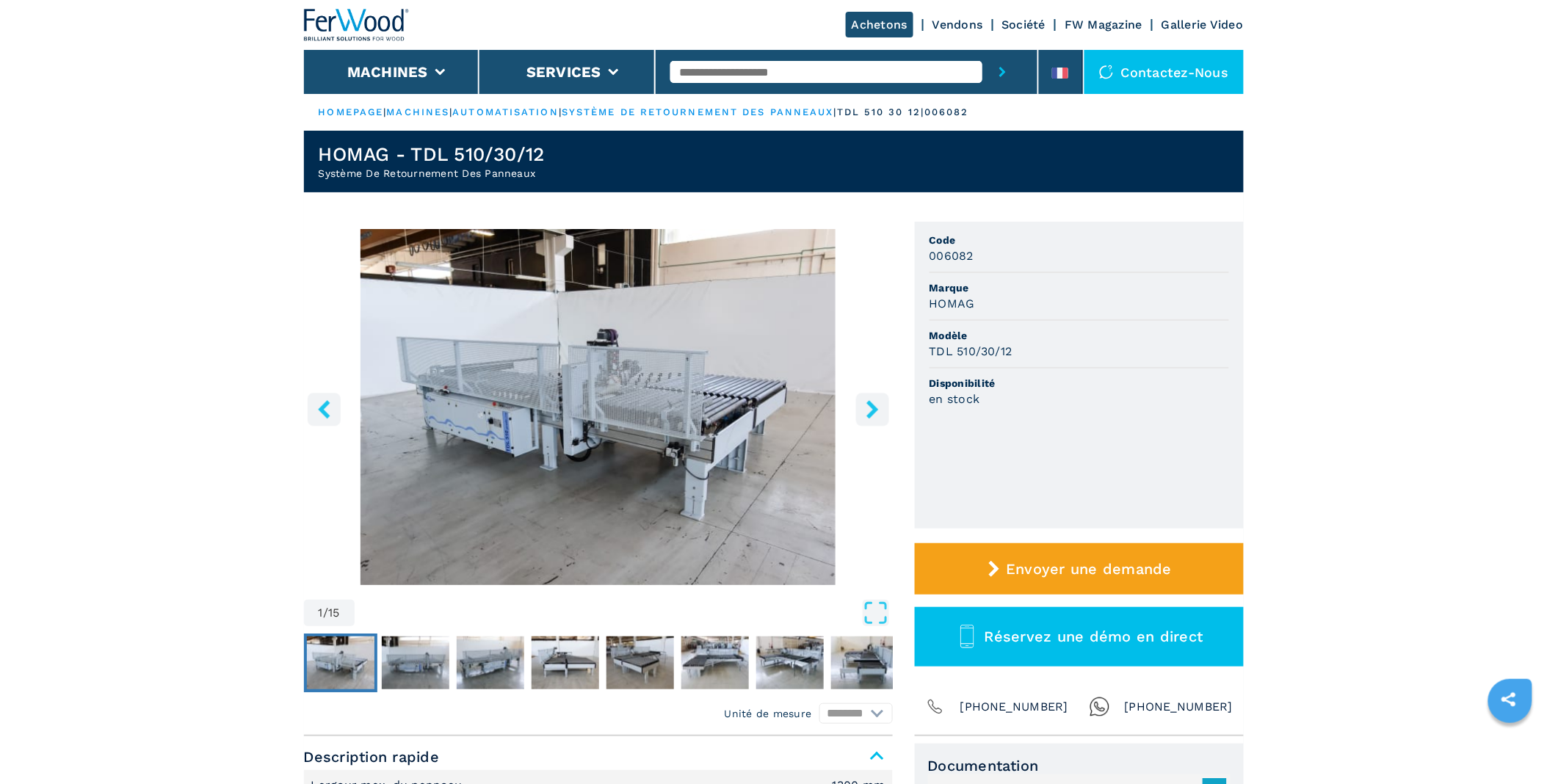
click at [333, 406] on button "left-button" at bounding box center [325, 410] width 33 height 33
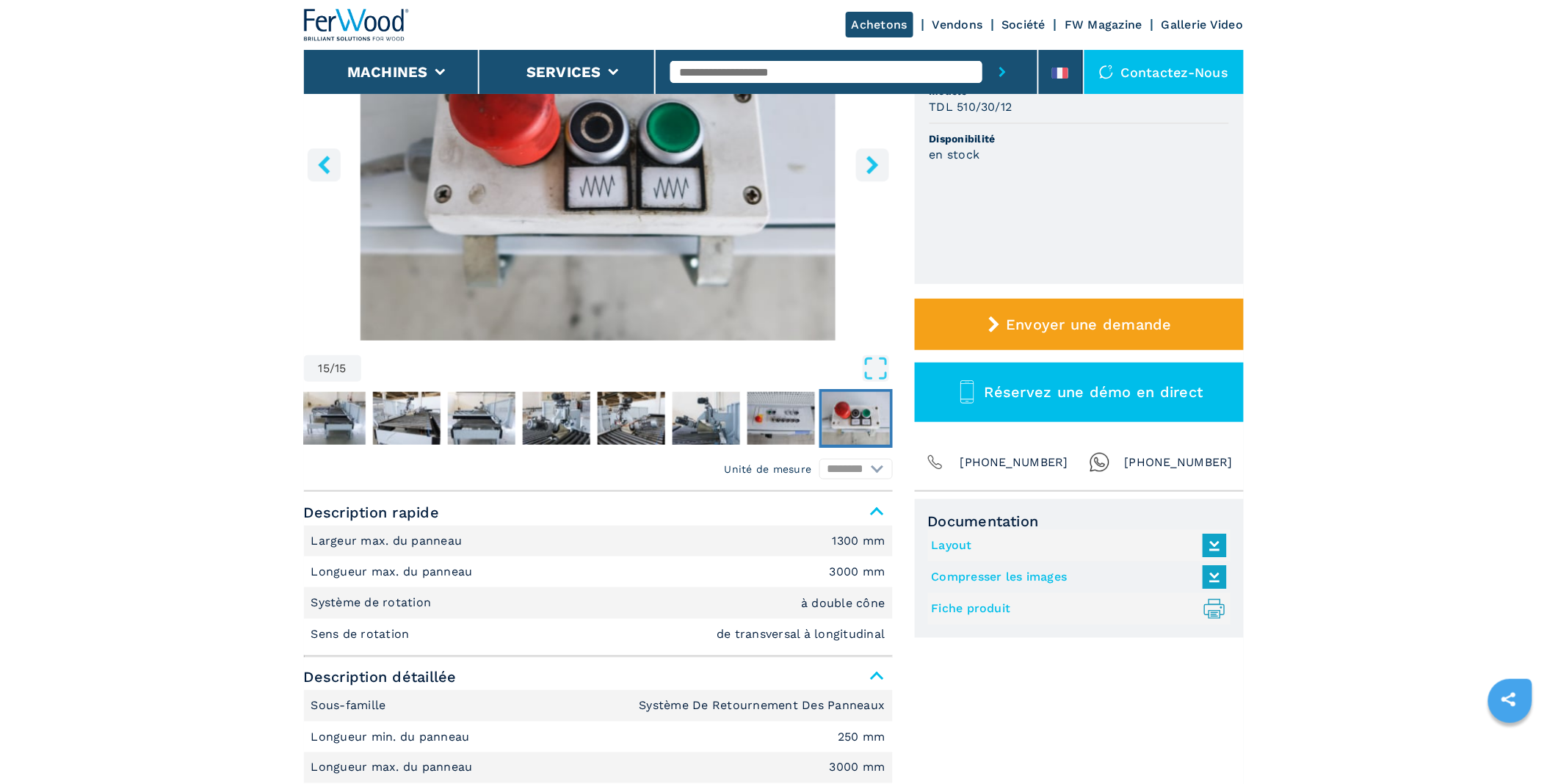
scroll to position [407, 0]
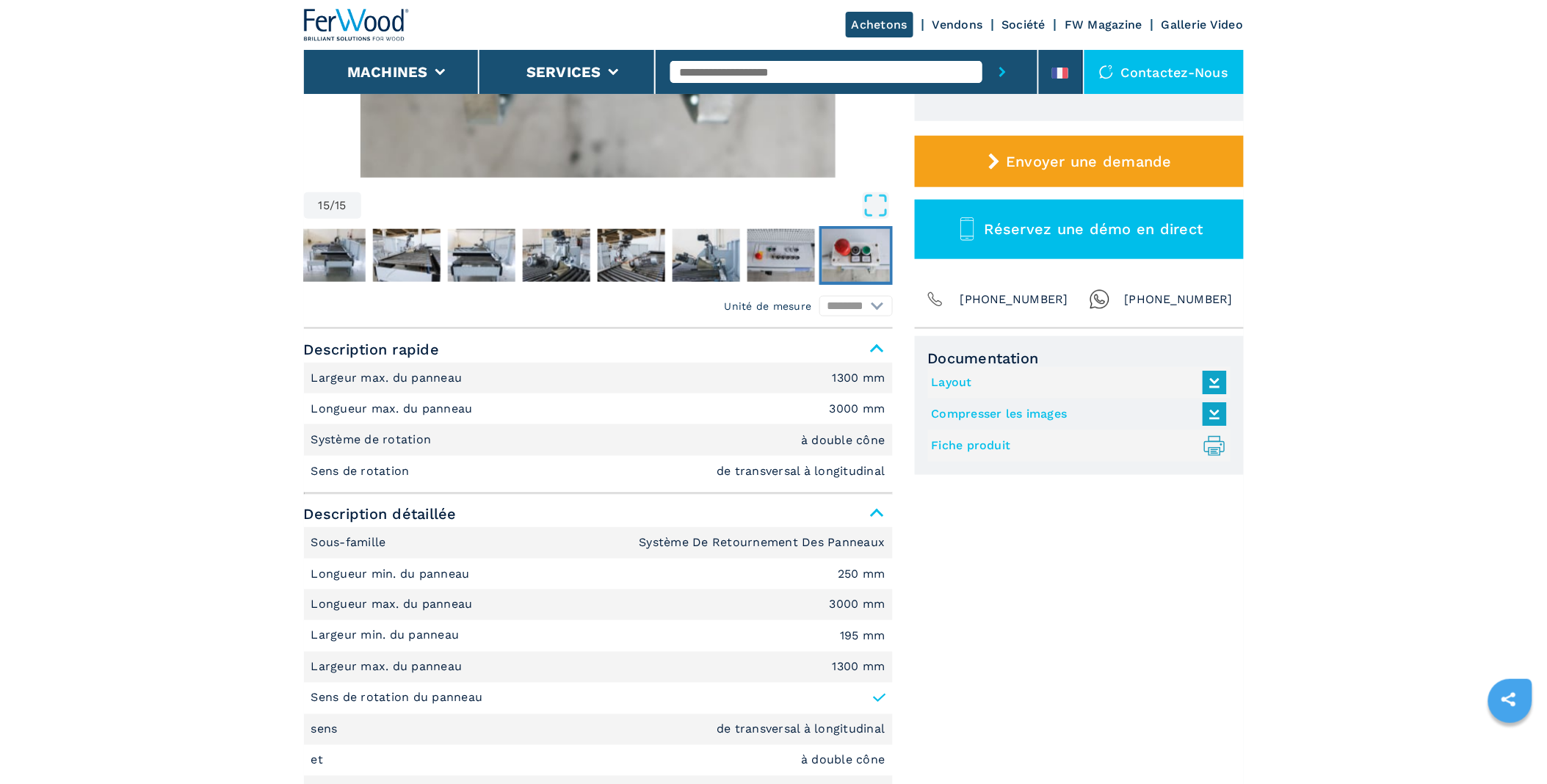
click at [1215, 380] on icon at bounding box center [1214, 381] width 17 height 13
click at [704, 244] on img "Go to Slide 13" at bounding box center [705, 255] width 68 height 53
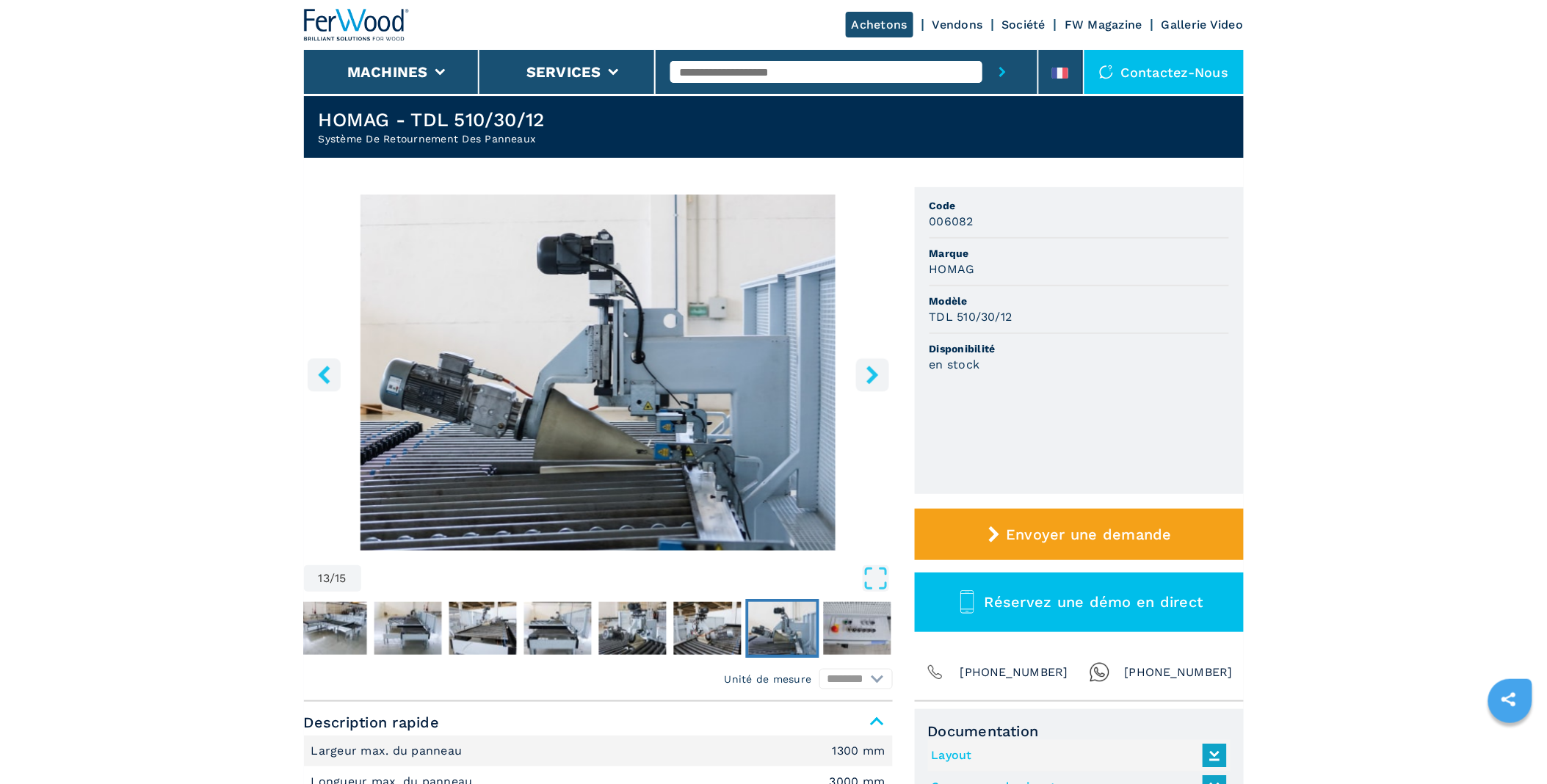
scroll to position [0, 0]
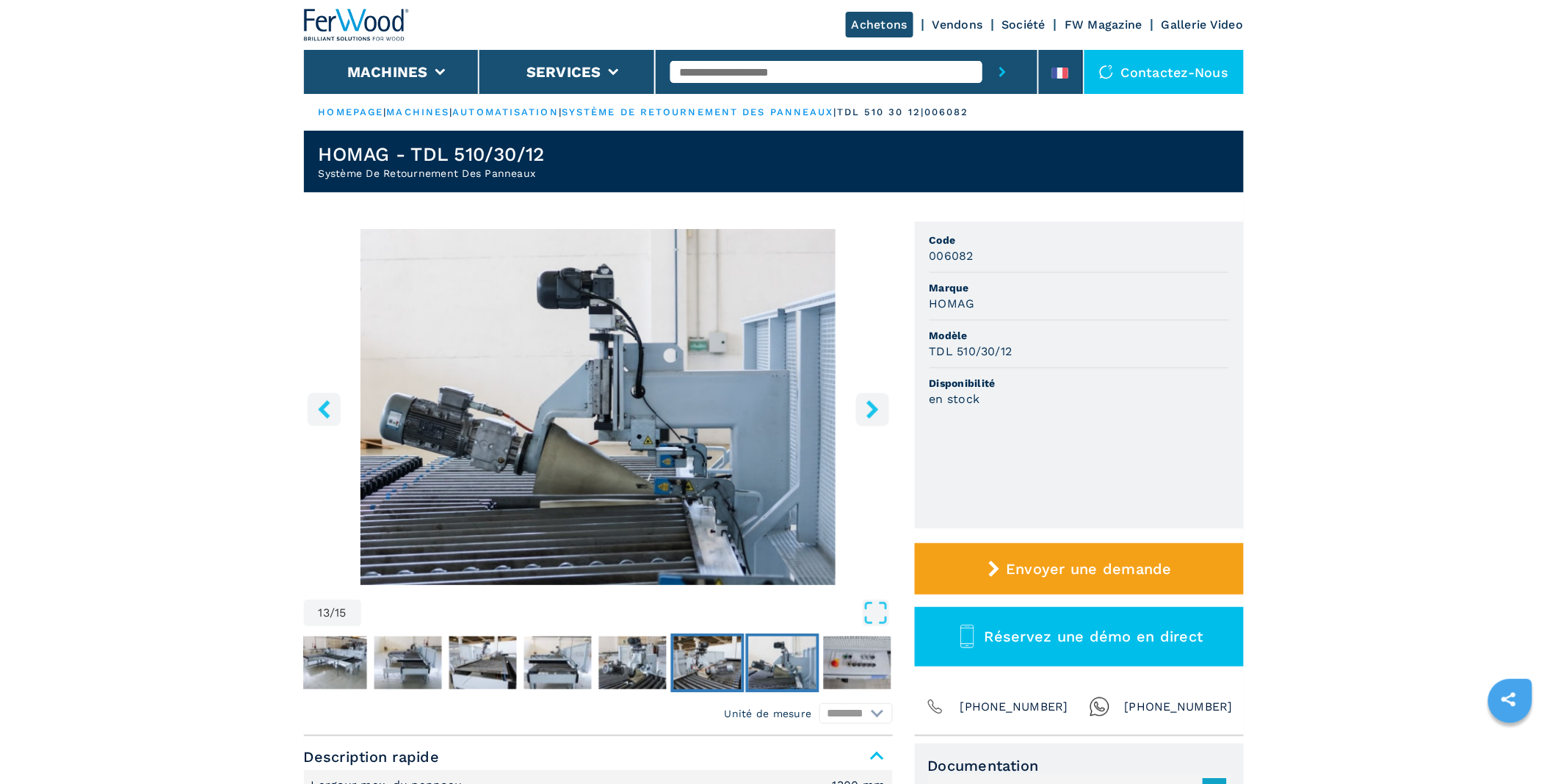
click at [721, 663] on img "Go to Slide 12" at bounding box center [706, 662] width 68 height 53
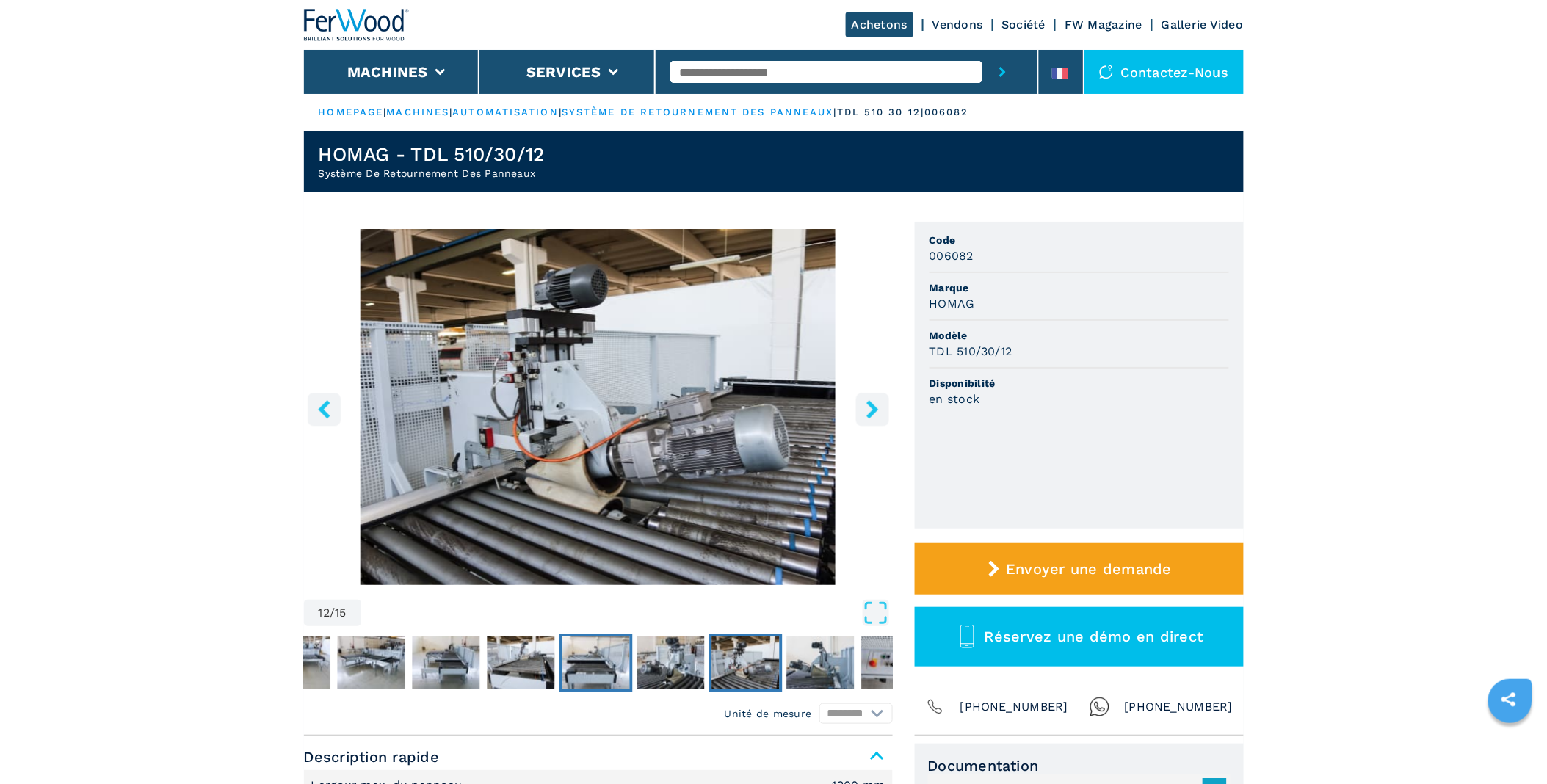
click at [610, 662] on img "Go to Slide 10" at bounding box center [595, 662] width 68 height 53
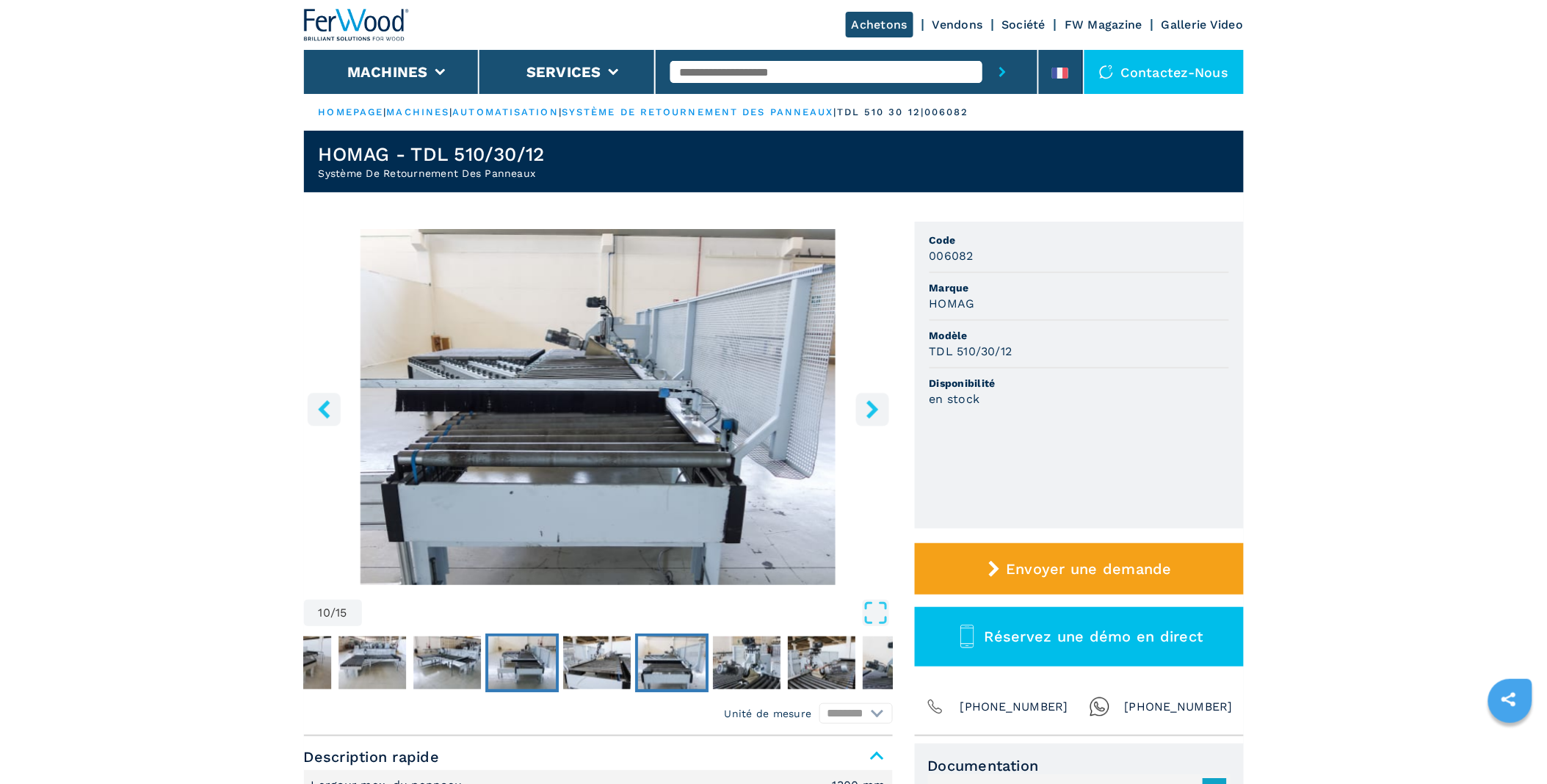
click at [524, 675] on img "Go to Slide 8" at bounding box center [521, 662] width 68 height 53
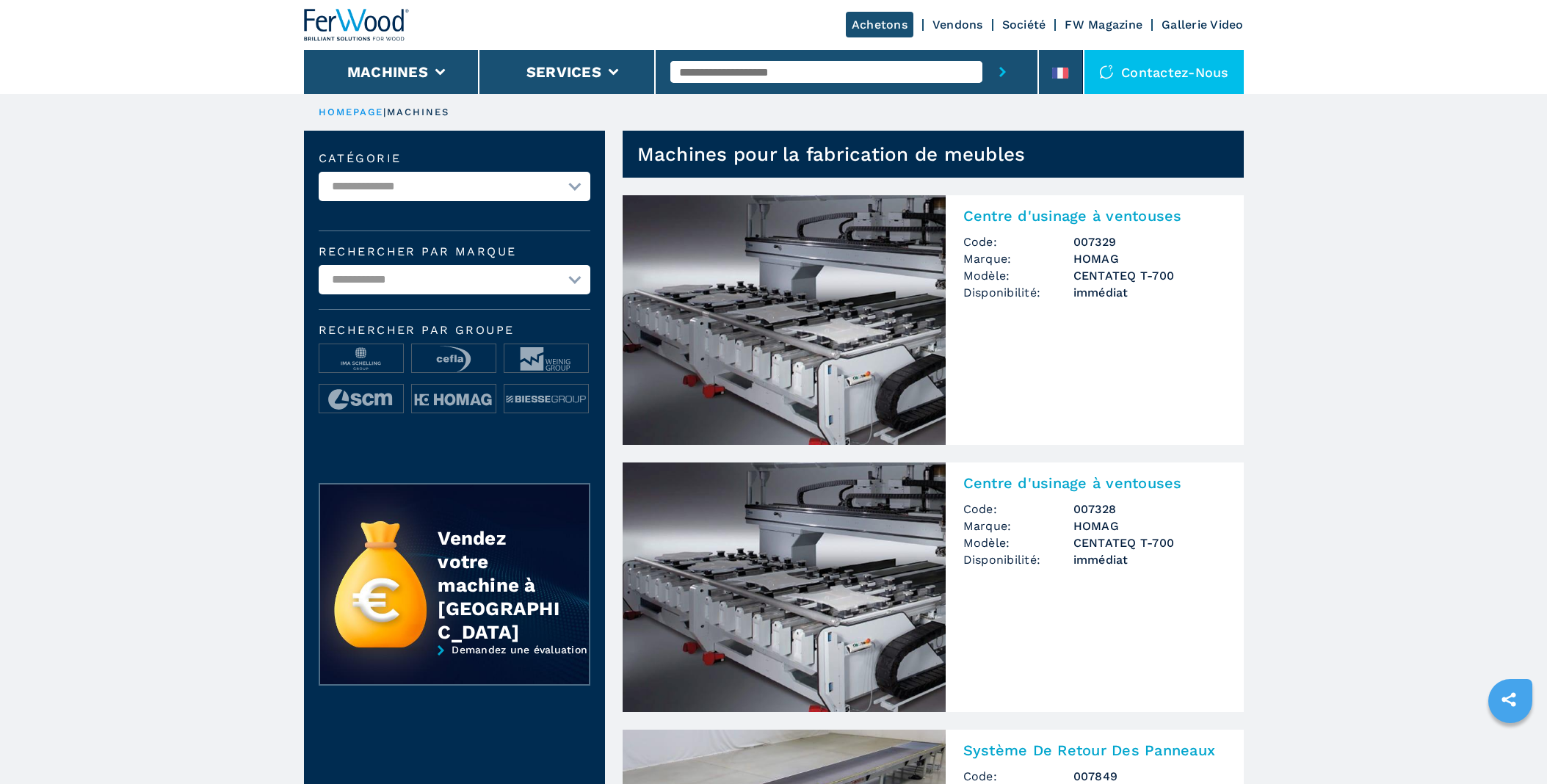
select select "**********"
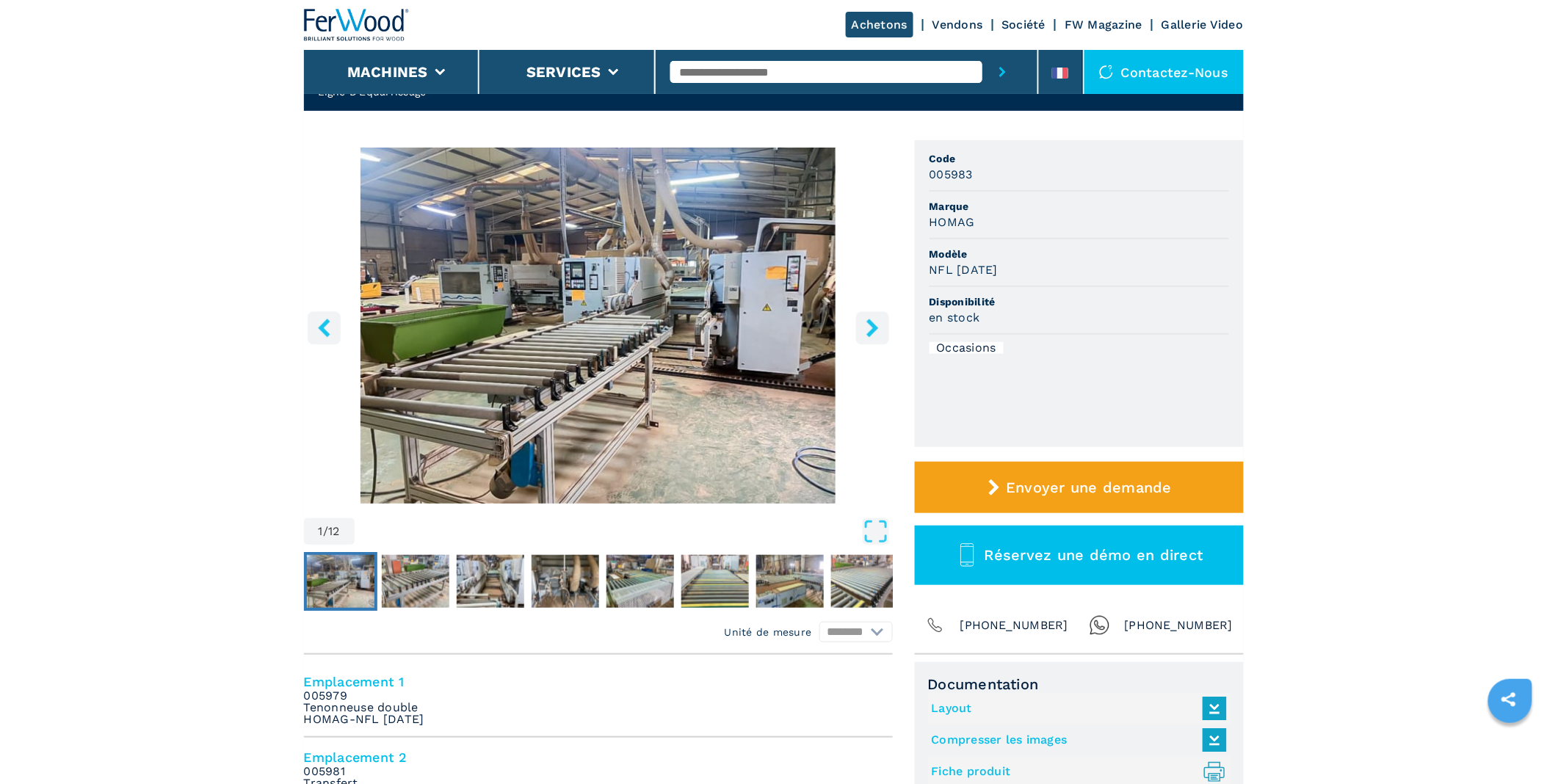
scroll to position [407, 0]
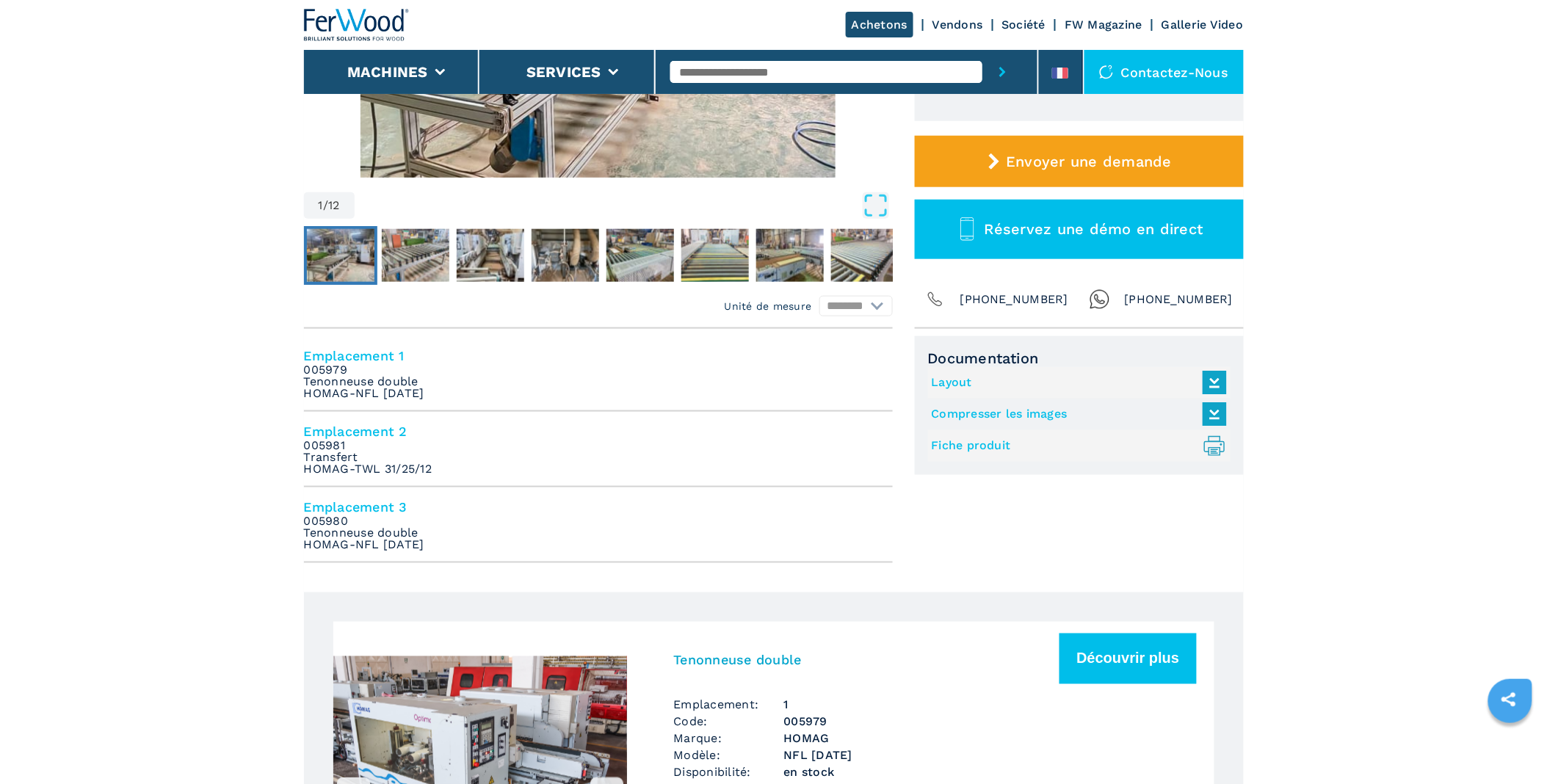
click at [1219, 384] on icon at bounding box center [1214, 381] width 32 height 31
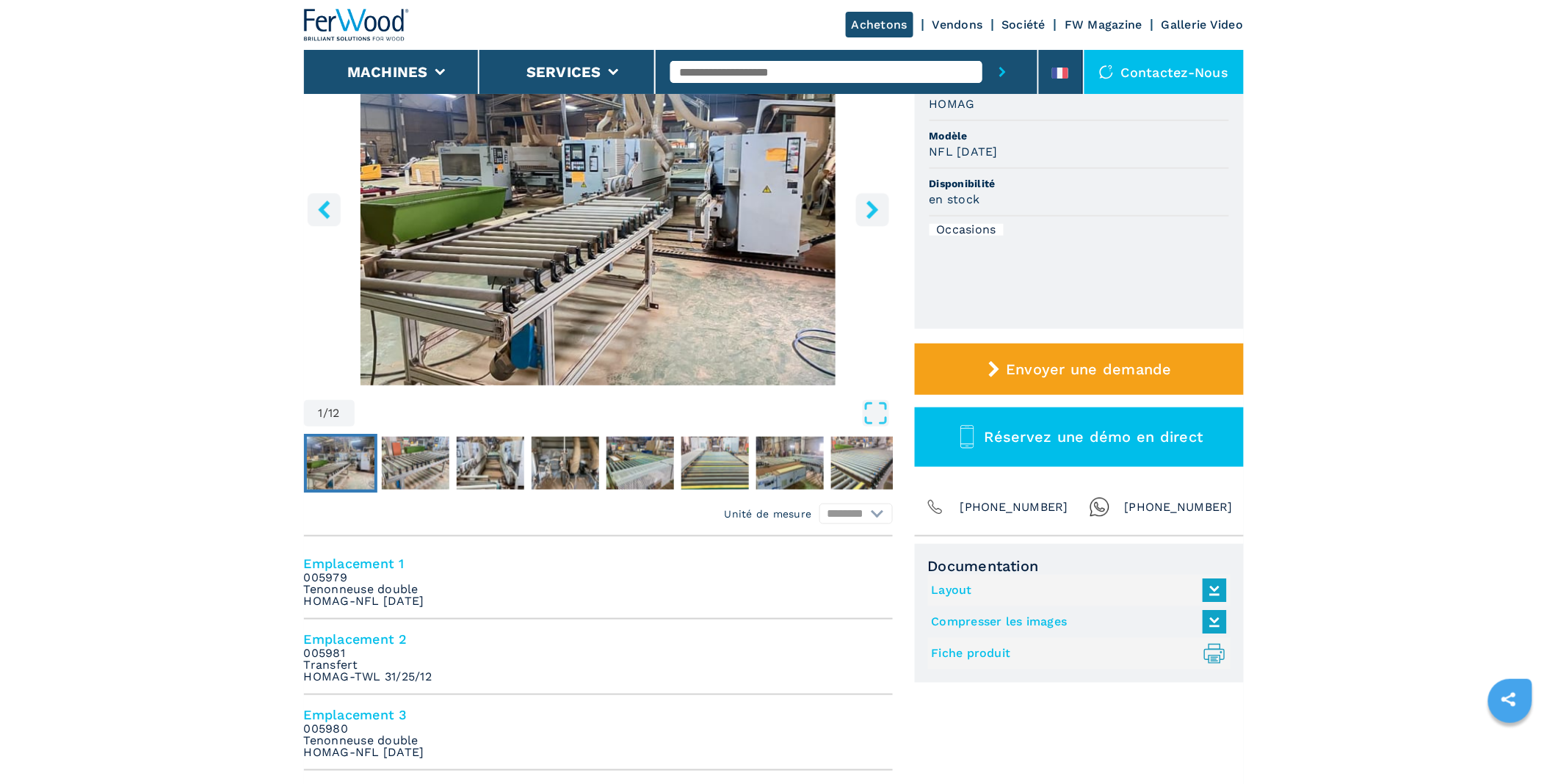
scroll to position [82, 0]
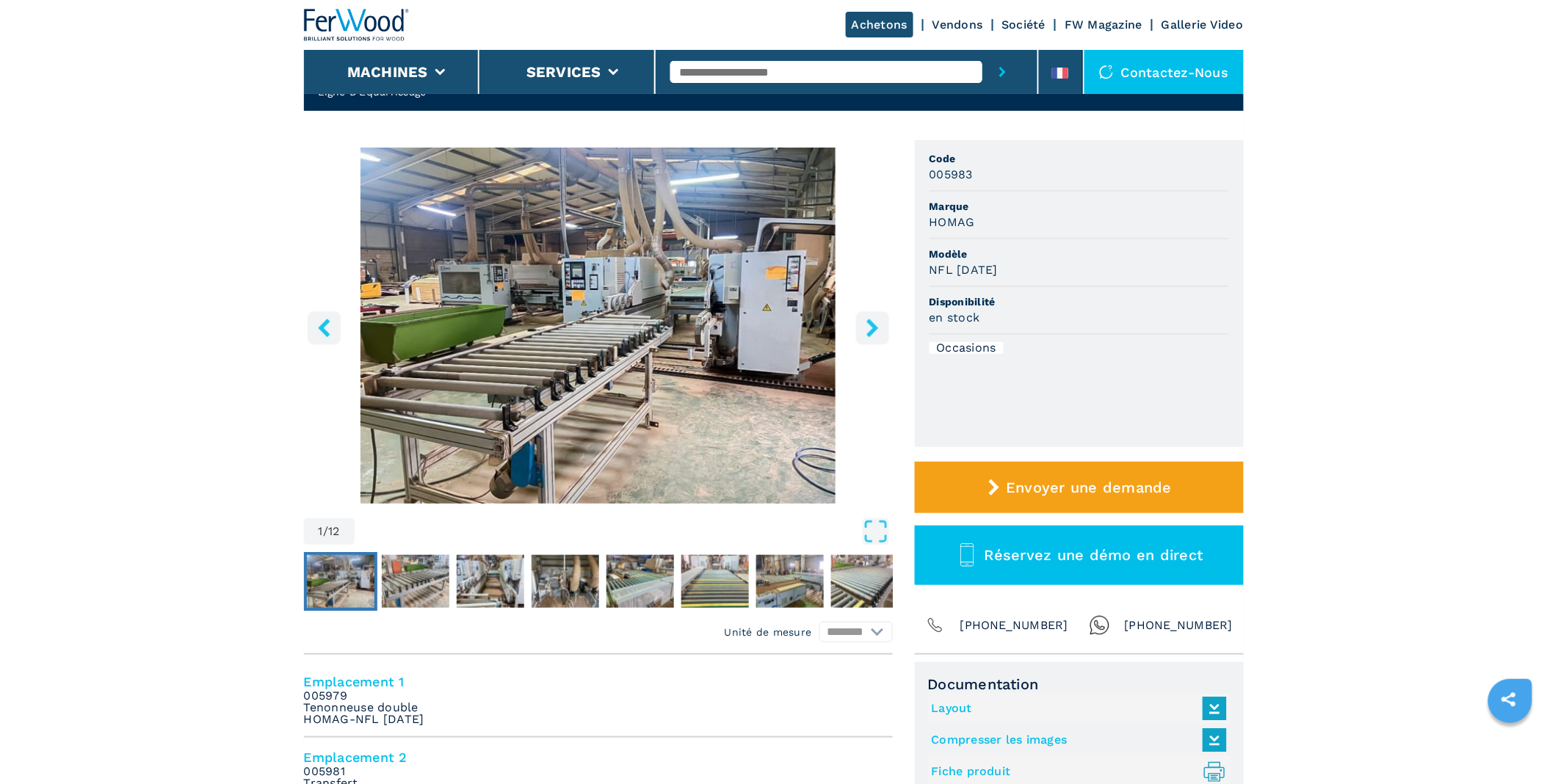
click at [348, 578] on img "Go to Slide 1" at bounding box center [340, 581] width 68 height 53
click at [883, 327] on button "right-button" at bounding box center [873, 328] width 33 height 33
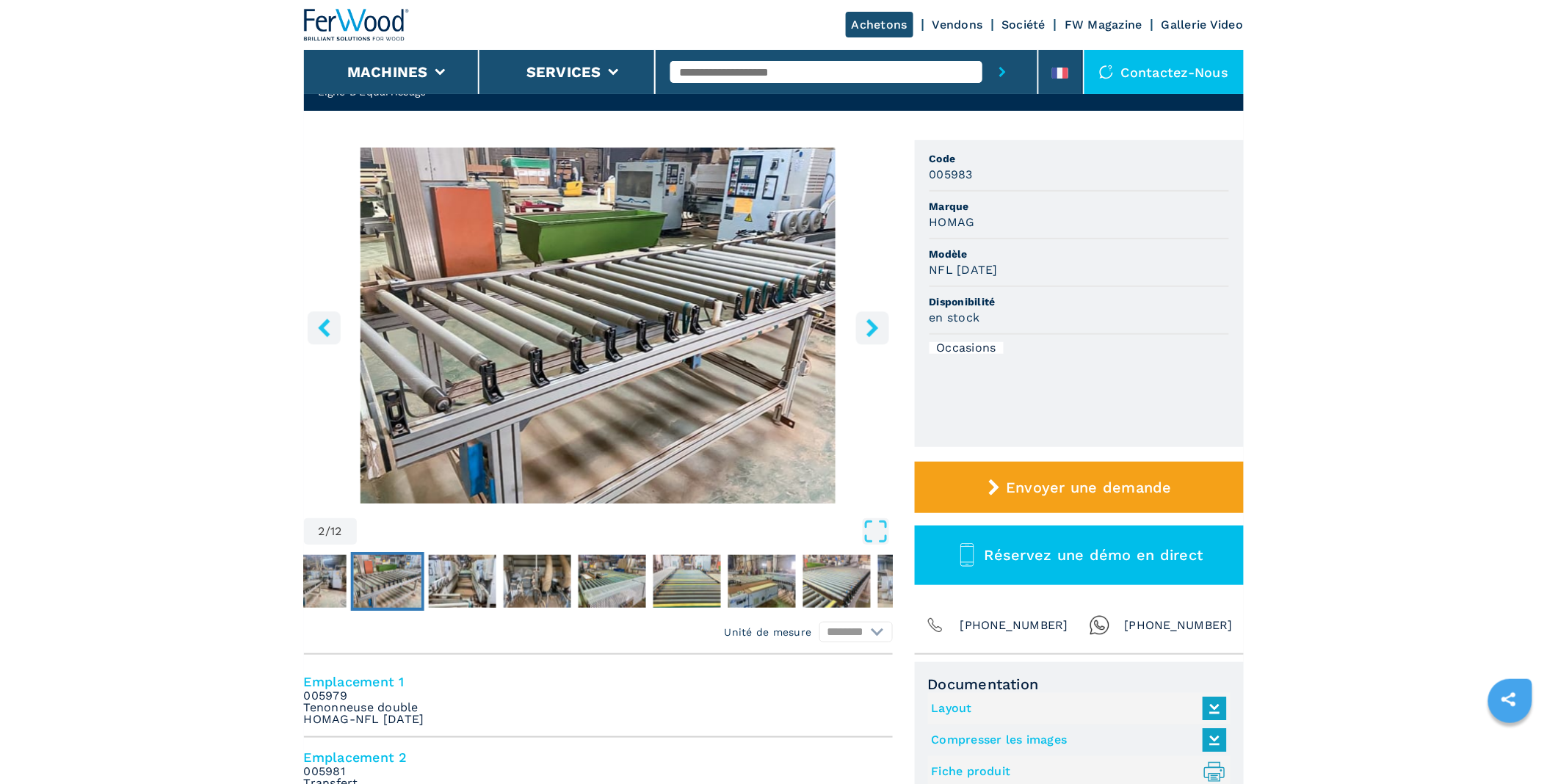
click at [883, 327] on button "right-button" at bounding box center [873, 328] width 33 height 33
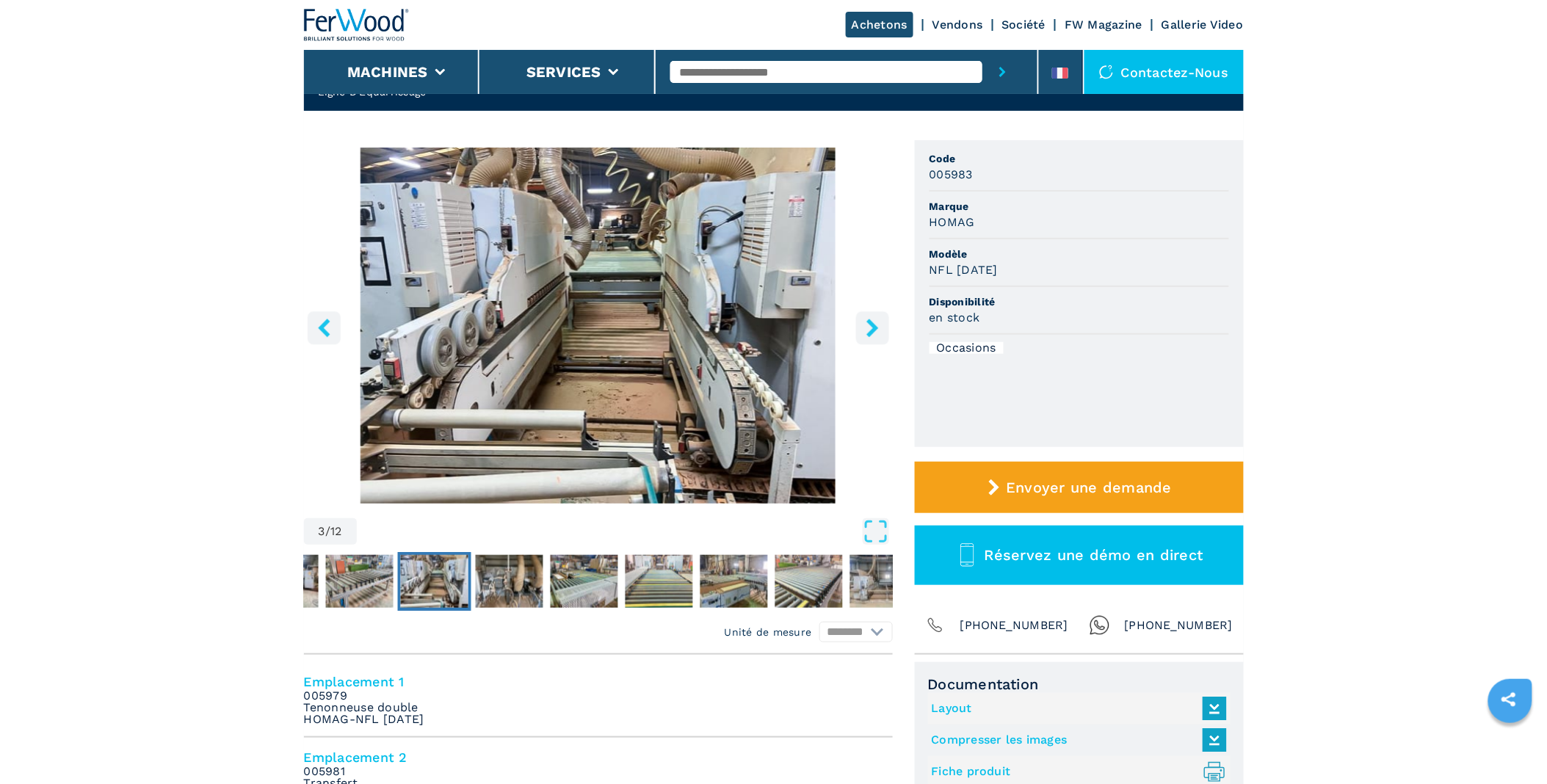
click at [883, 327] on button "right-button" at bounding box center [873, 328] width 33 height 33
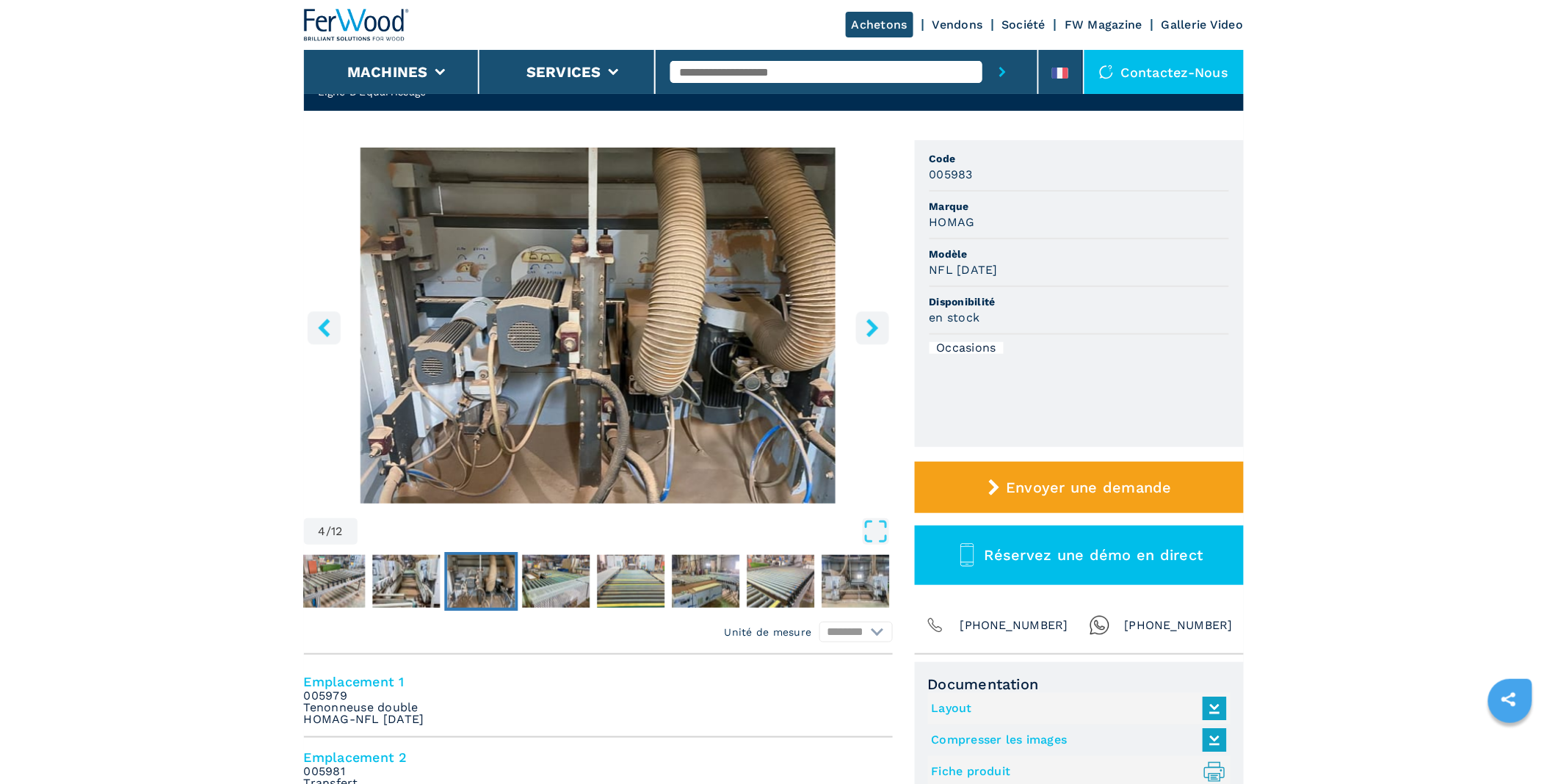
click at [874, 323] on icon "right-button" at bounding box center [872, 327] width 18 height 18
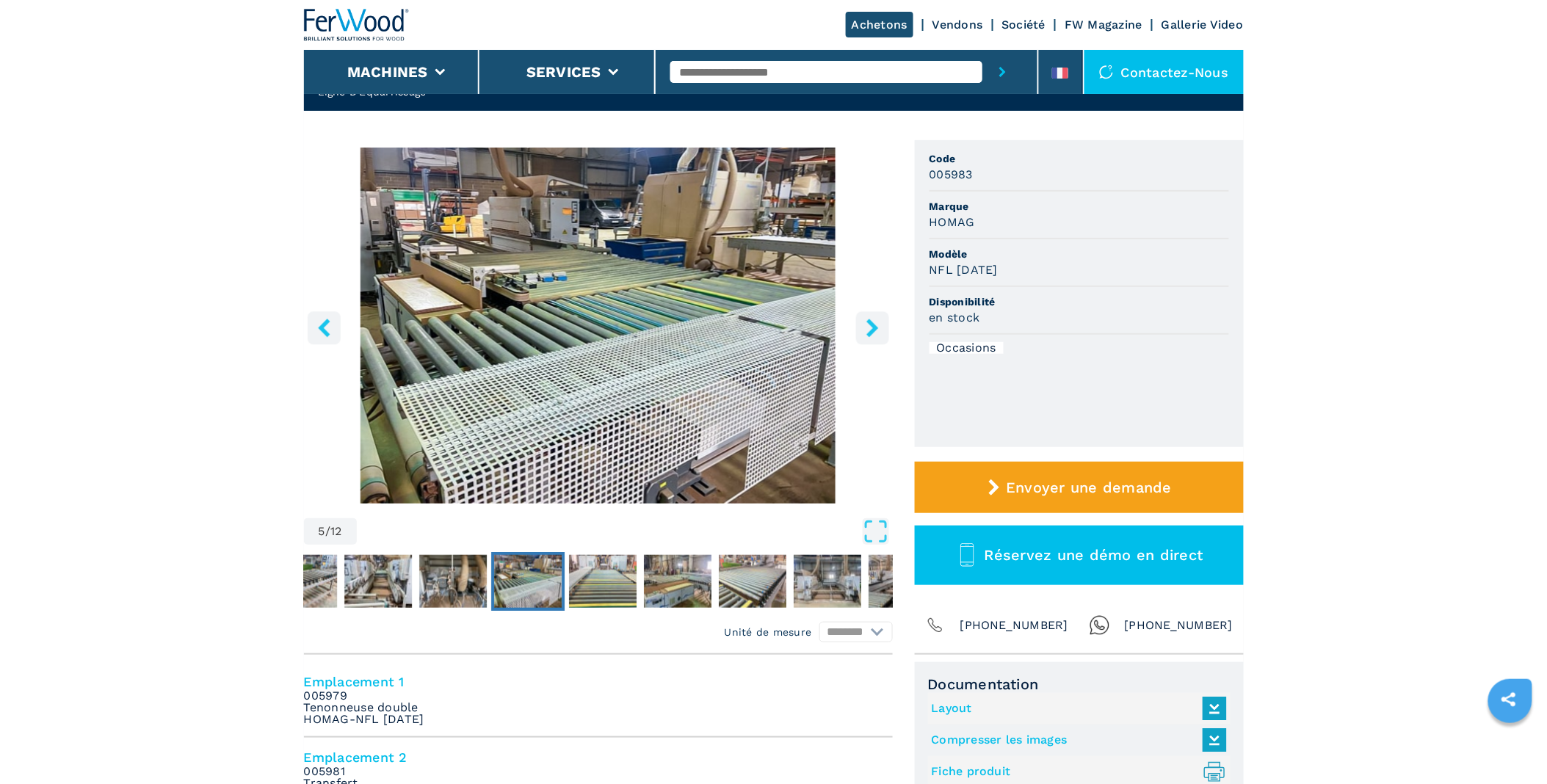
click at [326, 324] on icon "left-button" at bounding box center [323, 327] width 11 height 18
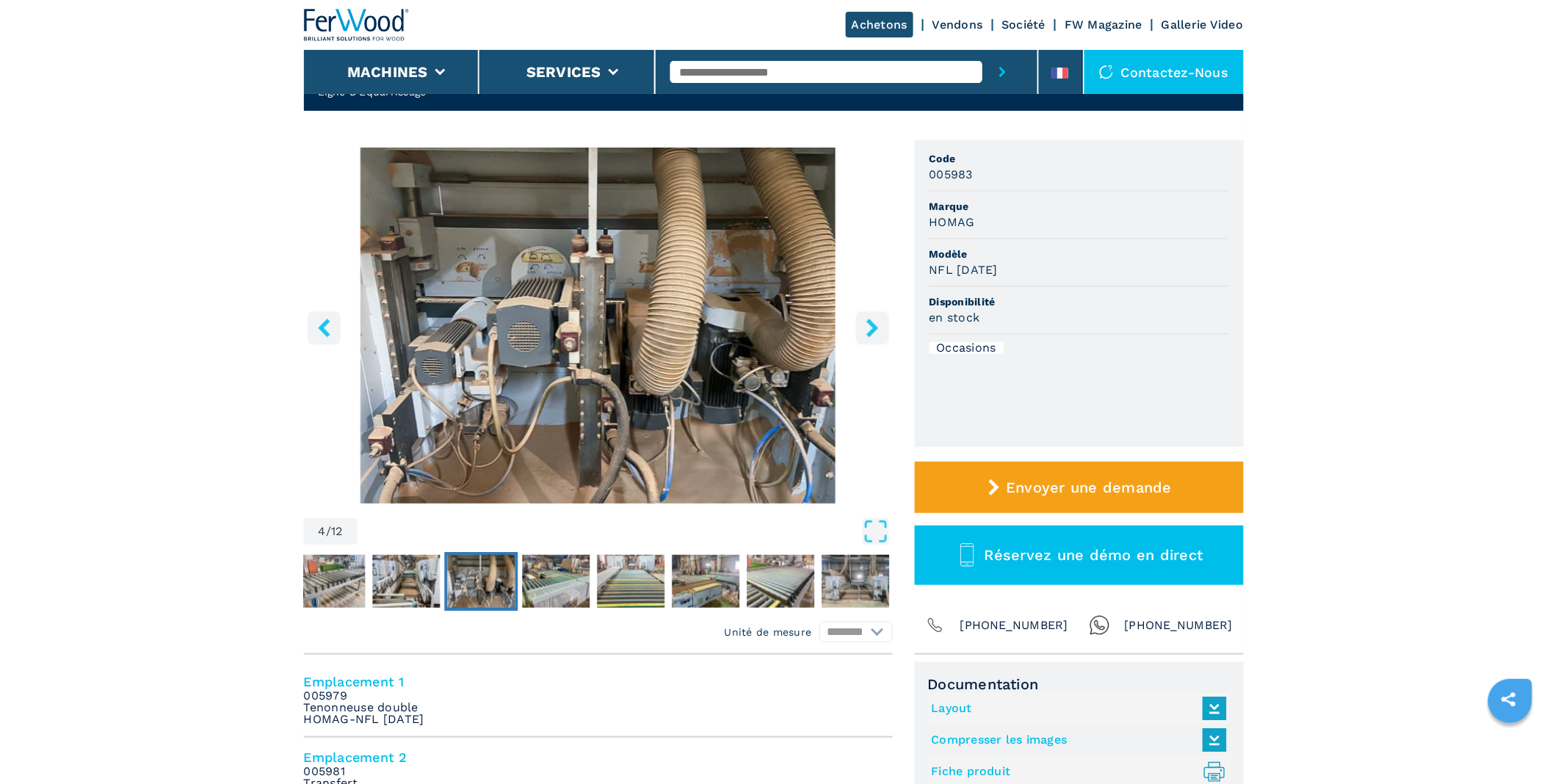
click at [870, 321] on icon "right-button" at bounding box center [871, 327] width 11 height 18
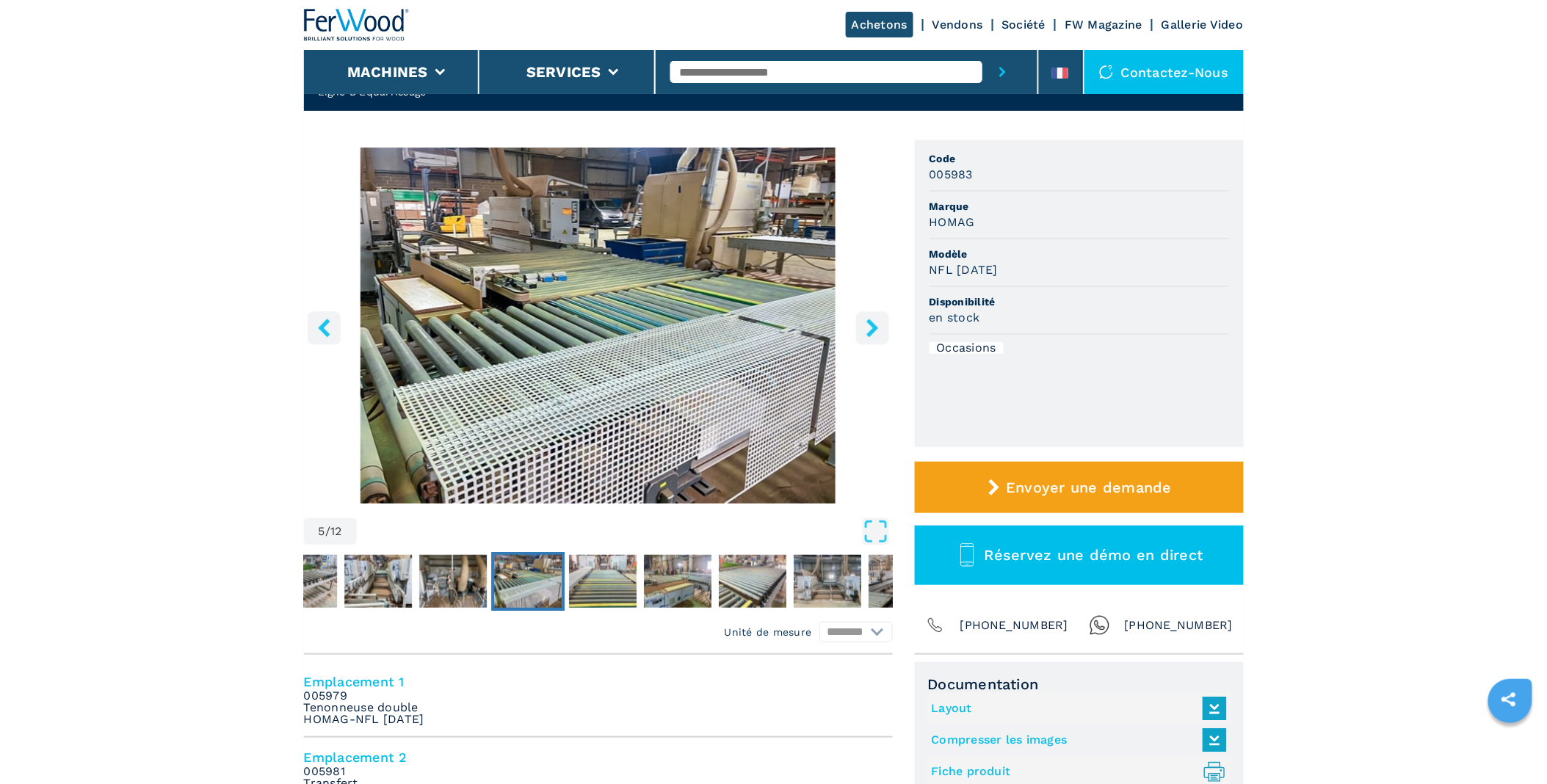
click at [870, 321] on icon "right-button" at bounding box center [871, 327] width 11 height 18
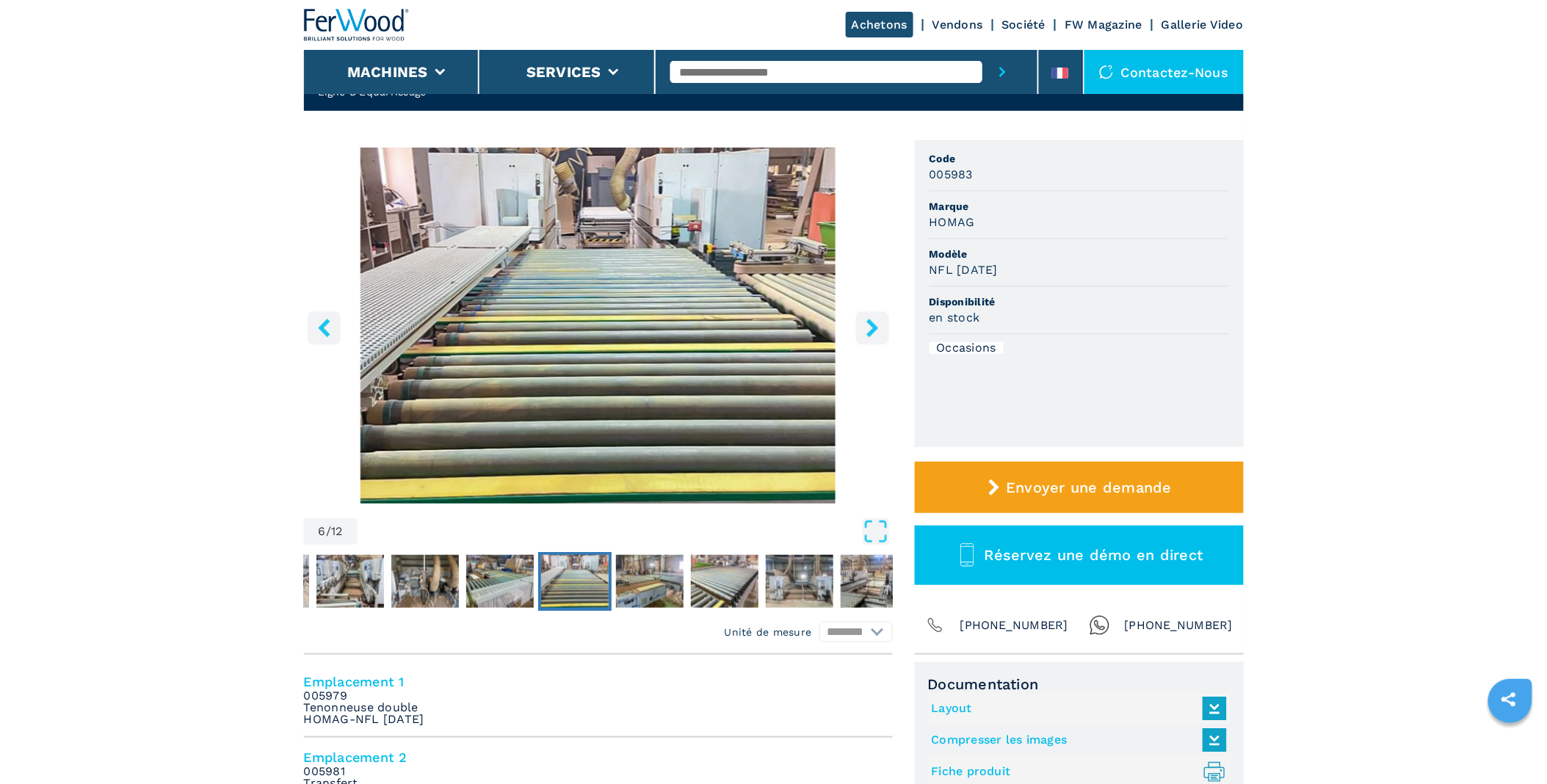
click at [870, 321] on icon "right-button" at bounding box center [871, 327] width 11 height 18
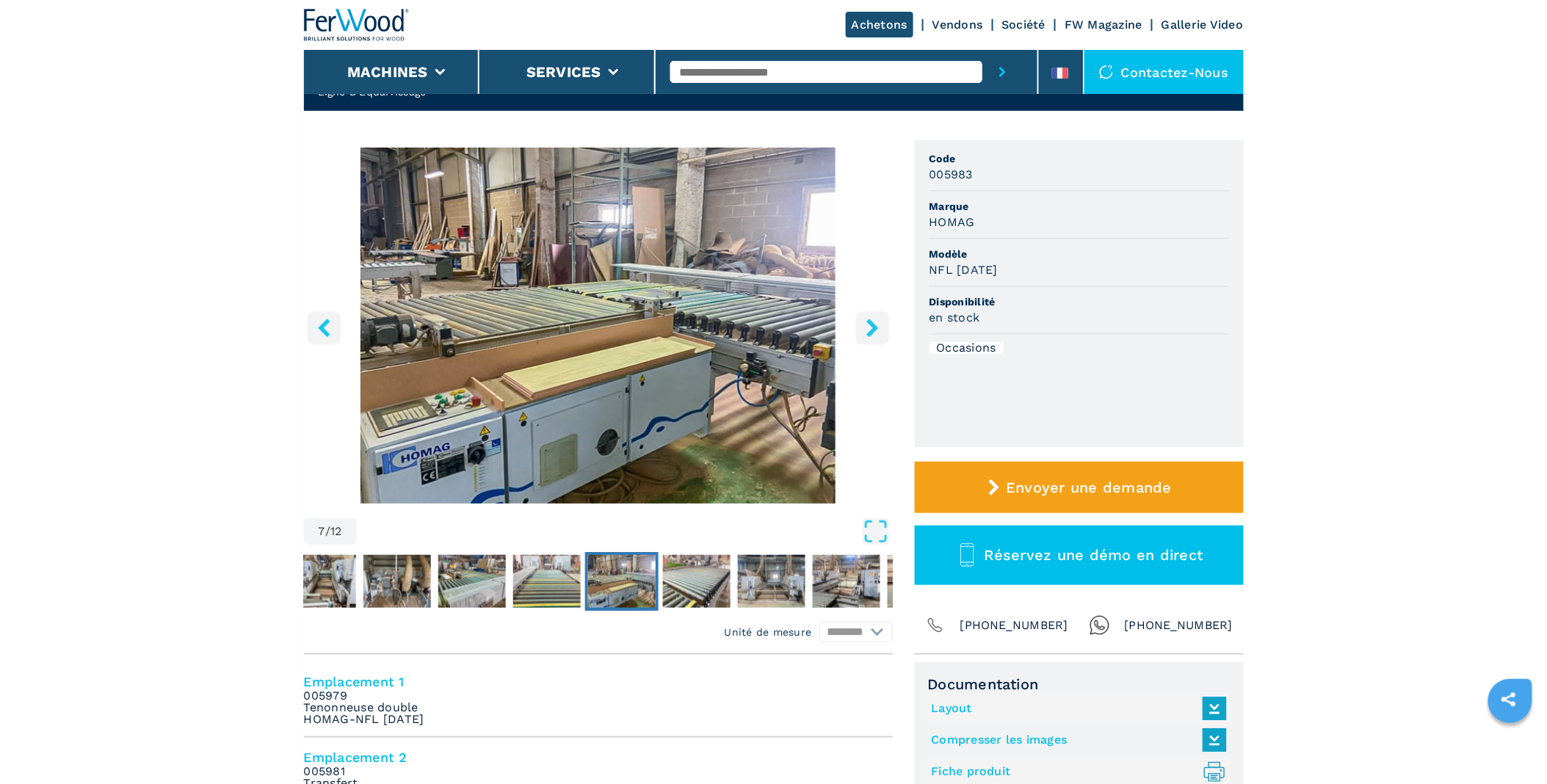
click at [870, 321] on icon "right-button" at bounding box center [871, 327] width 11 height 18
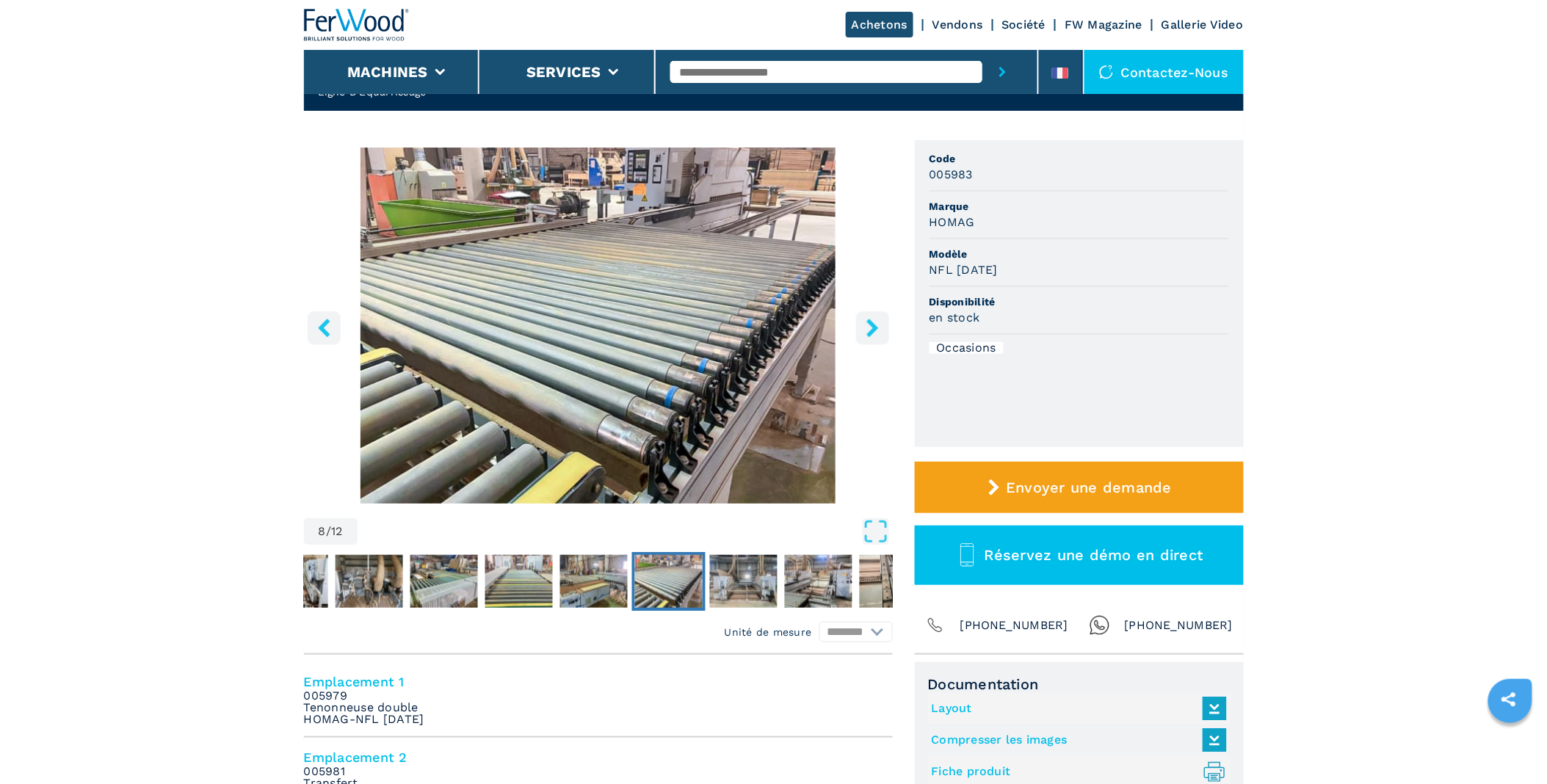
click at [870, 321] on icon "right-button" at bounding box center [871, 327] width 11 height 18
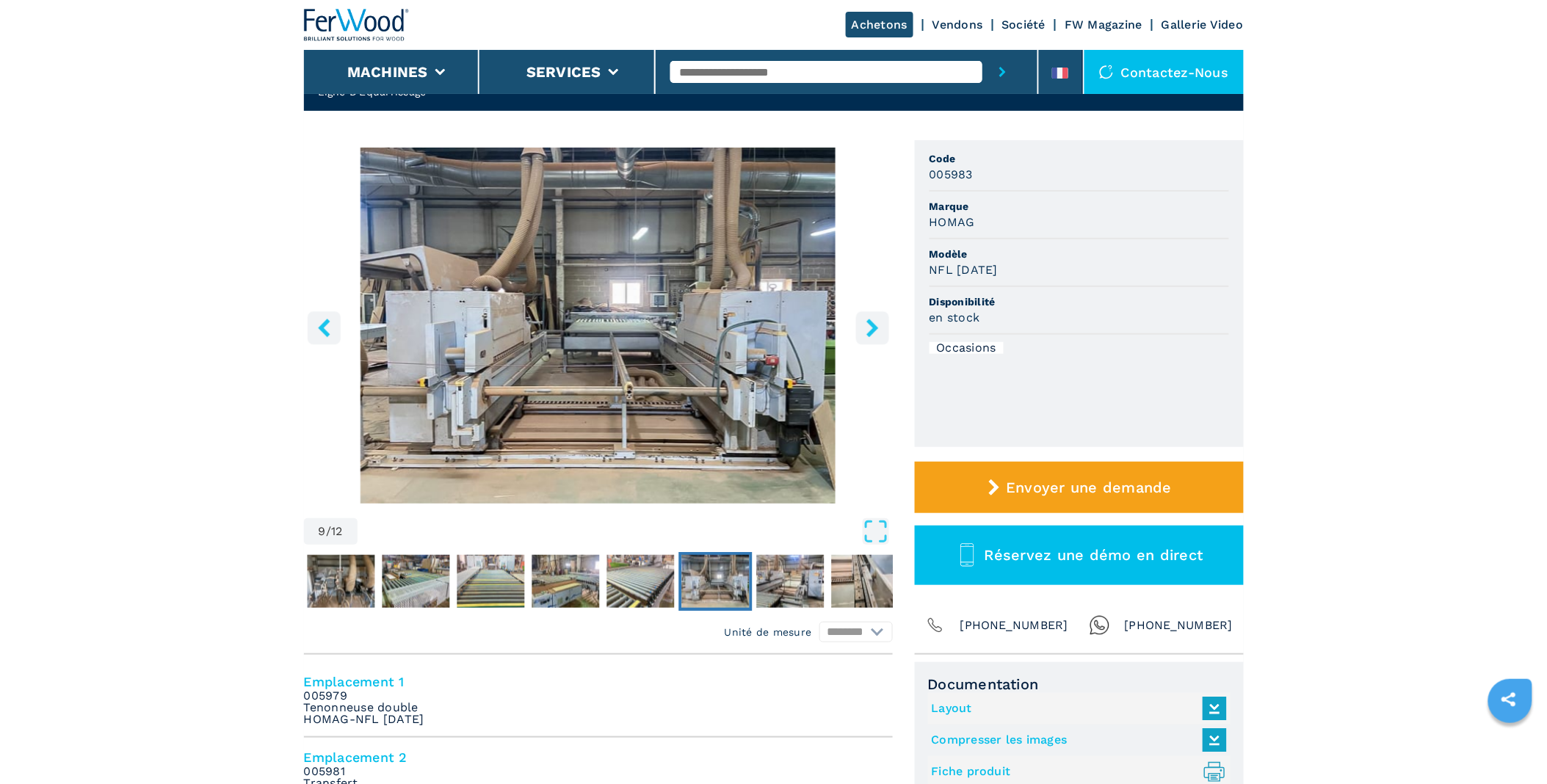
click at [870, 324] on icon "right-button" at bounding box center [871, 327] width 11 height 18
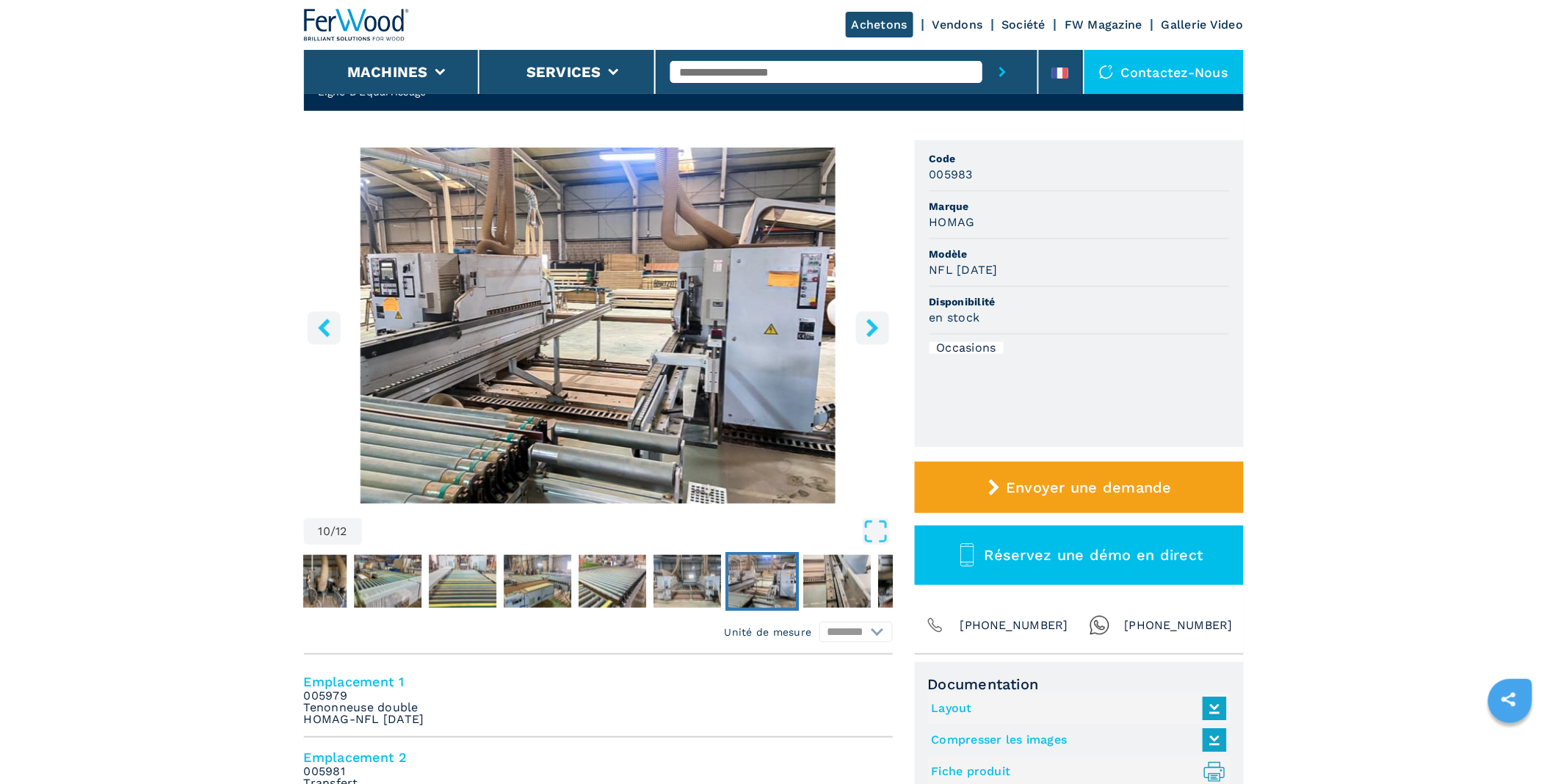
click at [870, 324] on icon "right-button" at bounding box center [871, 327] width 11 height 18
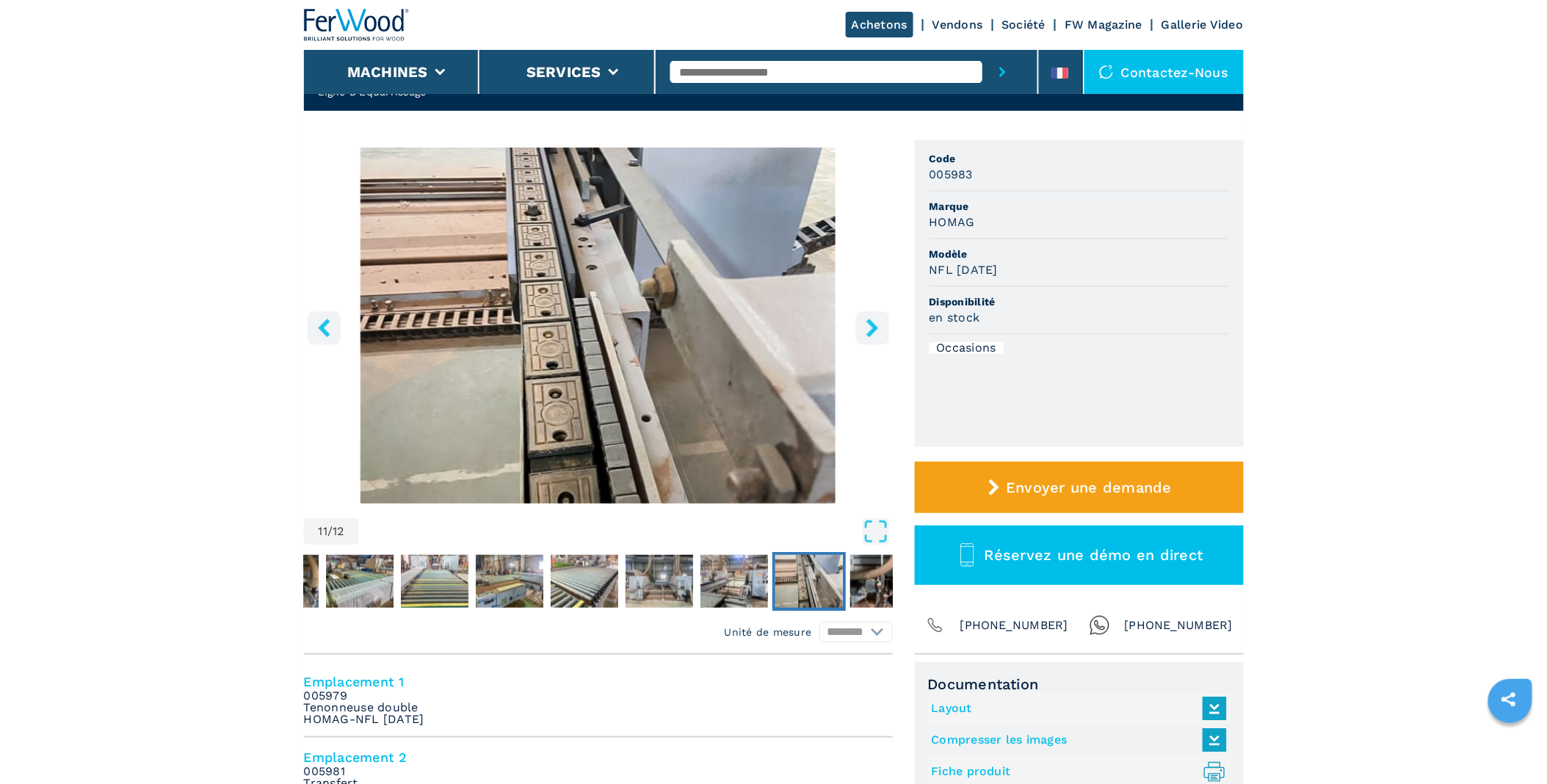
click at [870, 324] on icon "right-button" at bounding box center [871, 327] width 11 height 18
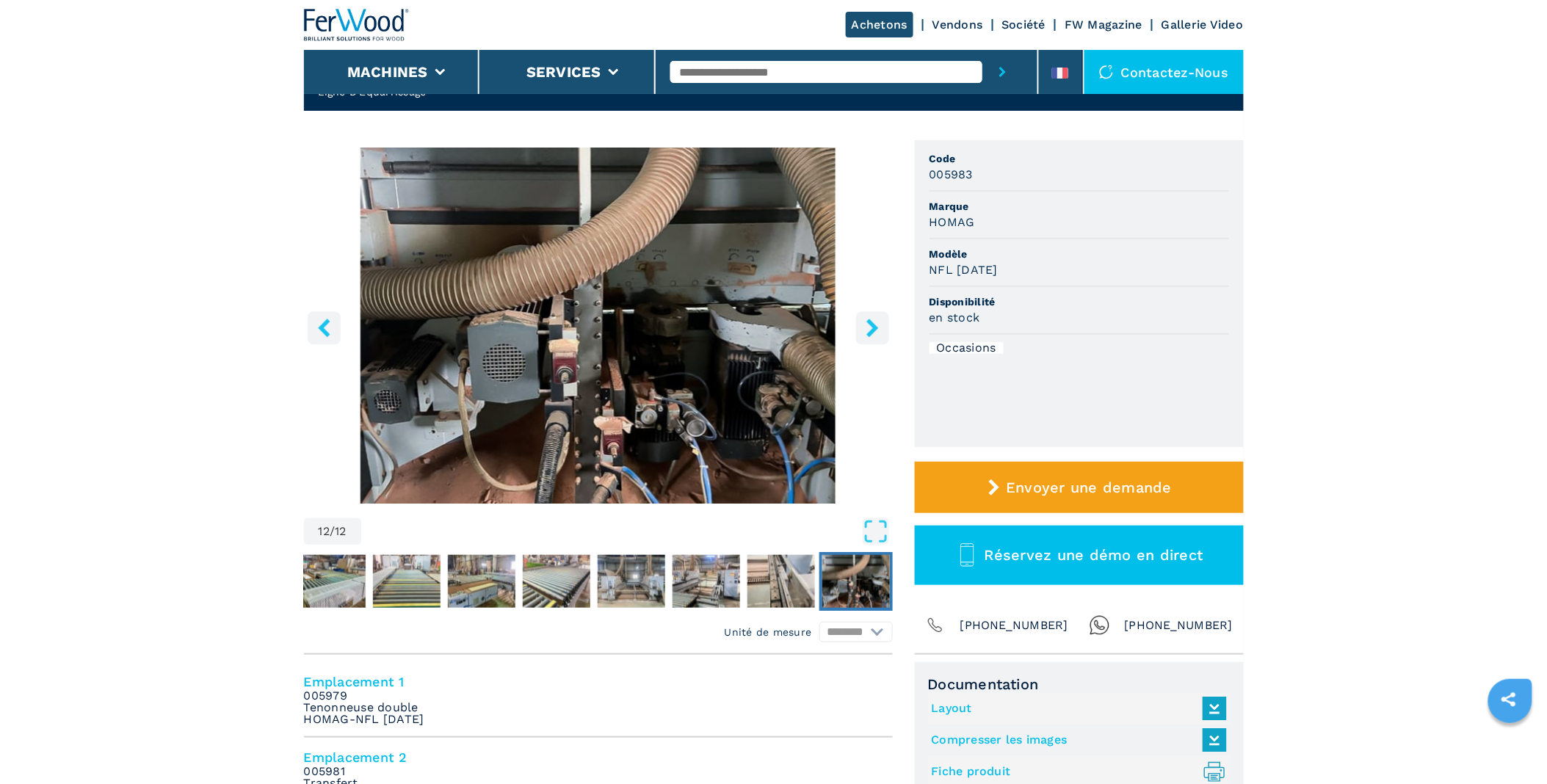
click at [870, 324] on icon "right-button" at bounding box center [871, 327] width 11 height 18
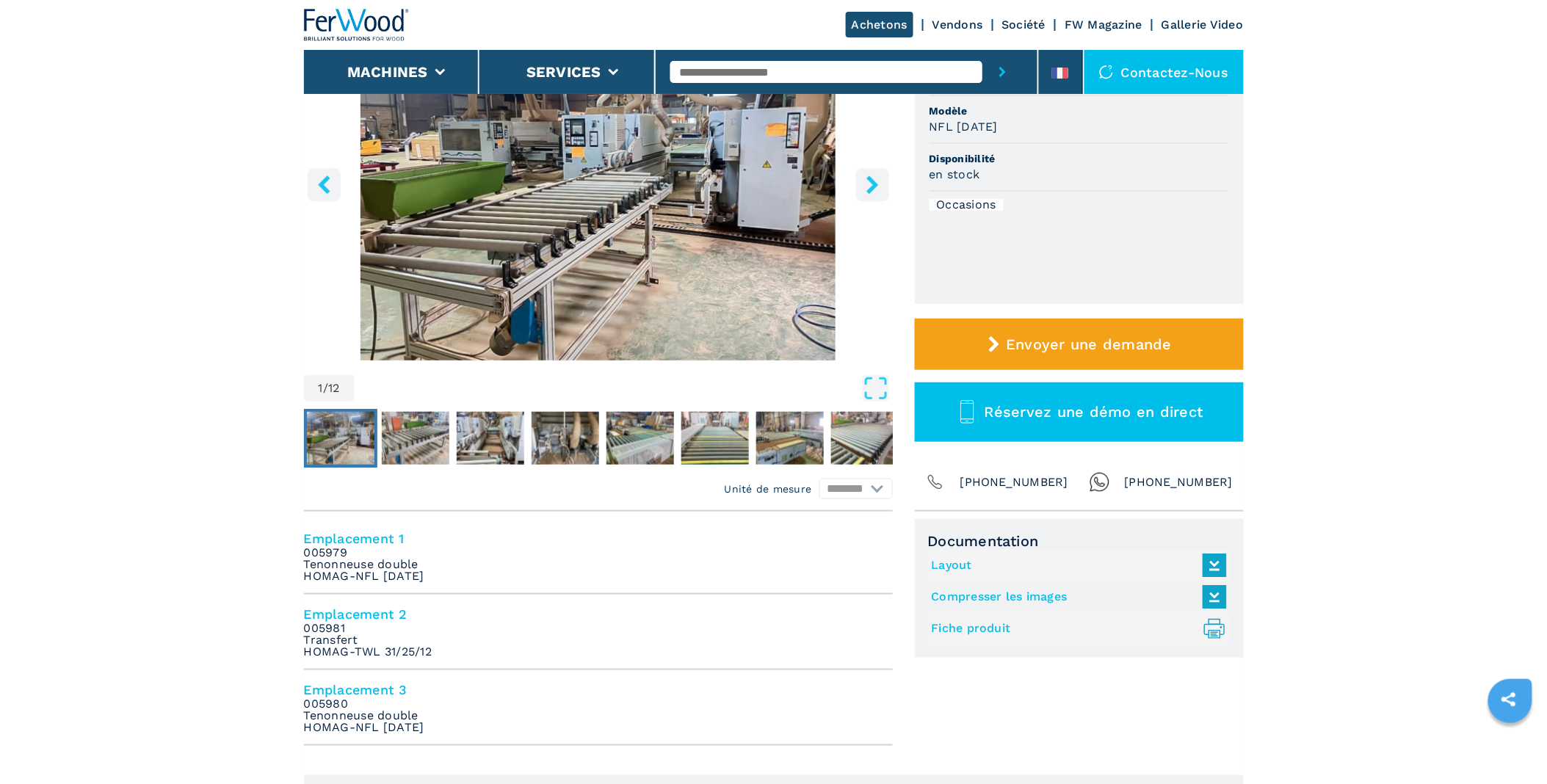
scroll to position [488, 0]
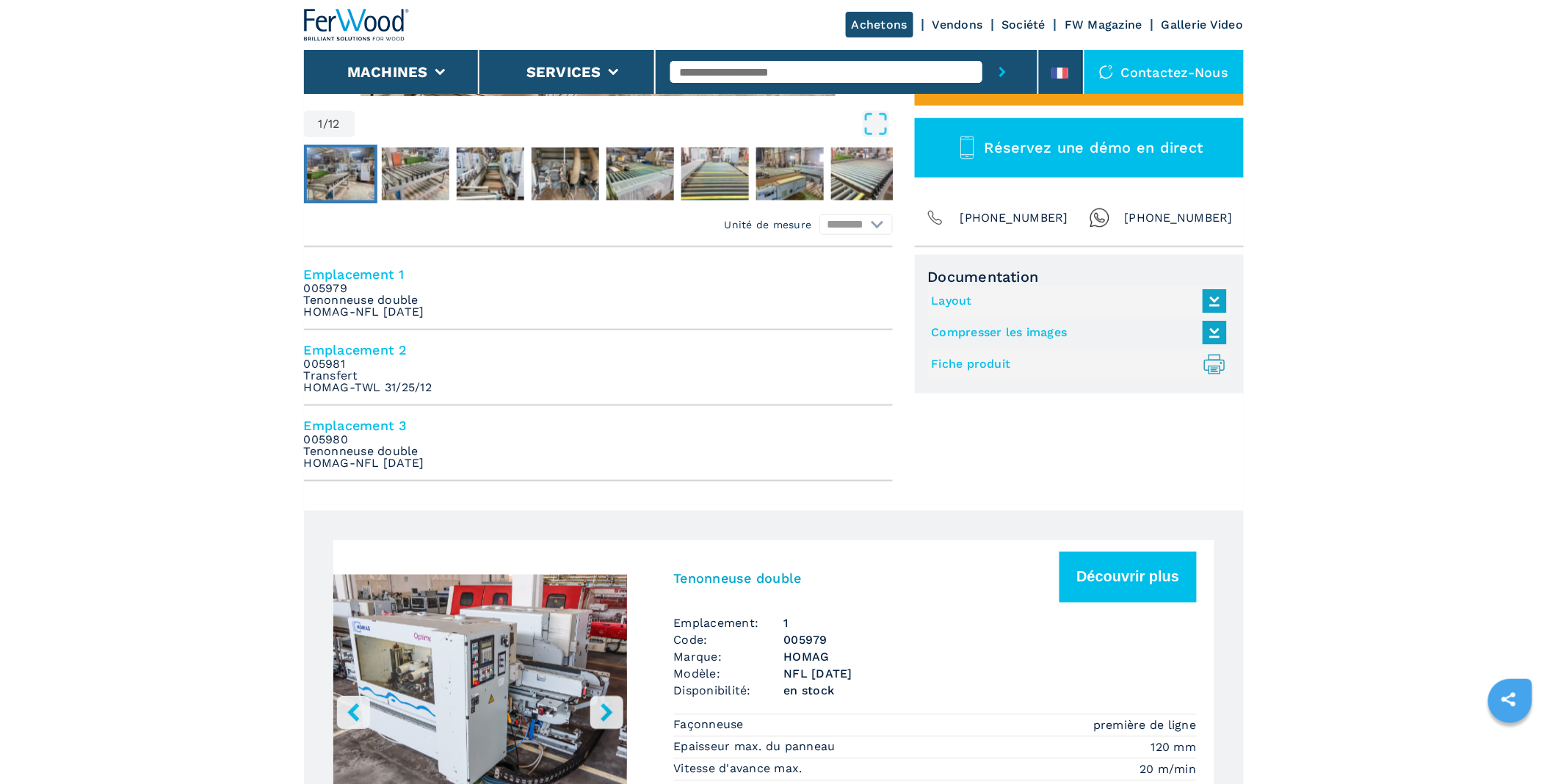
click at [357, 304] on em "005979 Tenonneuse double HOMAG-NFL [DATE]" at bounding box center [363, 300] width 120 height 35
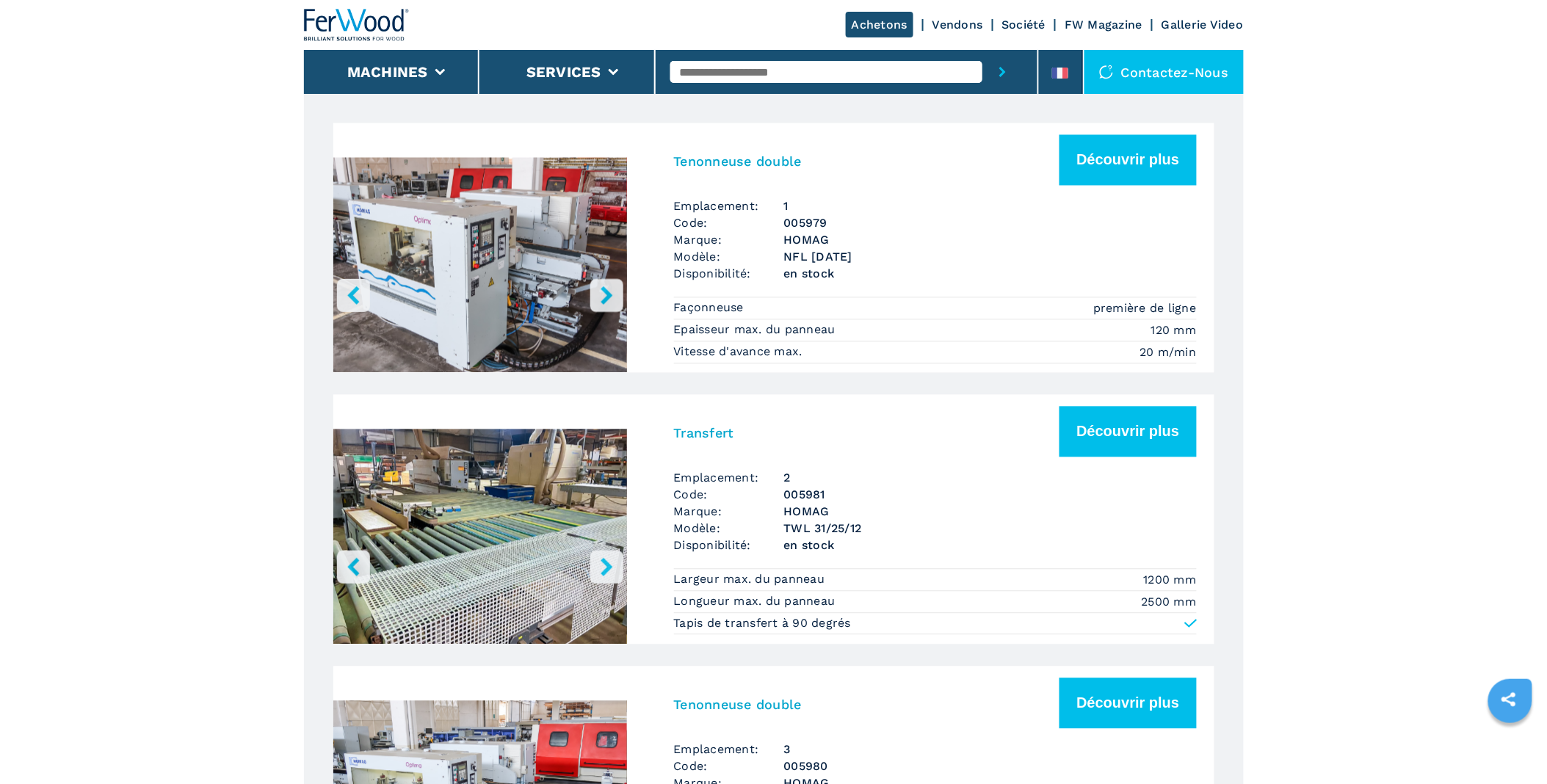
scroll to position [816, 0]
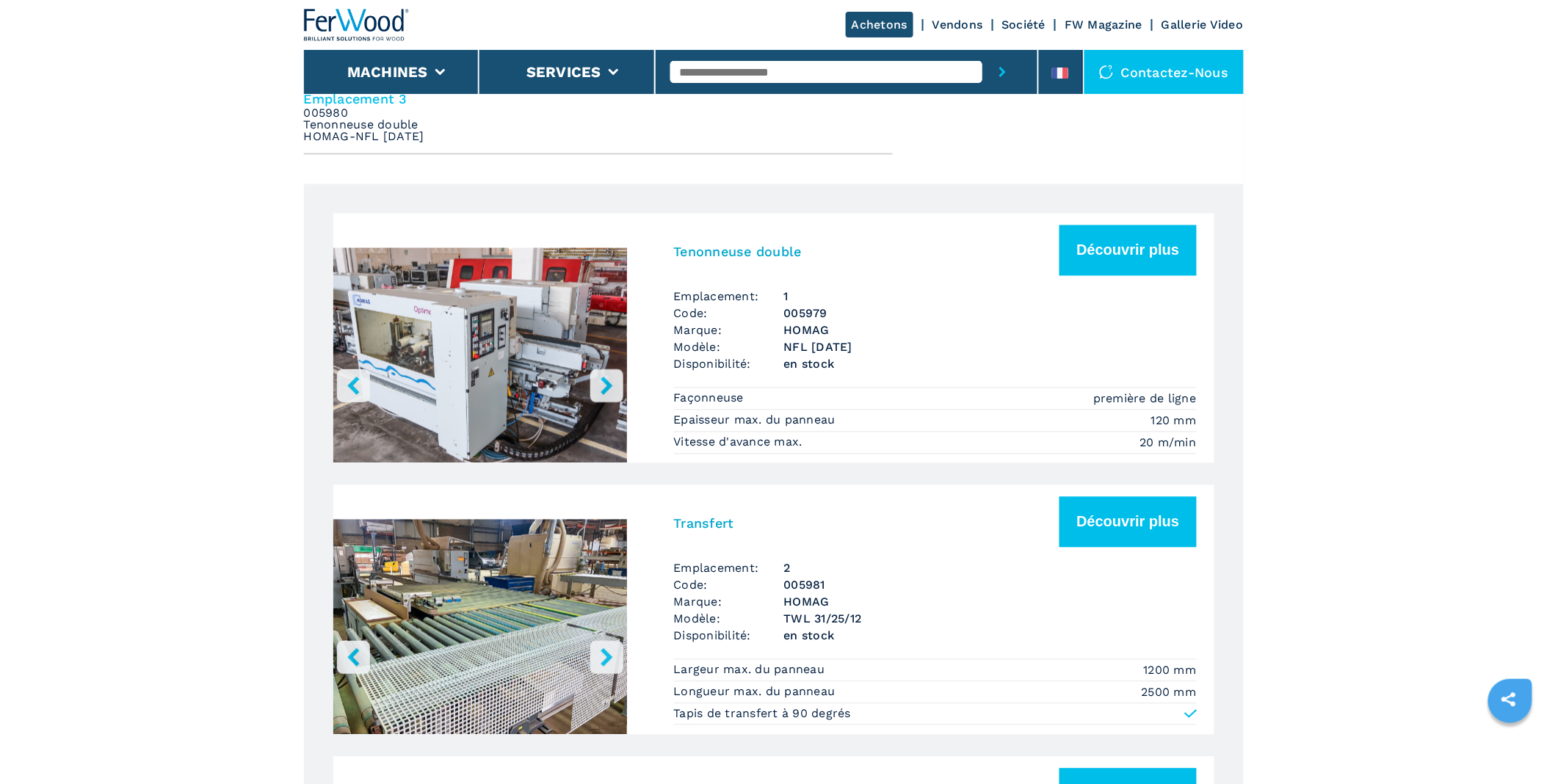
click at [822, 339] on h3 "NFL [DATE]" at bounding box center [991, 347] width 412 height 17
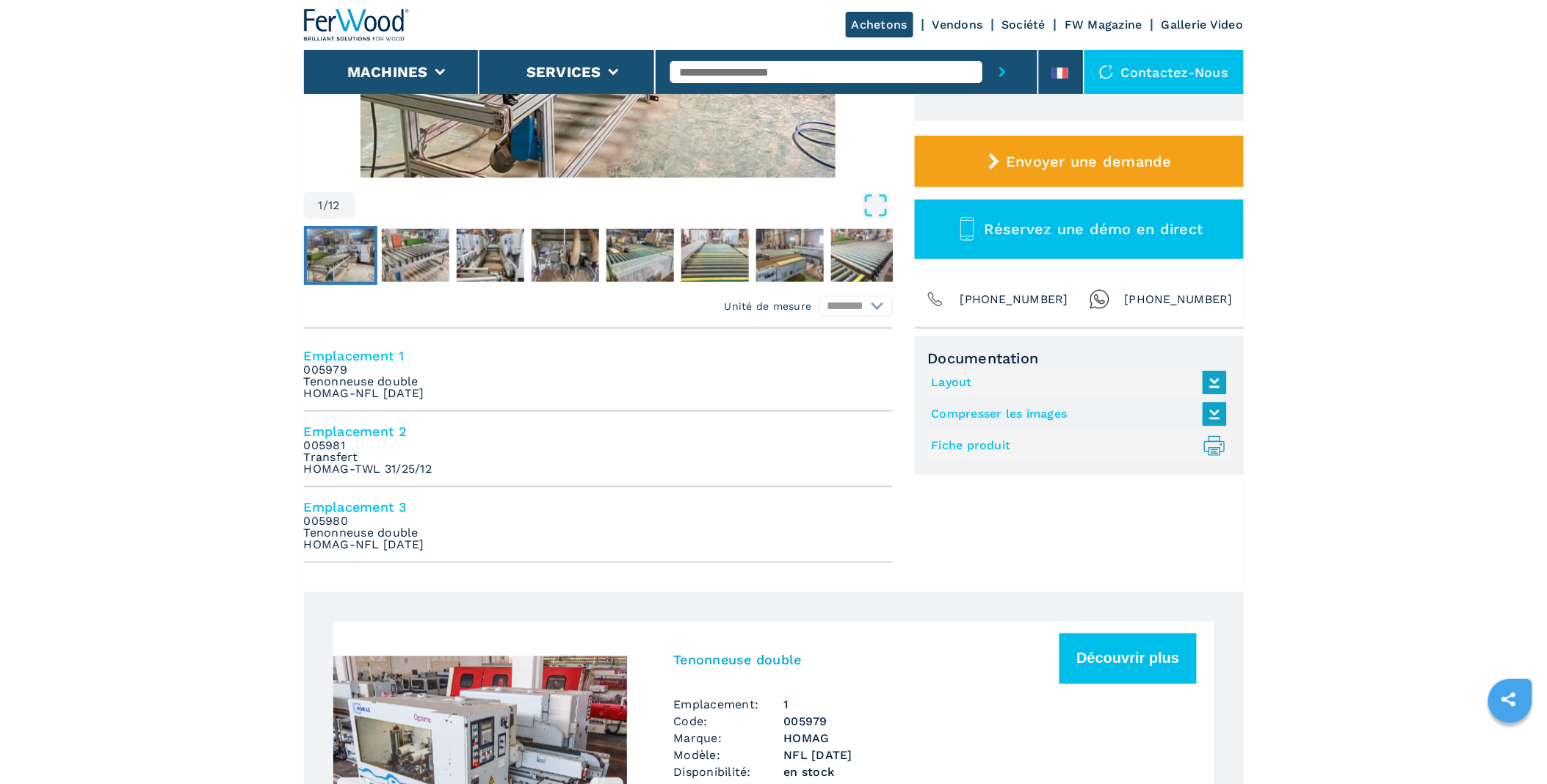
scroll to position [734, 0]
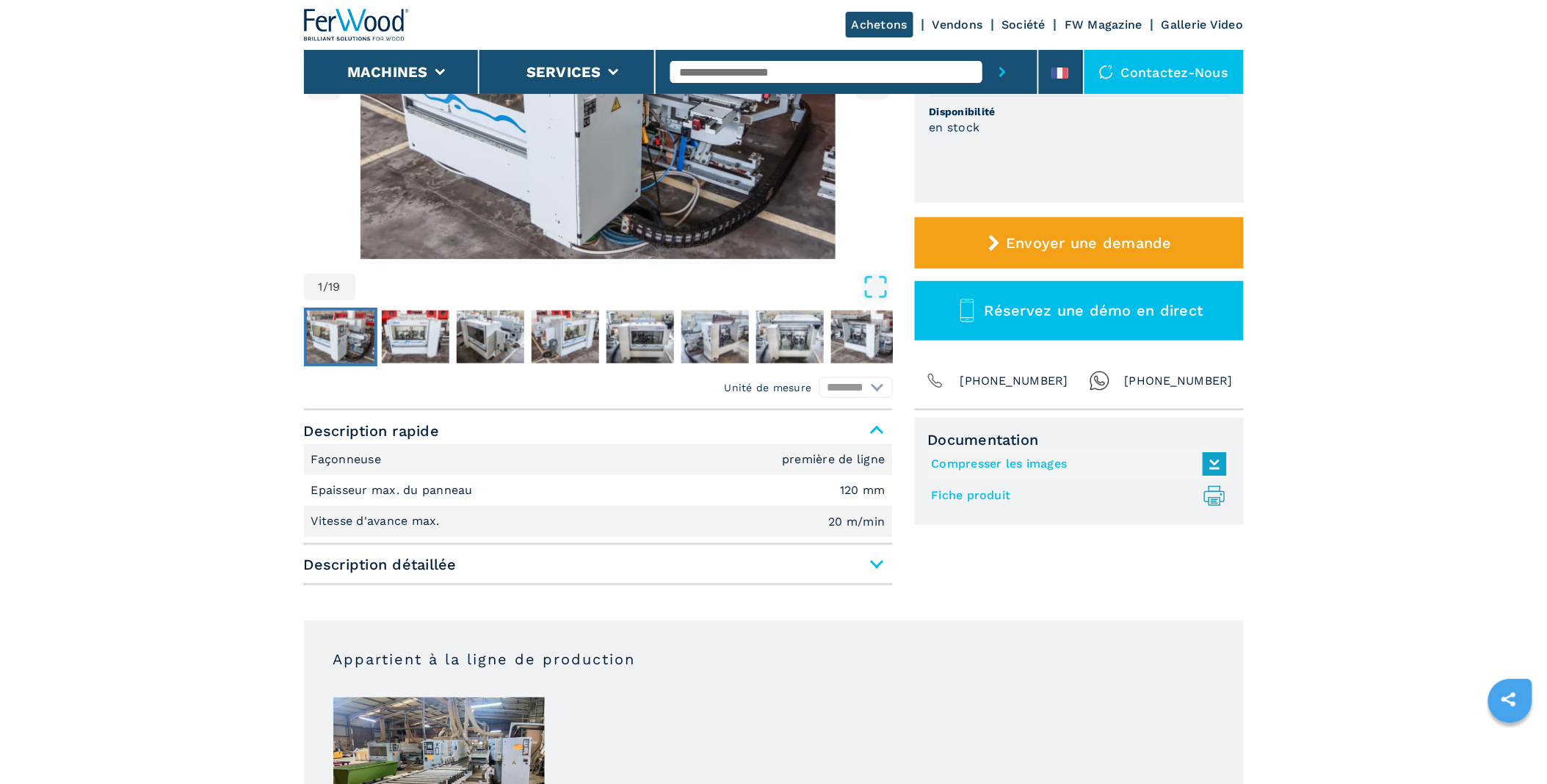
scroll to position [570, 0]
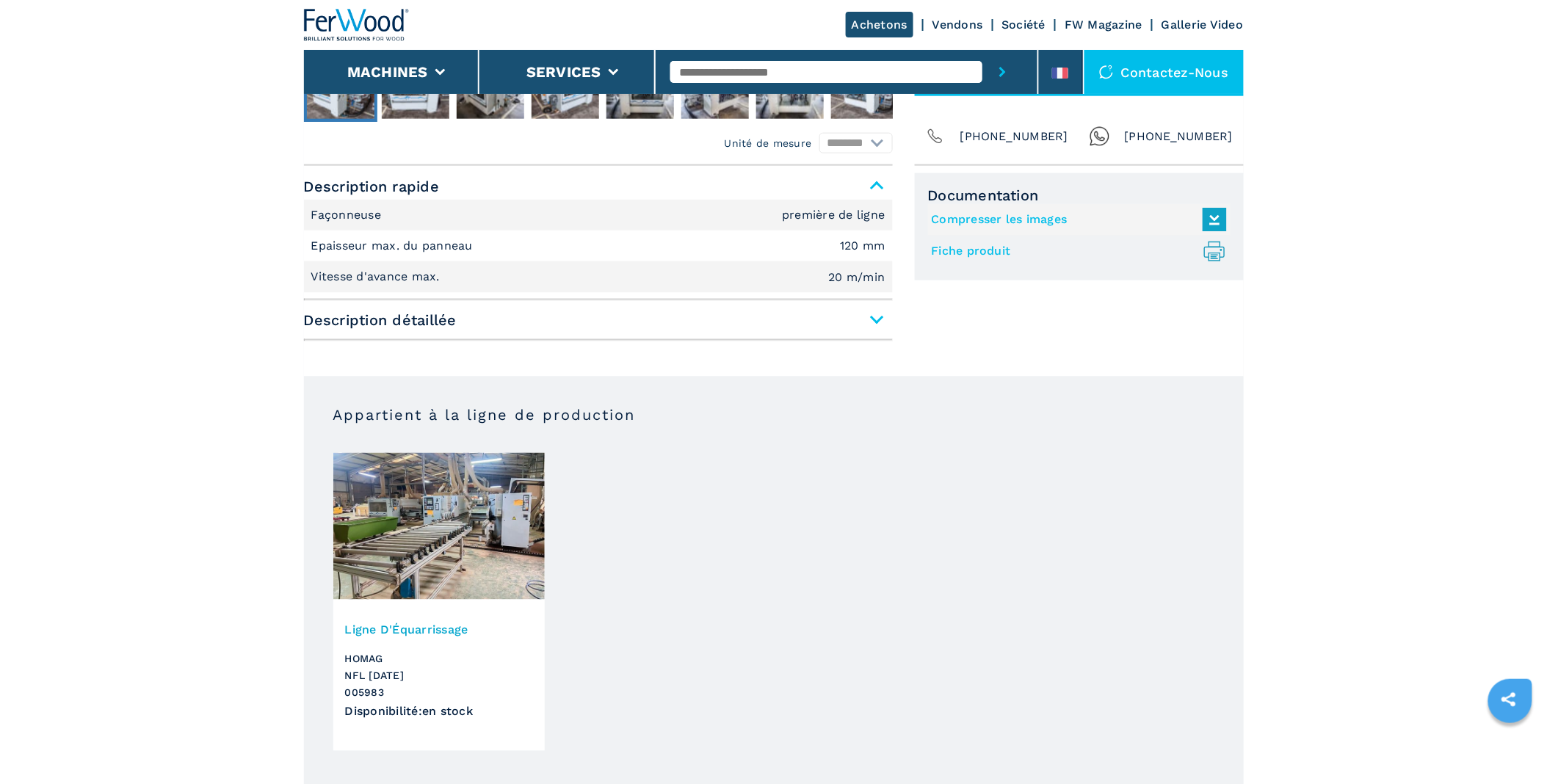
click at [874, 308] on span "Description détaillée" at bounding box center [598, 320] width 589 height 26
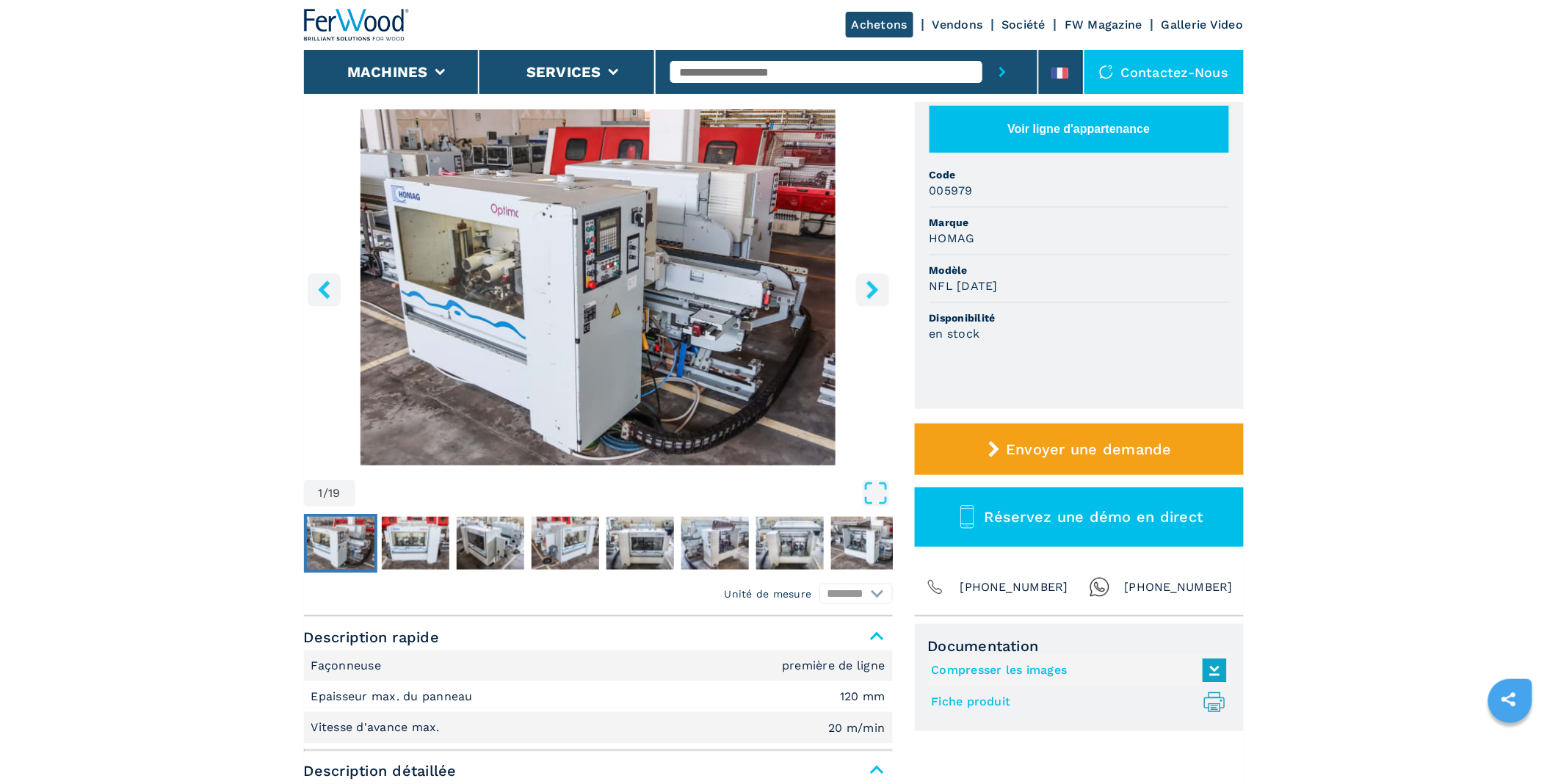
scroll to position [0, 0]
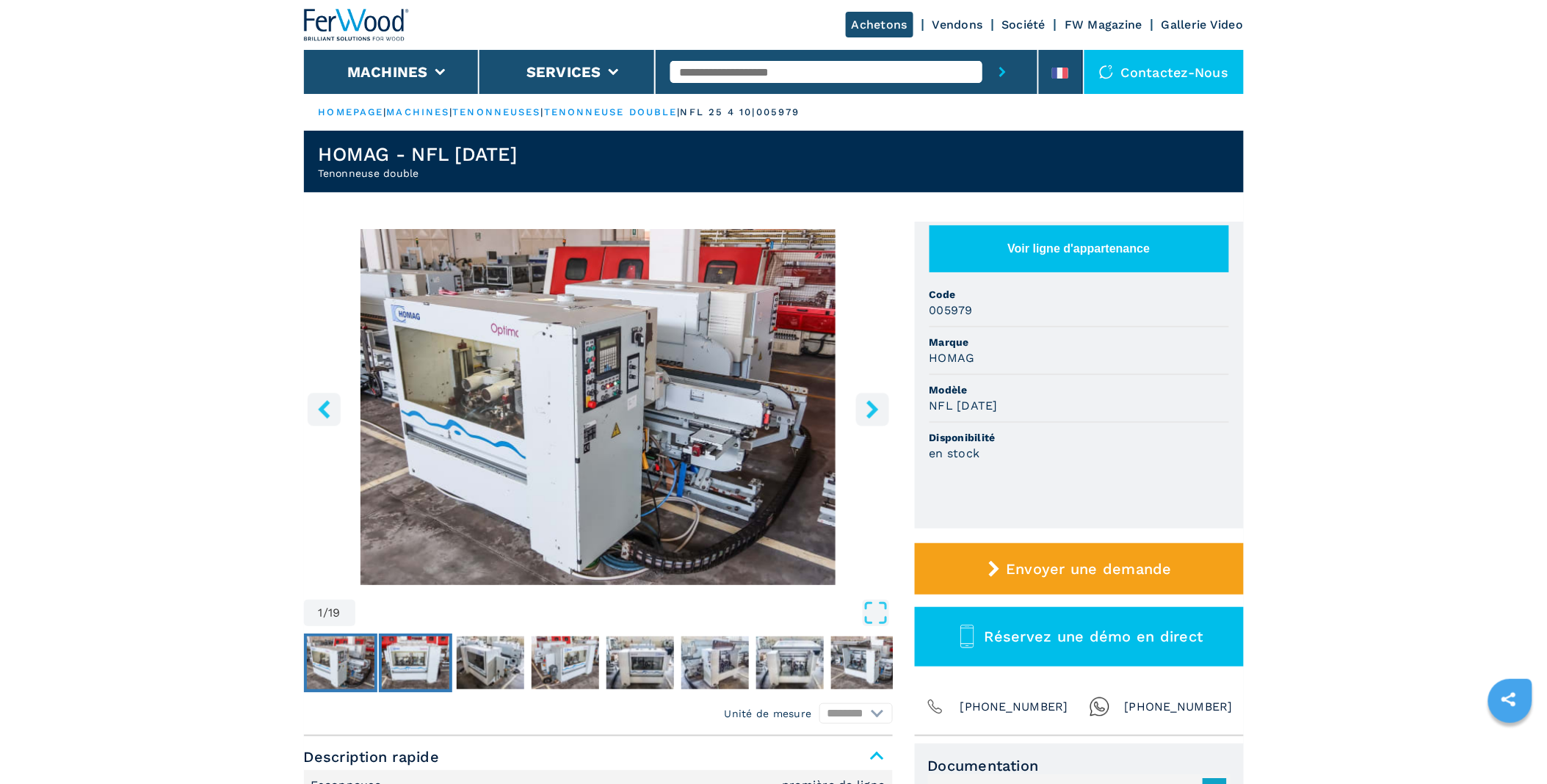
click at [397, 656] on img "Go to Slide 2" at bounding box center [415, 662] width 68 height 53
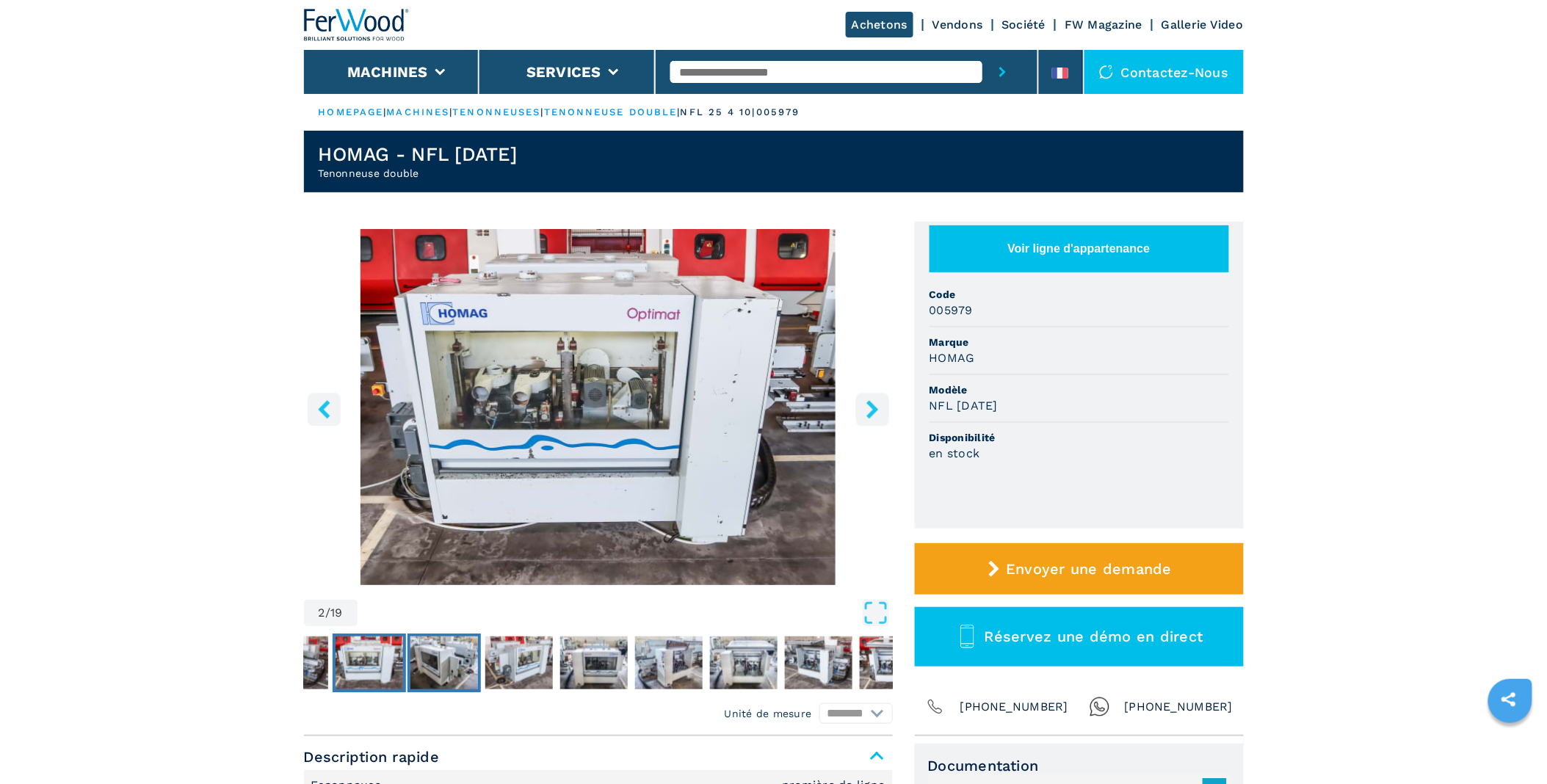
click at [447, 655] on img "Go to Slide 3" at bounding box center [444, 662] width 68 height 53
click at [455, 652] on img "Go to Slide 3" at bounding box center [444, 662] width 68 height 53
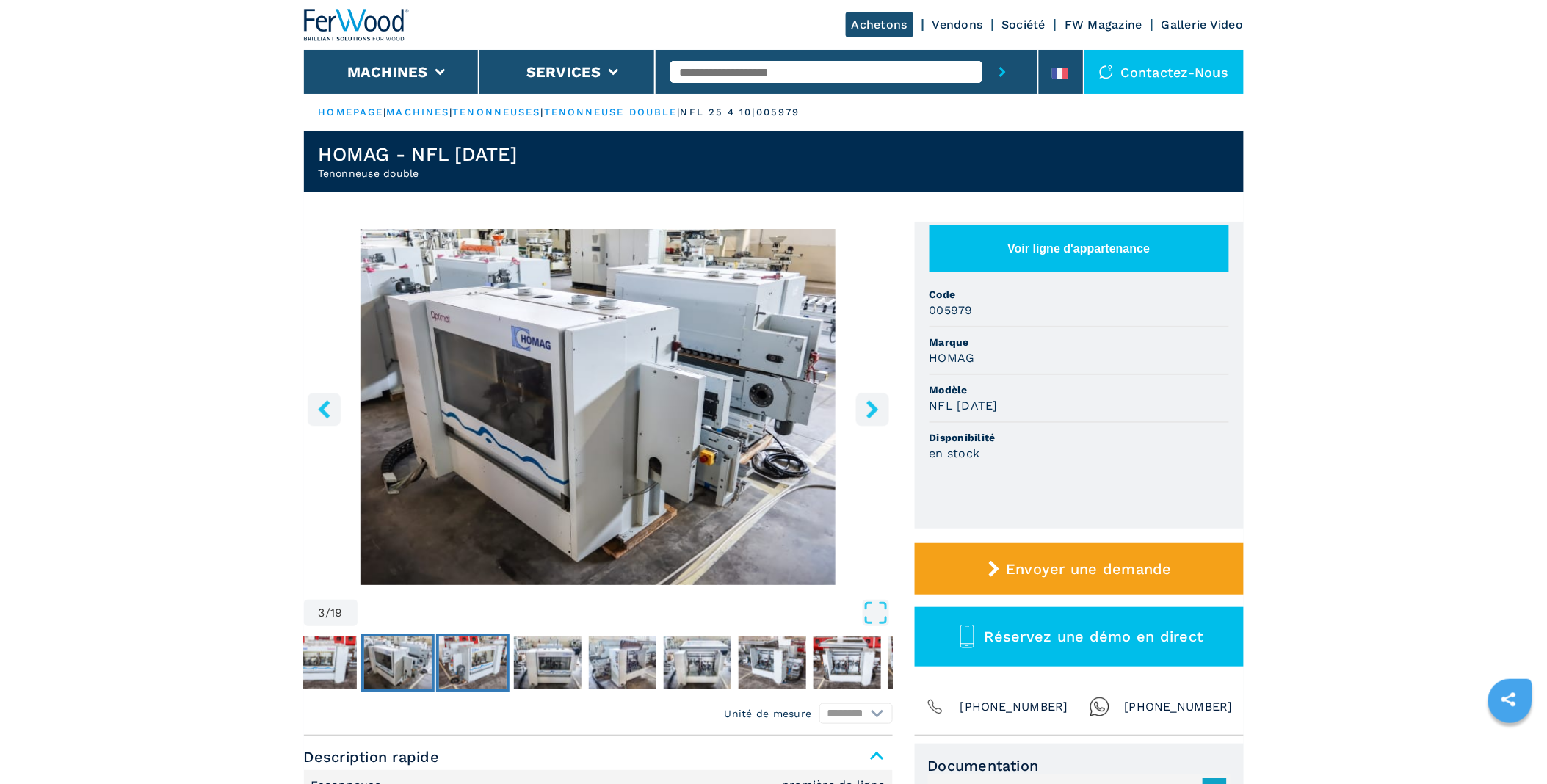
click at [510, 651] on button "Go to Slide 4" at bounding box center [473, 662] width 74 height 59
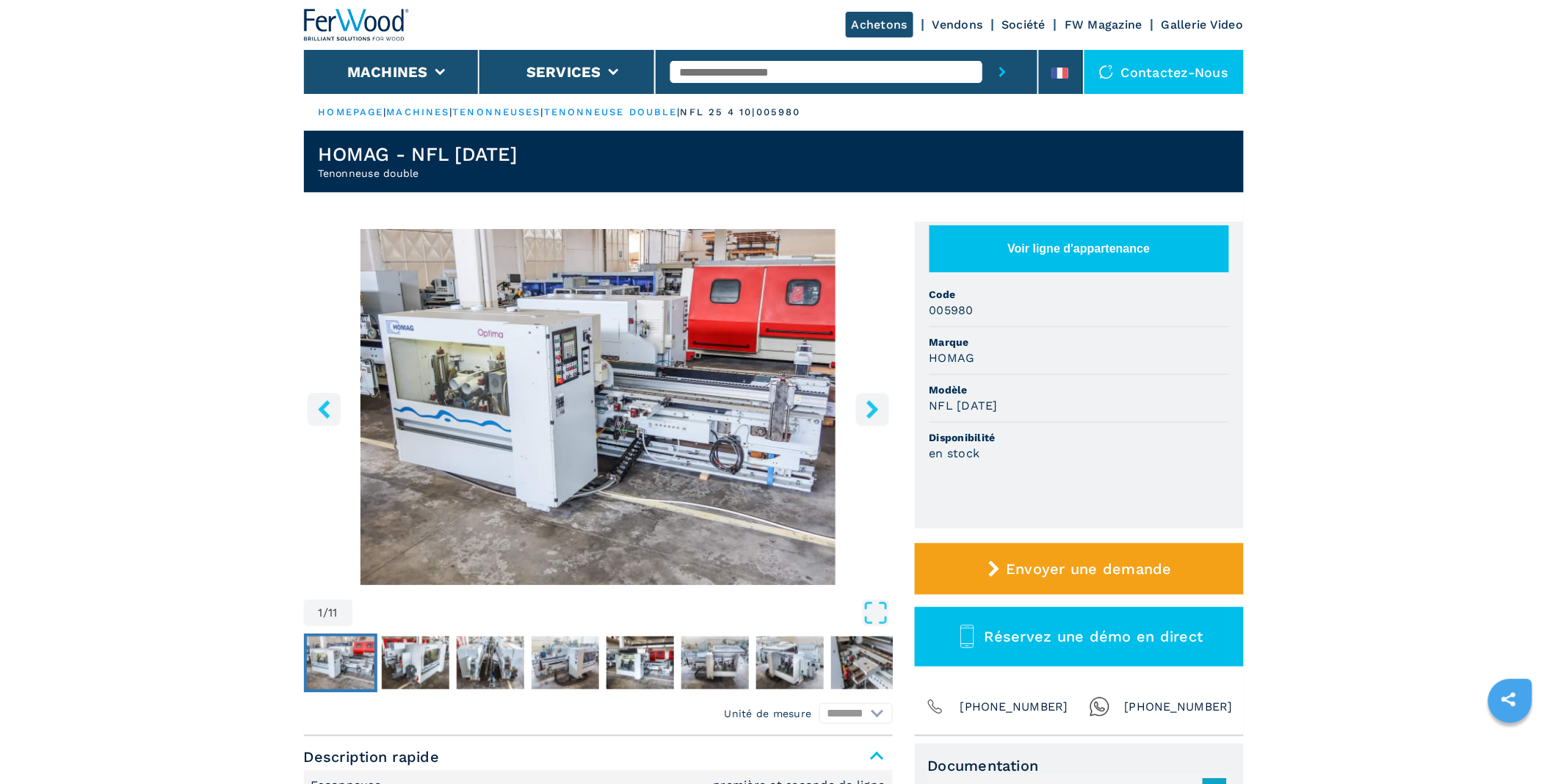
select select "**********"
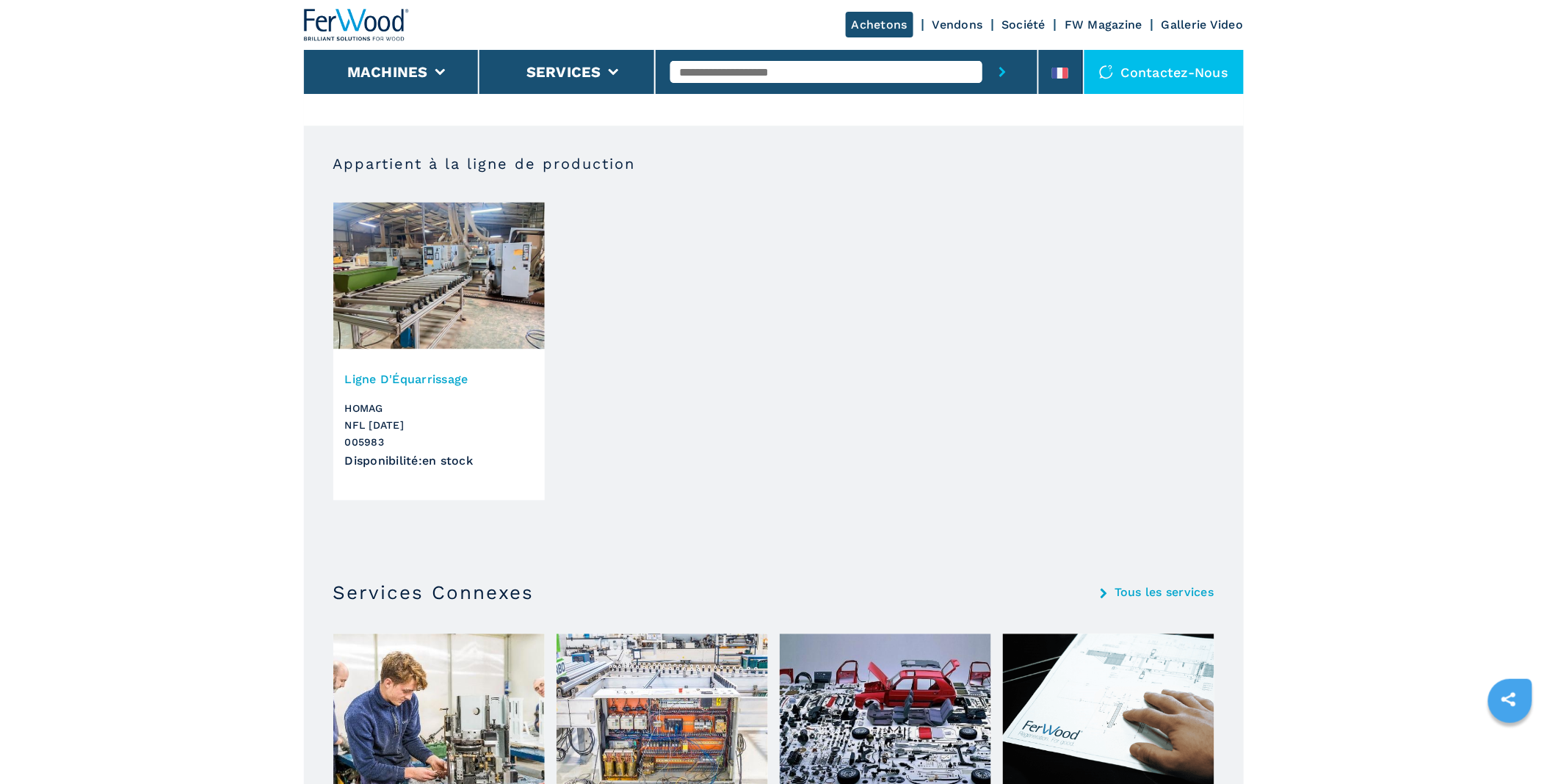
scroll to position [978, 0]
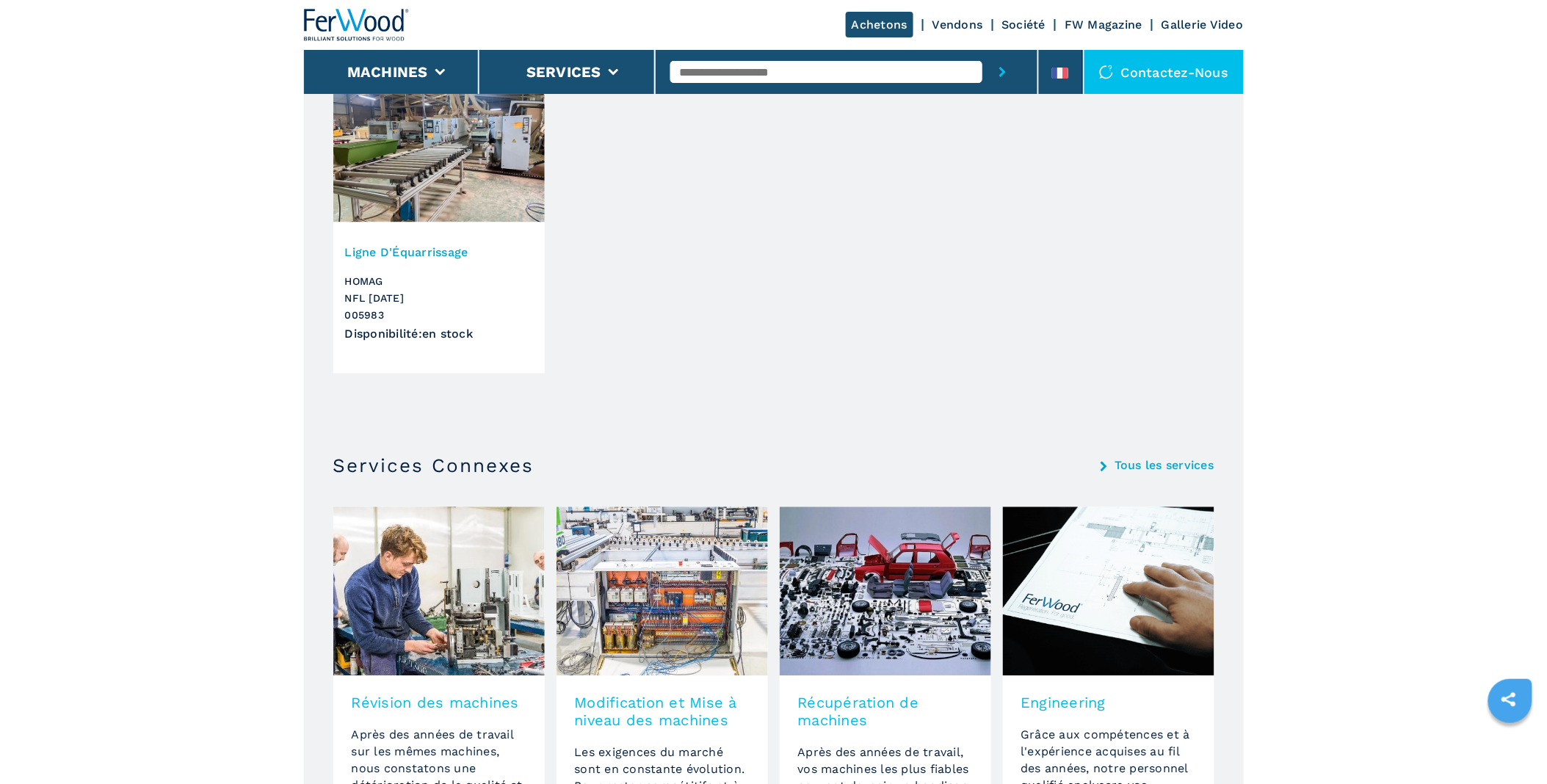
click at [450, 198] on img at bounding box center [439, 148] width 211 height 146
